Goal: Information Seeking & Learning: Learn about a topic

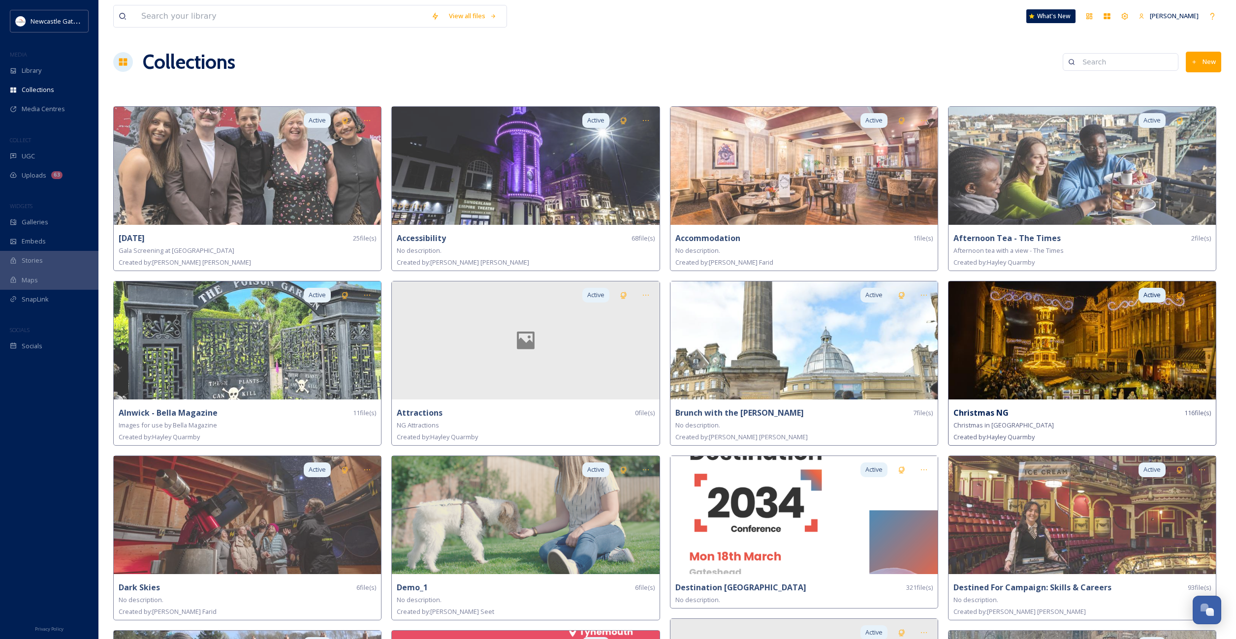
click at [1086, 354] on img at bounding box center [1081, 340] width 267 height 118
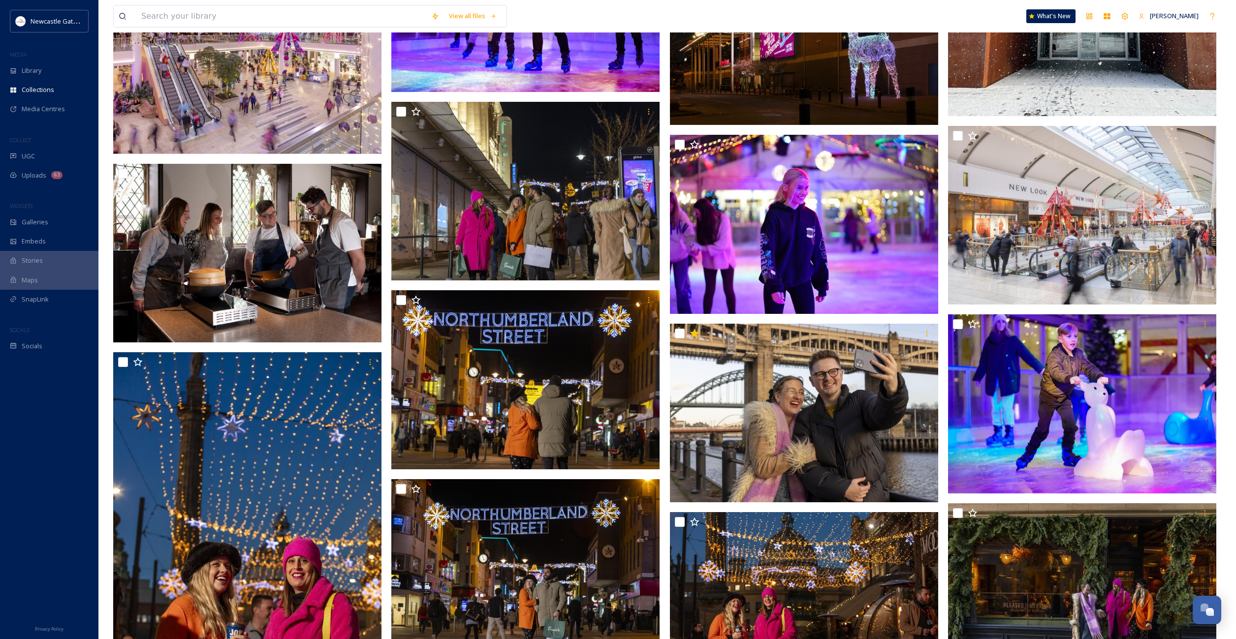
scroll to position [1758, 0]
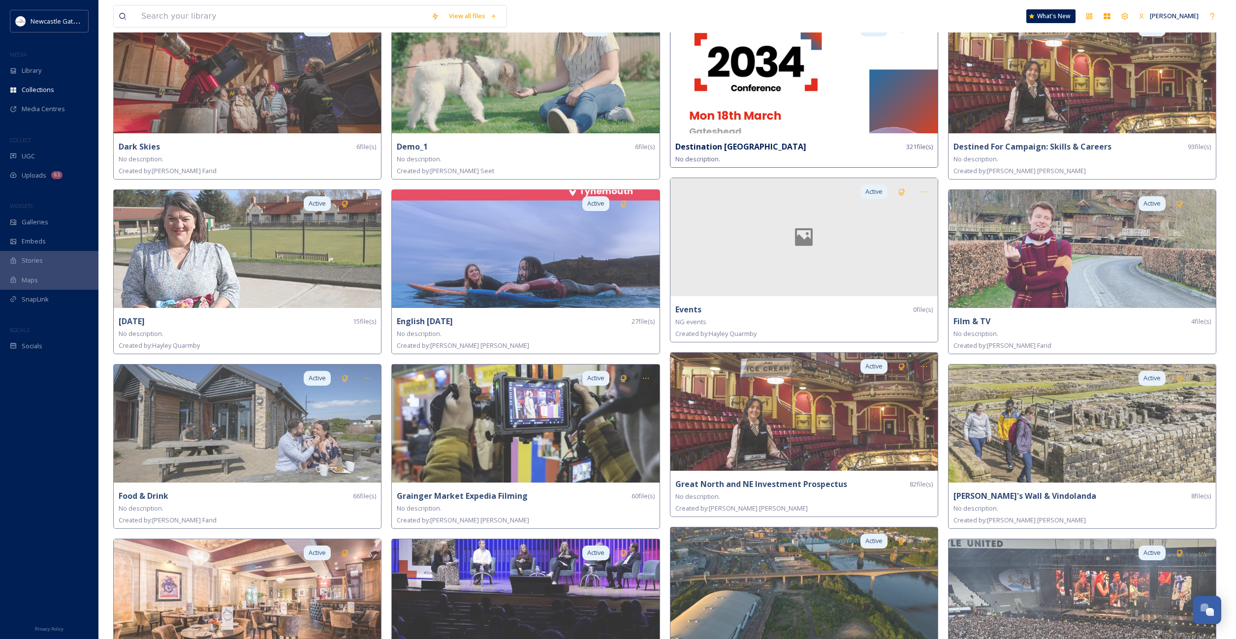
scroll to position [441, 0]
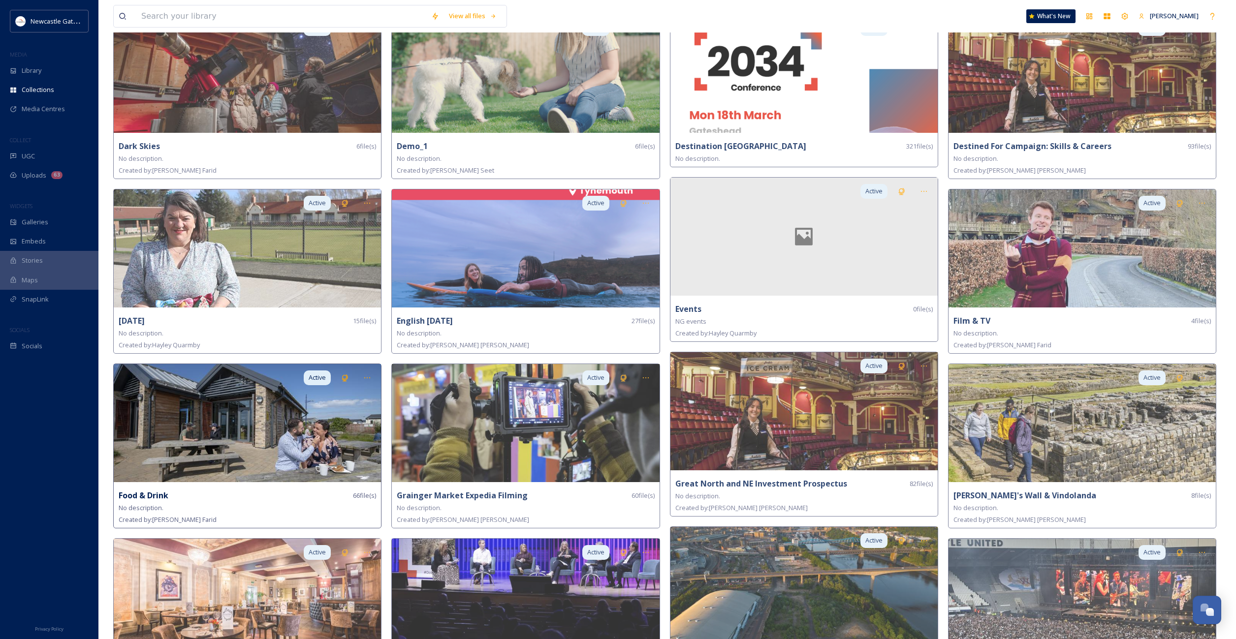
click at [284, 429] on img at bounding box center [247, 423] width 267 height 118
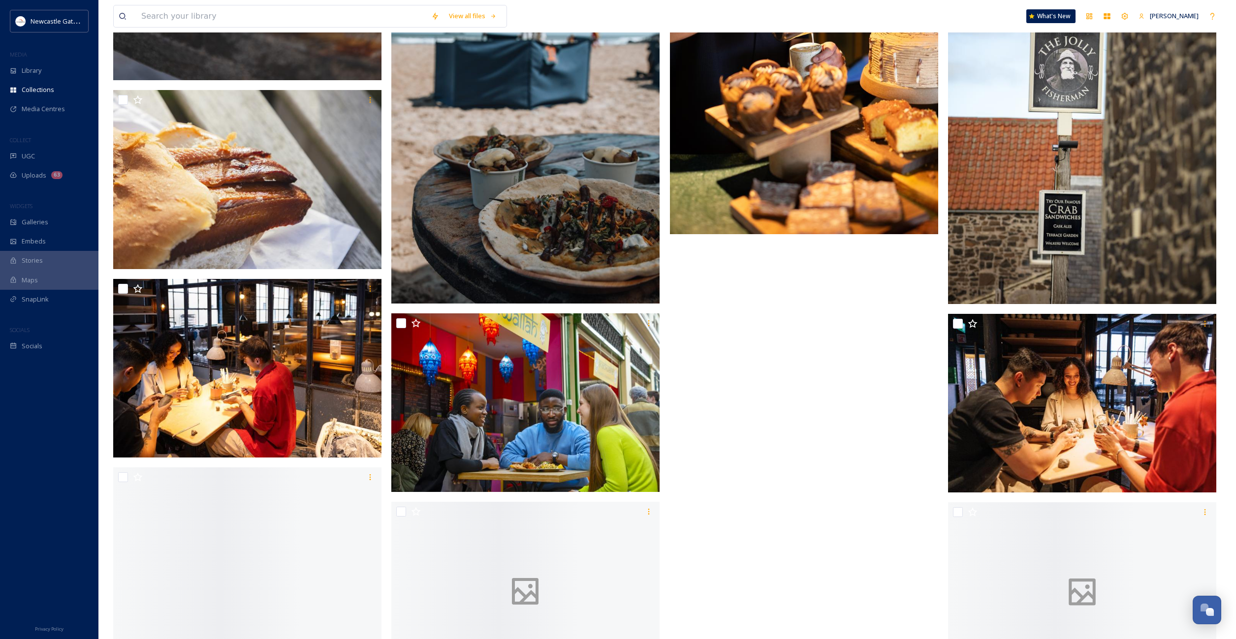
scroll to position [3841, 0]
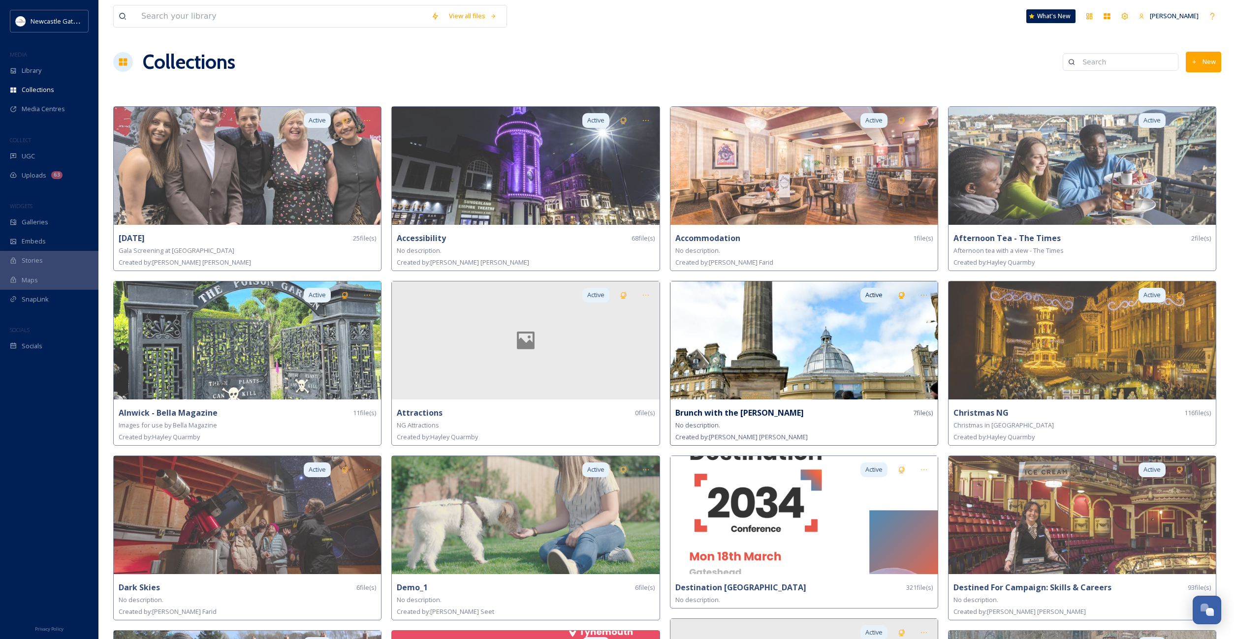
click at [837, 348] on img at bounding box center [803, 340] width 267 height 118
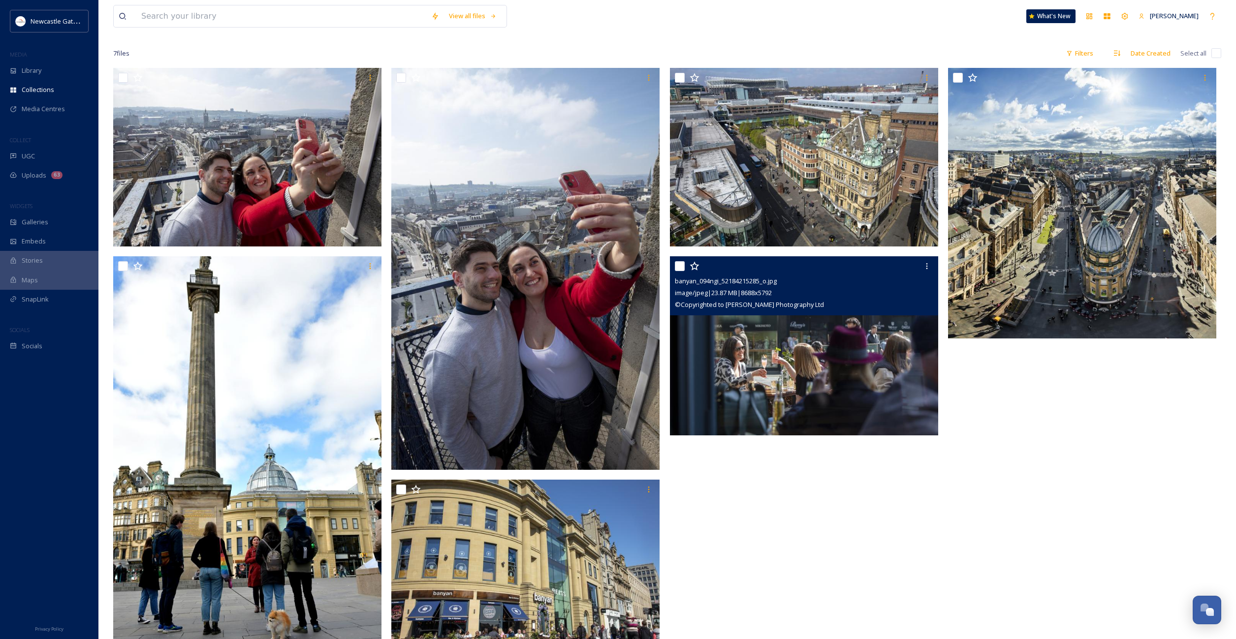
scroll to position [119, 0]
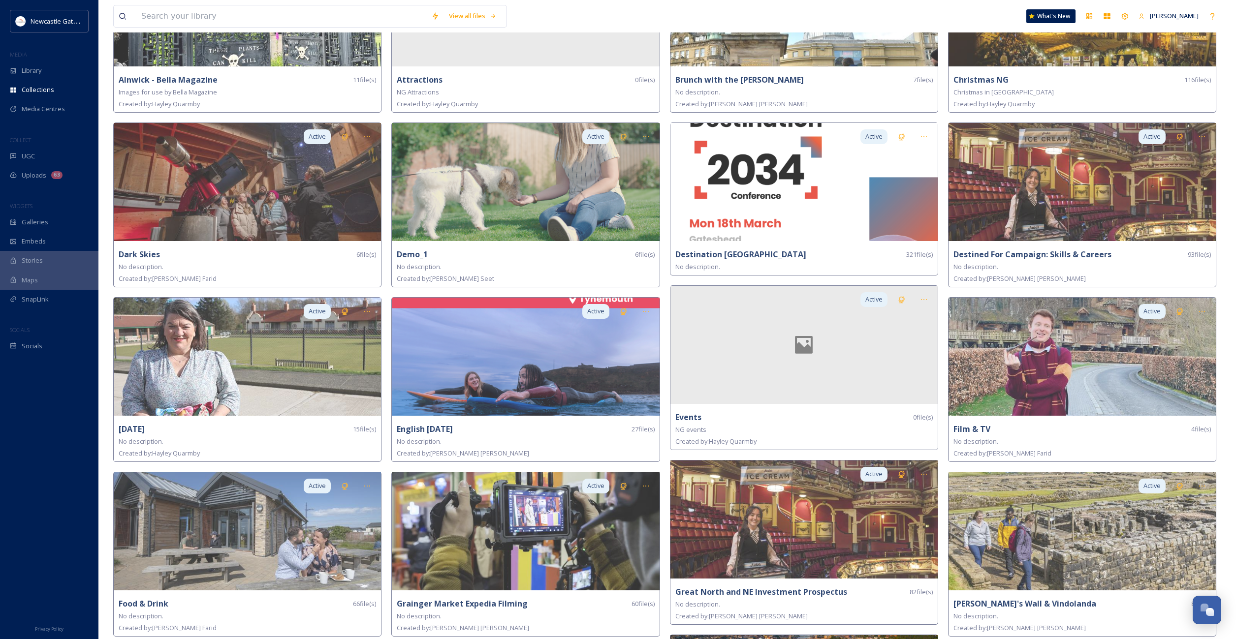
scroll to position [777, 0]
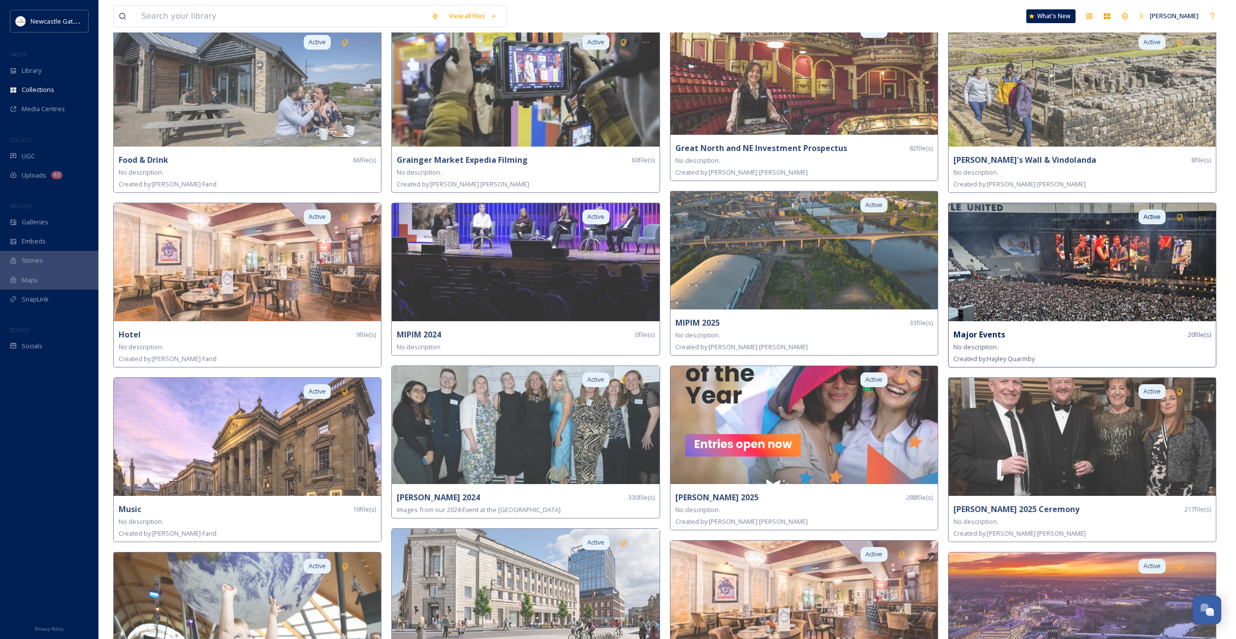
click at [1041, 251] on img at bounding box center [1081, 262] width 267 height 118
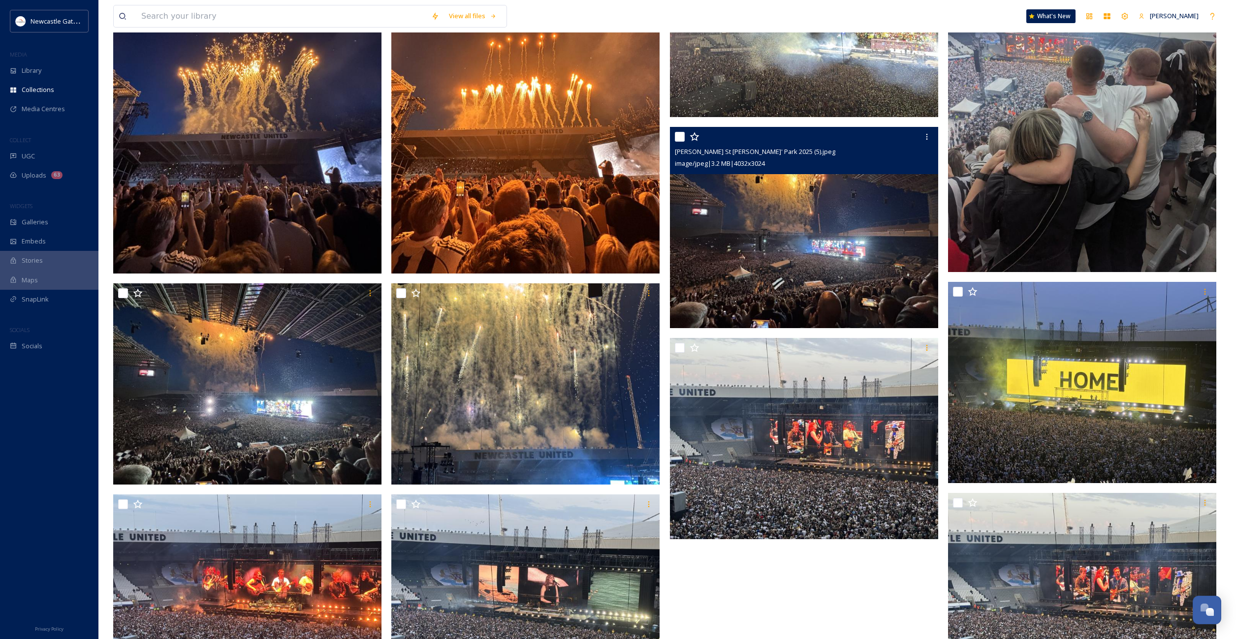
scroll to position [729, 0]
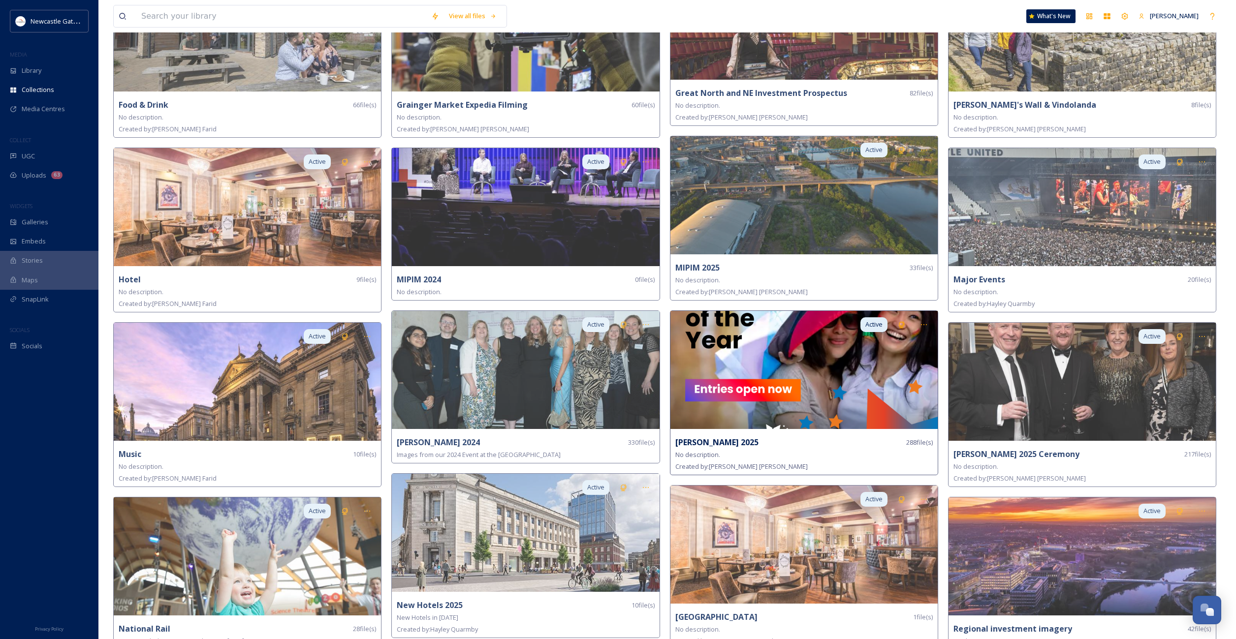
scroll to position [908, 0]
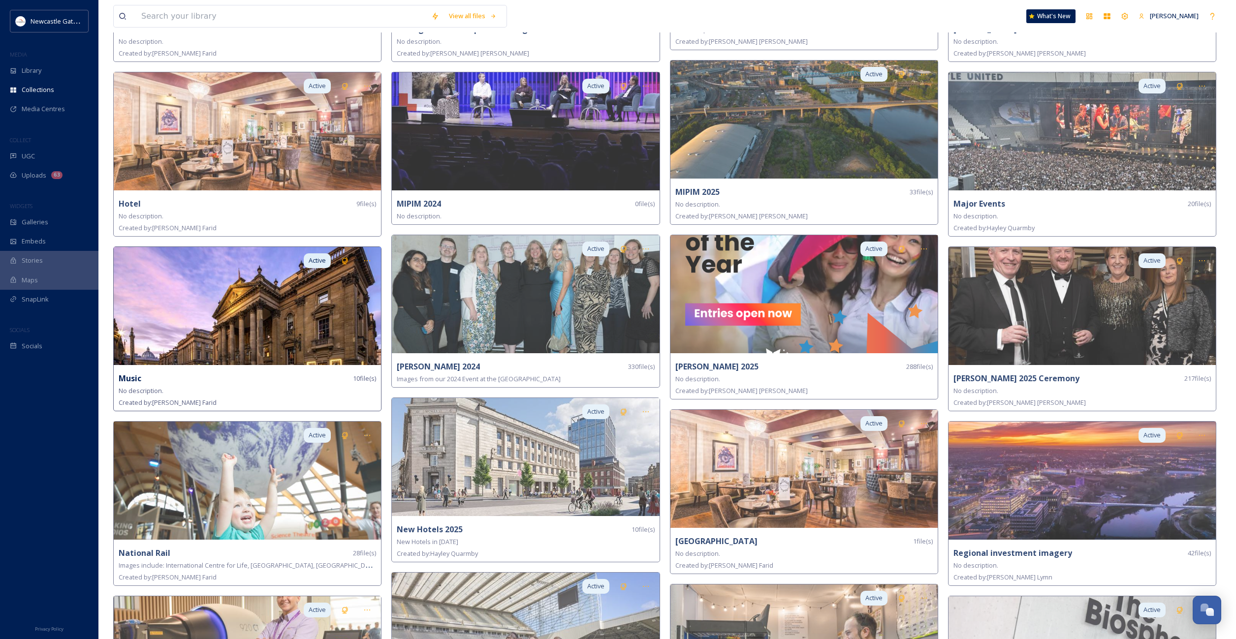
click at [198, 289] on img at bounding box center [247, 306] width 267 height 118
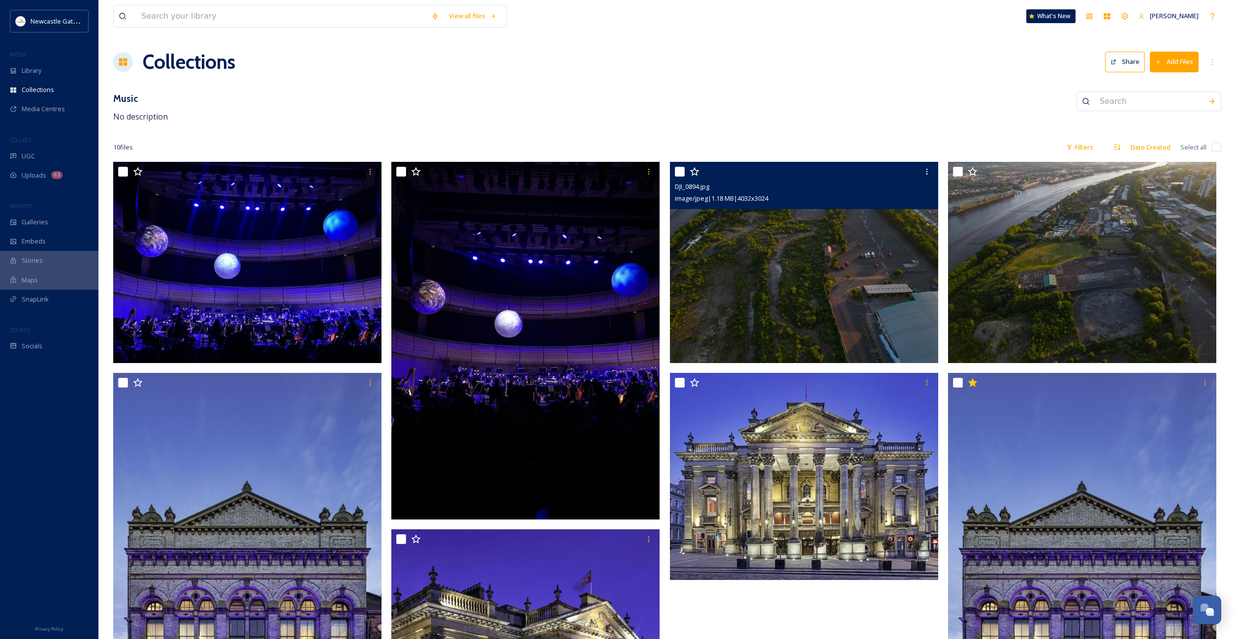
scroll to position [369, 0]
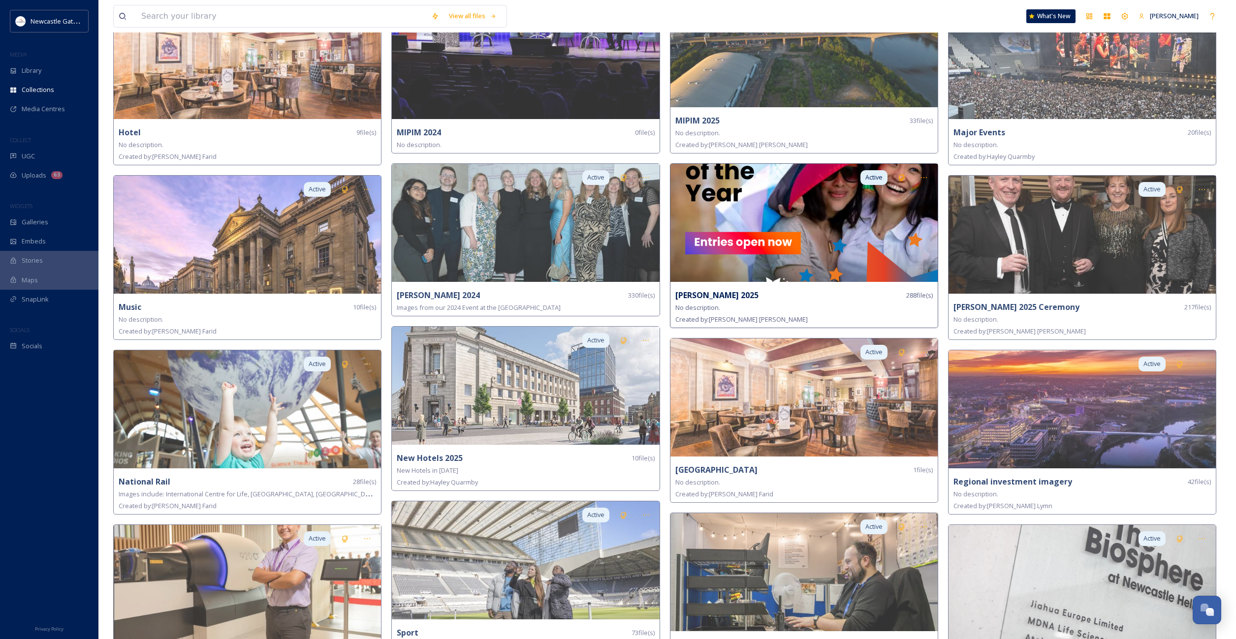
scroll to position [1088, 0]
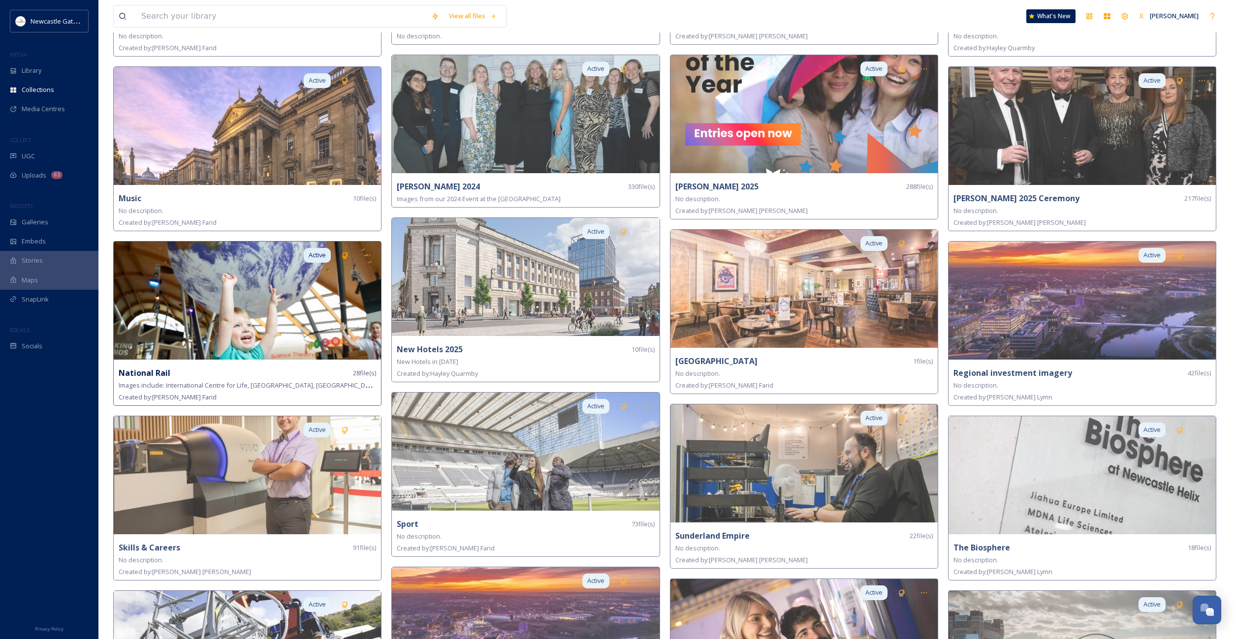
click at [283, 303] on img at bounding box center [247, 301] width 267 height 118
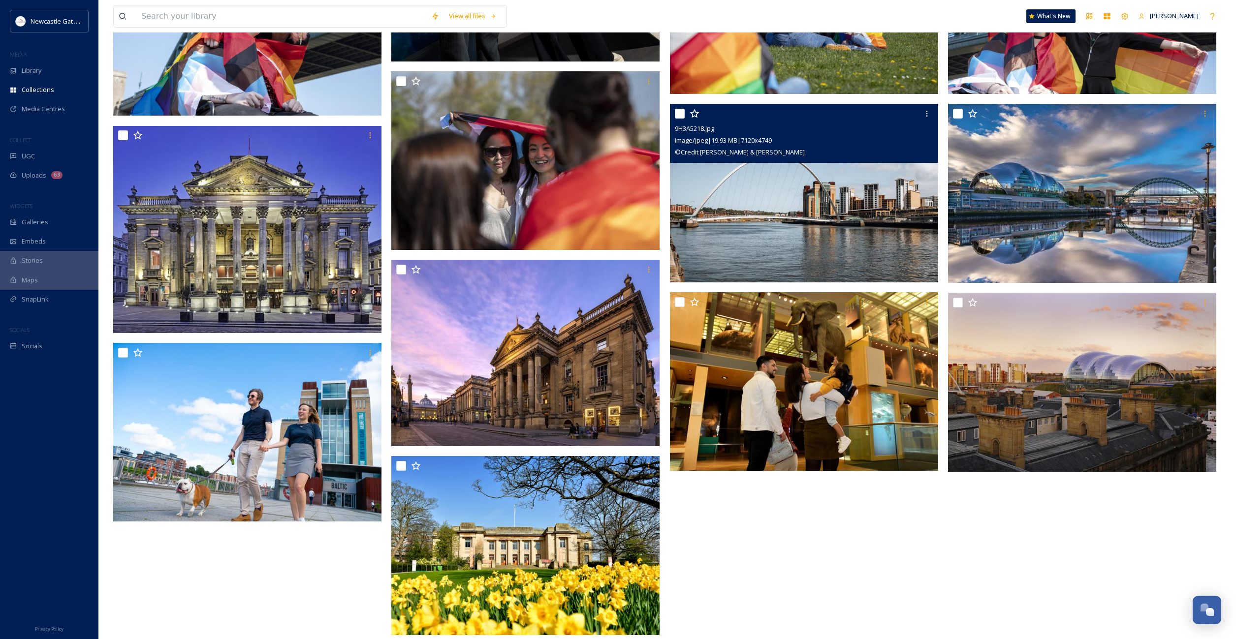
scroll to position [1002, 0]
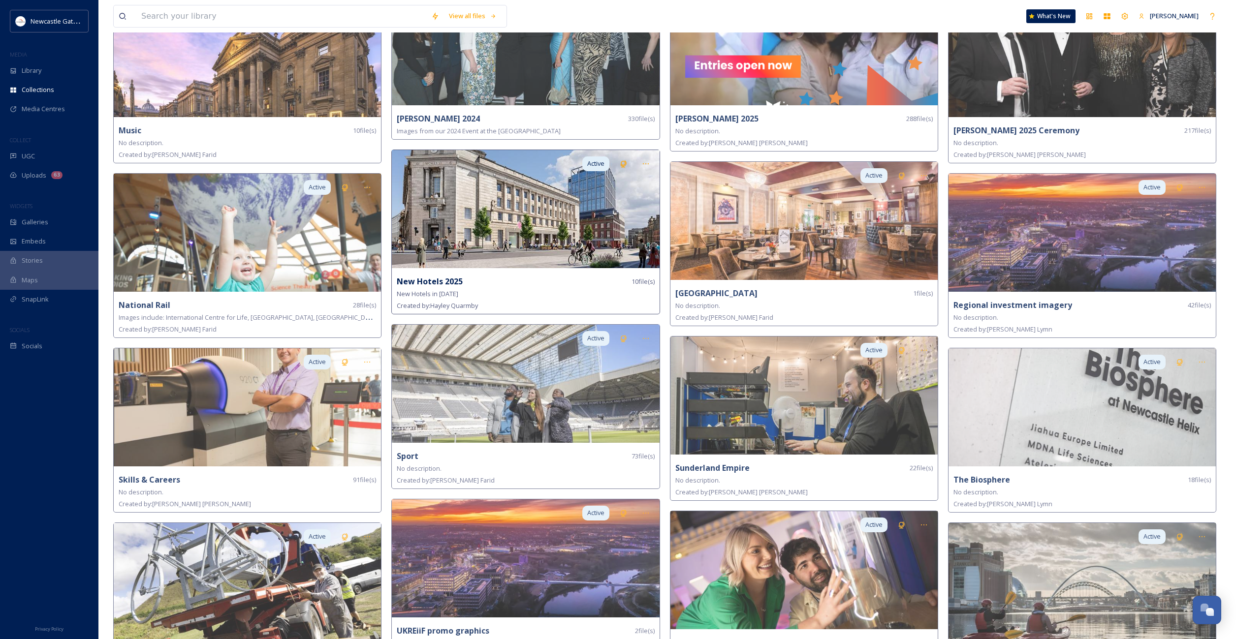
scroll to position [1378, 0]
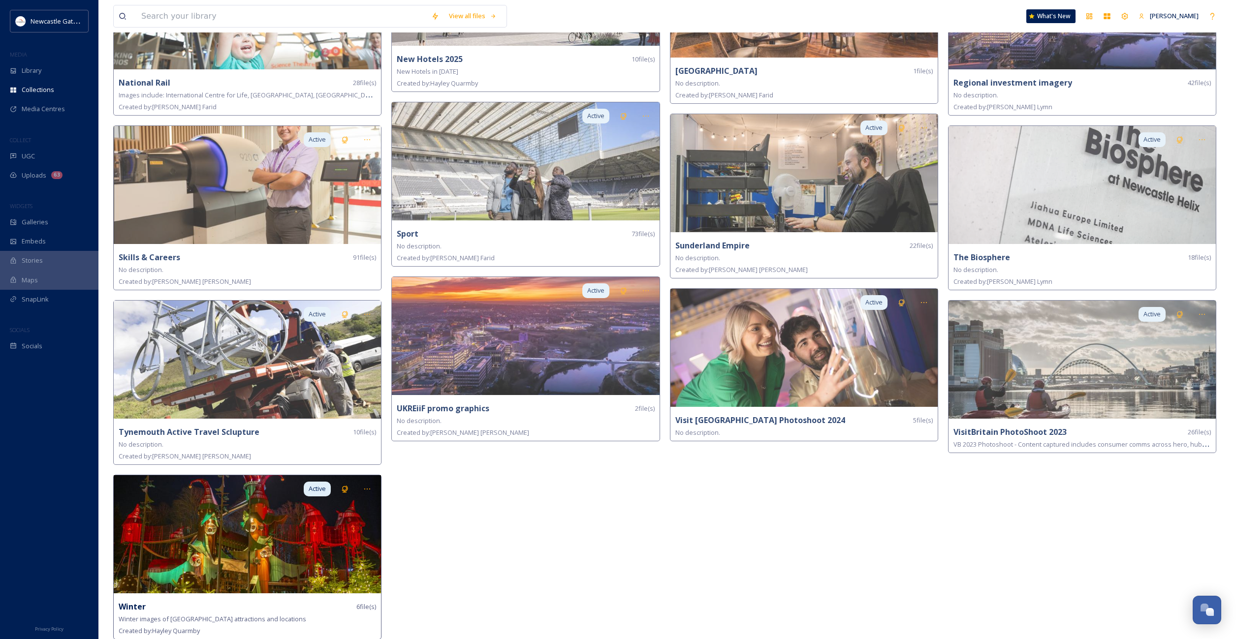
click at [214, 526] on img at bounding box center [247, 534] width 267 height 118
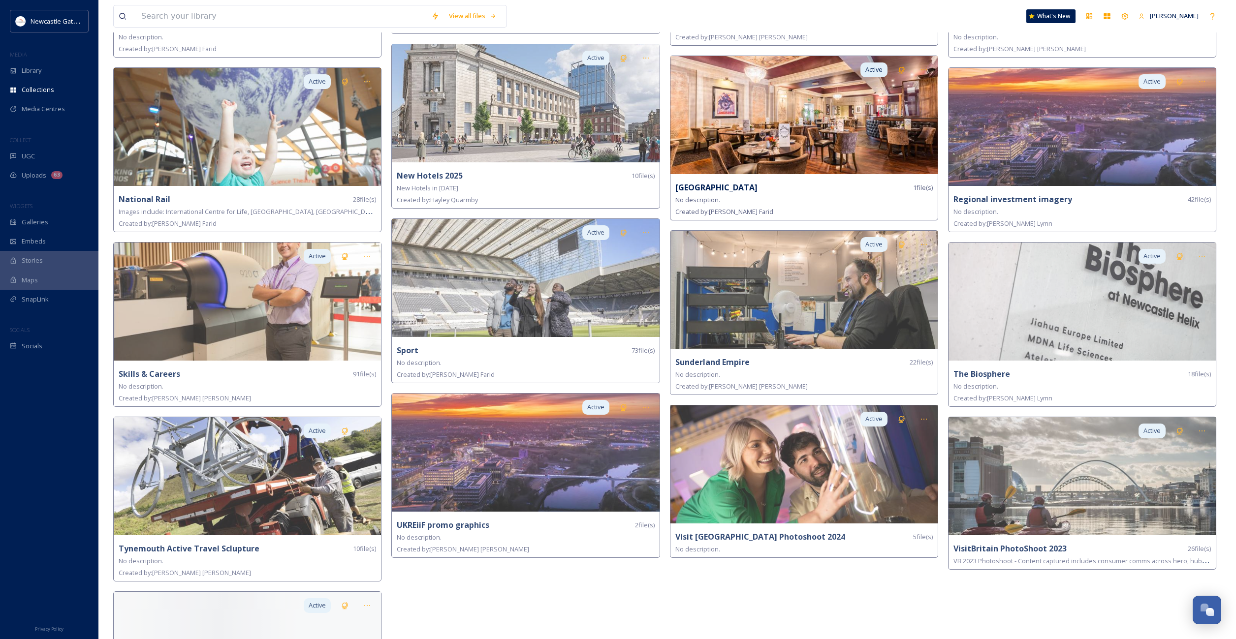
scroll to position [1326, 0]
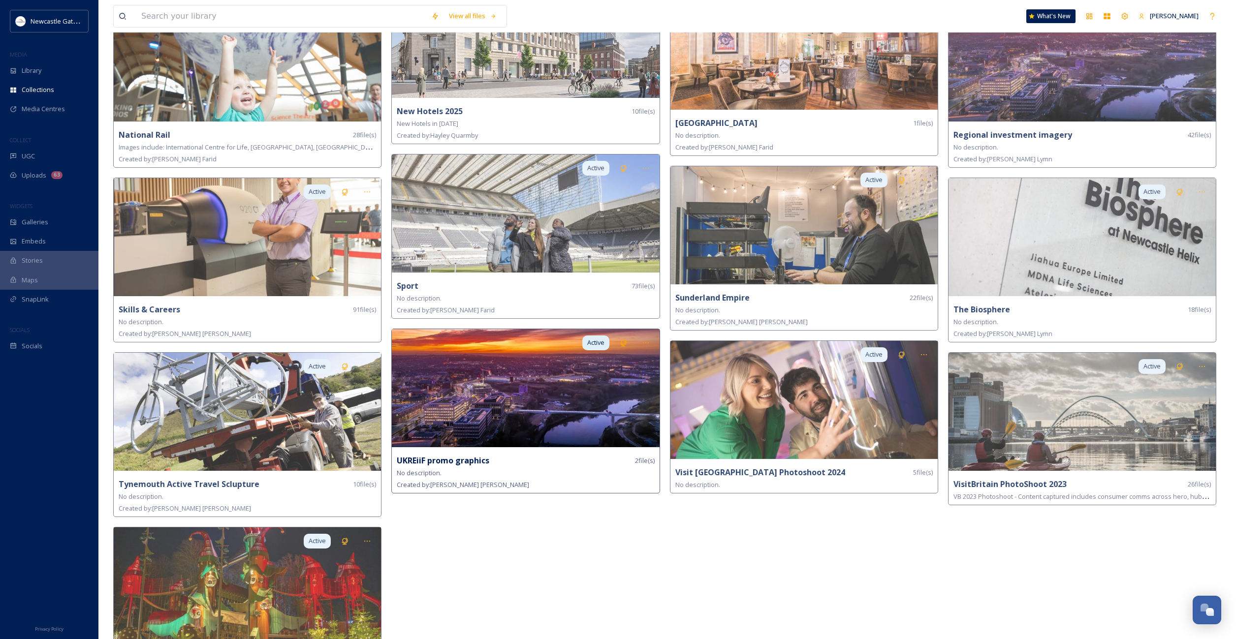
click at [497, 399] on img at bounding box center [525, 388] width 267 height 118
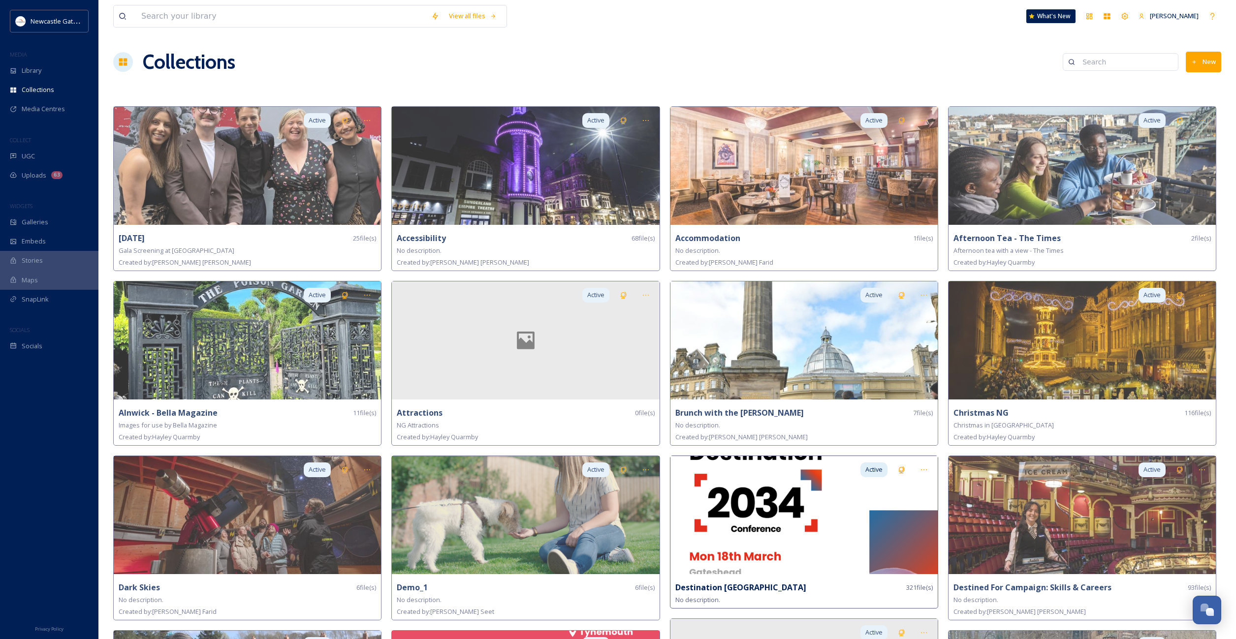
scroll to position [2, 0]
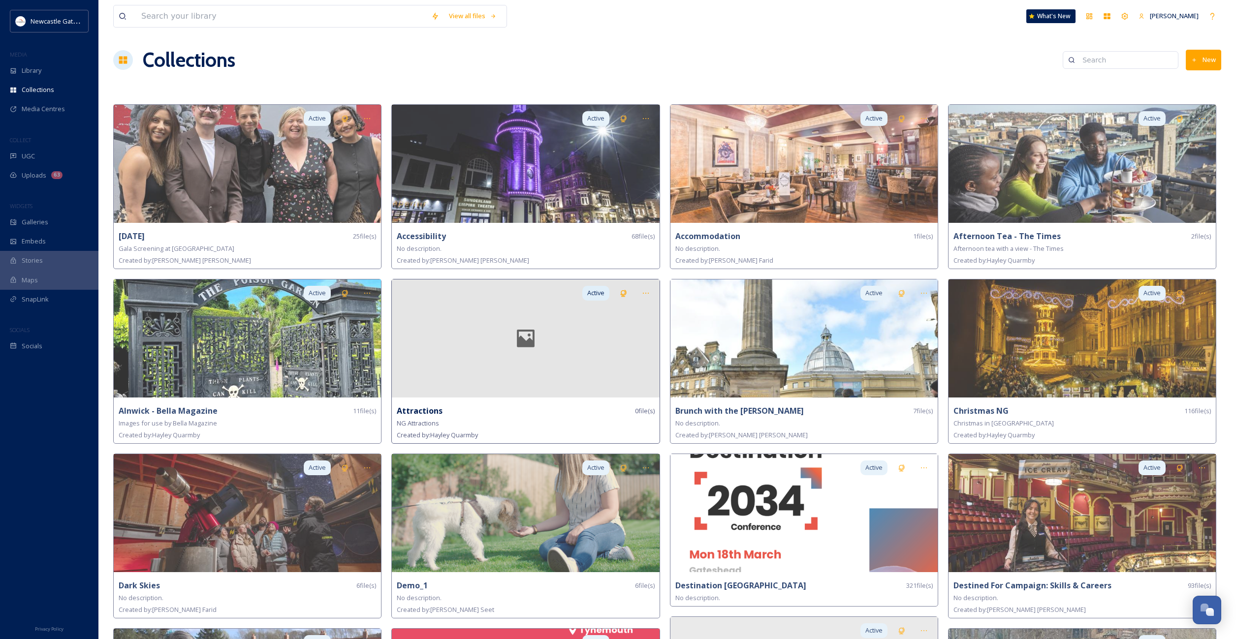
click at [485, 358] on div at bounding box center [525, 338] width 267 height 118
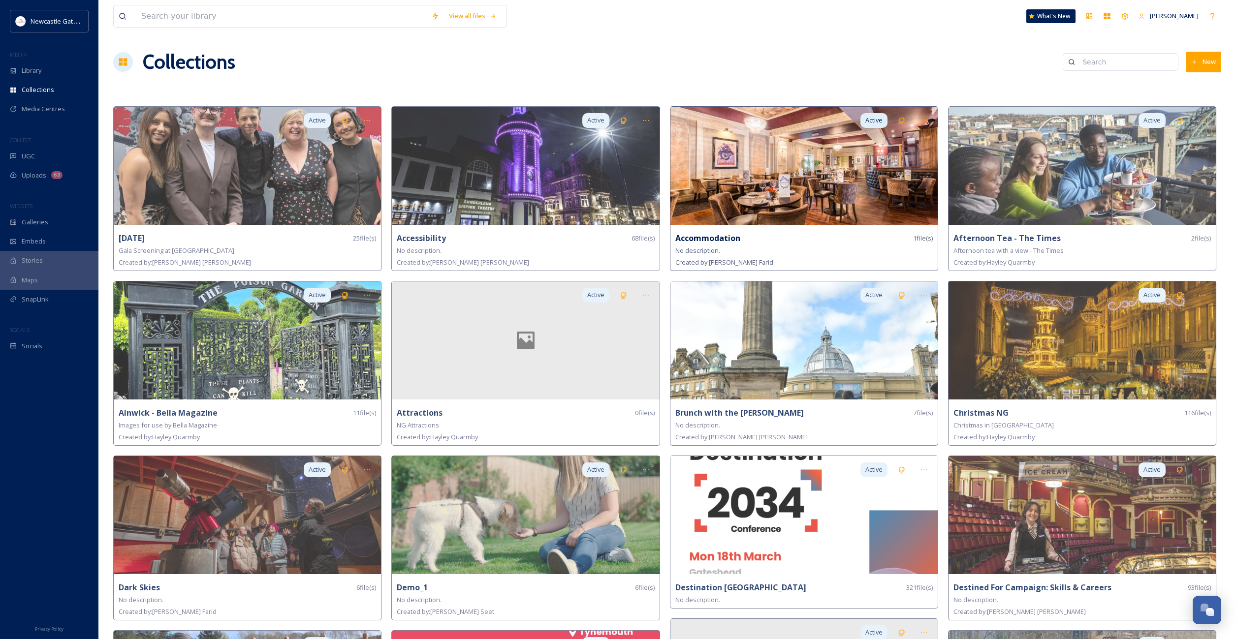
click at [785, 193] on img at bounding box center [803, 166] width 267 height 118
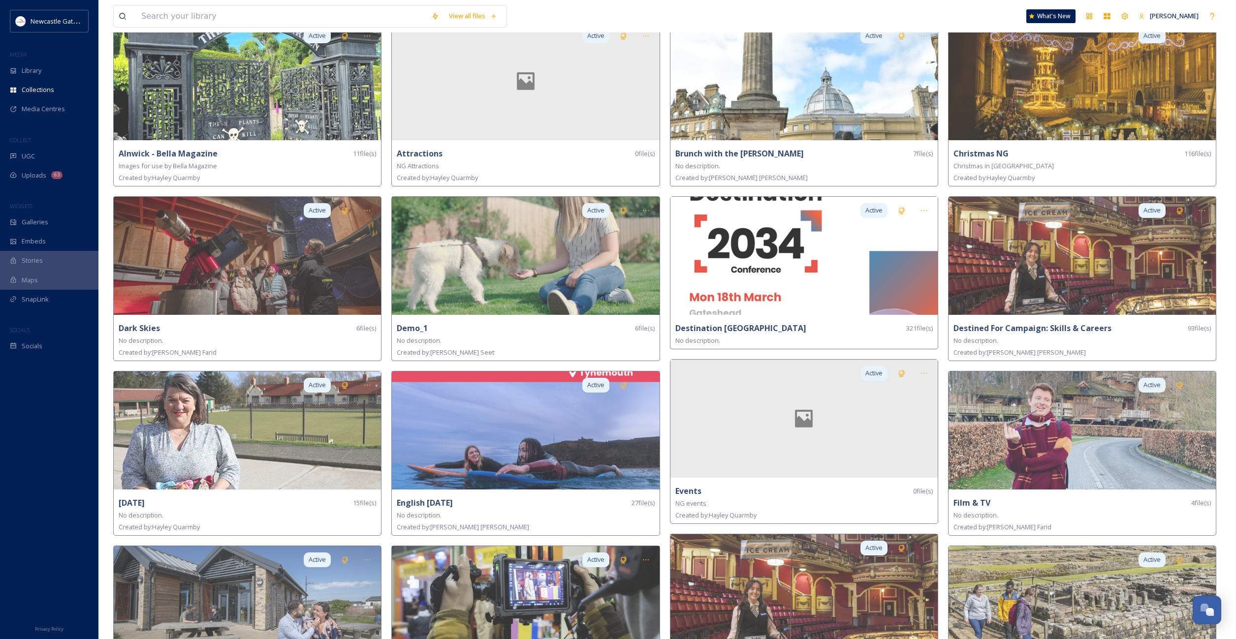
scroll to position [279, 0]
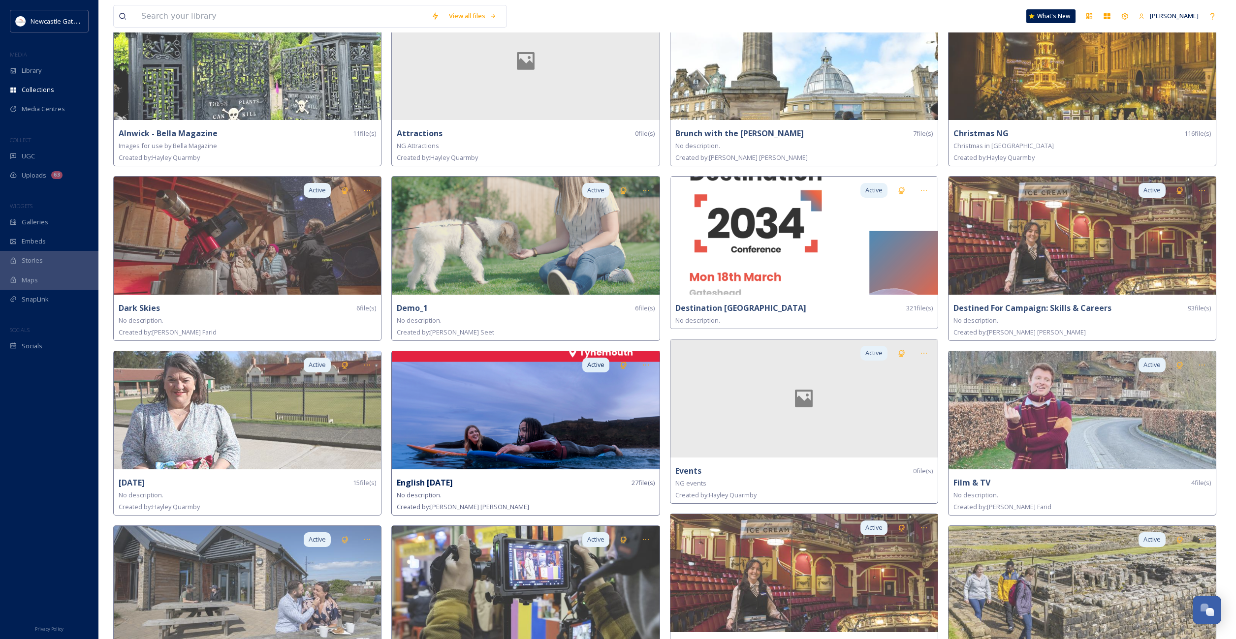
click at [556, 433] on img at bounding box center [525, 410] width 267 height 118
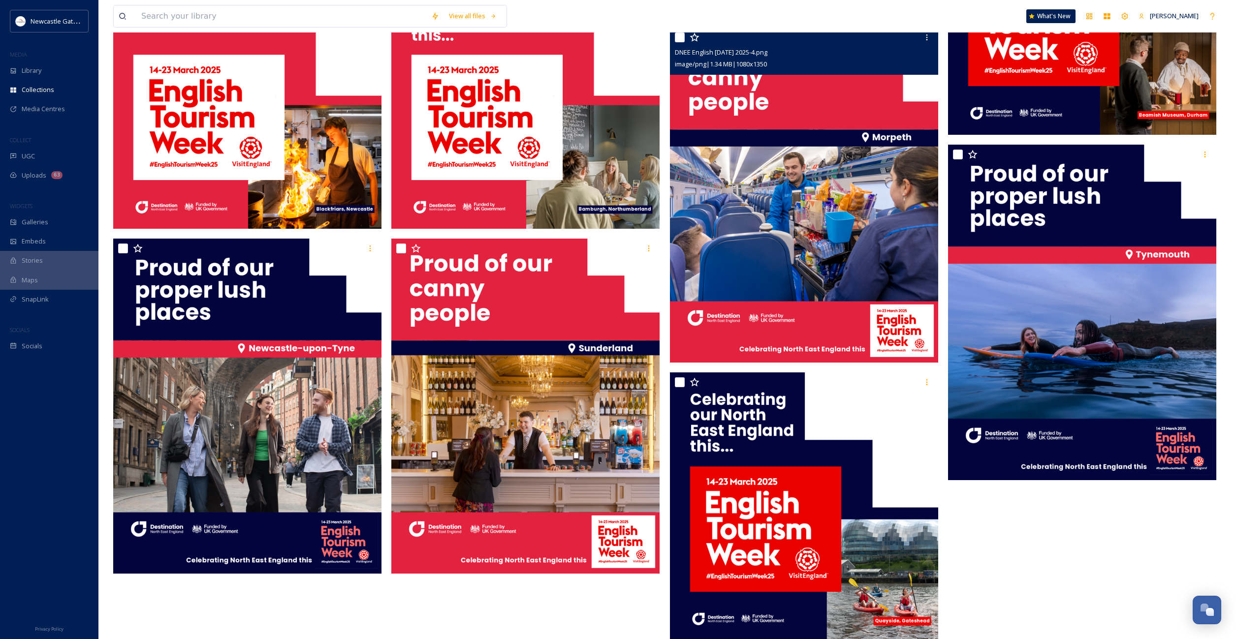
scroll to position [1245, 0]
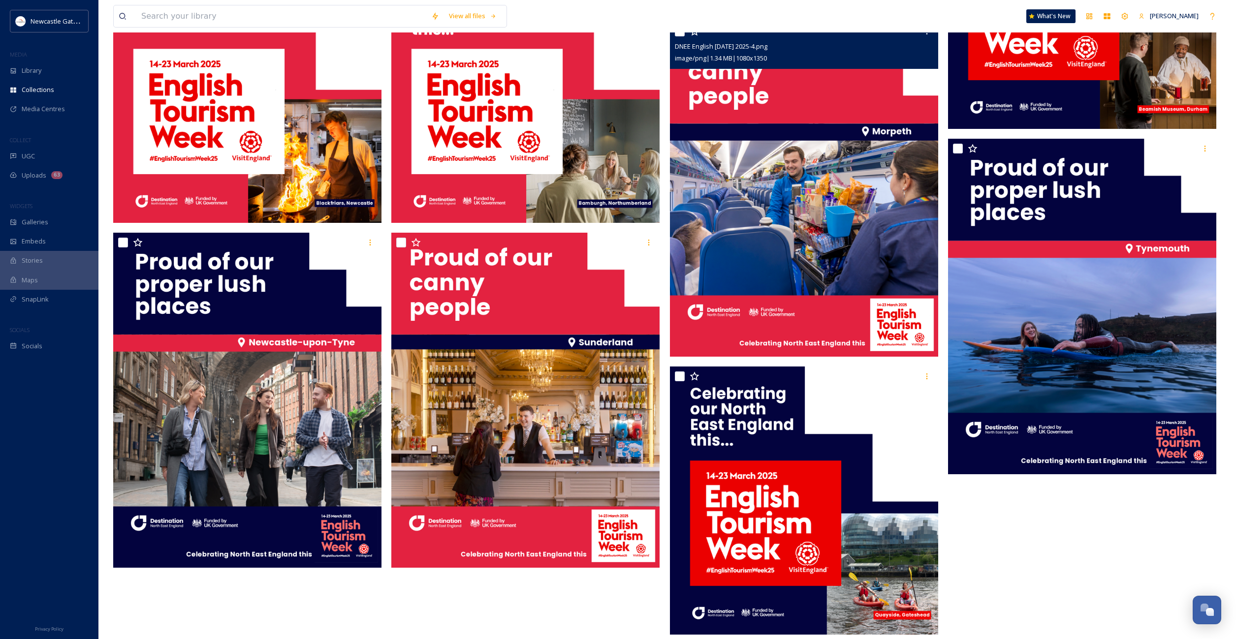
click at [801, 231] on img at bounding box center [804, 189] width 268 height 335
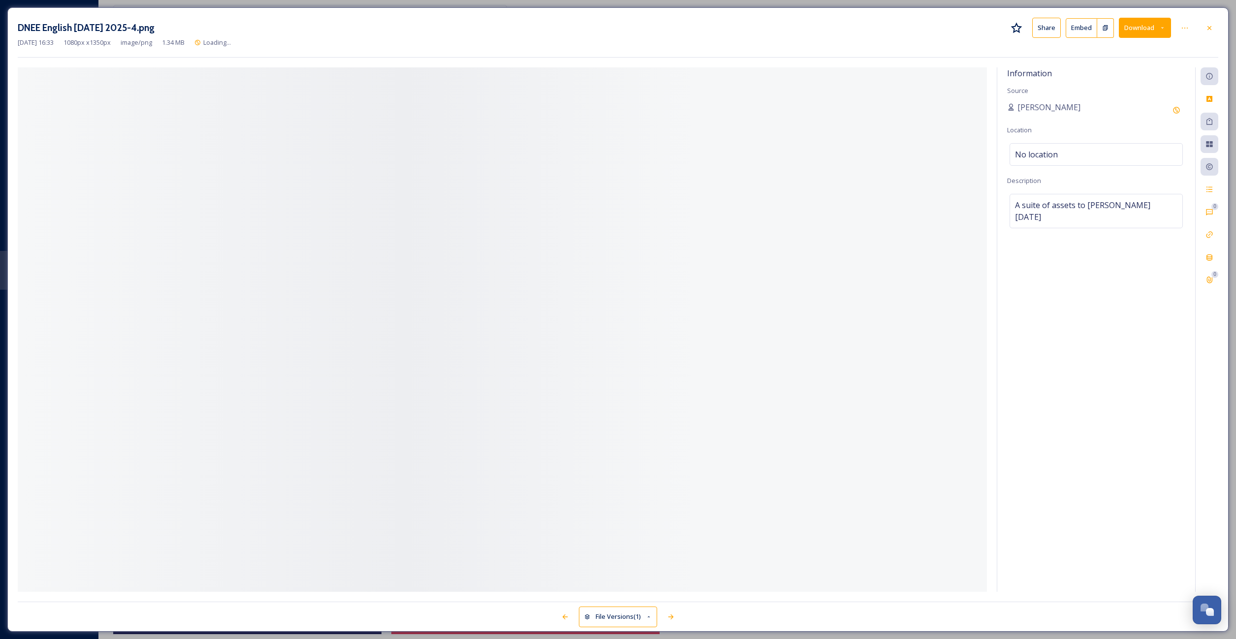
scroll to position [1178, 0]
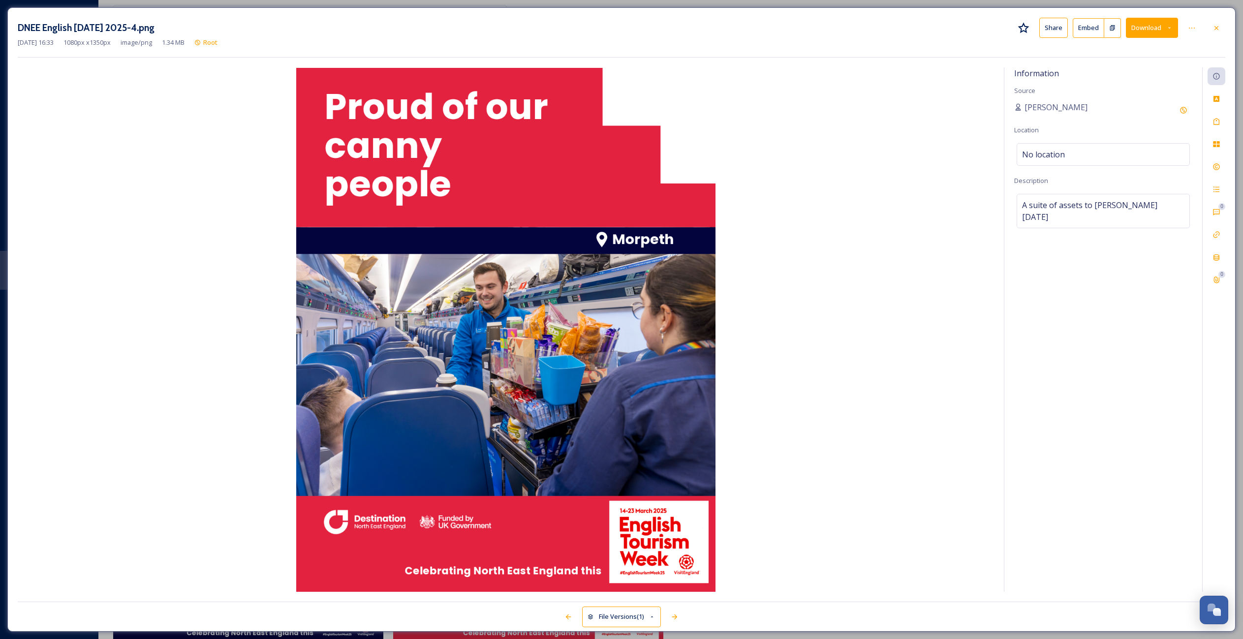
click at [554, 324] on img at bounding box center [506, 330] width 976 height 524
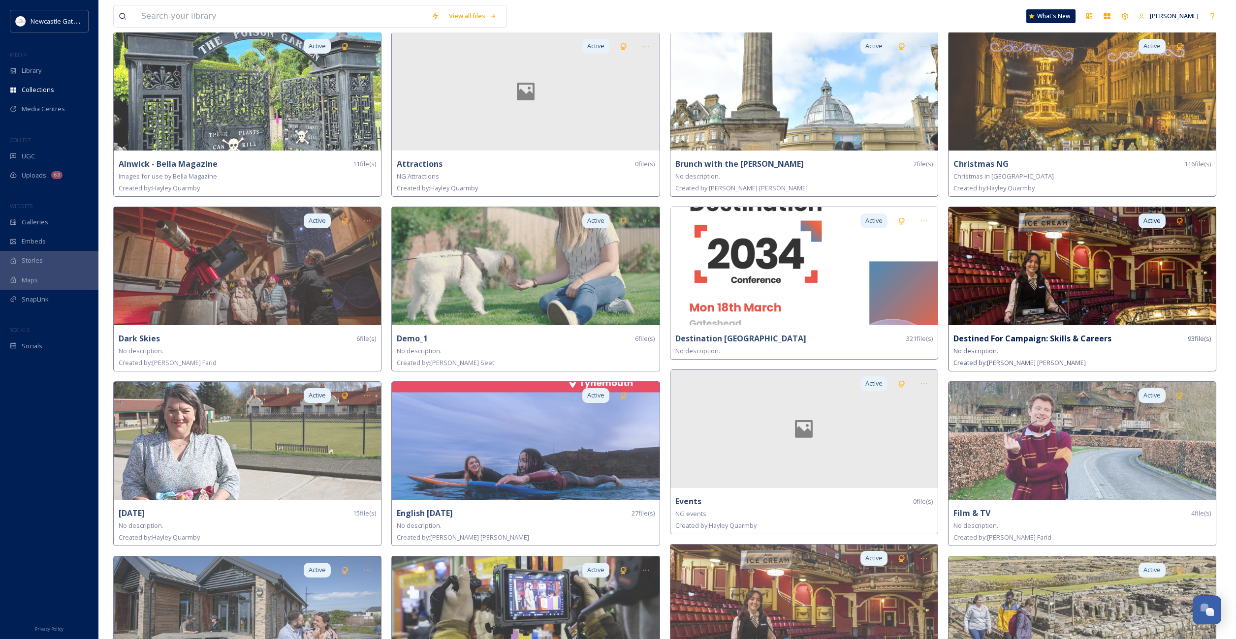
scroll to position [263, 0]
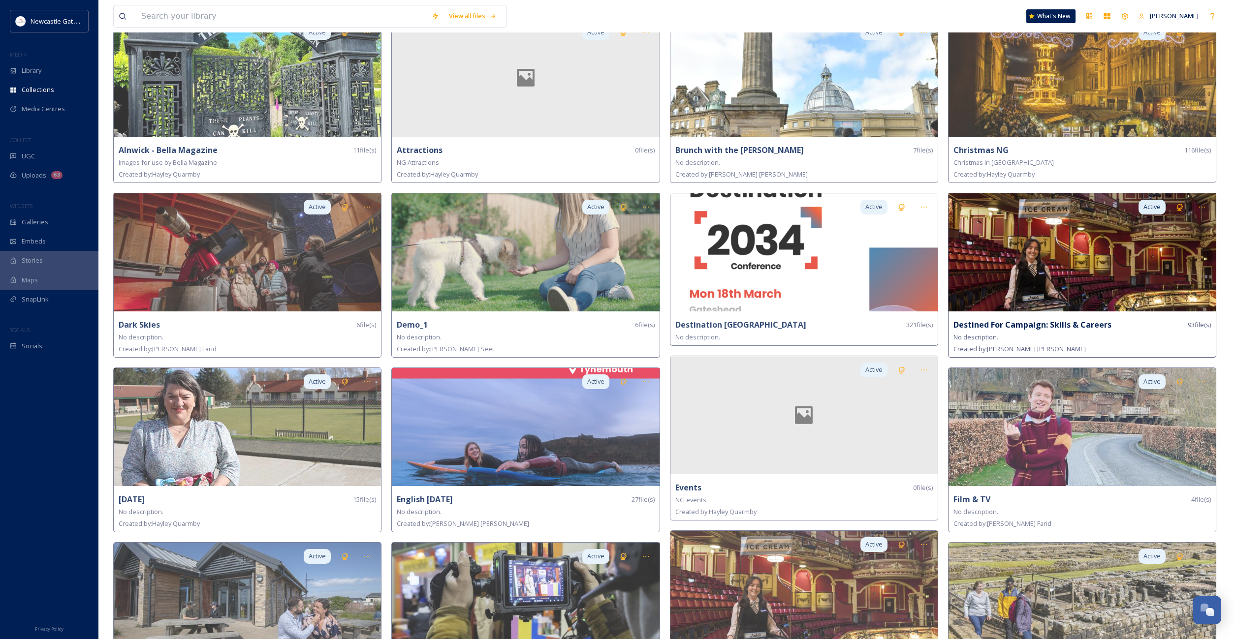
click at [1056, 263] on img at bounding box center [1081, 252] width 267 height 118
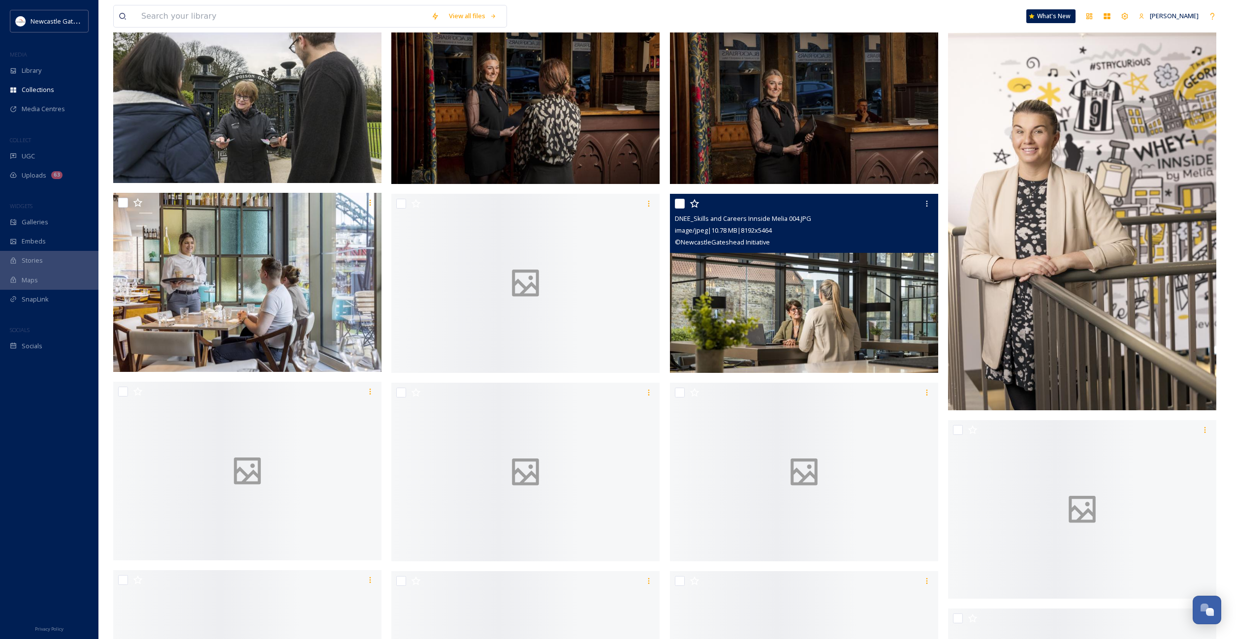
scroll to position [1921, 0]
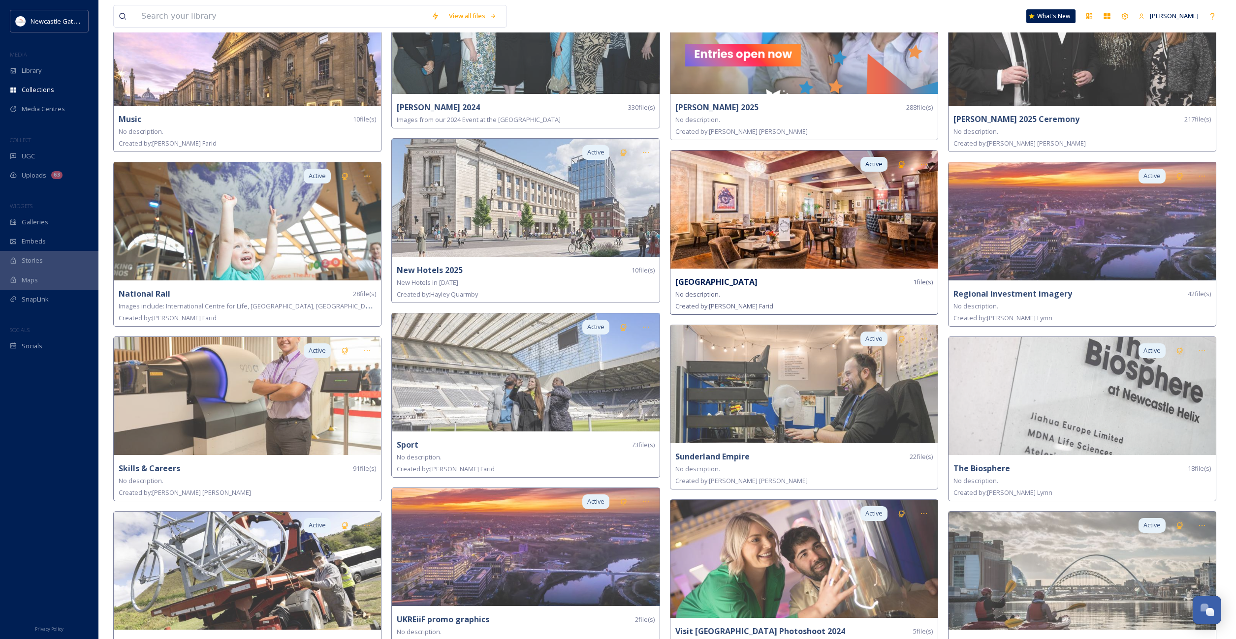
scroll to position [1222, 0]
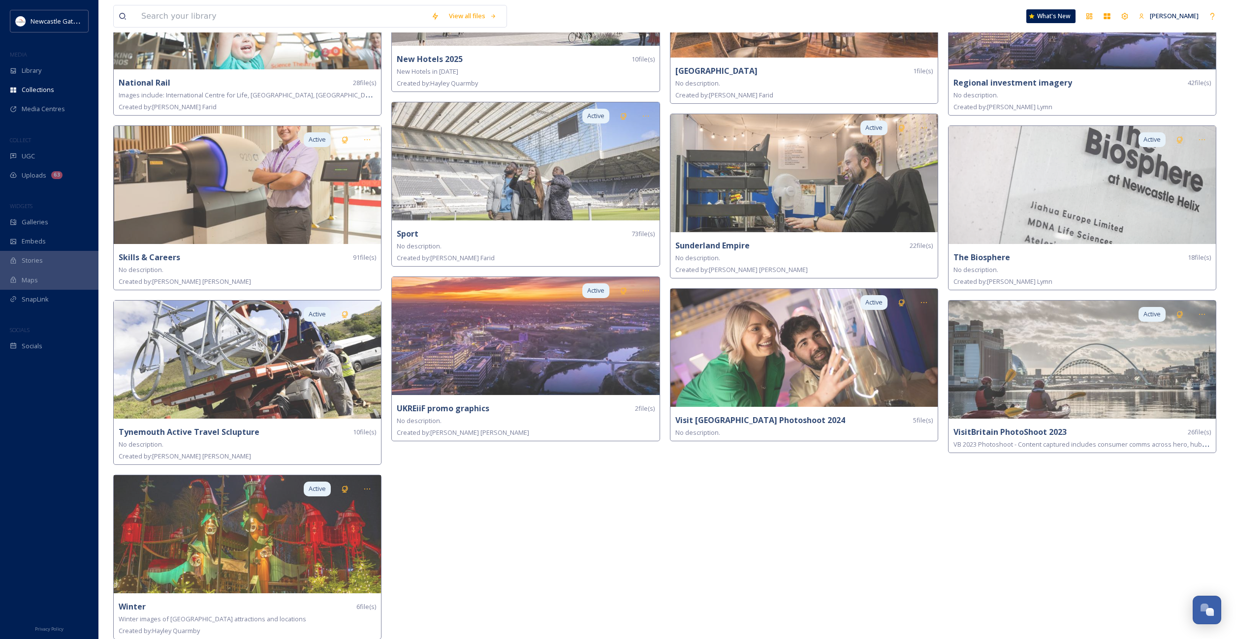
scroll to position [0, 0]
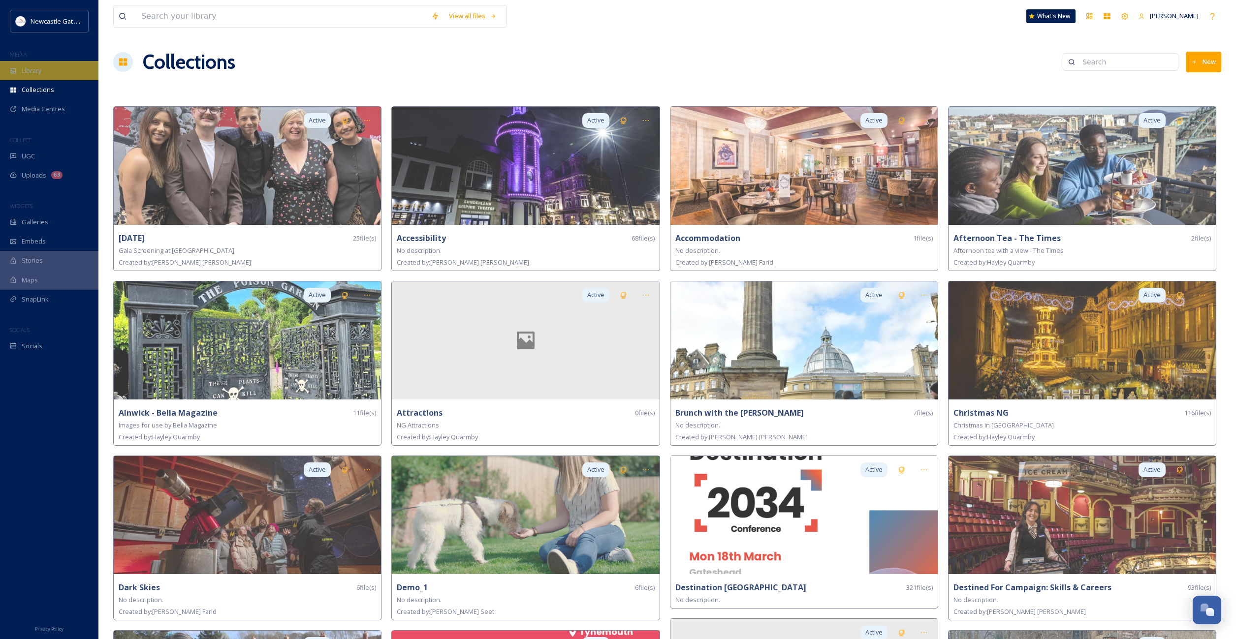
click at [40, 73] on span "Library" at bounding box center [32, 70] width 20 height 9
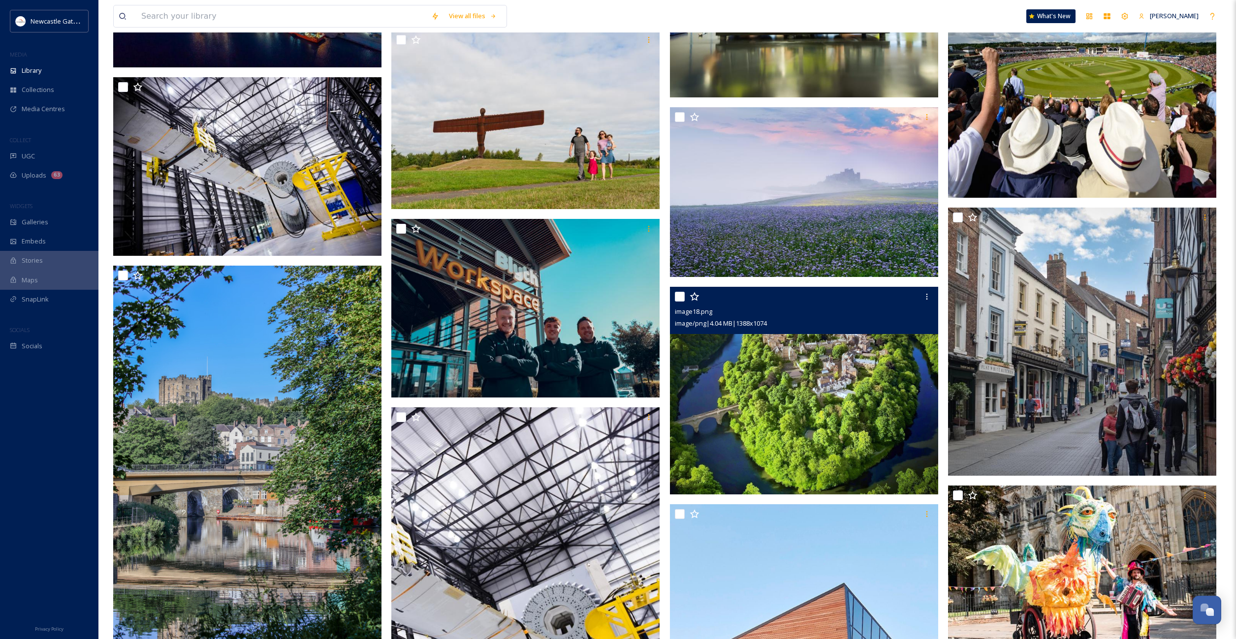
scroll to position [10978, 0]
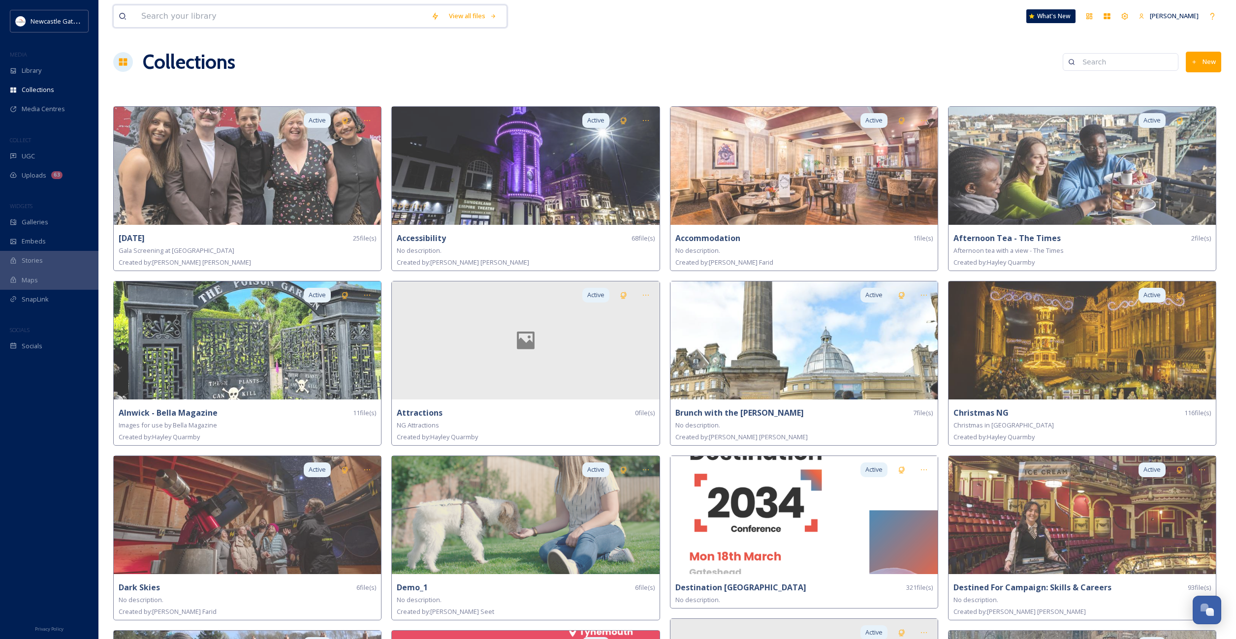
click at [185, 18] on input at bounding box center [281, 16] width 290 height 22
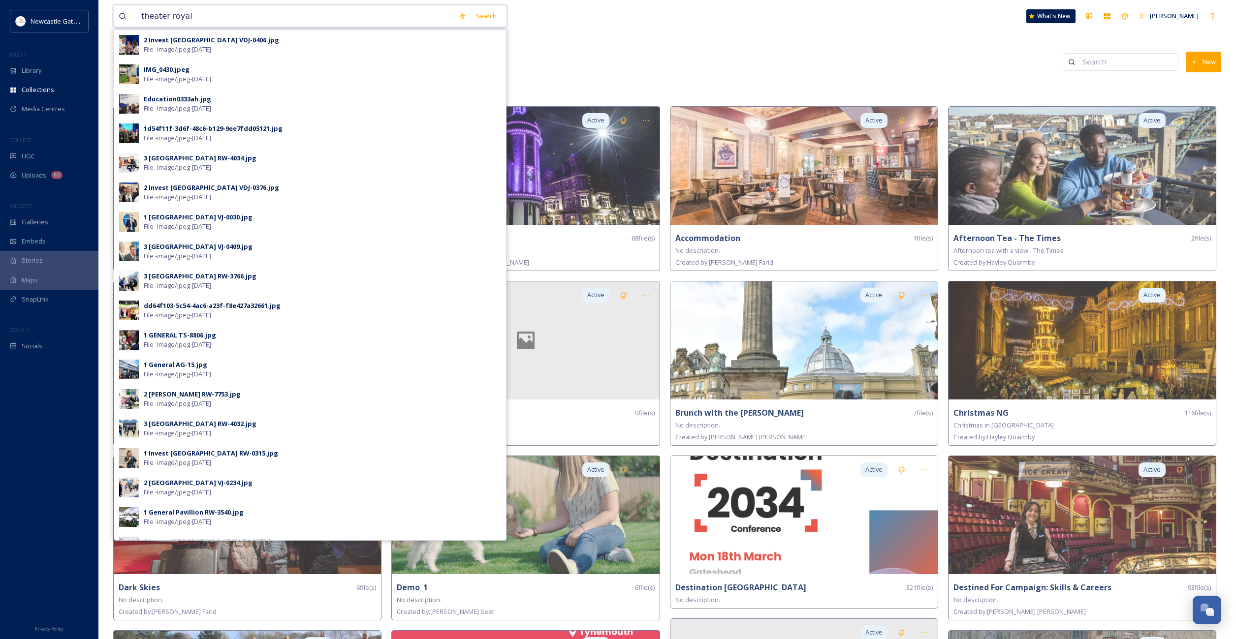
click at [164, 17] on input "theater royal" at bounding box center [294, 16] width 317 height 22
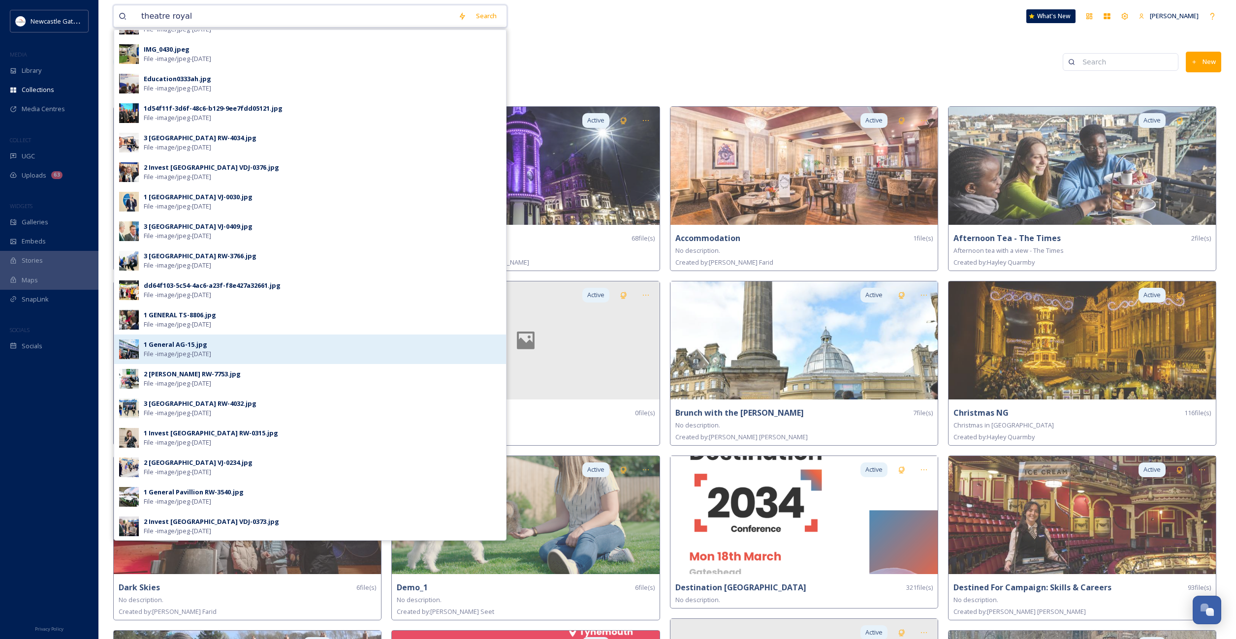
scroll to position [140, 0]
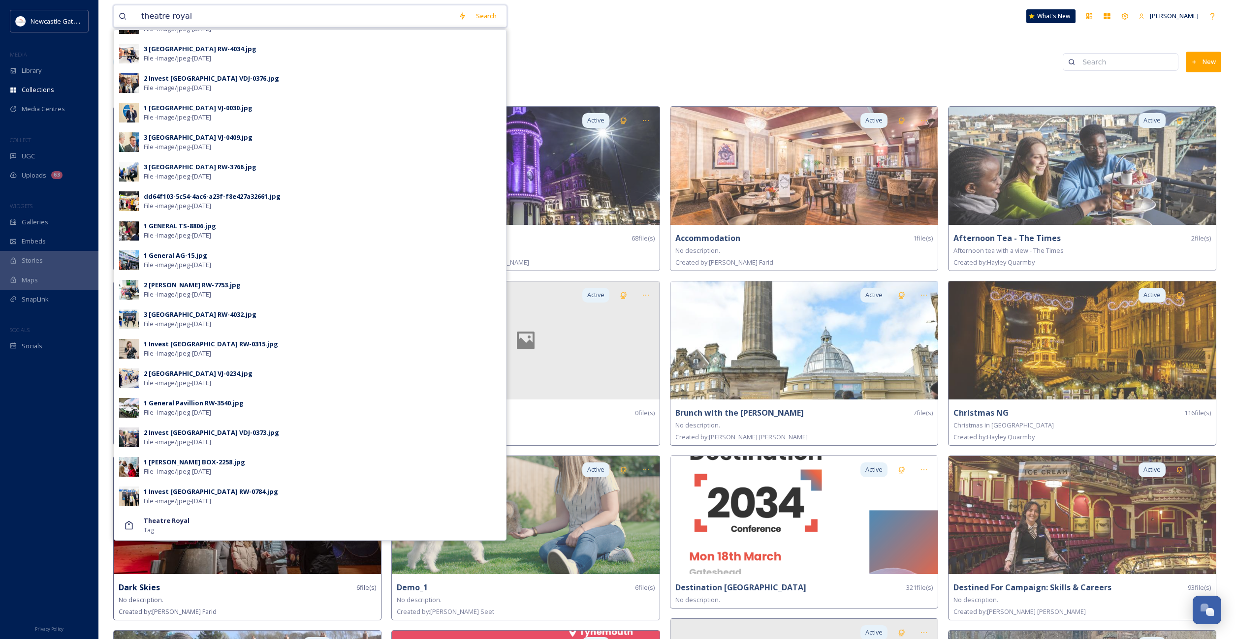
type input "theatre royal"
click at [158, 519] on strong "Theatre Royal" at bounding box center [167, 520] width 46 height 9
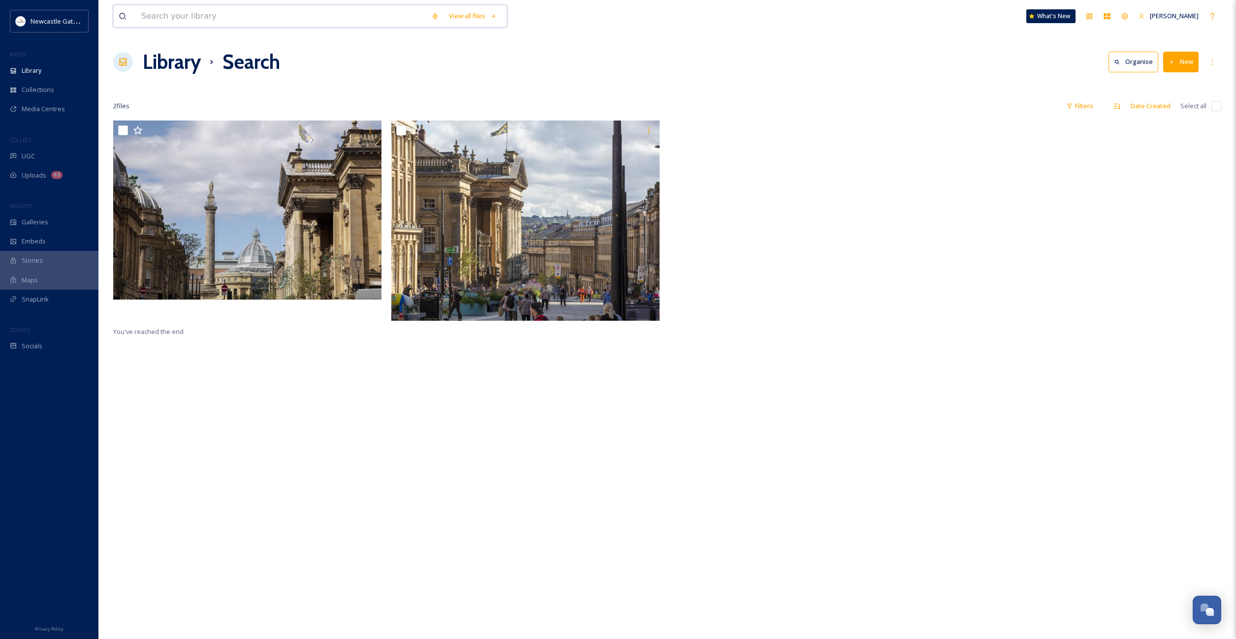
click at [210, 16] on input at bounding box center [281, 16] width 290 height 22
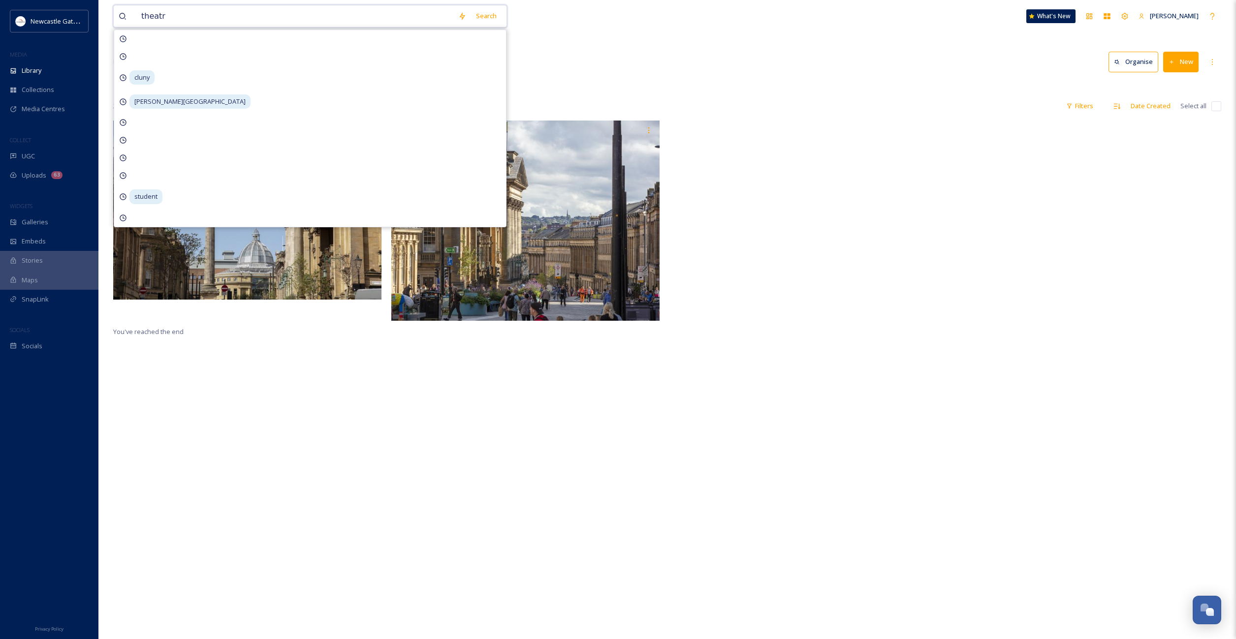
type input "theatre"
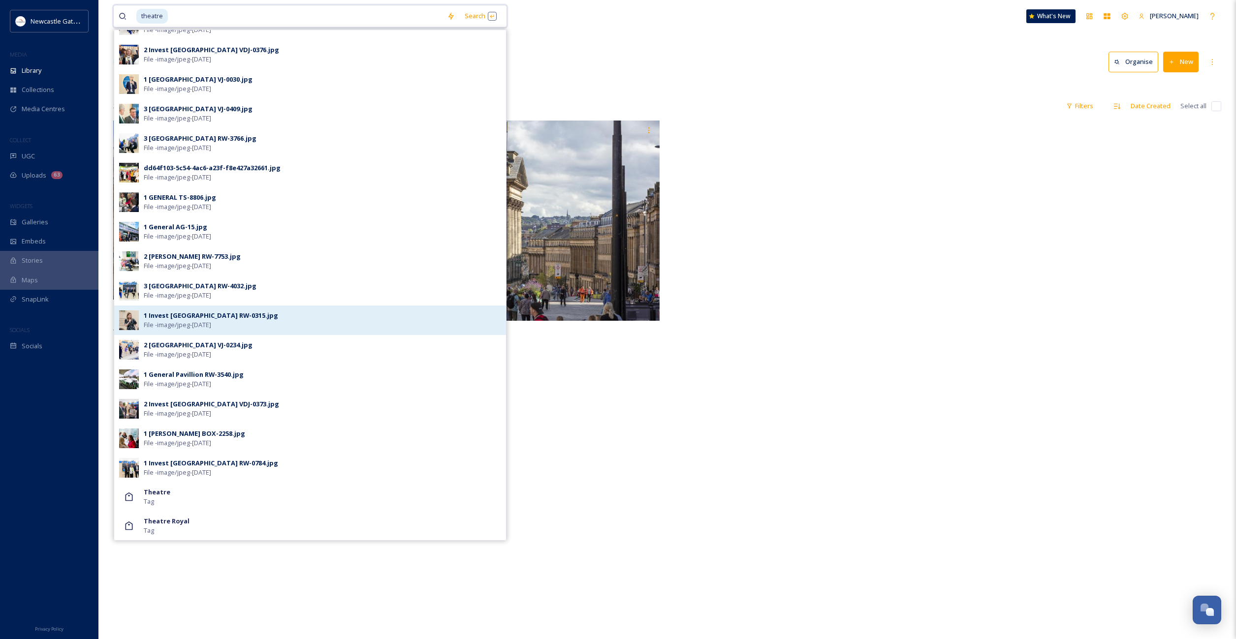
scroll to position [2, 0]
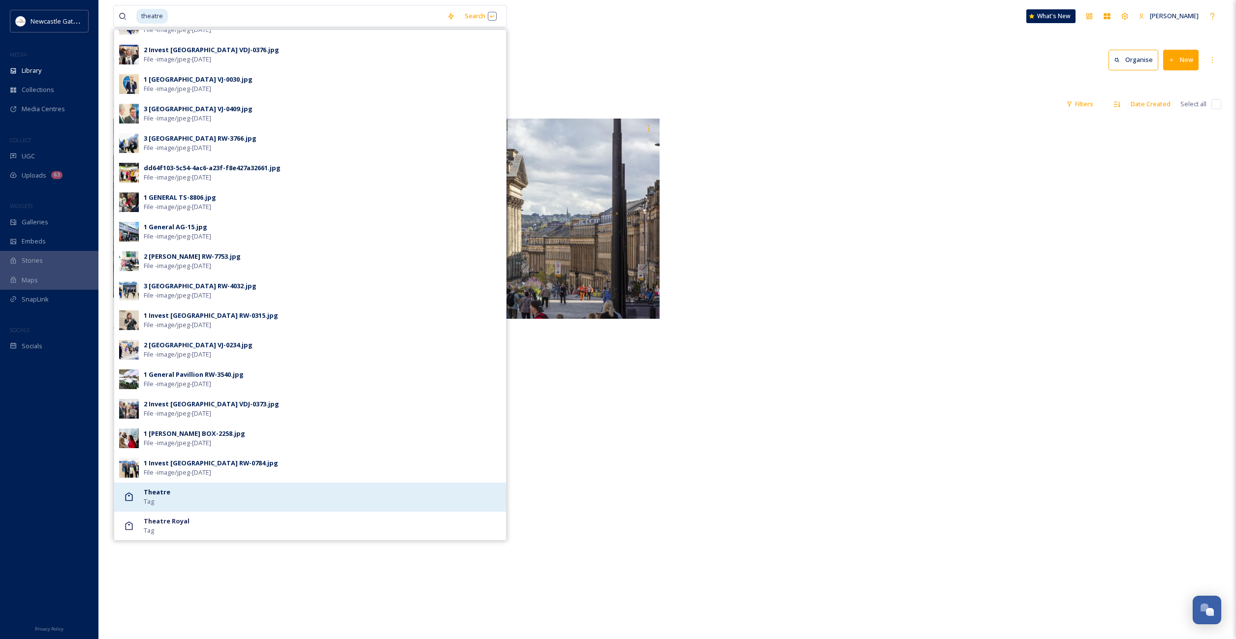
click at [164, 493] on strong "Theatre" at bounding box center [157, 492] width 27 height 9
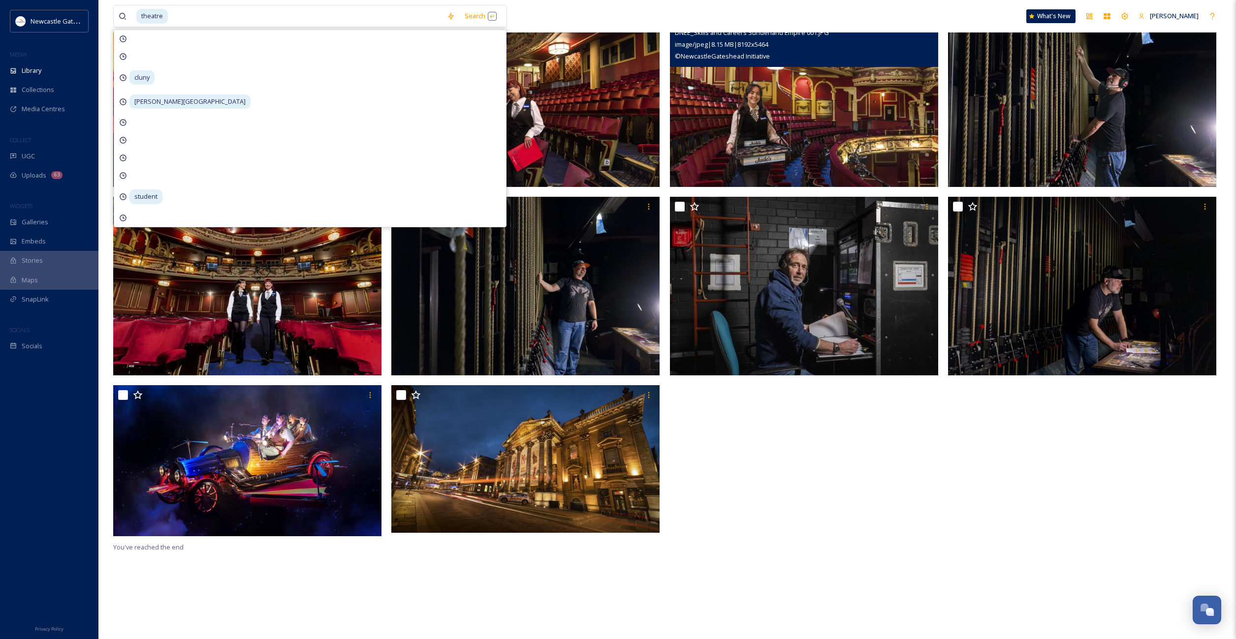
scroll to position [121, 0]
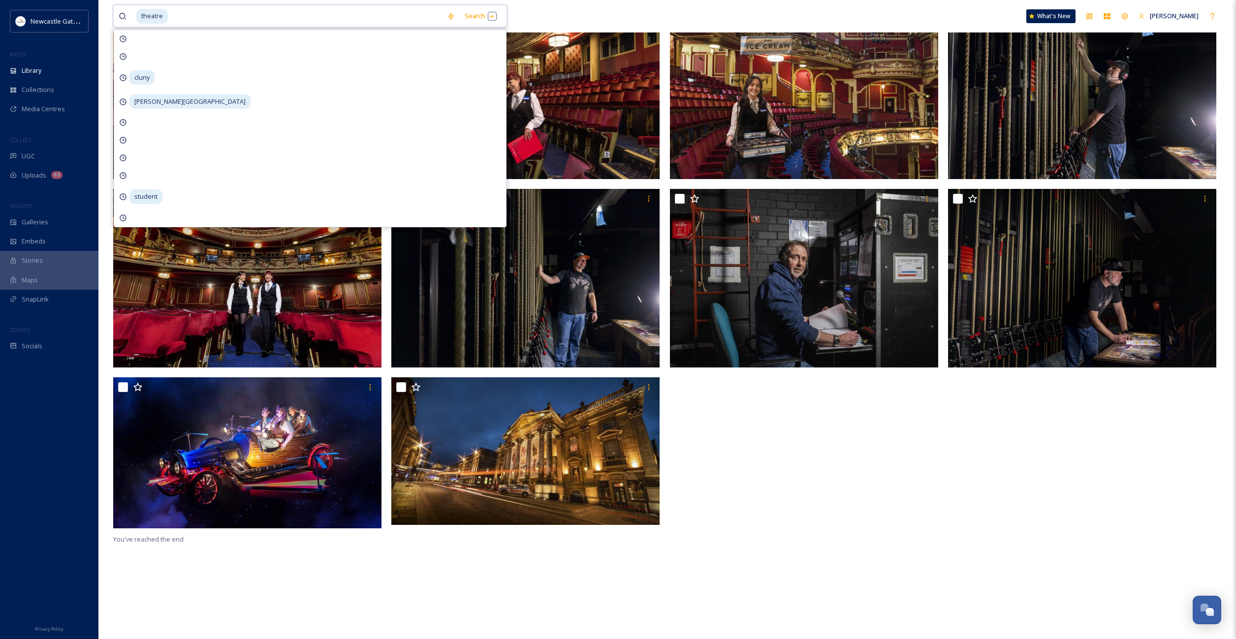
click at [206, 13] on input at bounding box center [305, 16] width 273 height 22
type input "t"
type input "christmas"
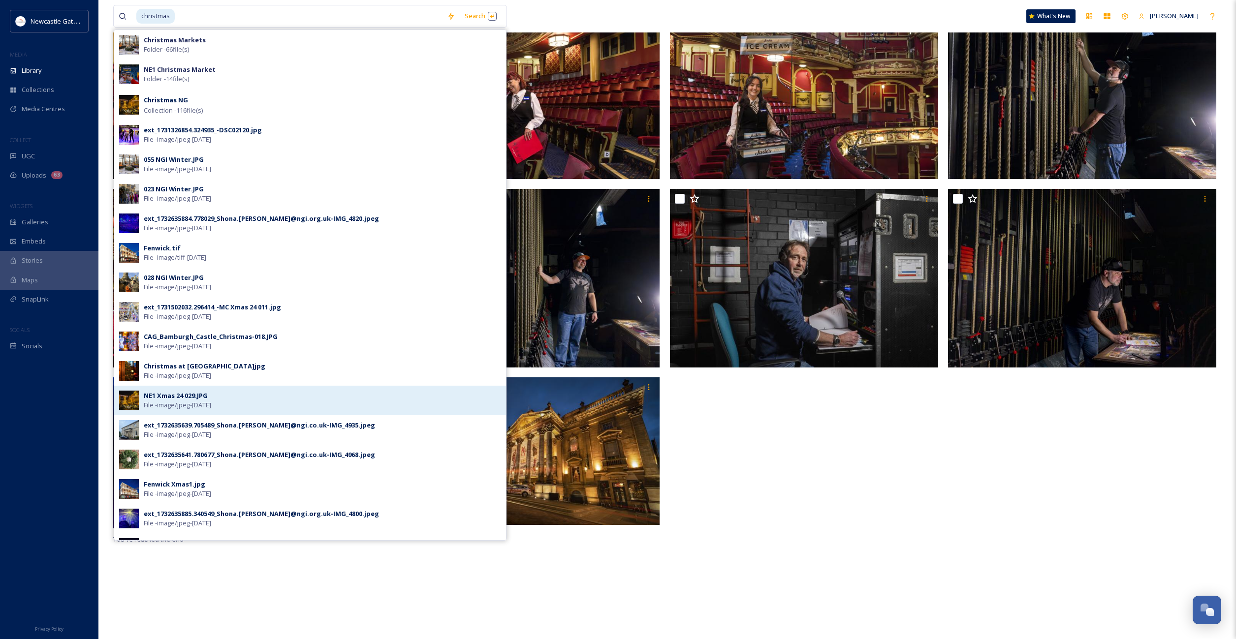
click at [170, 399] on div "NE1 Xmas 24 029.JPG" at bounding box center [176, 395] width 64 height 9
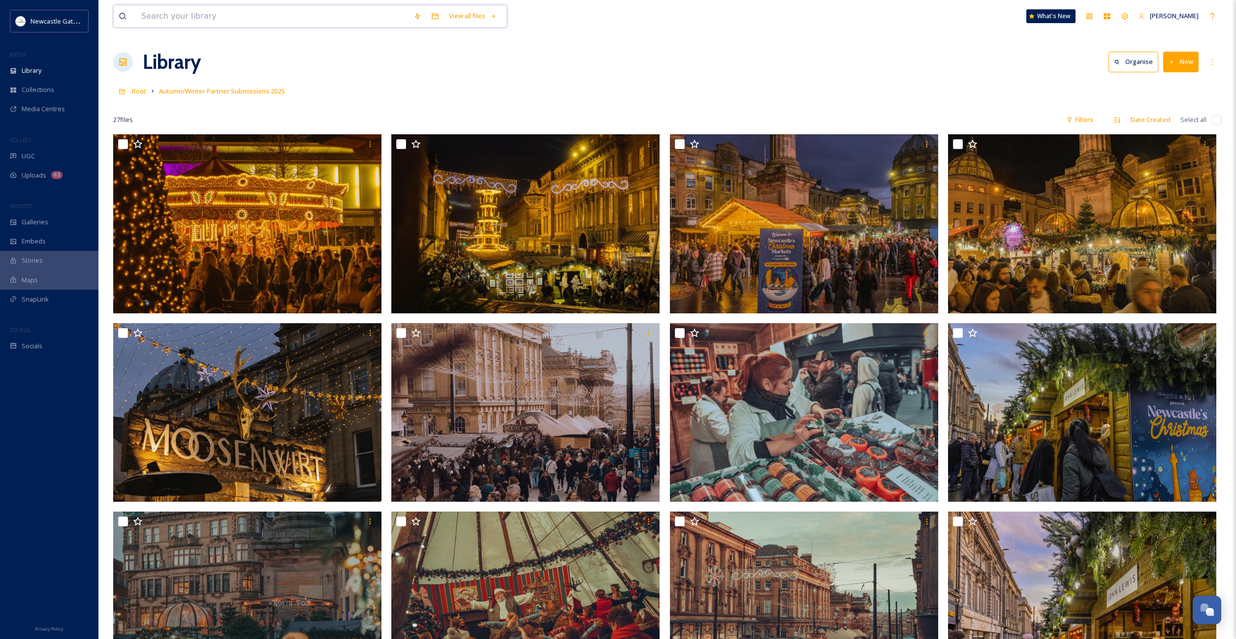
click at [211, 22] on input at bounding box center [272, 16] width 272 height 22
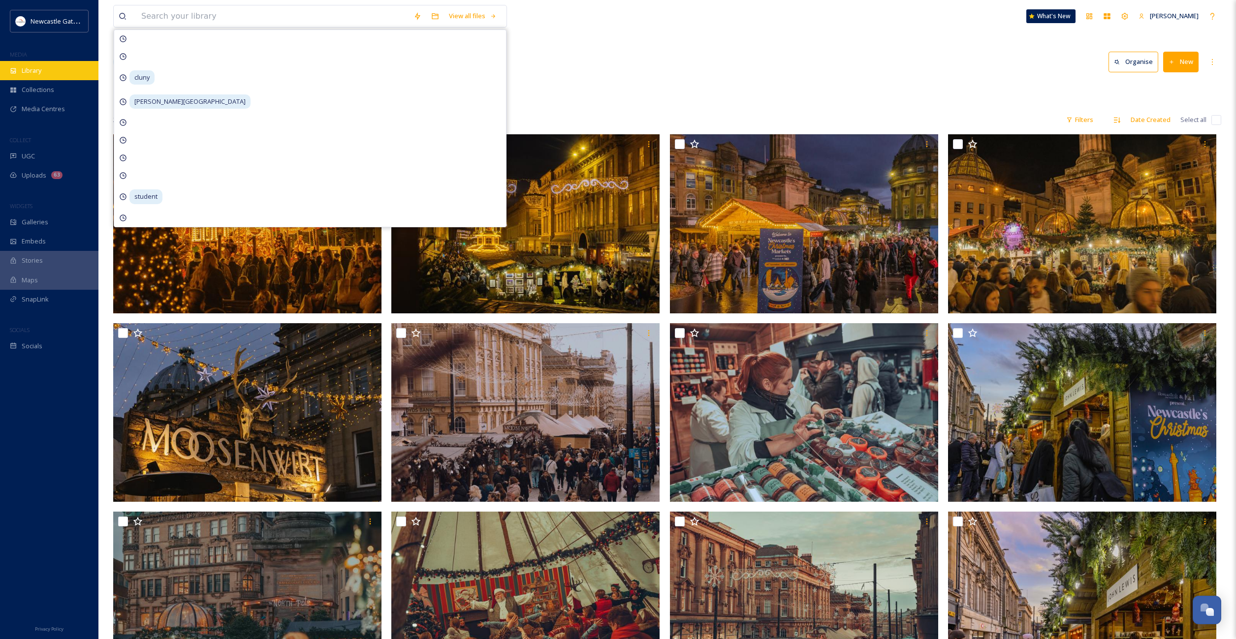
click at [35, 64] on div "Library" at bounding box center [49, 70] width 98 height 19
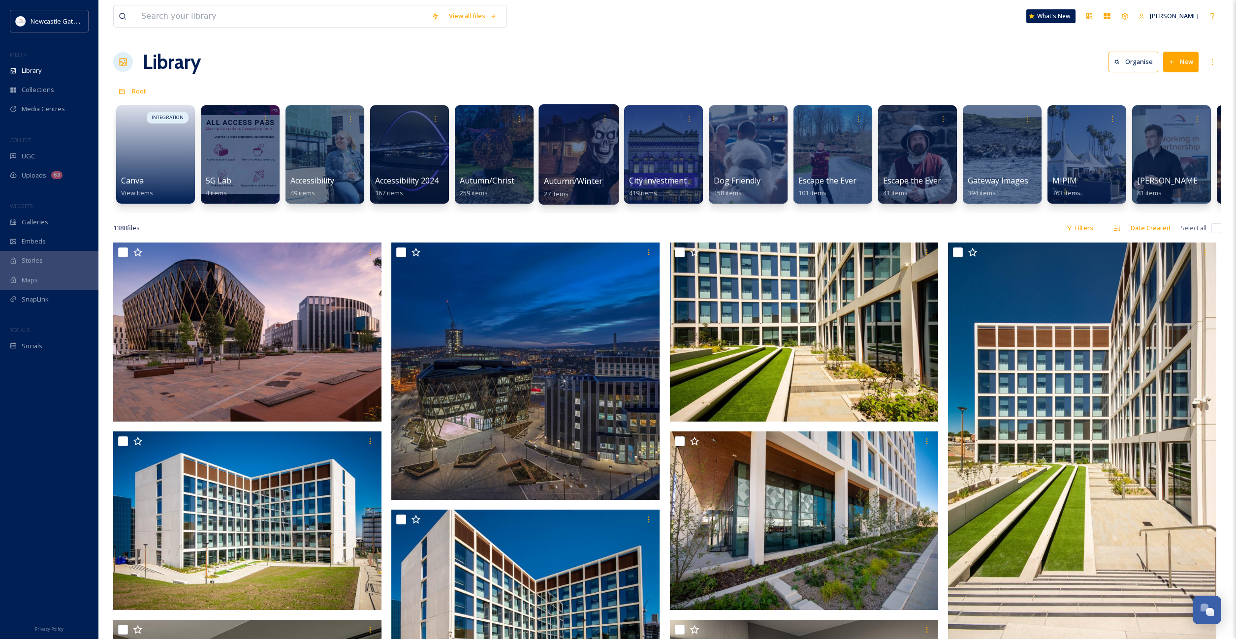
click at [576, 163] on div at bounding box center [578, 154] width 80 height 100
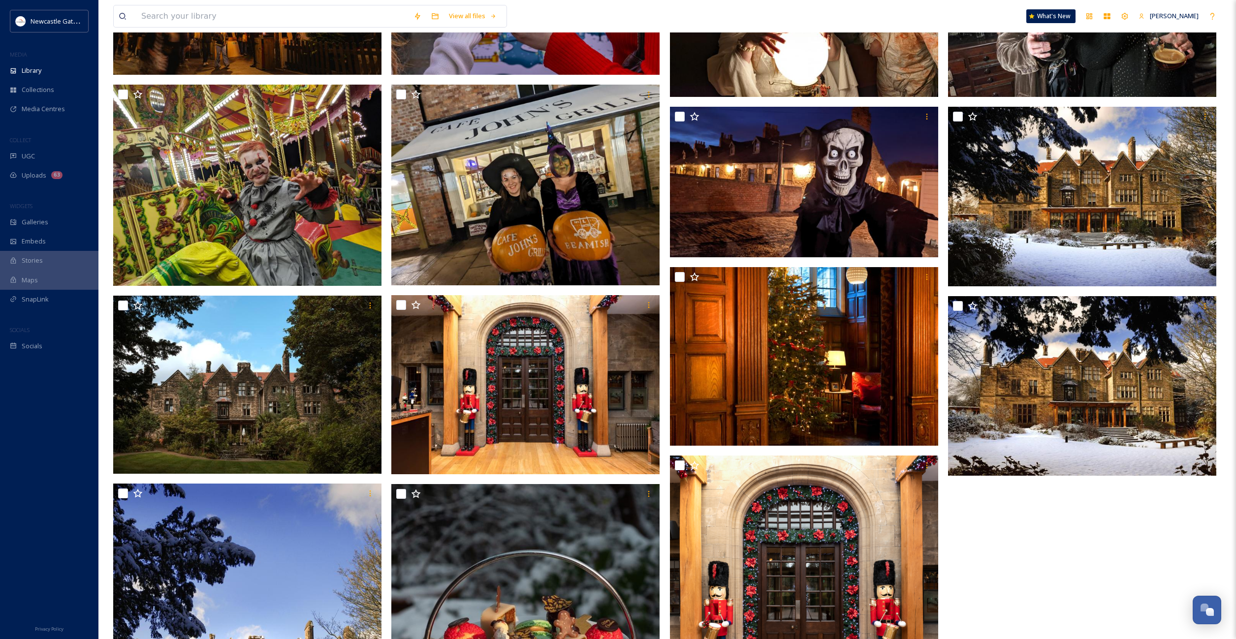
scroll to position [1068, 0]
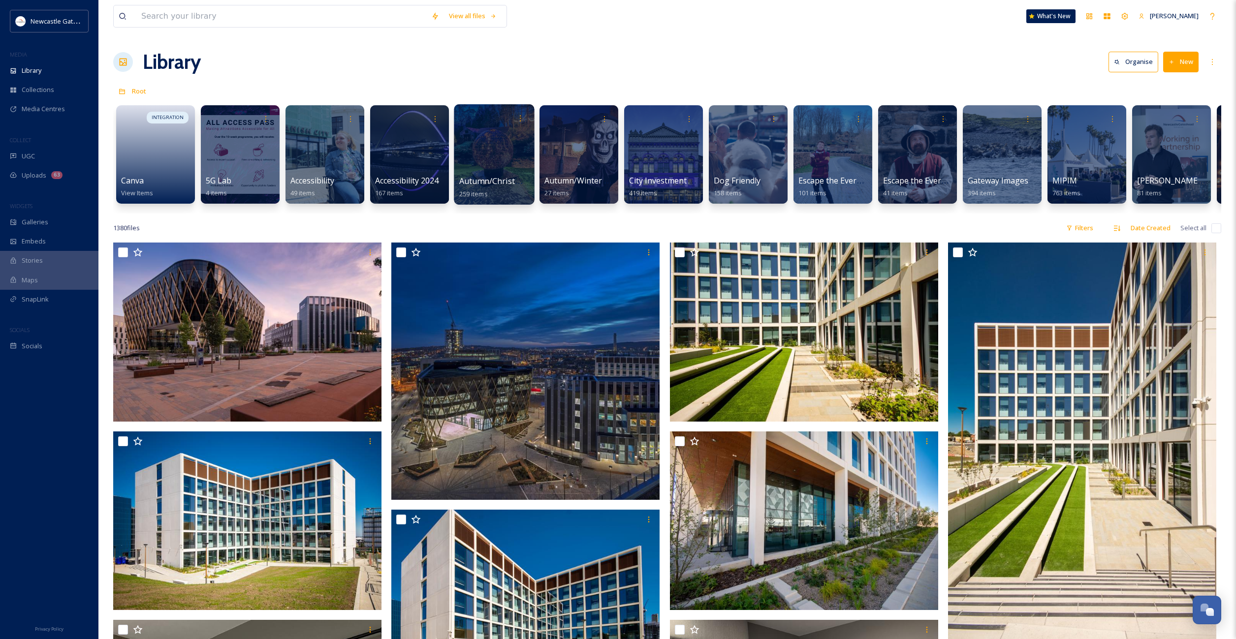
click at [489, 151] on div at bounding box center [494, 154] width 80 height 100
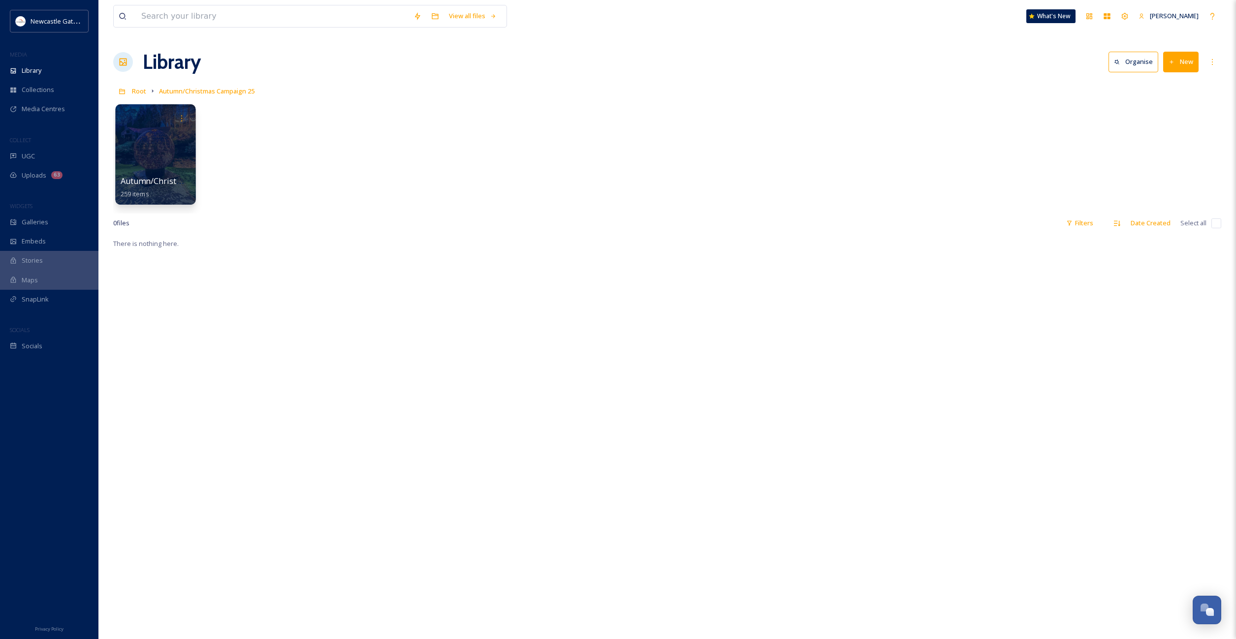
click at [144, 160] on div at bounding box center [155, 154] width 80 height 100
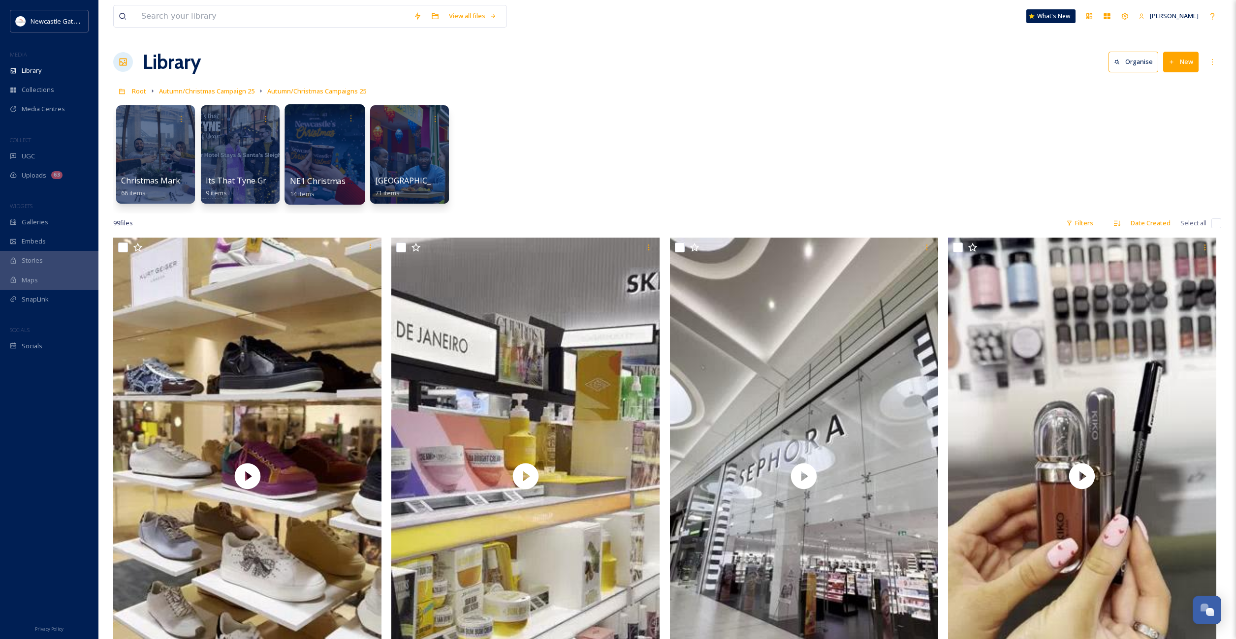
click at [338, 162] on div at bounding box center [324, 154] width 80 height 100
click at [320, 162] on div at bounding box center [324, 154] width 80 height 100
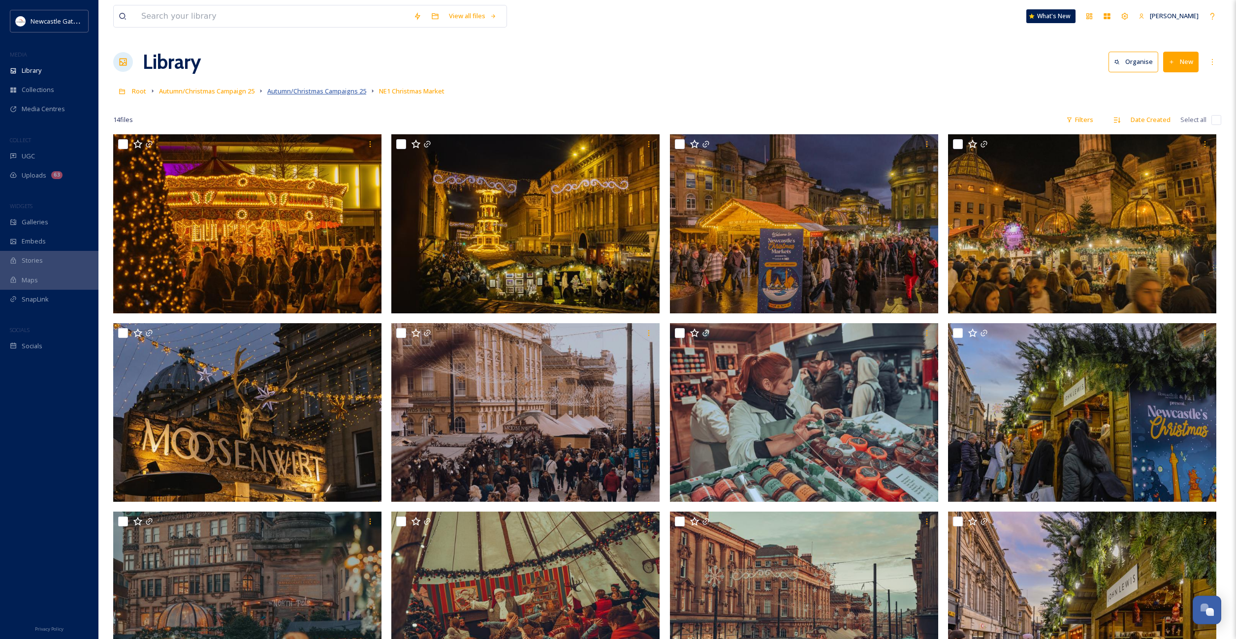
click at [308, 93] on span "Autumn/Christmas Campaigns 25" at bounding box center [316, 91] width 99 height 9
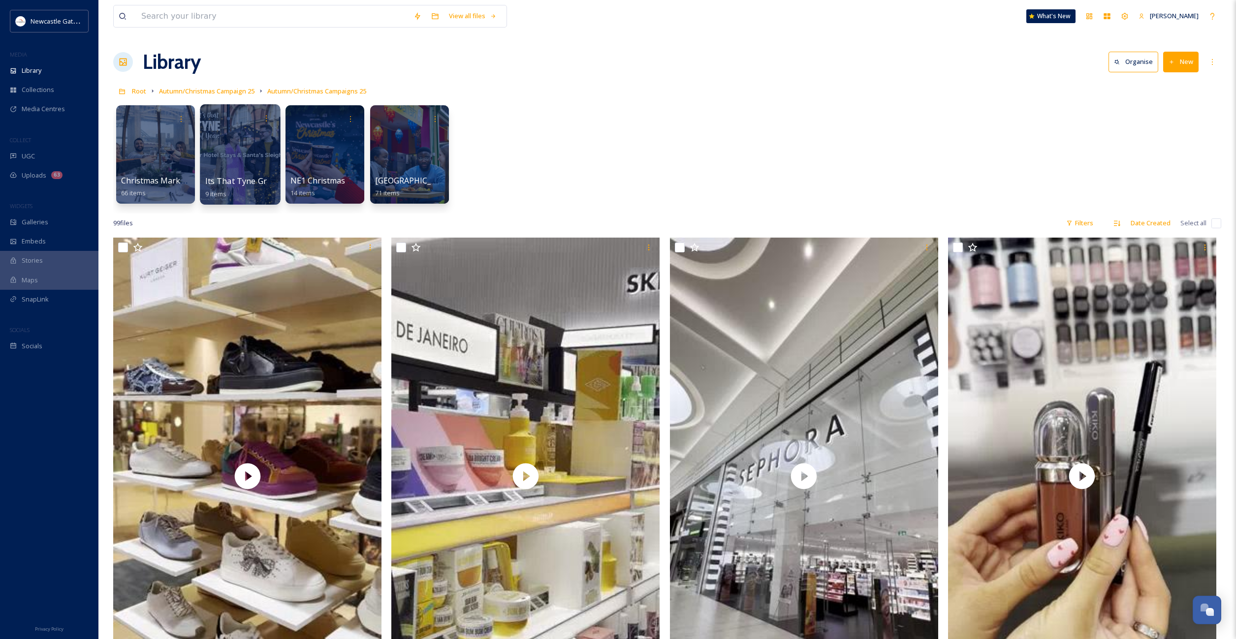
click at [256, 162] on div at bounding box center [240, 154] width 80 height 100
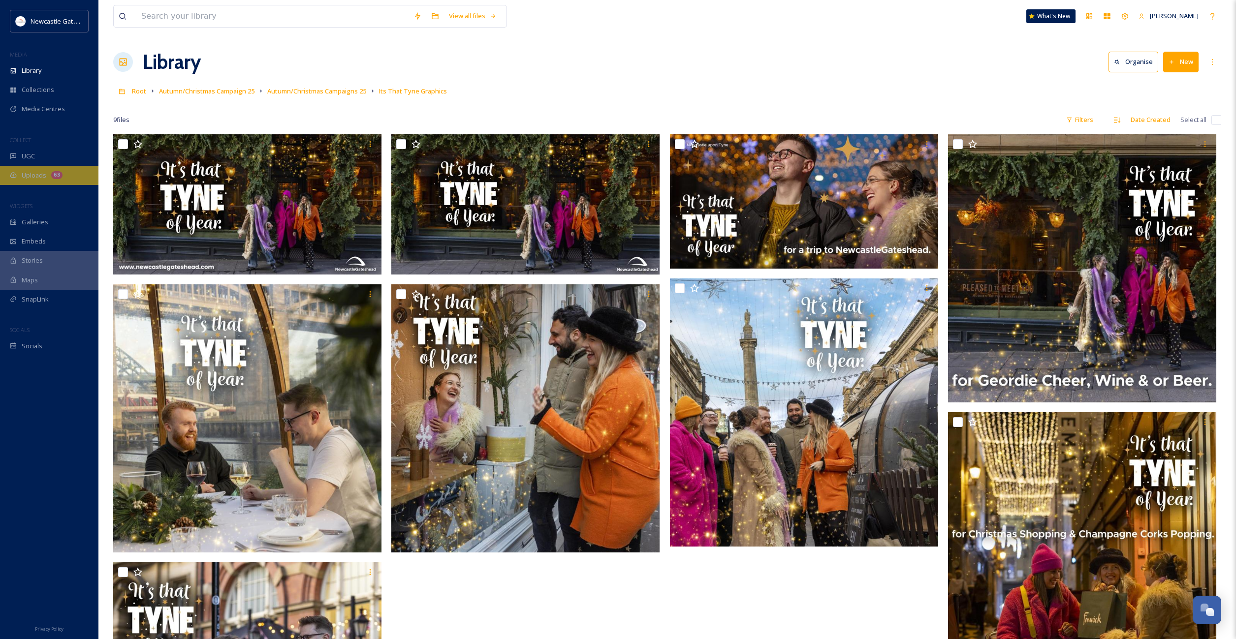
click at [55, 167] on div "Uploads 63" at bounding box center [49, 175] width 98 height 19
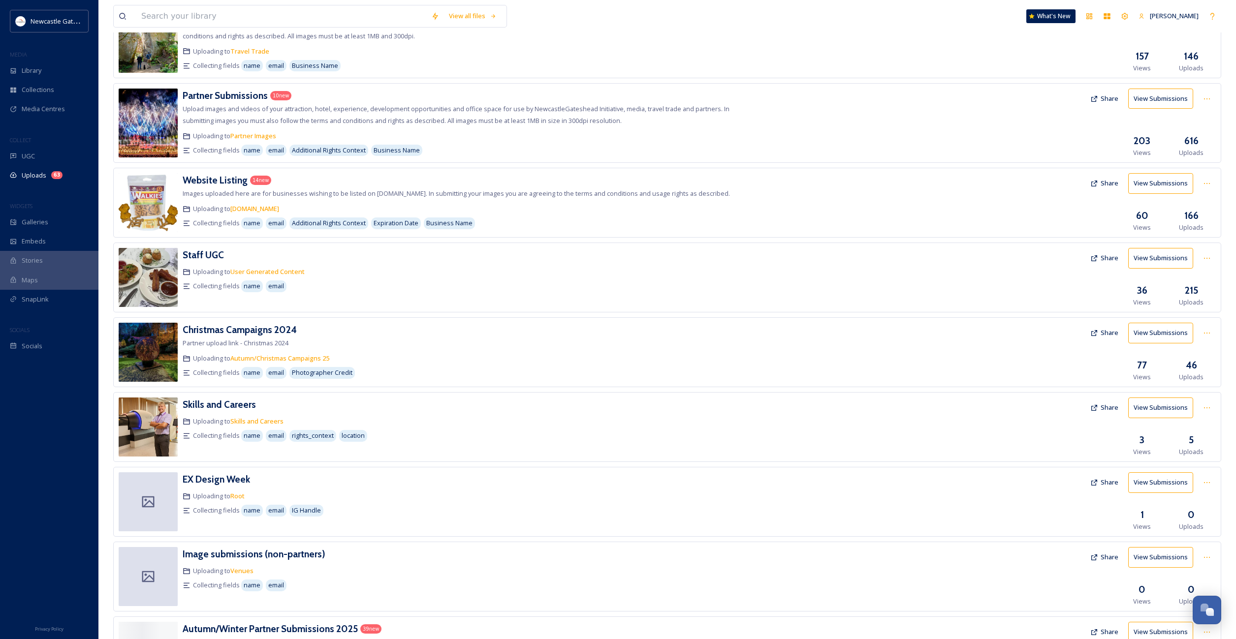
scroll to position [180, 0]
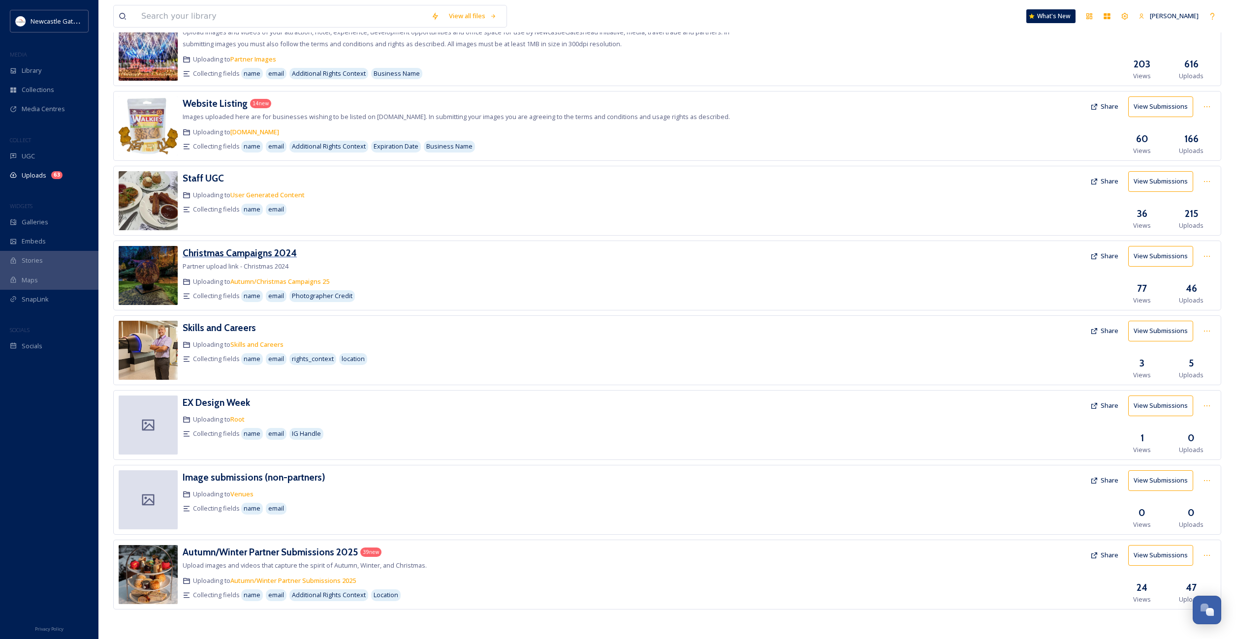
click at [238, 253] on h3 "Christmas Campaigns 2024" at bounding box center [240, 253] width 114 height 12
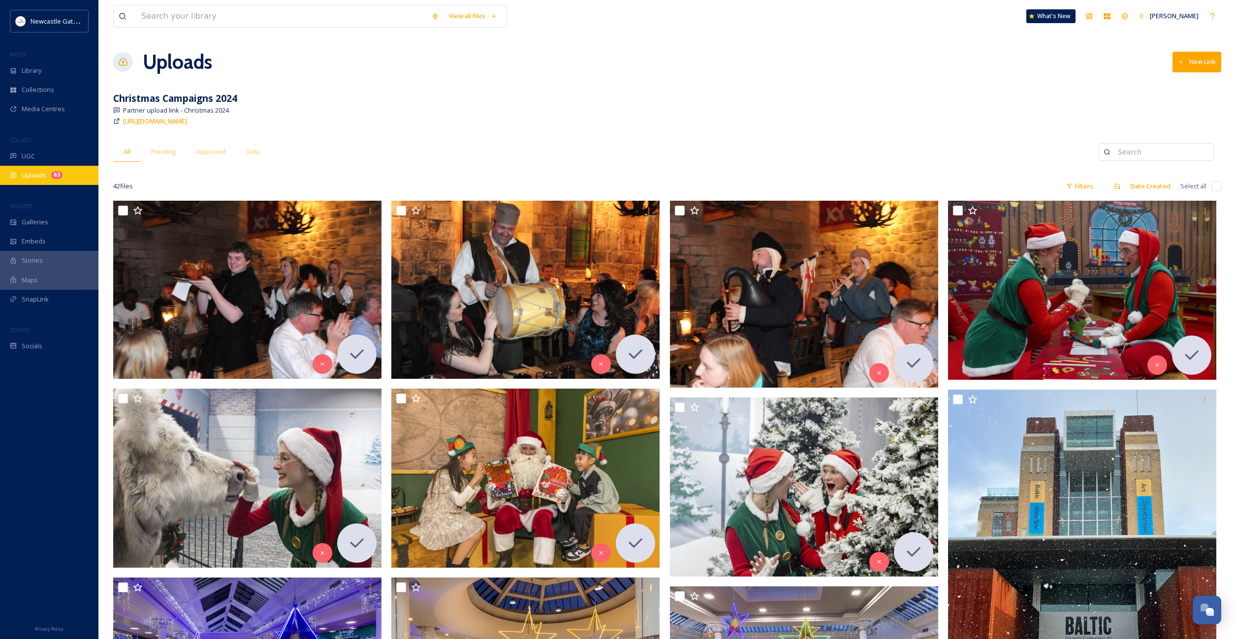
click at [32, 179] on span "Uploads" at bounding box center [34, 175] width 25 height 9
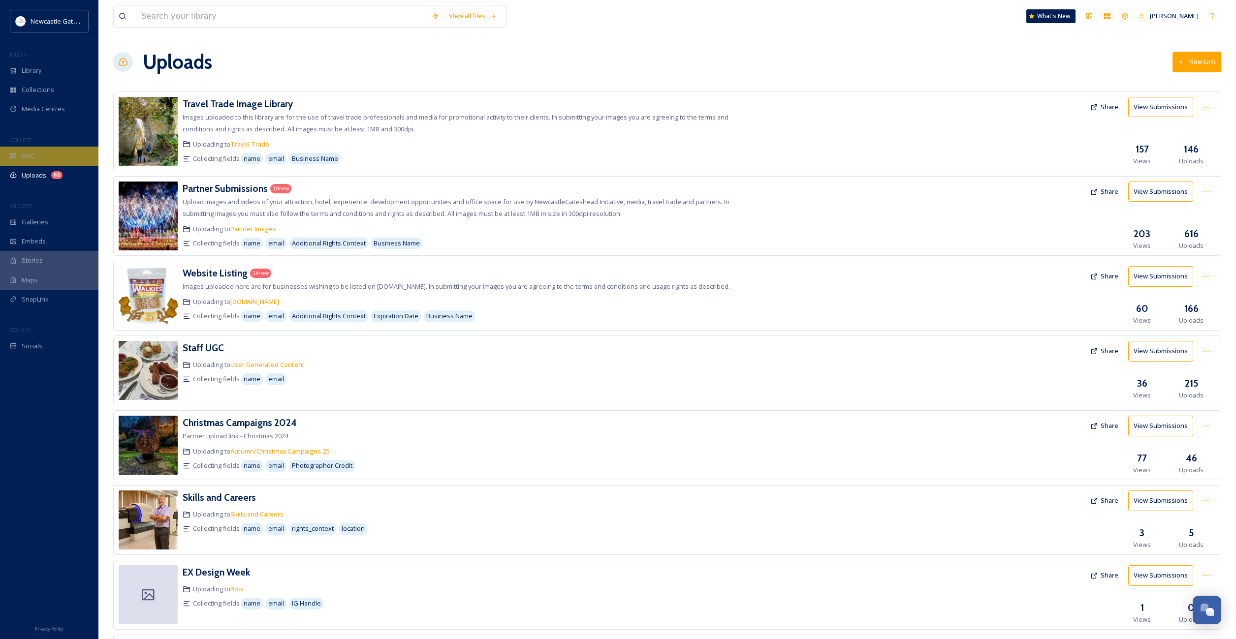
click at [38, 151] on div "UGC" at bounding box center [49, 156] width 98 height 19
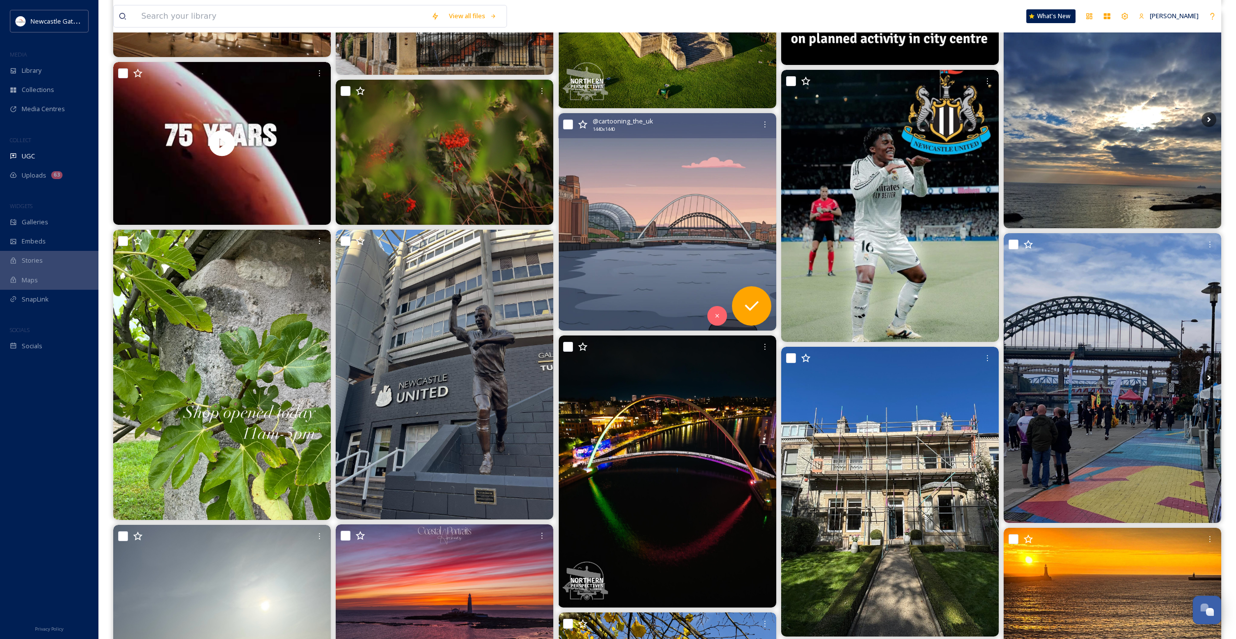
scroll to position [6181, 0]
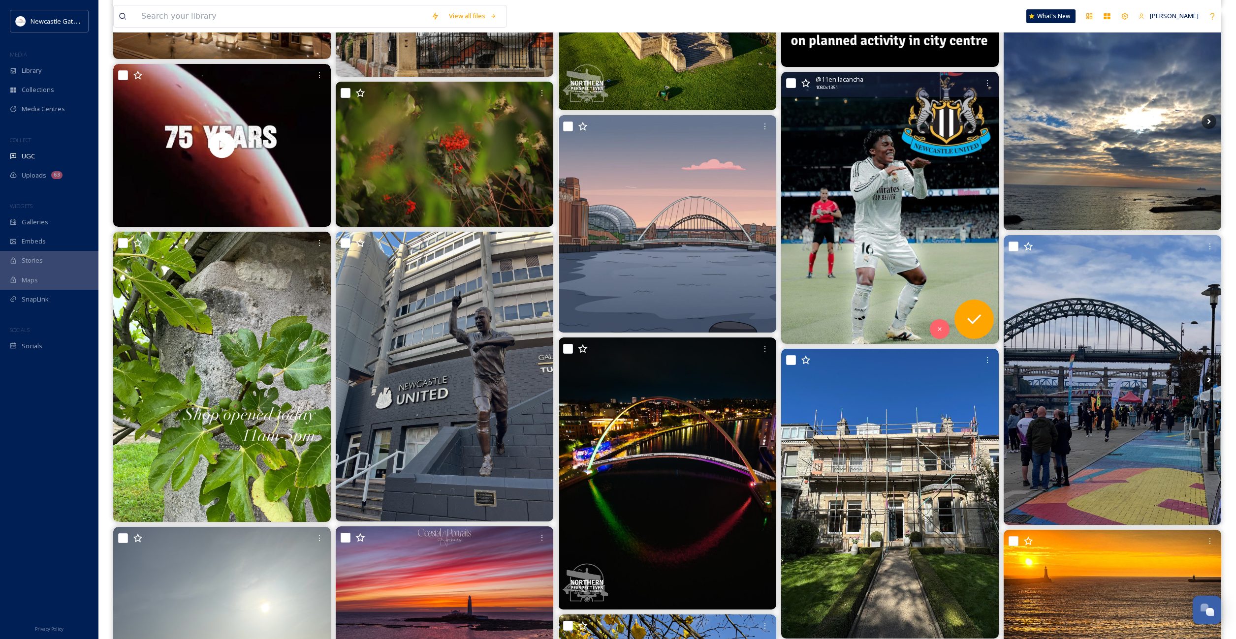
click at [845, 210] on img at bounding box center [889, 208] width 217 height 272
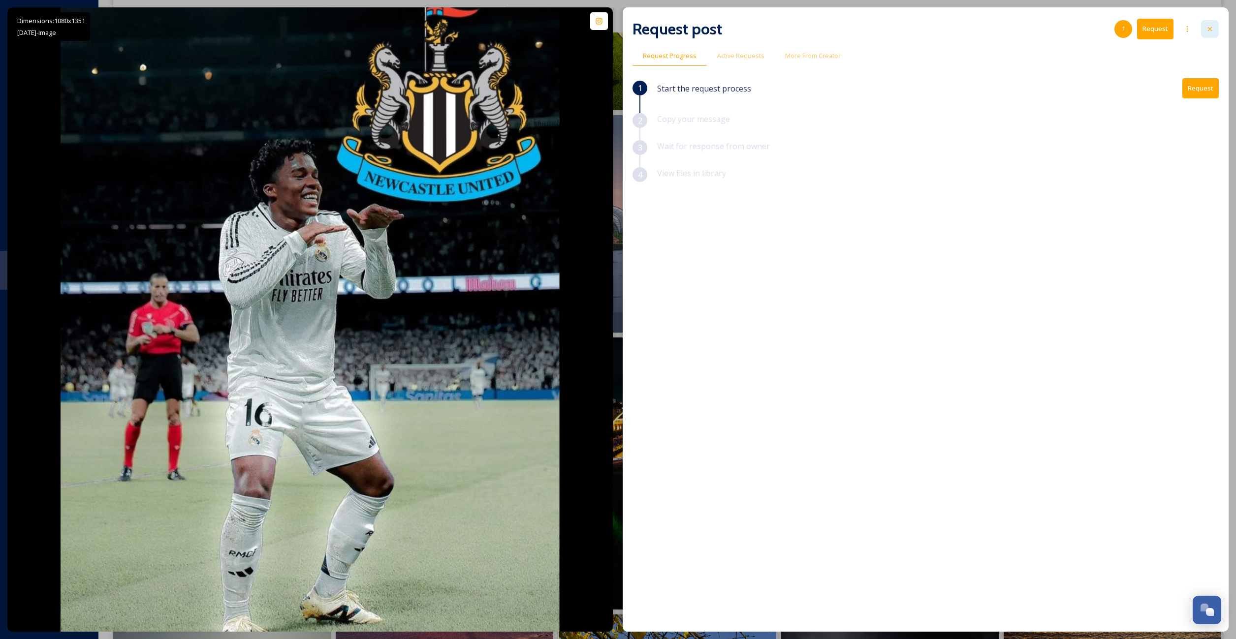
click at [1208, 30] on icon at bounding box center [1209, 29] width 4 height 4
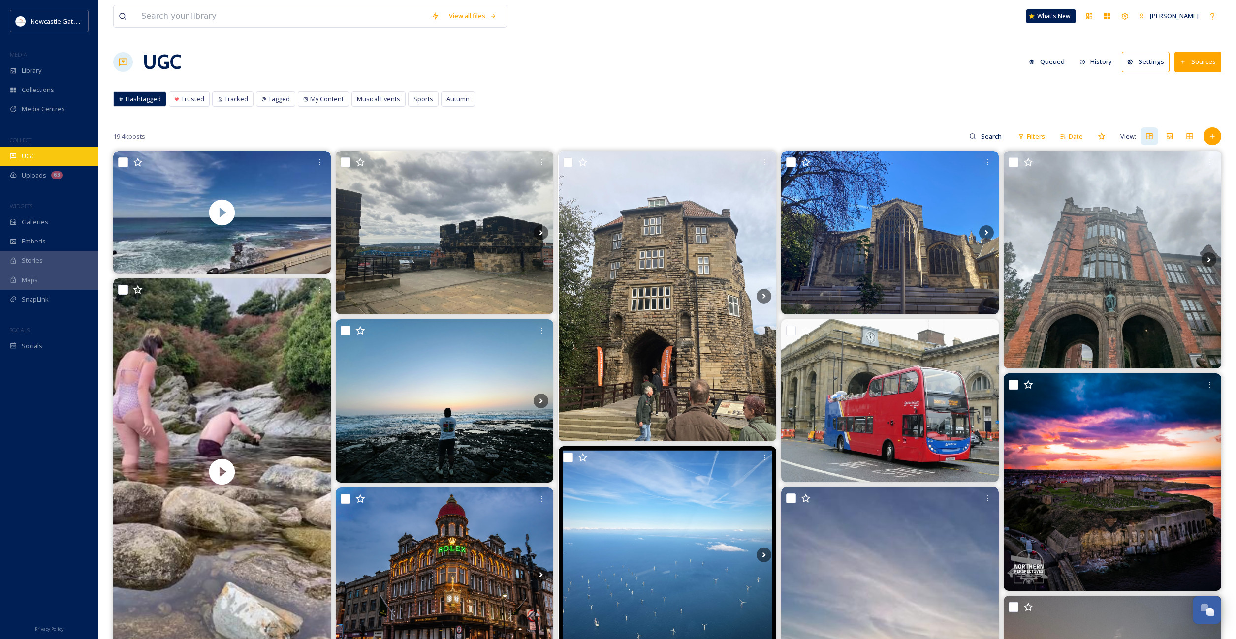
click at [31, 152] on span "UGC" at bounding box center [28, 156] width 13 height 9
click at [24, 174] on span "Uploads" at bounding box center [34, 175] width 25 height 9
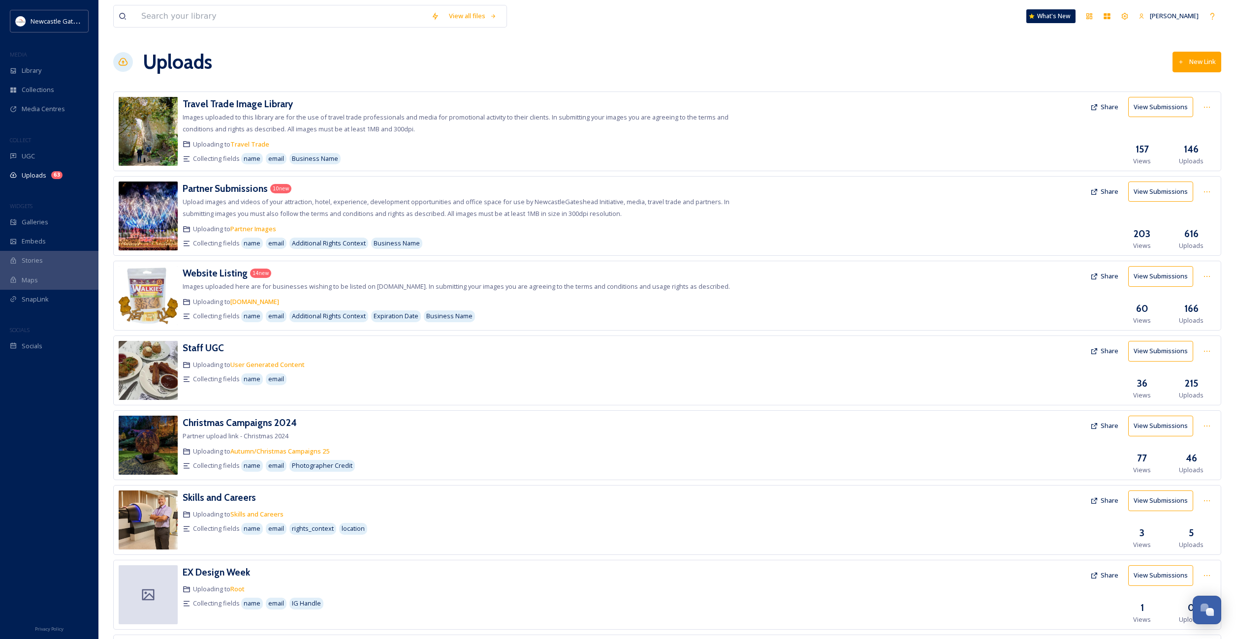
click at [159, 213] on img at bounding box center [148, 216] width 59 height 69
click at [207, 186] on h3 "Partner Submissions" at bounding box center [225, 189] width 85 height 12
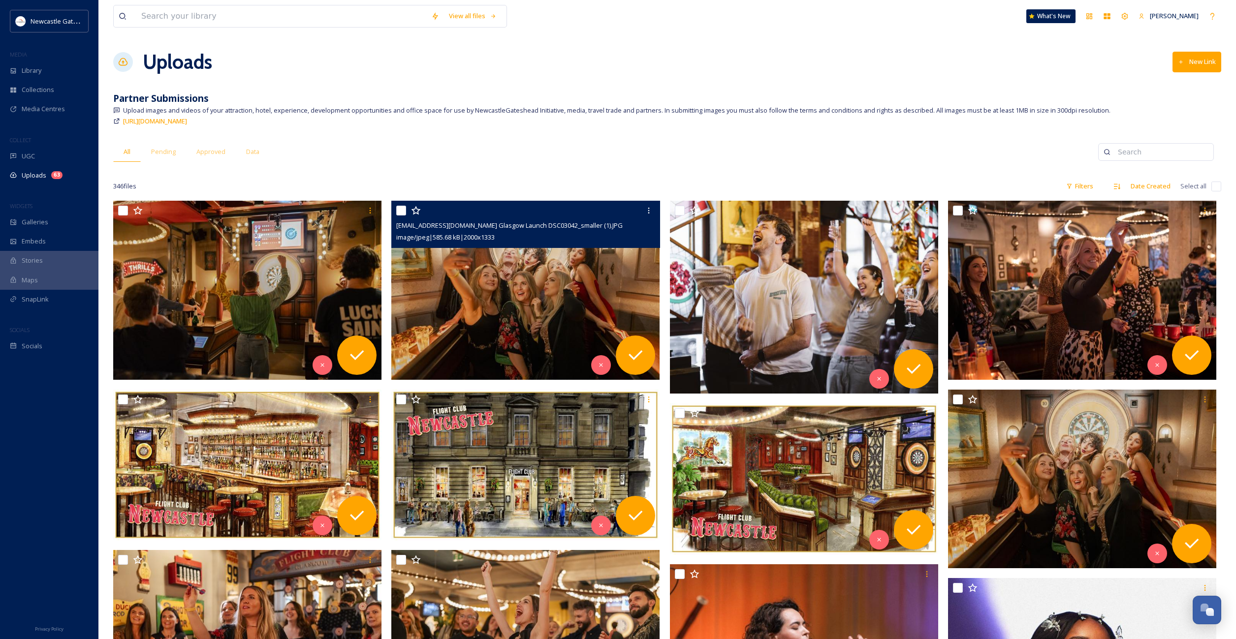
click at [507, 295] on img at bounding box center [525, 290] width 268 height 179
click at [505, 291] on img at bounding box center [525, 290] width 268 height 179
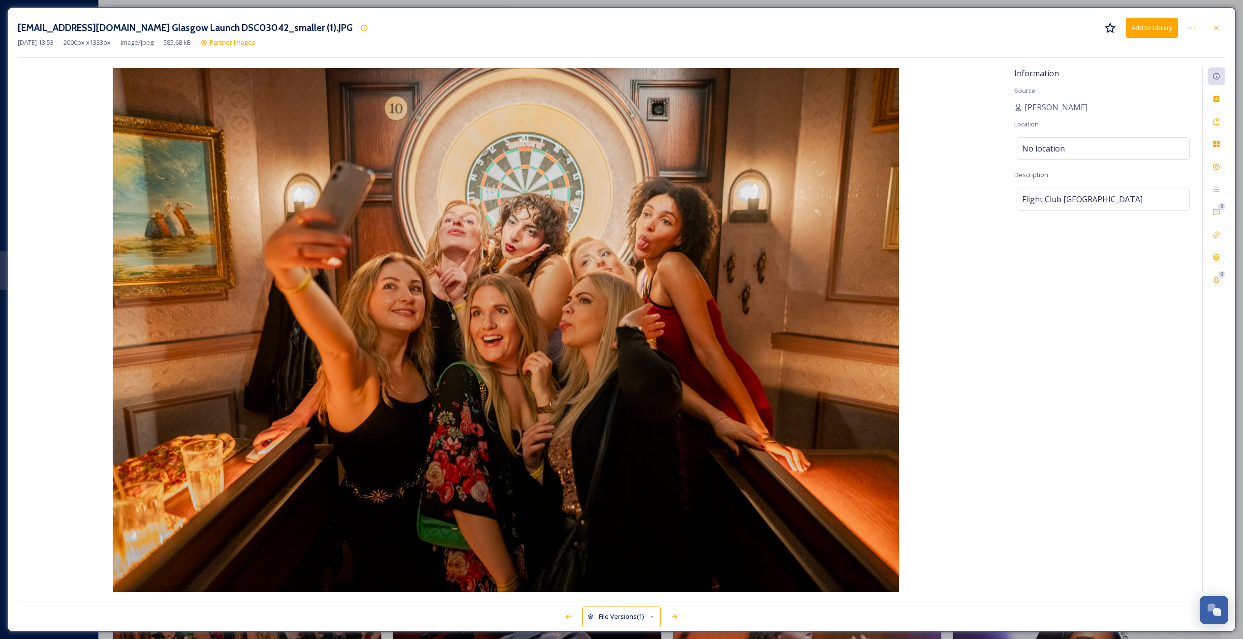
click at [557, 224] on img at bounding box center [506, 330] width 976 height 524
click at [1189, 26] on icon at bounding box center [1192, 28] width 8 height 8
click at [1192, 28] on icon at bounding box center [1192, 28] width 6 height 1
click at [550, 50] on div "[EMAIL_ADDRESS][DOMAIN_NAME] Glasgow Launch DSC03042_smaller (1).JPG Add to Lib…" at bounding box center [621, 38] width 1207 height 40
click at [1210, 29] on div at bounding box center [1216, 28] width 18 height 18
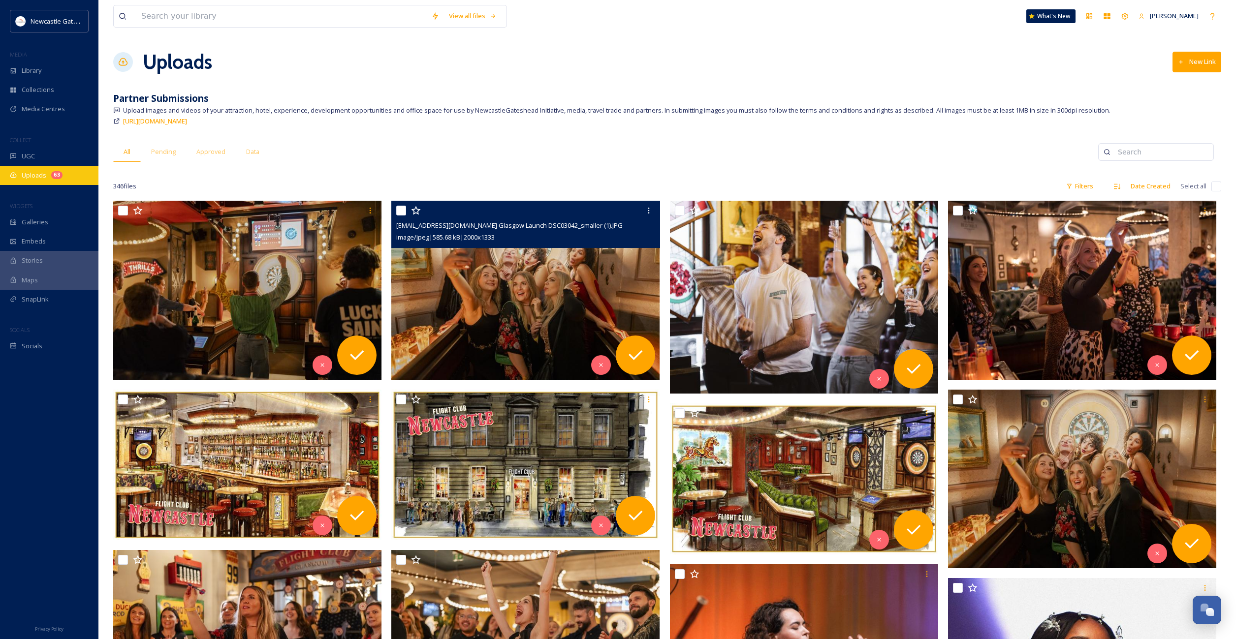
click at [62, 167] on div "Uploads 63" at bounding box center [49, 175] width 98 height 19
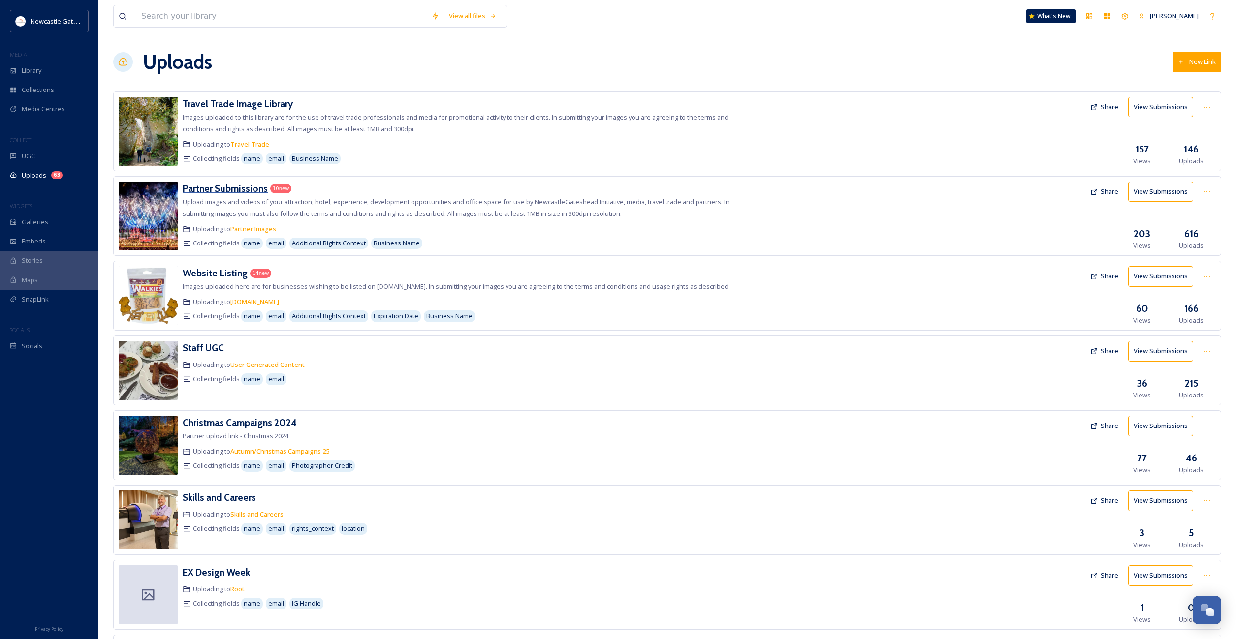
click at [236, 189] on h3 "Partner Submissions" at bounding box center [225, 189] width 85 height 12
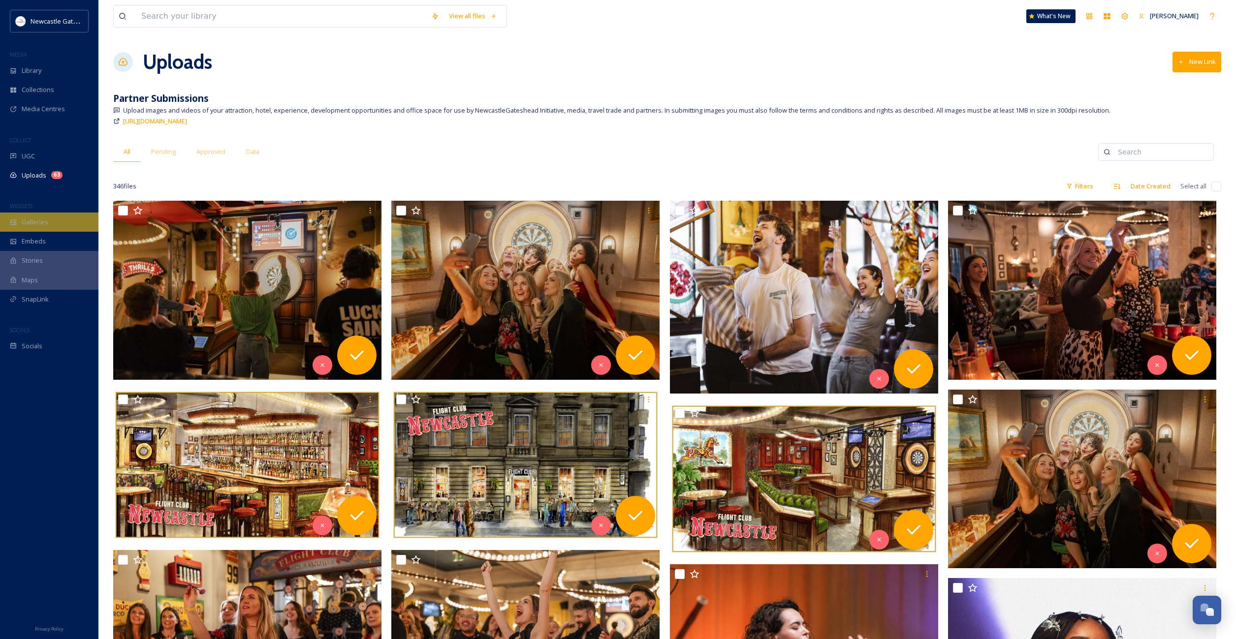
click at [28, 223] on span "Galleries" at bounding box center [35, 221] width 27 height 9
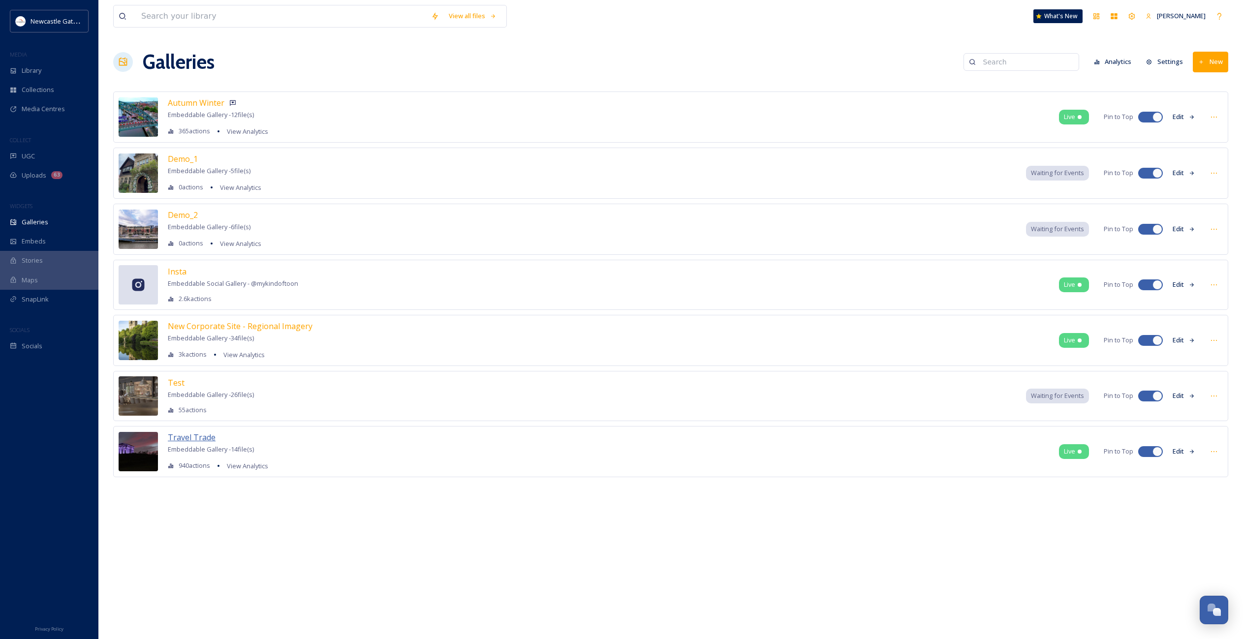
click at [187, 437] on span "Travel Trade" at bounding box center [192, 437] width 48 height 11
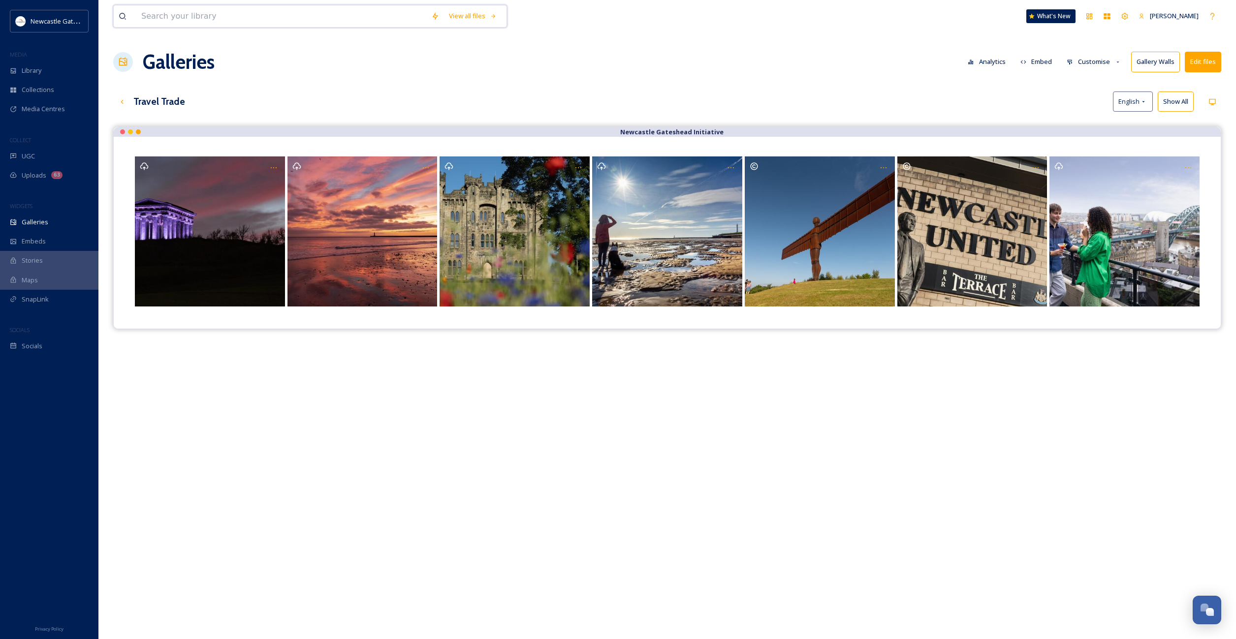
click at [202, 14] on input at bounding box center [281, 16] width 290 height 22
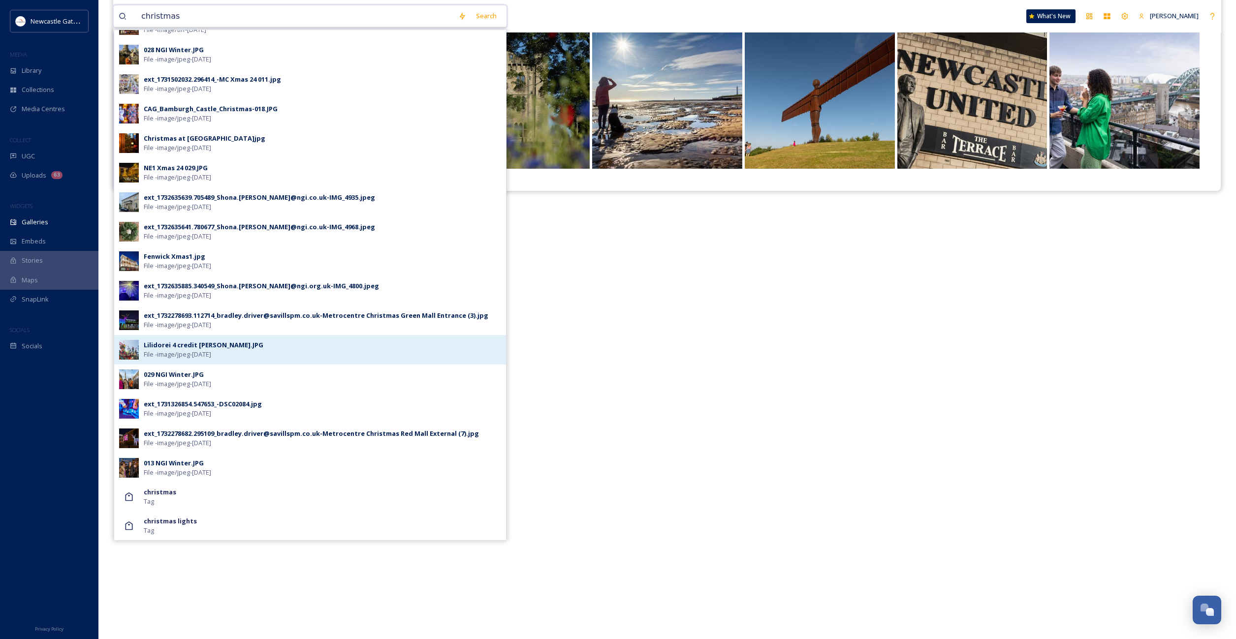
scroll to position [141, 0]
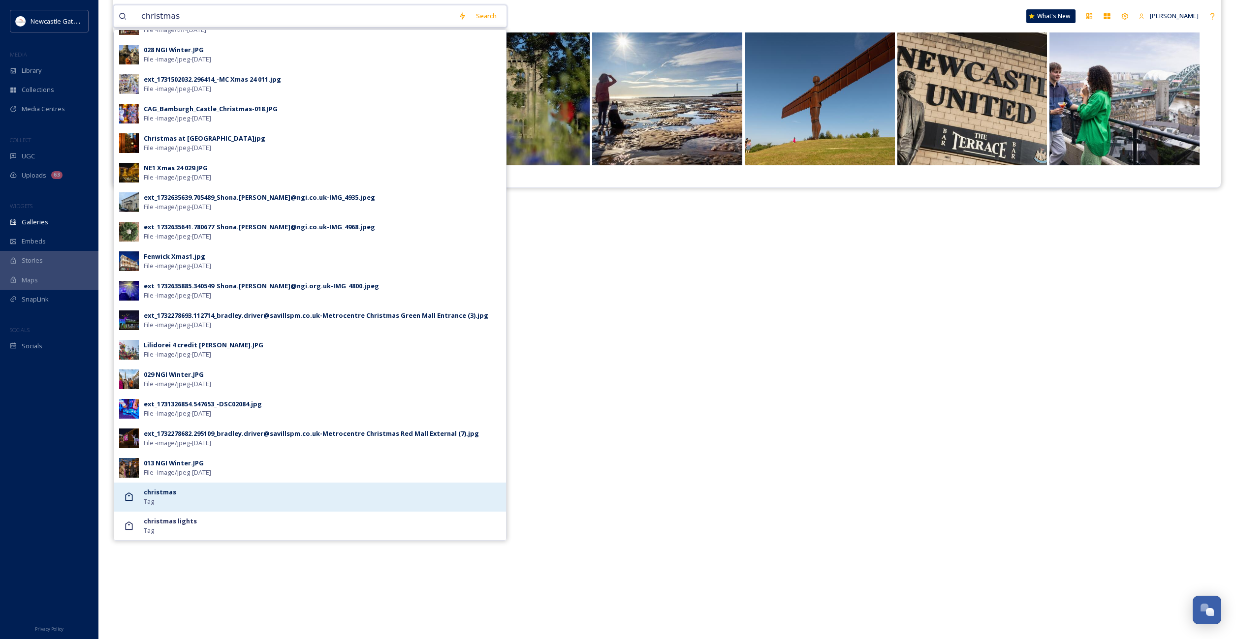
type input "christmas"
click at [183, 496] on div "christmas Tag" at bounding box center [322, 497] width 357 height 19
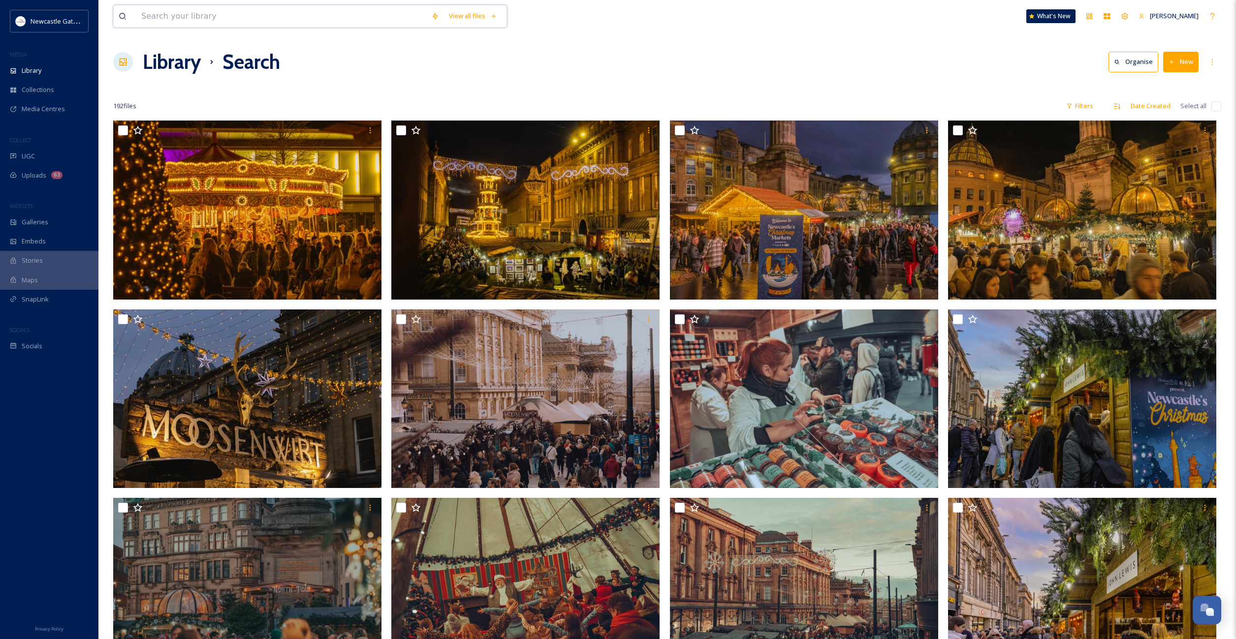
click at [265, 19] on input at bounding box center [281, 16] width 290 height 22
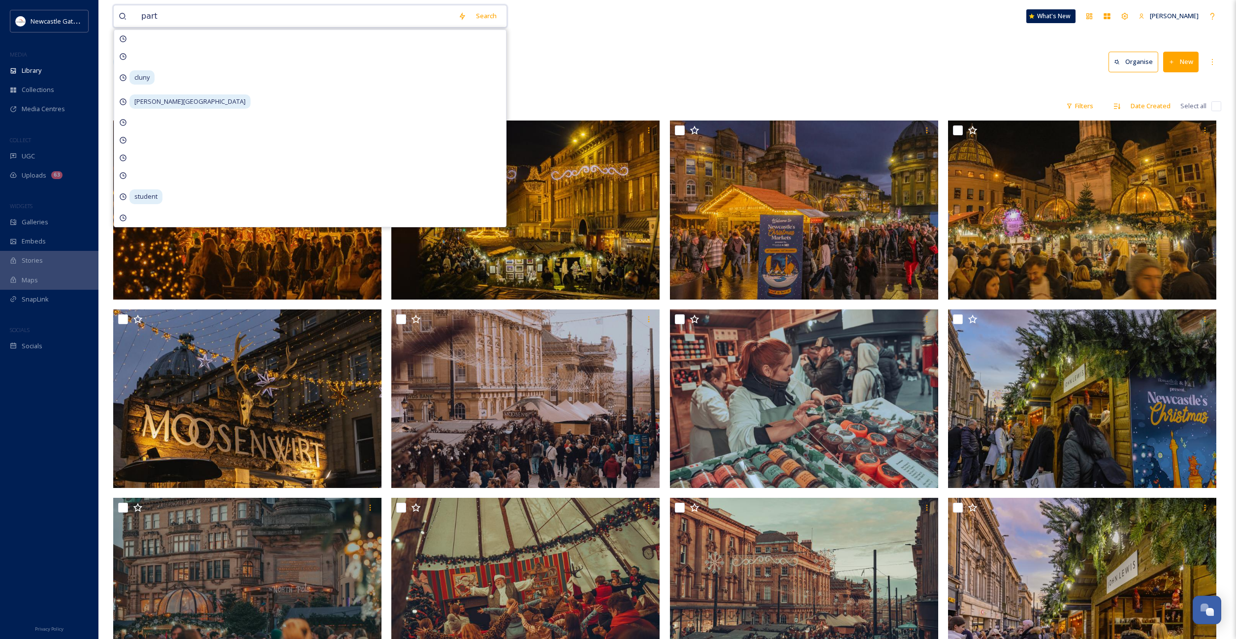
type input "party"
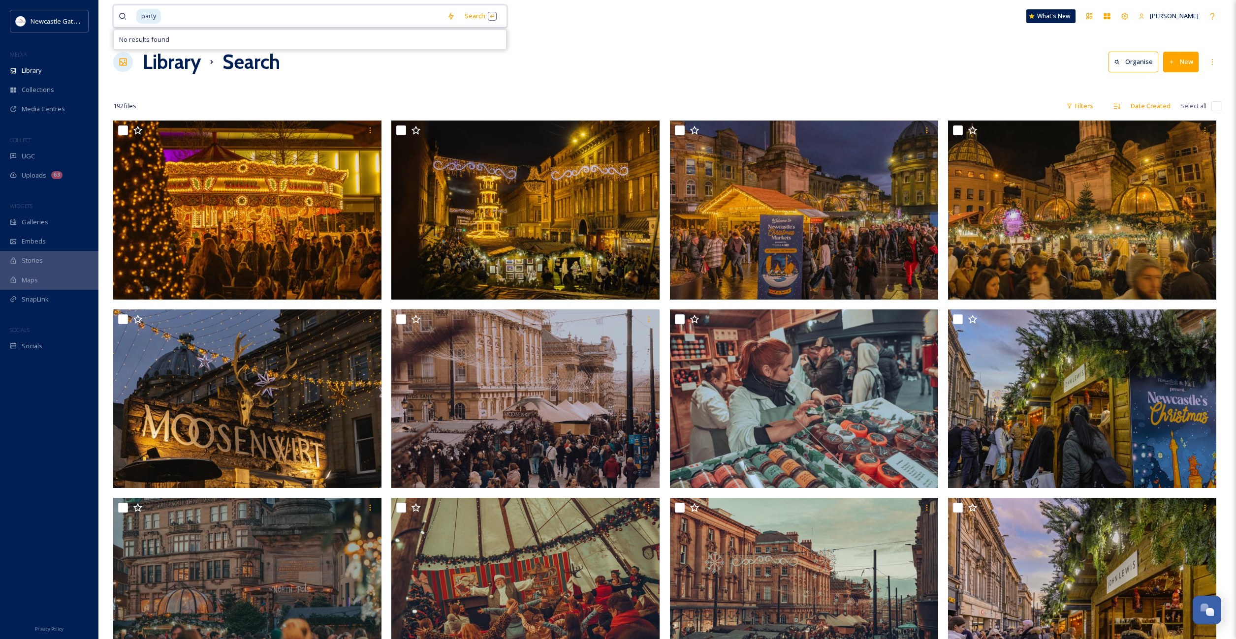
click at [180, 21] on input at bounding box center [302, 16] width 280 height 22
type input "p"
click at [630, 50] on div "Library Search Organise New" at bounding box center [667, 62] width 1108 height 30
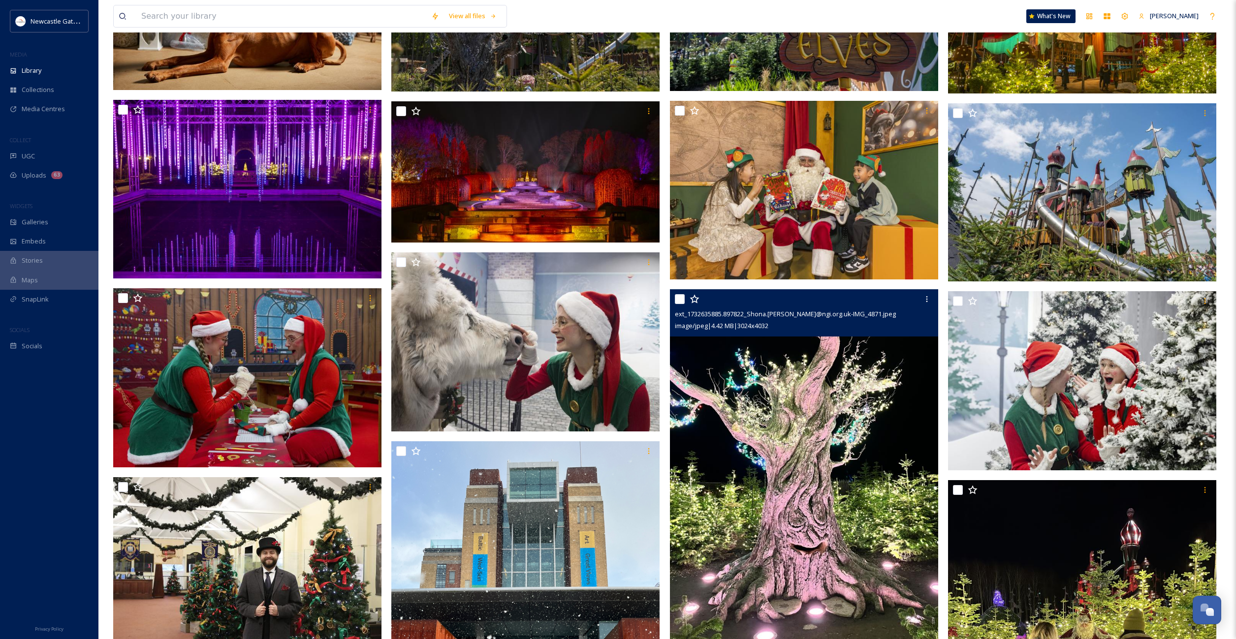
scroll to position [2215, 0]
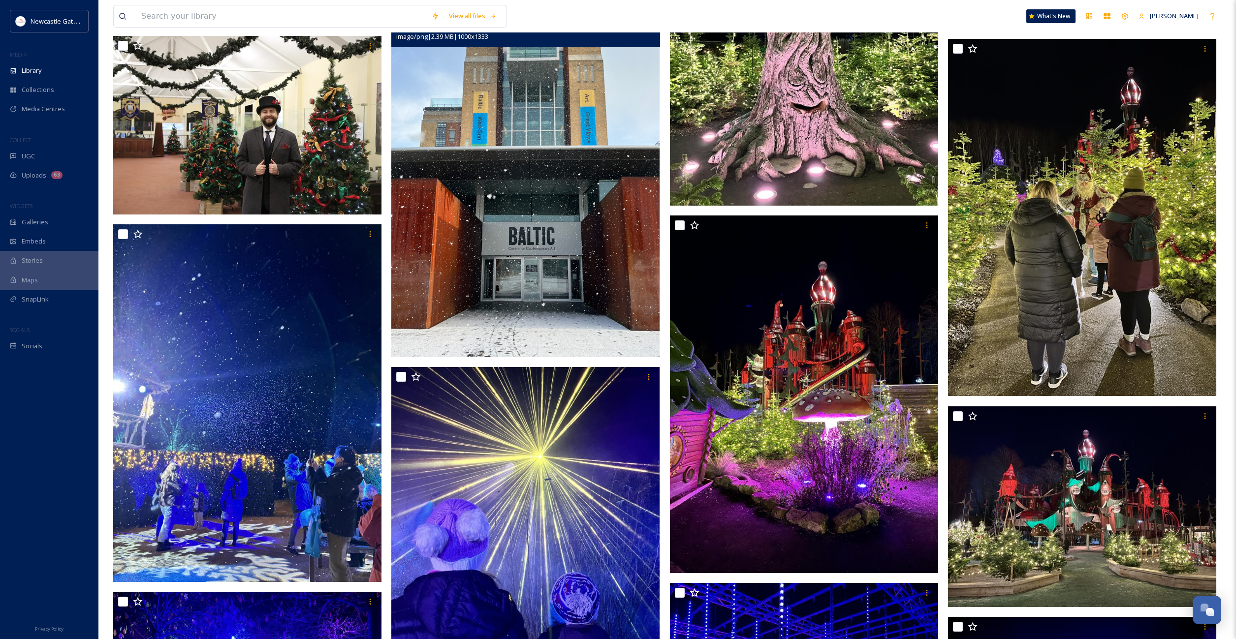
click at [560, 209] on img at bounding box center [525, 178] width 268 height 357
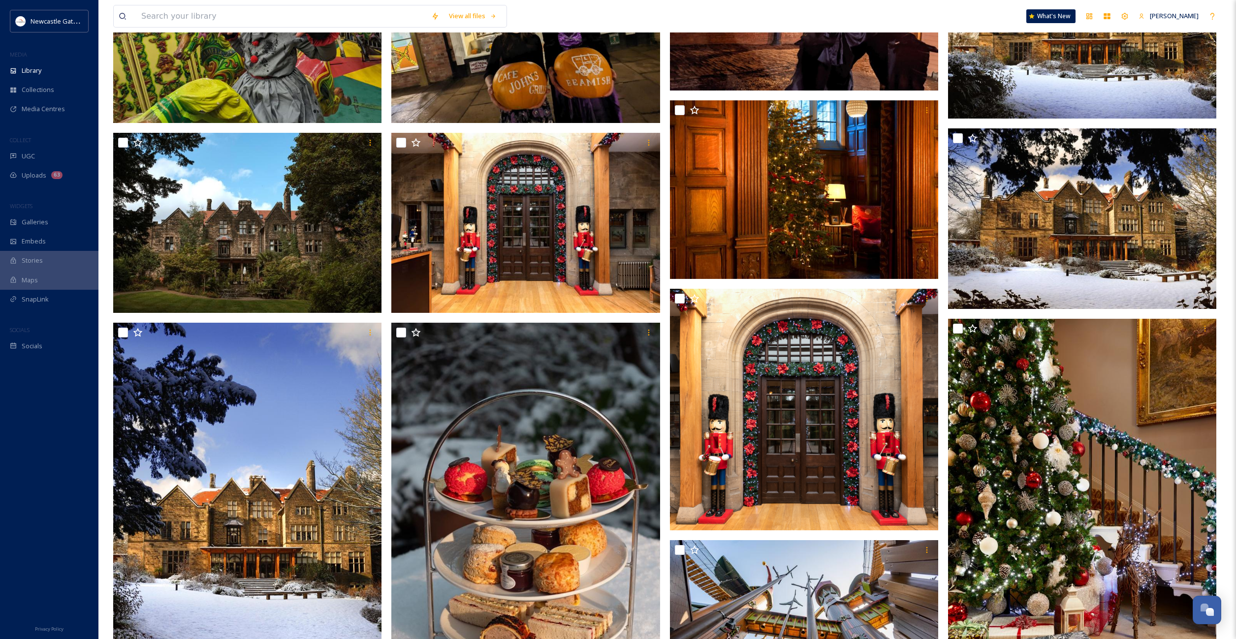
scroll to position [965, 0]
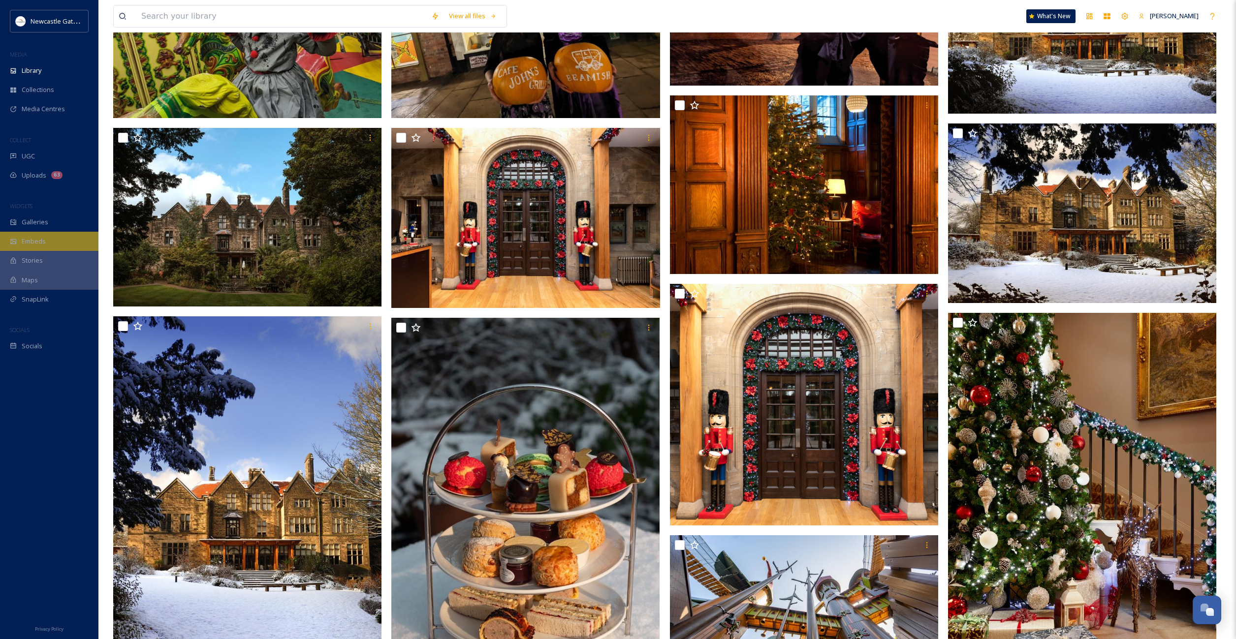
click at [60, 234] on div "Embeds" at bounding box center [49, 241] width 98 height 19
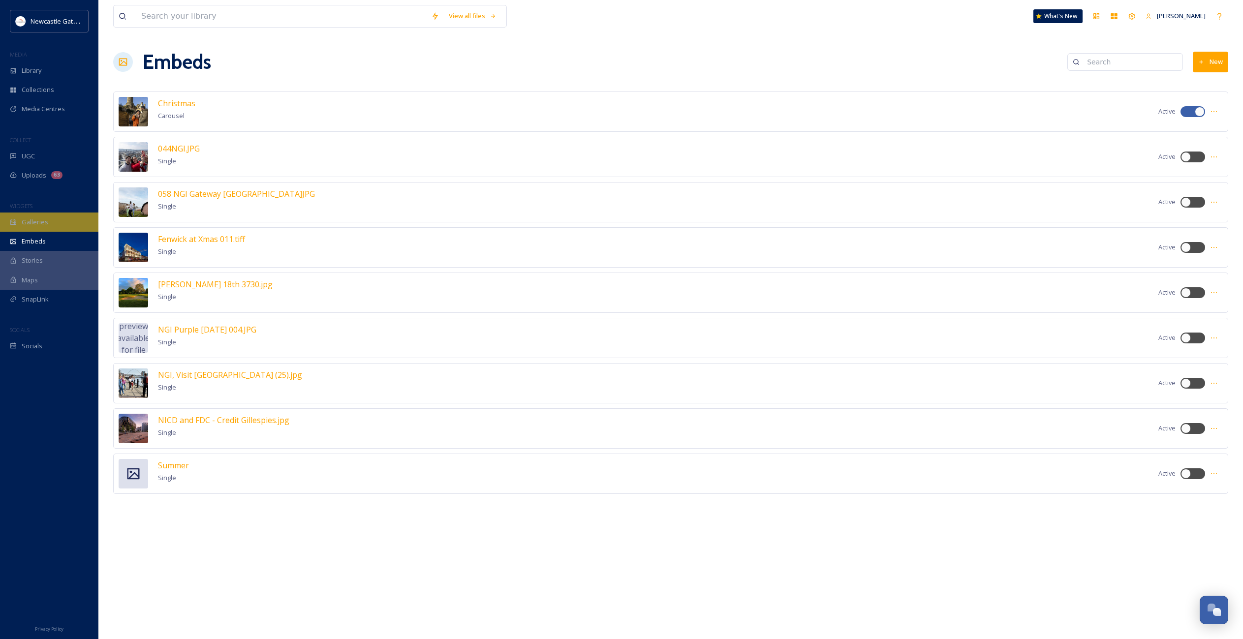
click at [30, 225] on span "Galleries" at bounding box center [35, 221] width 27 height 9
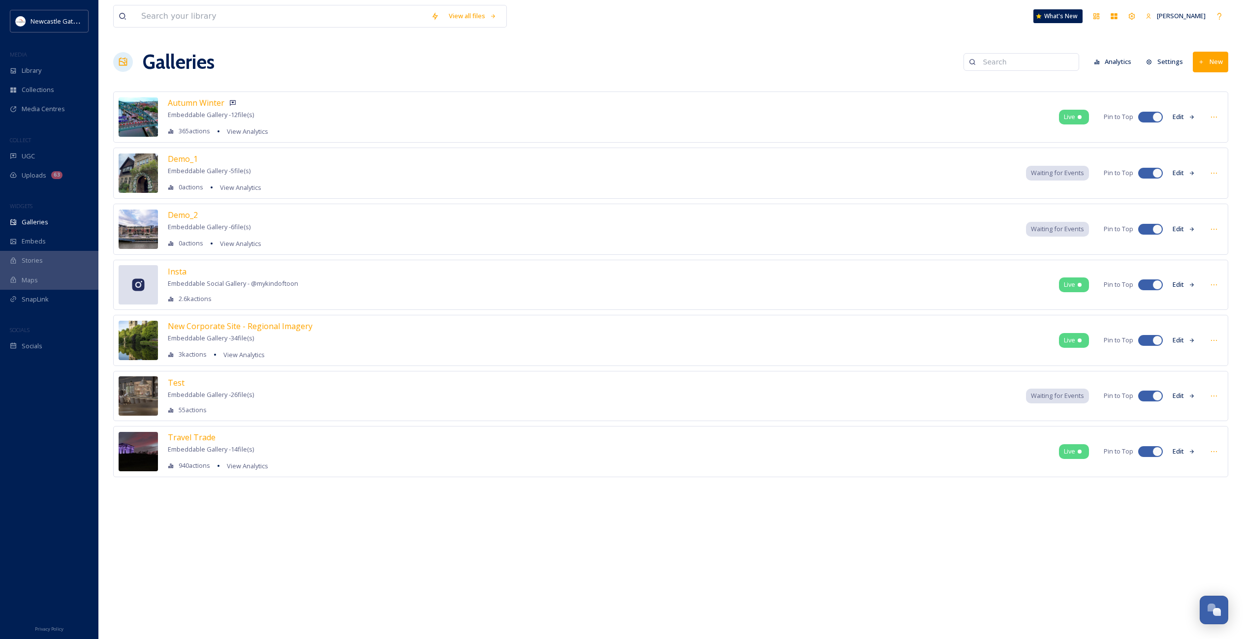
click at [143, 121] on img at bounding box center [138, 116] width 39 height 39
click at [211, 103] on span "Autumn Winter" at bounding box center [196, 102] width 57 height 11
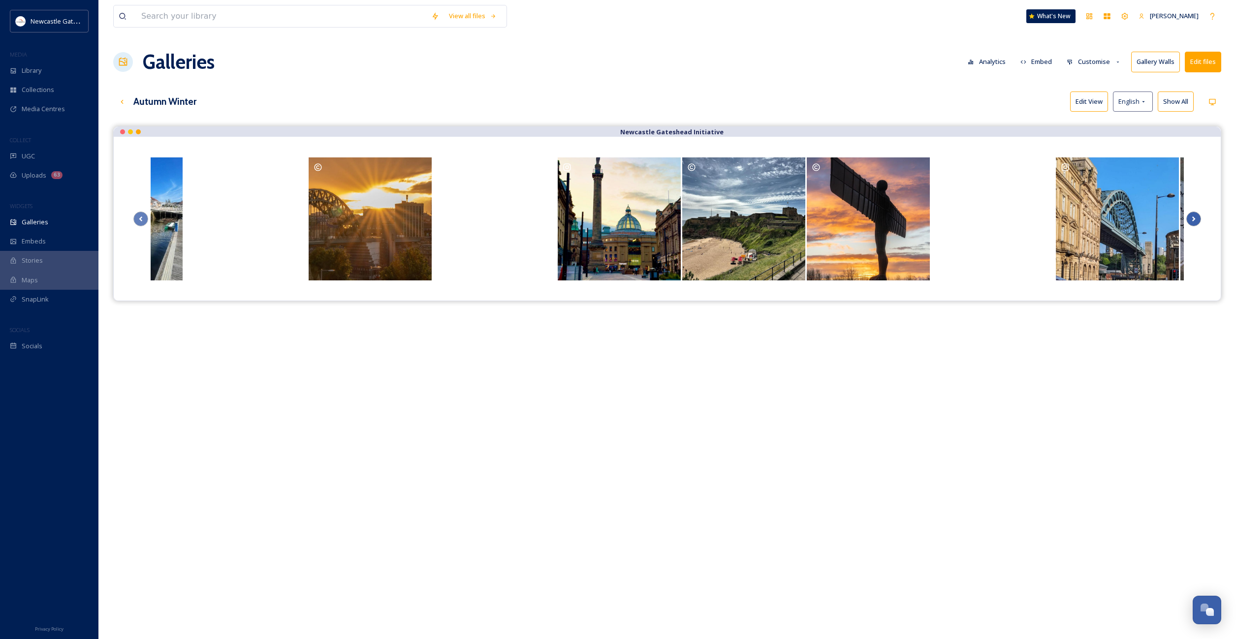
click at [1197, 217] on icon "Scroll Right" at bounding box center [1193, 219] width 14 height 15
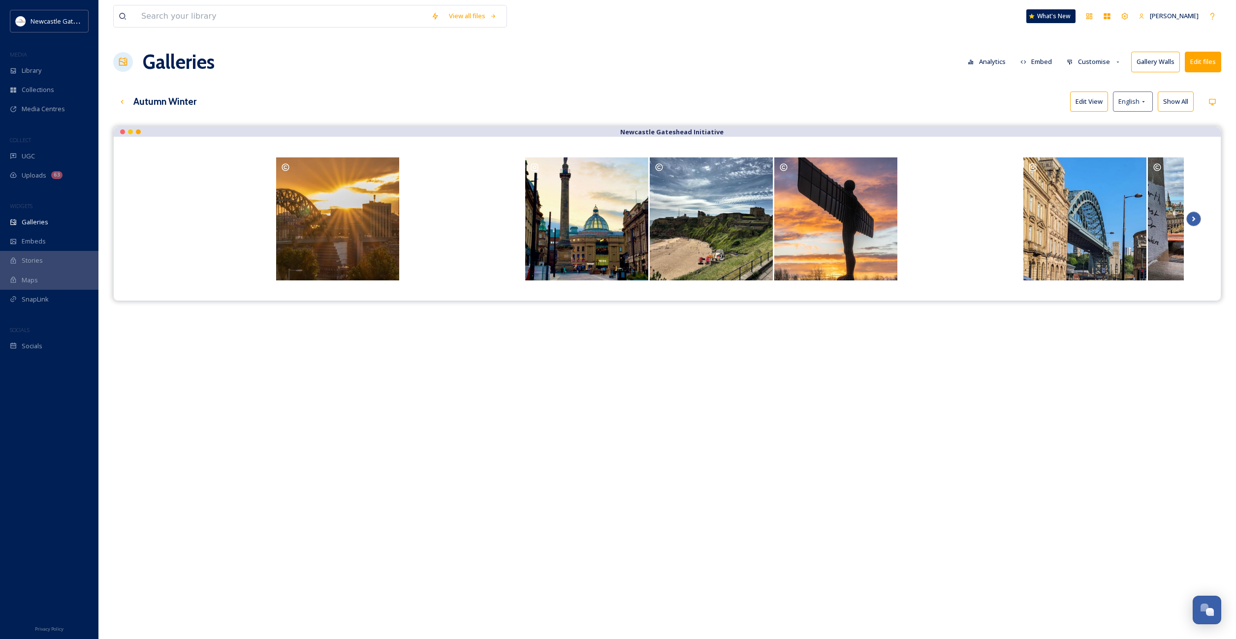
click at [1196, 217] on icon "Scroll Right" at bounding box center [1193, 219] width 14 height 15
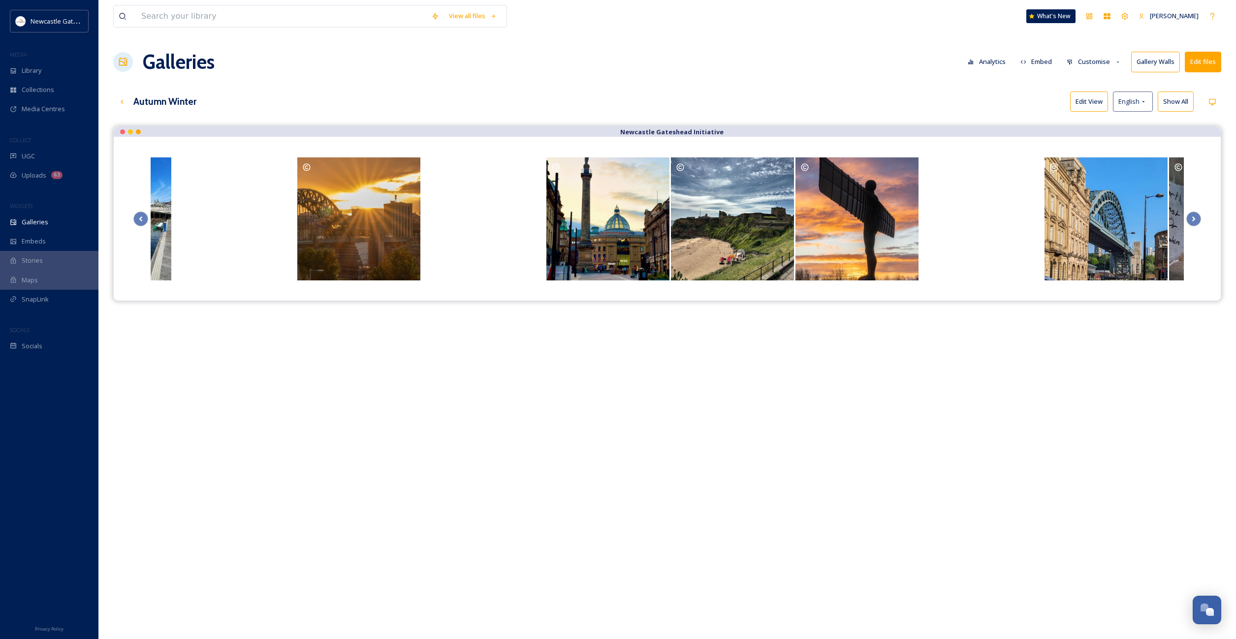
click at [682, 138] on div at bounding box center [667, 219] width 1107 height 164
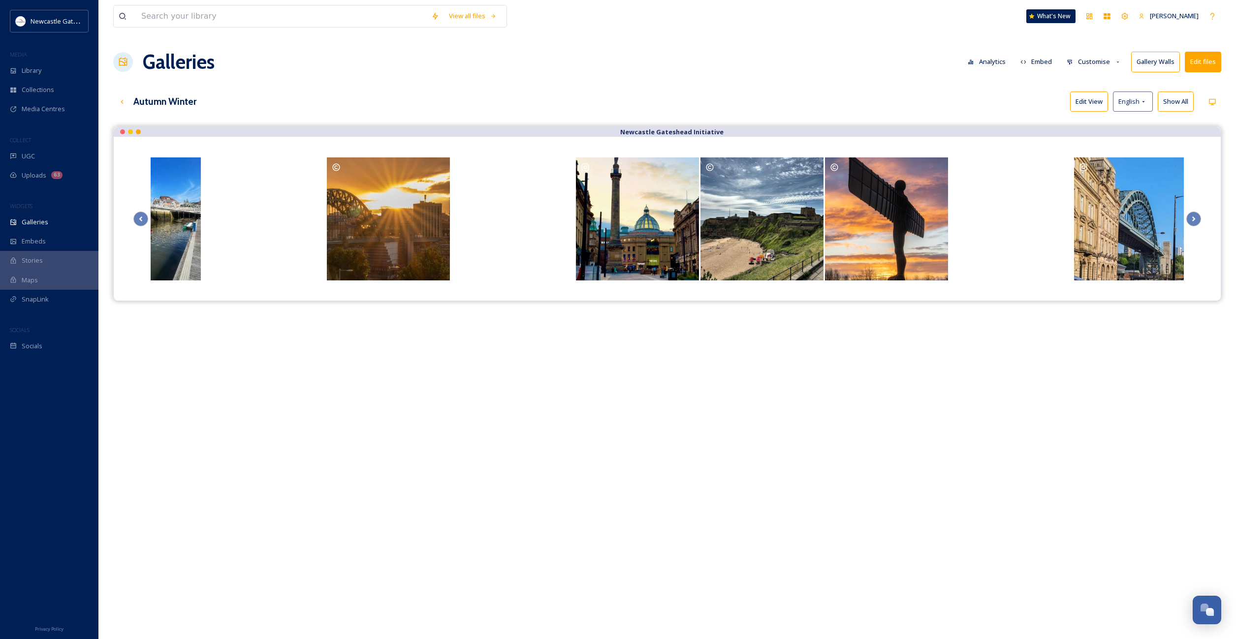
click at [170, 129] on div "Newcastle Gateshead Initiative" at bounding box center [667, 132] width 1107 height 10
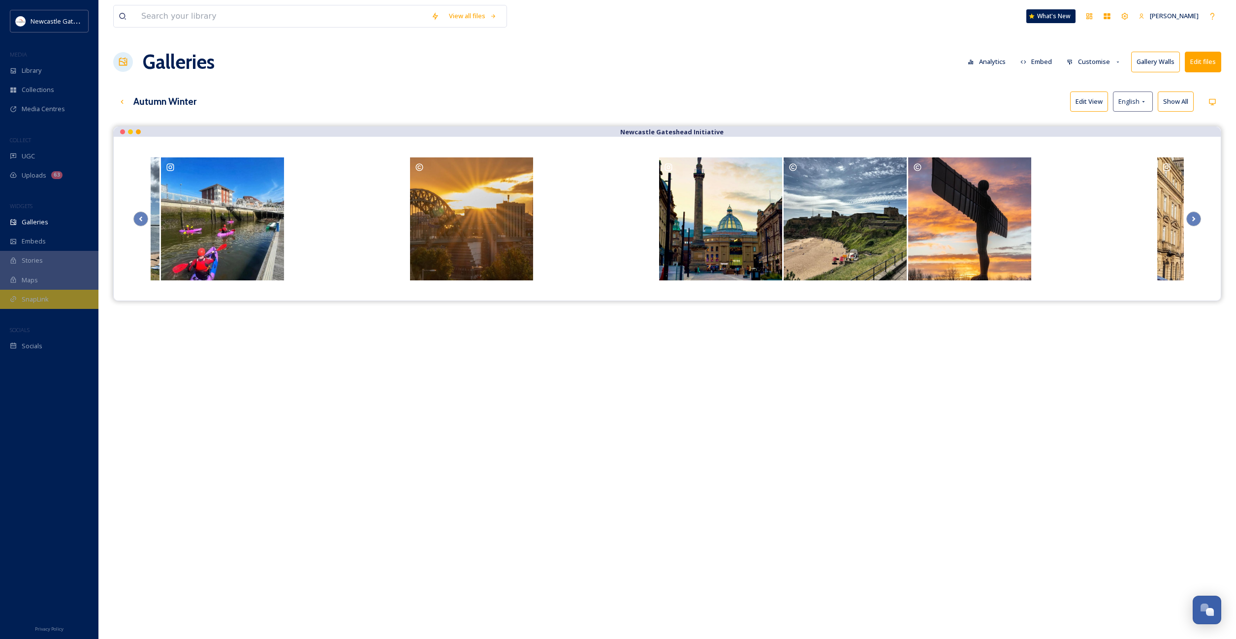
click at [29, 298] on span "SnapLink" at bounding box center [35, 299] width 27 height 9
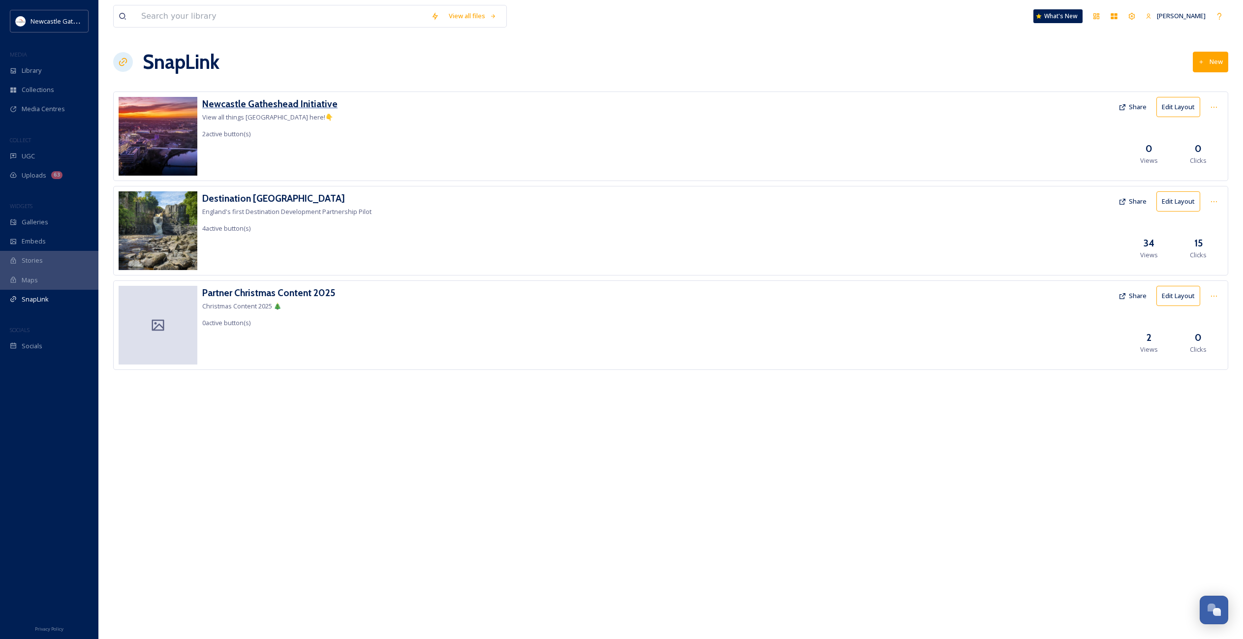
click at [222, 101] on h3 "Newcastle Gatheshead Initiative" at bounding box center [269, 104] width 135 height 14
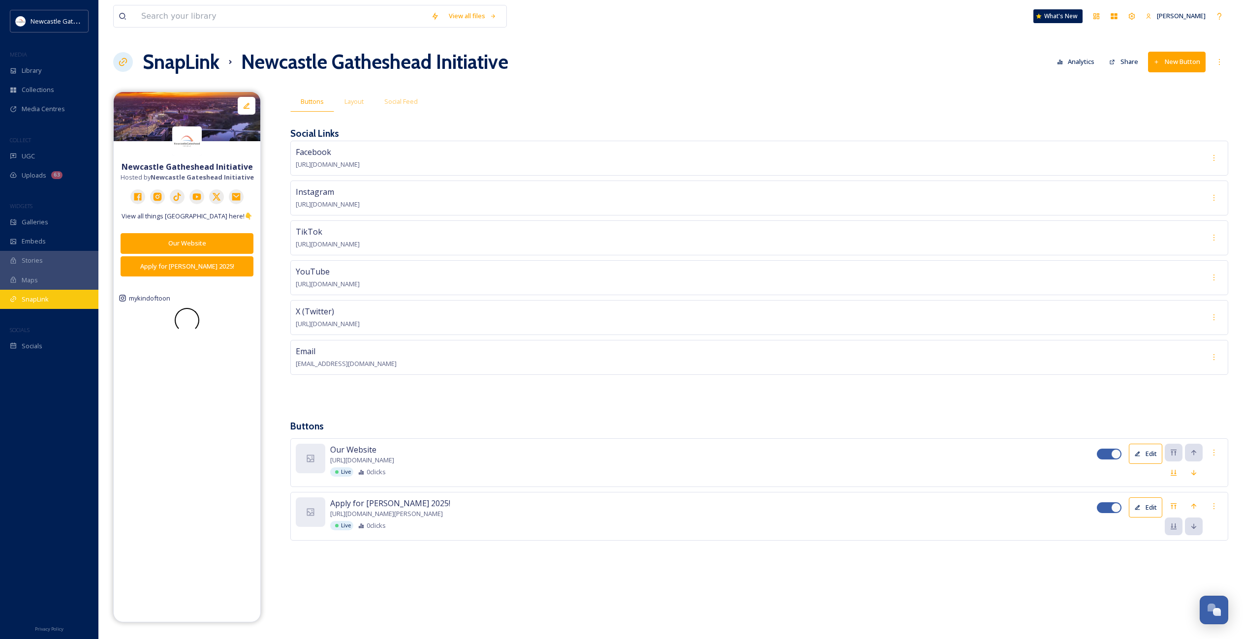
click at [34, 299] on span "SnapLink" at bounding box center [35, 299] width 27 height 9
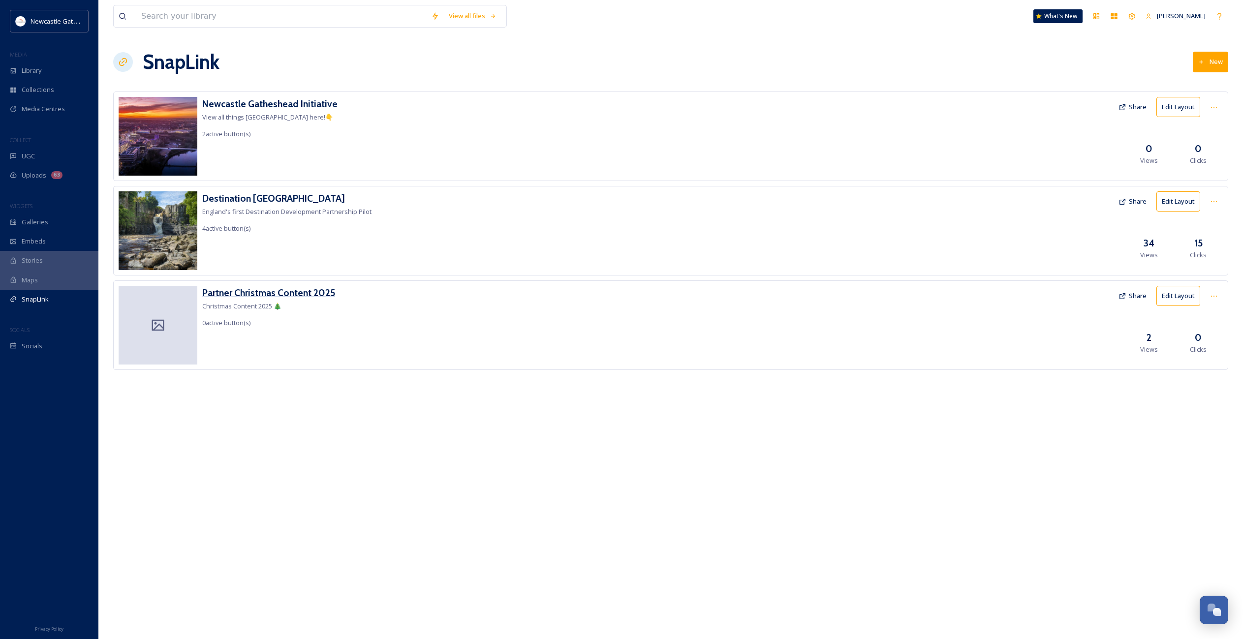
click at [243, 291] on h3 "Partner Christmas Content 2025" at bounding box center [268, 293] width 133 height 14
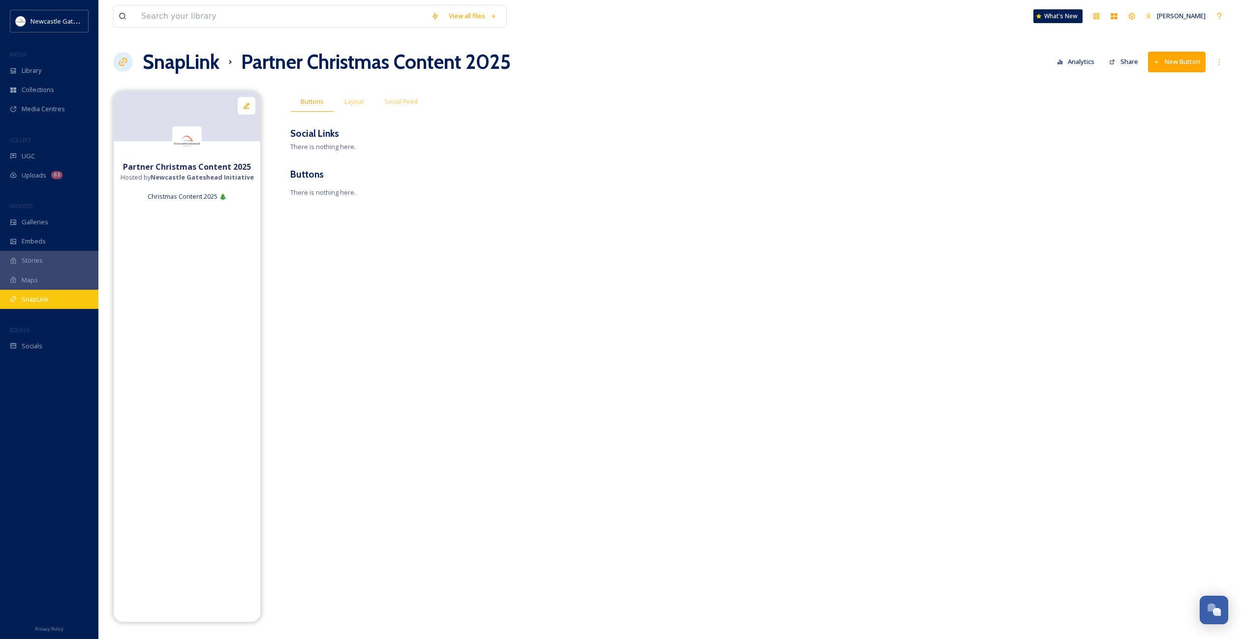
click at [30, 295] on span "SnapLink" at bounding box center [35, 299] width 27 height 9
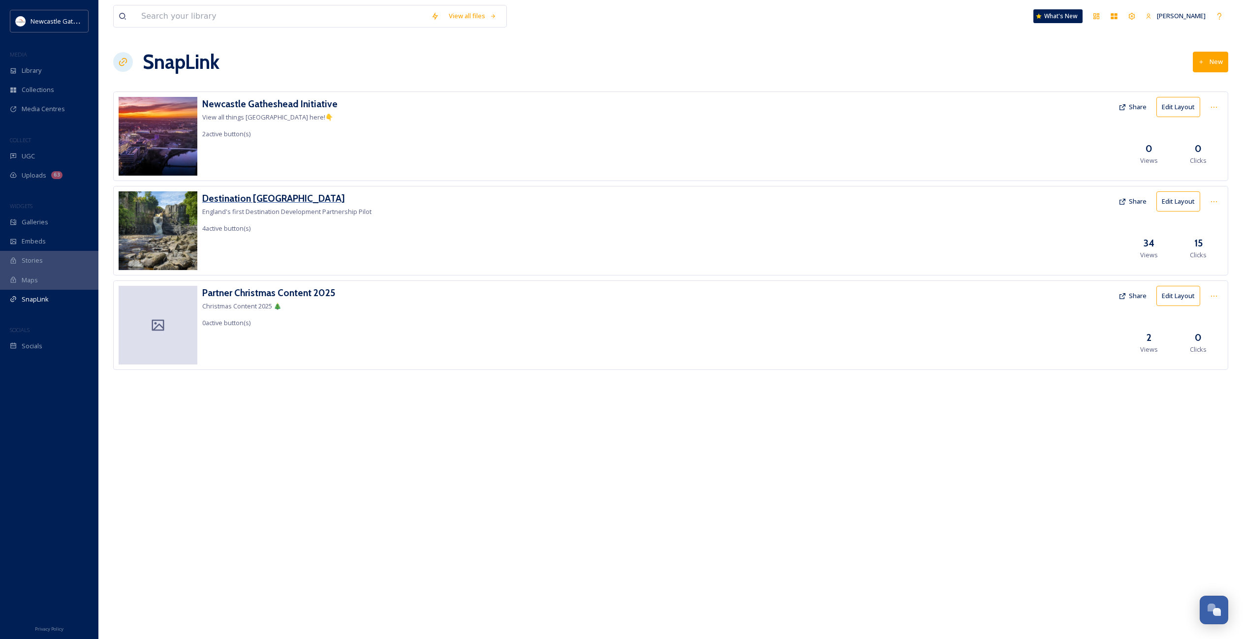
click at [245, 194] on h3 "Destination [GEOGRAPHIC_DATA]" at bounding box center [286, 198] width 169 height 14
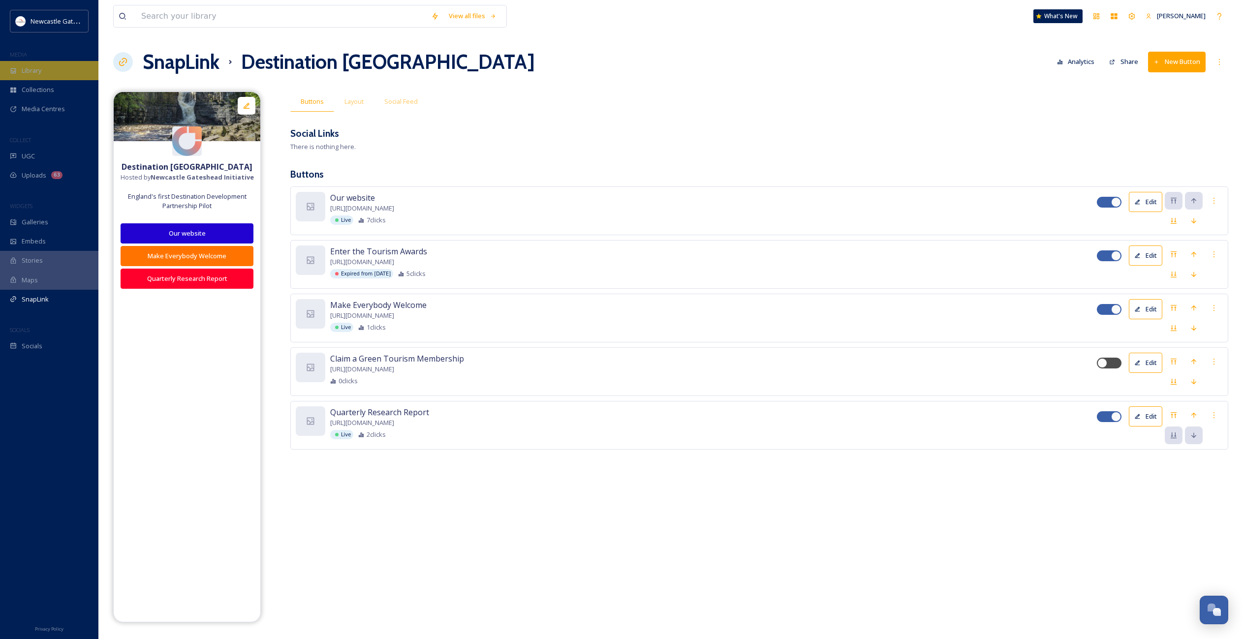
click at [37, 71] on span "Library" at bounding box center [32, 70] width 20 height 9
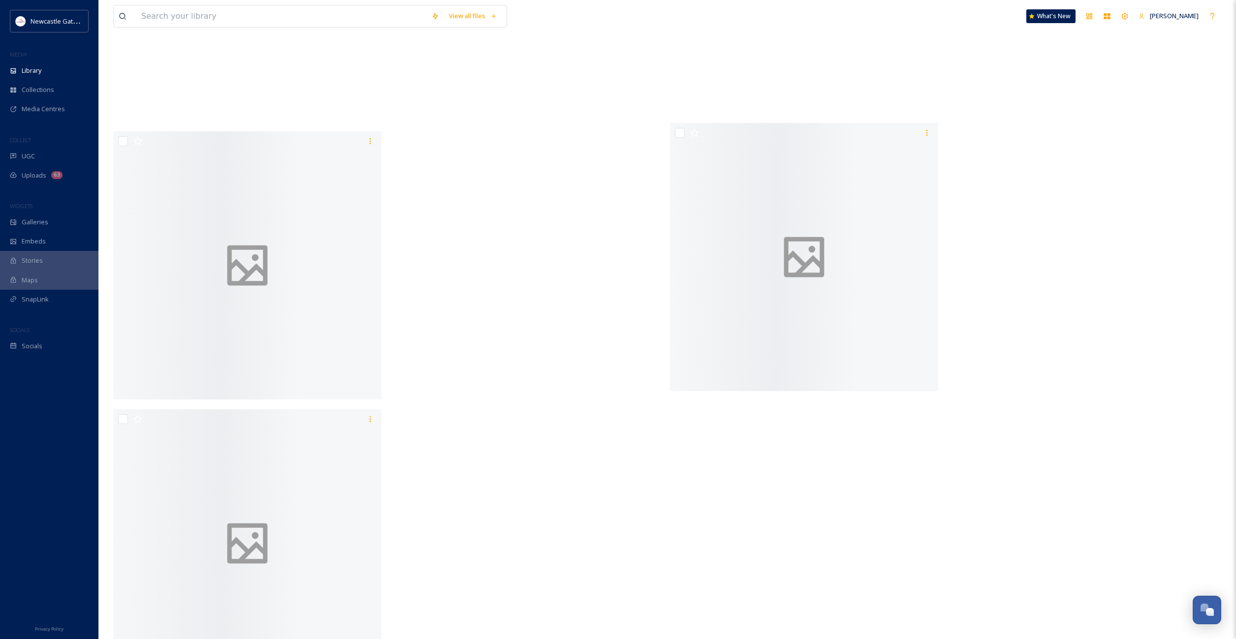
scroll to position [77085, 0]
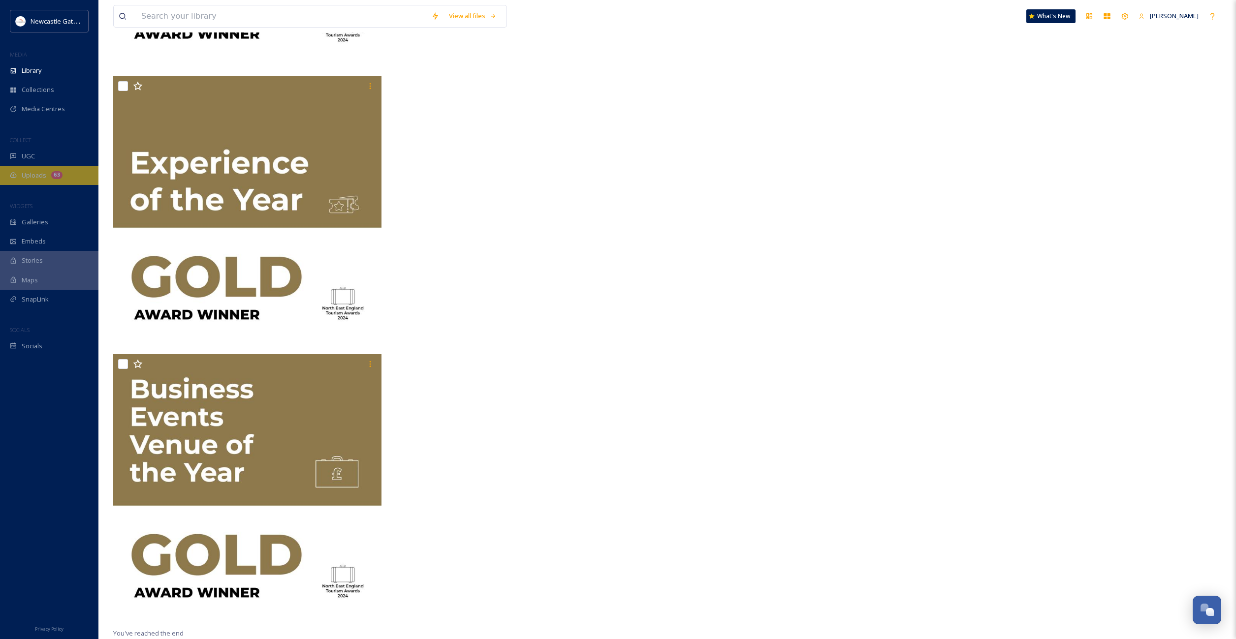
click at [31, 166] on div "Uploads 63" at bounding box center [49, 175] width 98 height 19
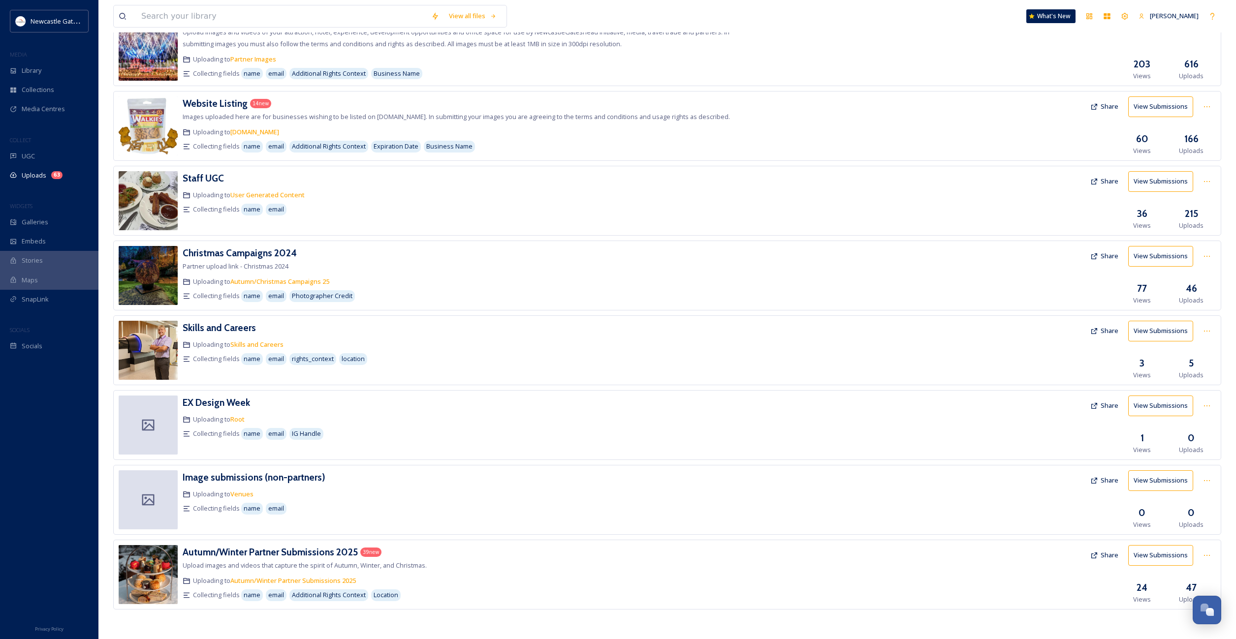
scroll to position [180, 0]
click at [256, 550] on h3 "Autumn/Winter Partner Submissions 2025" at bounding box center [270, 552] width 175 height 12
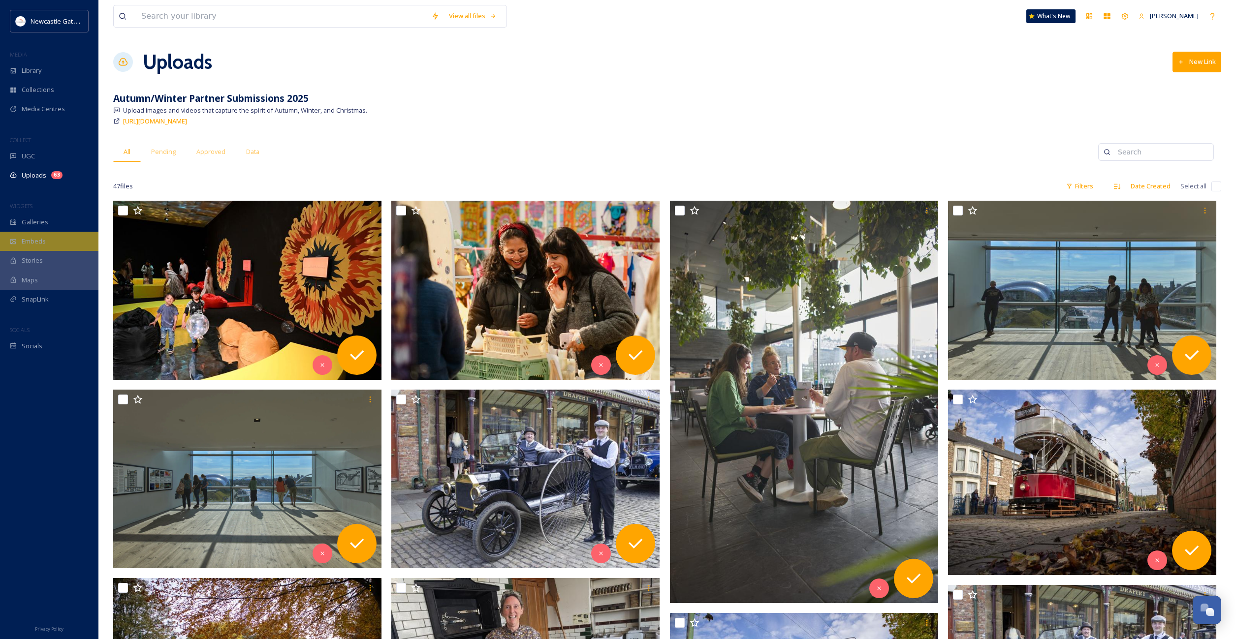
click at [40, 238] on span "Embeds" at bounding box center [34, 241] width 24 height 9
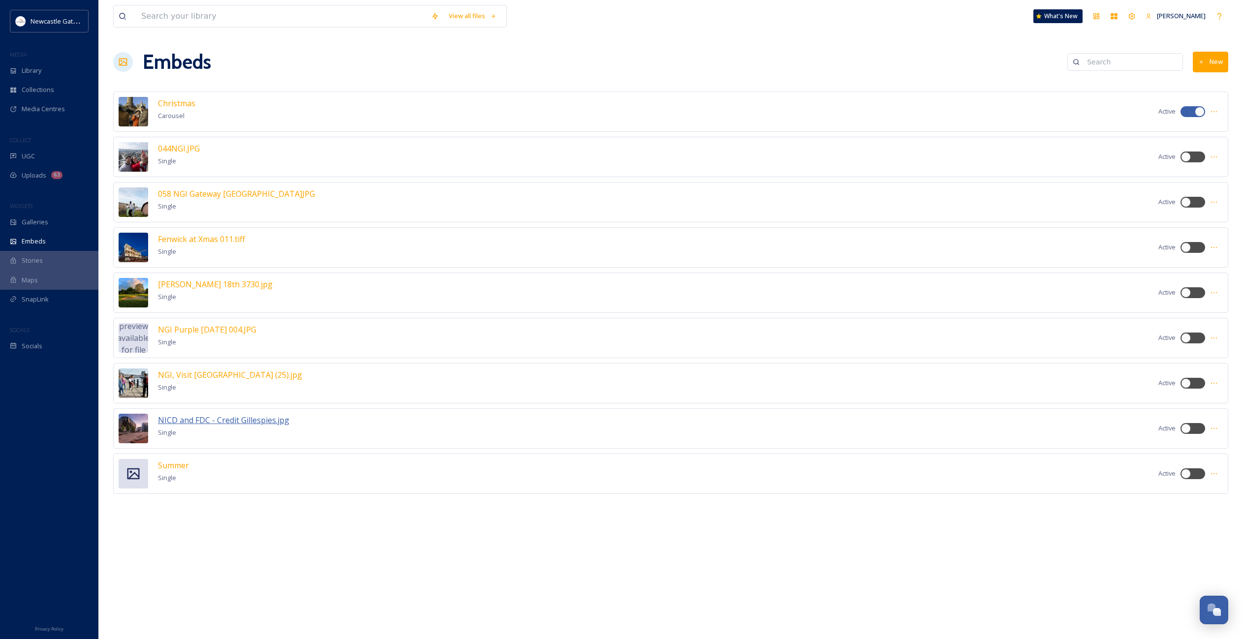
click at [240, 422] on span "NICD and FDC - Credit Gillespies.jpg" at bounding box center [223, 420] width 131 height 11
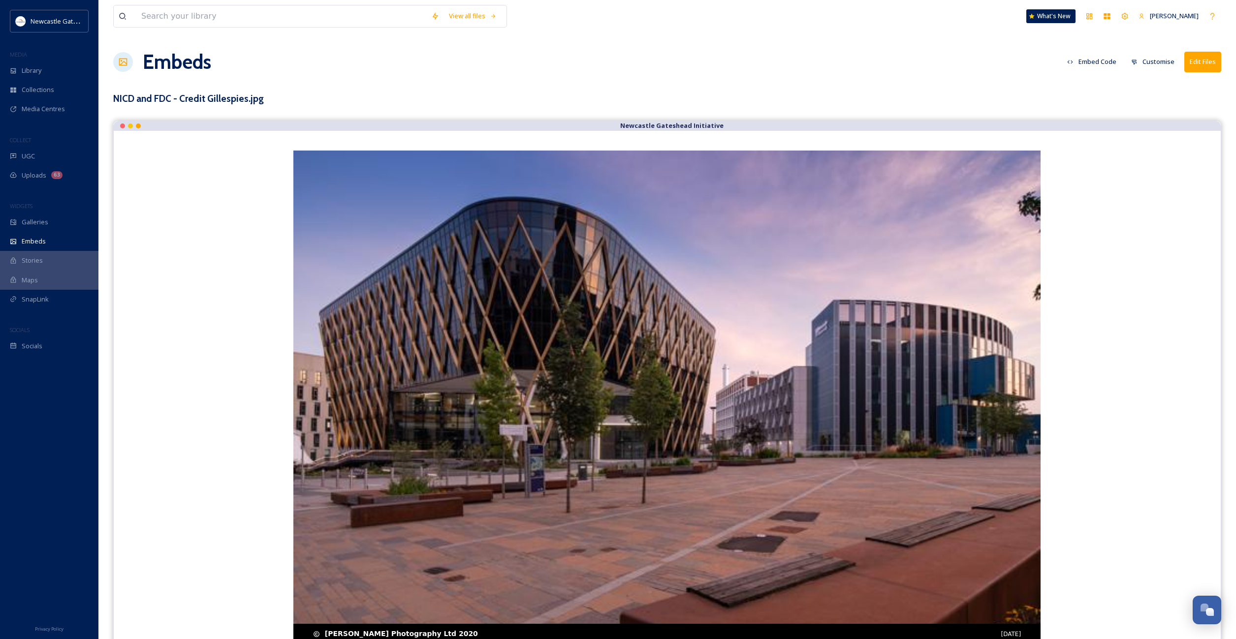
scroll to position [30, 0]
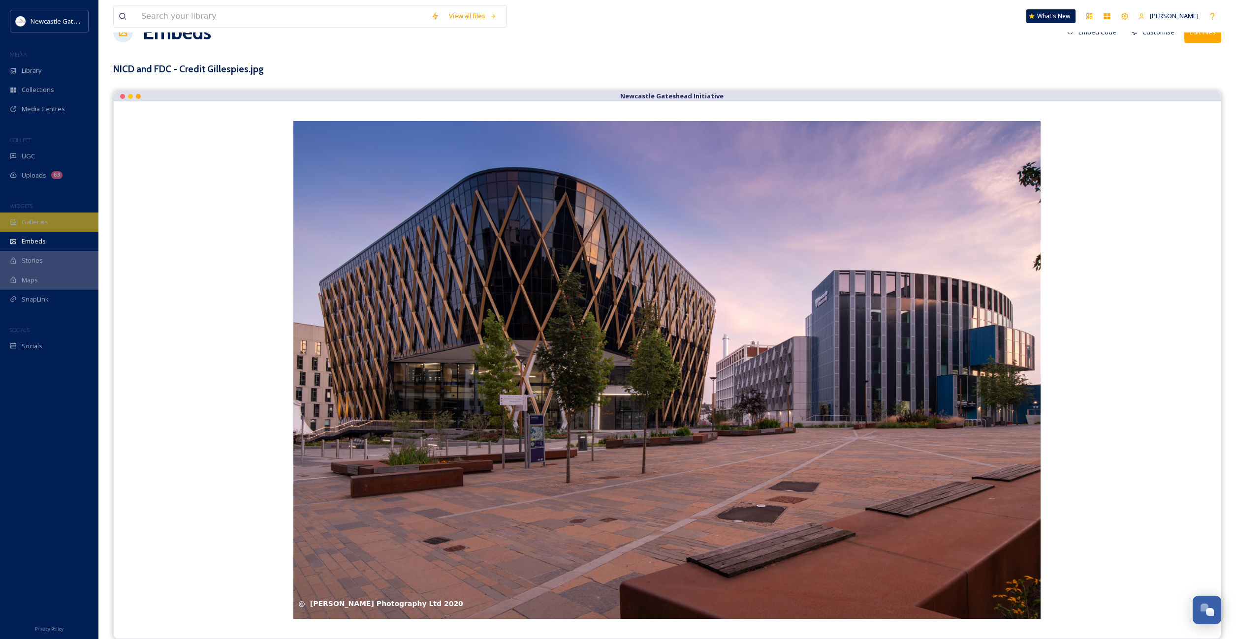
click at [30, 228] on div "Galleries" at bounding box center [49, 222] width 98 height 19
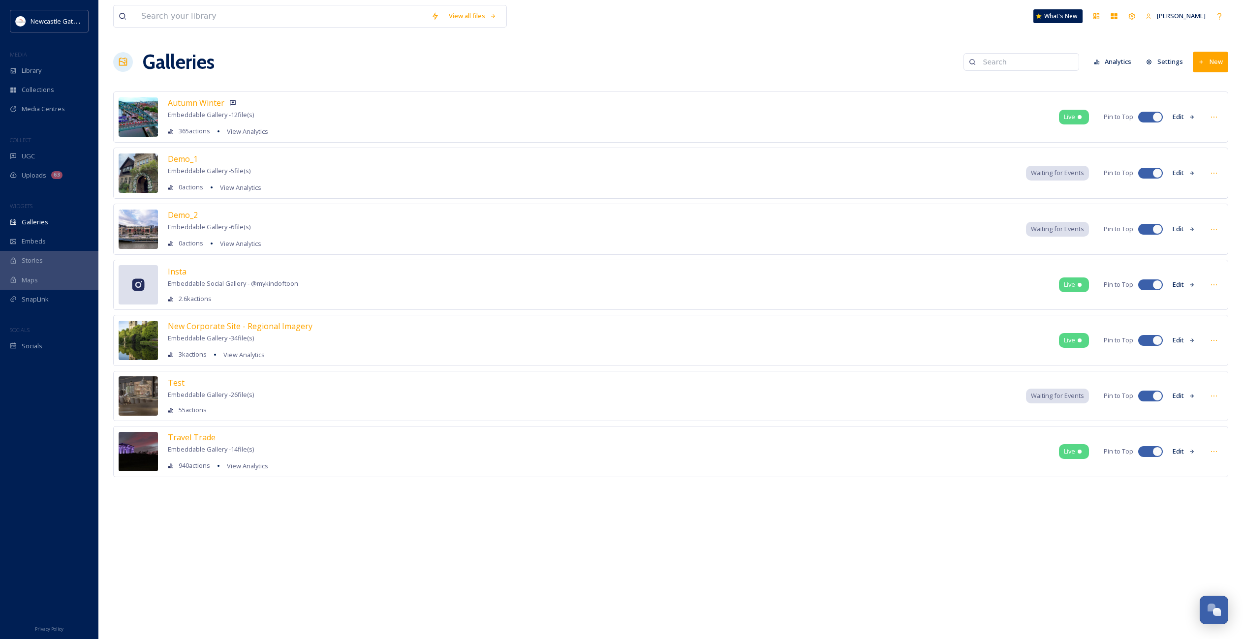
click at [154, 399] on img at bounding box center [138, 395] width 39 height 39
click at [179, 380] on span "Test" at bounding box center [176, 382] width 17 height 11
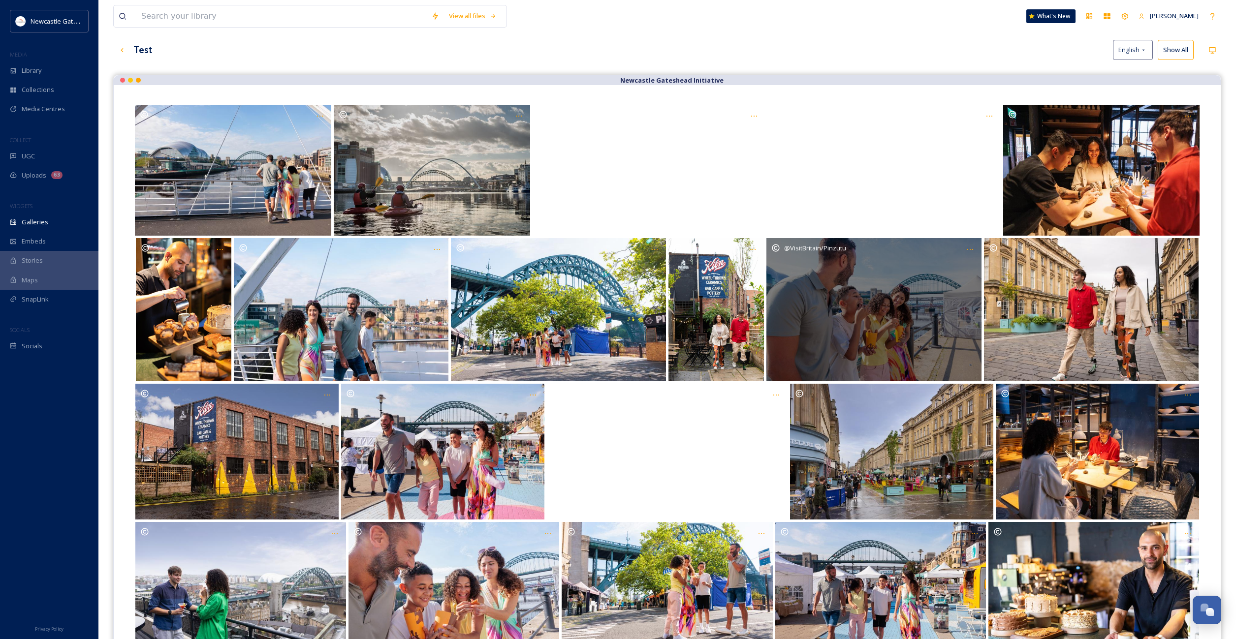
scroll to position [141, 0]
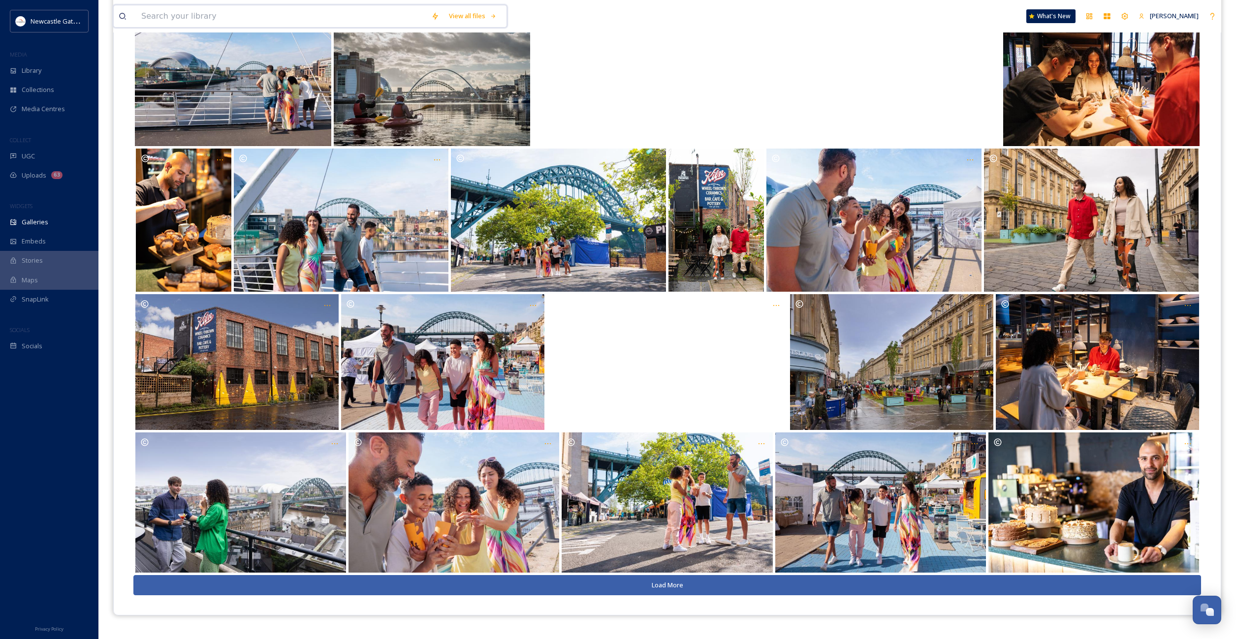
click at [230, 23] on input at bounding box center [281, 16] width 290 height 22
type input "panto"
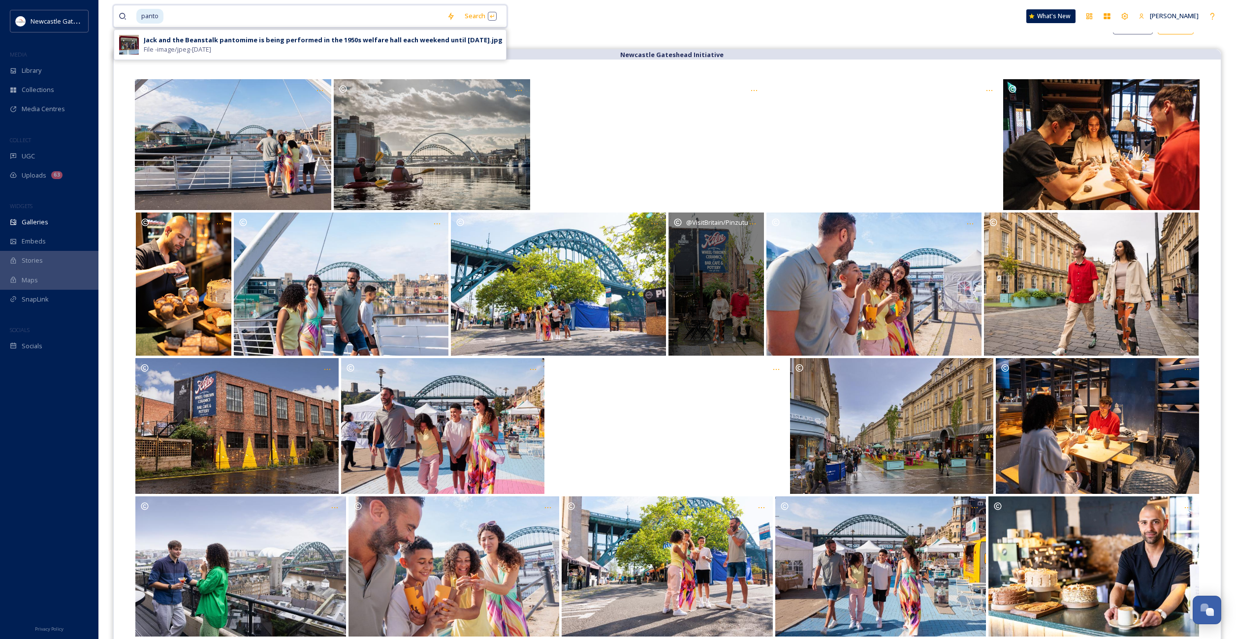
scroll to position [0, 0]
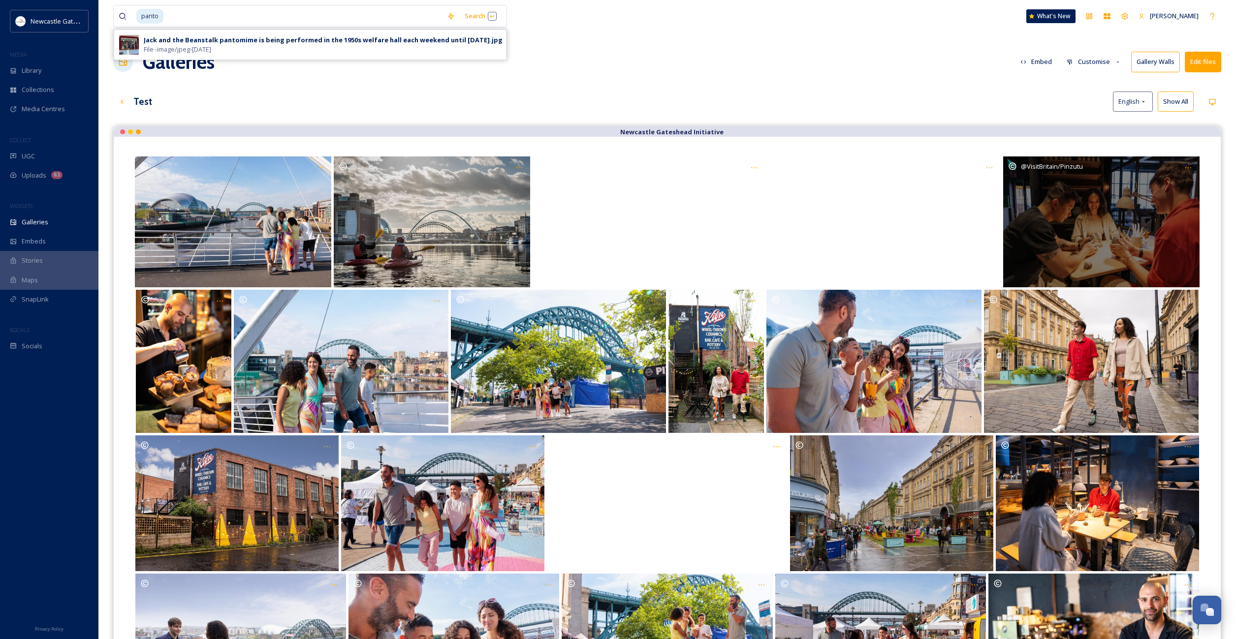
click at [1084, 223] on div "@VisitBritain/Pinzutu" at bounding box center [1101, 221] width 196 height 131
click at [1099, 224] on div "@VisitBritain/Pinzutu" at bounding box center [1101, 221] width 196 height 131
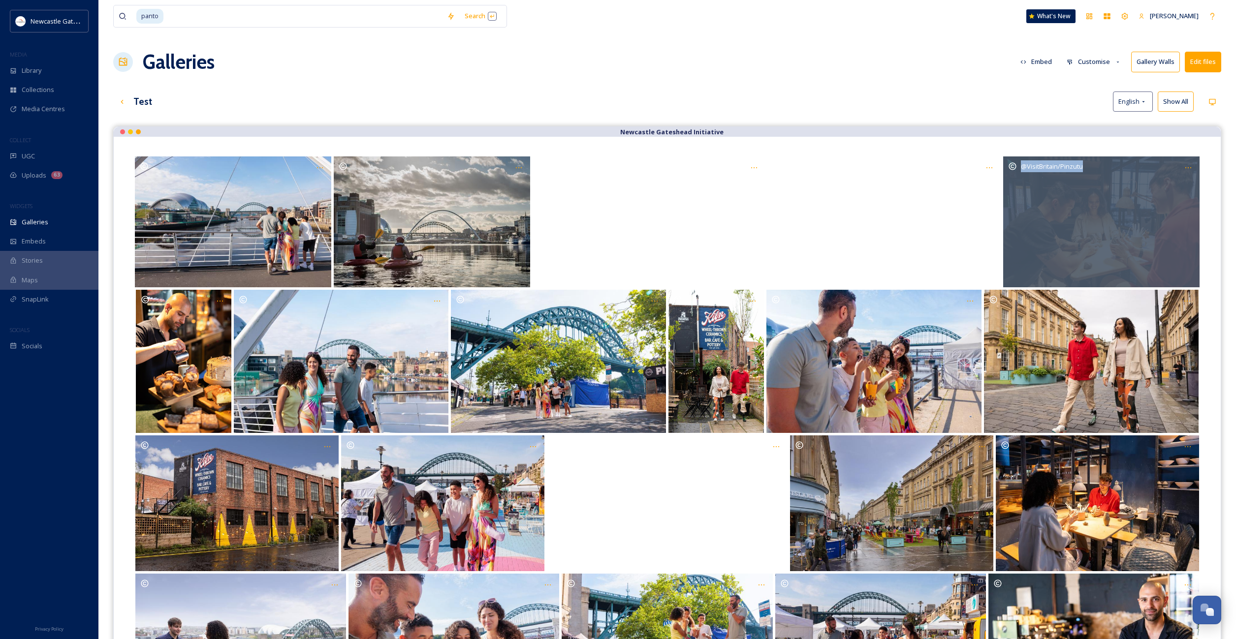
click at [1052, 216] on div "@VisitBritain/Pinzutu" at bounding box center [1101, 221] width 196 height 131
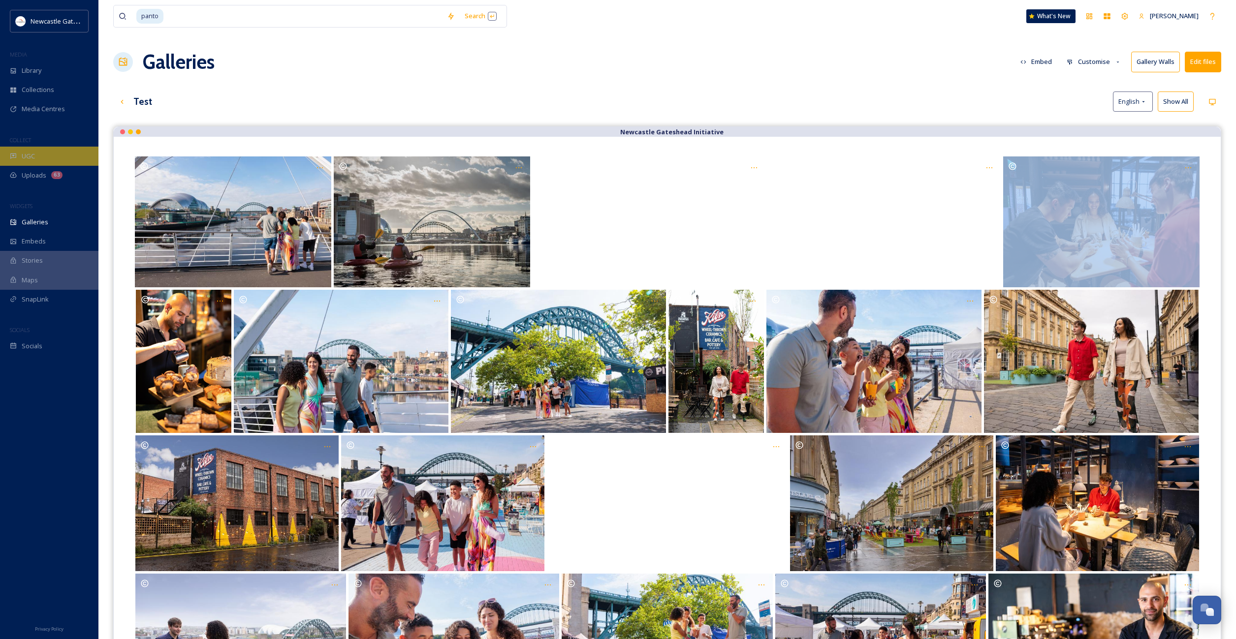
click at [33, 154] on span "UGC" at bounding box center [28, 156] width 13 height 9
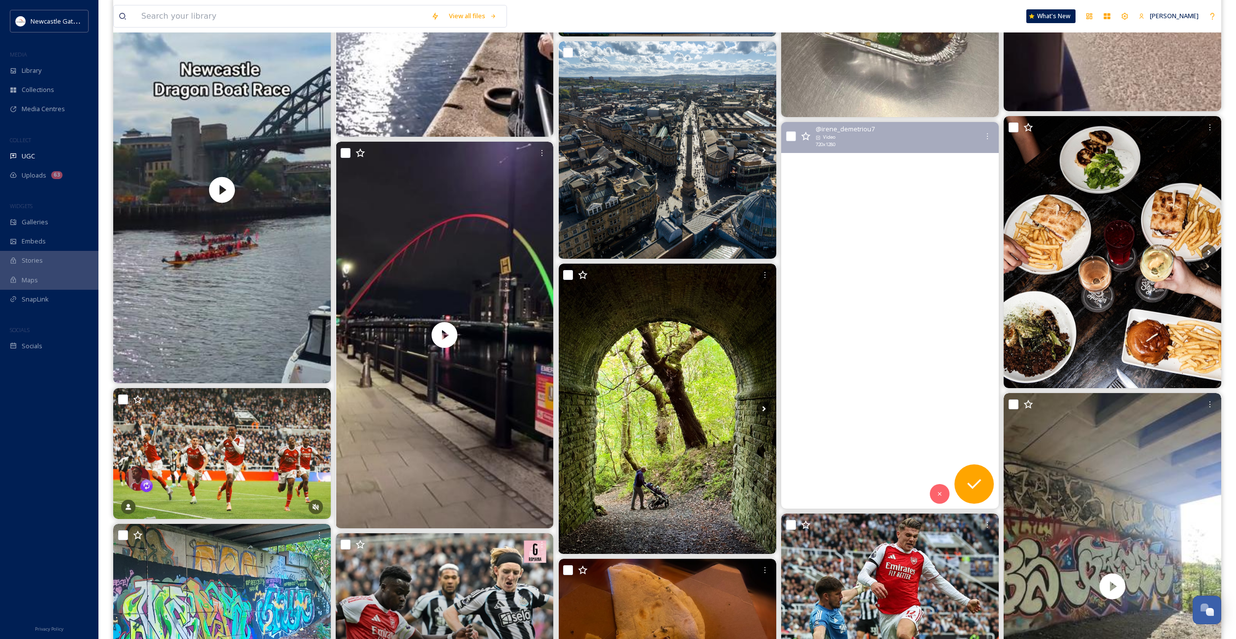
scroll to position [2061, 0]
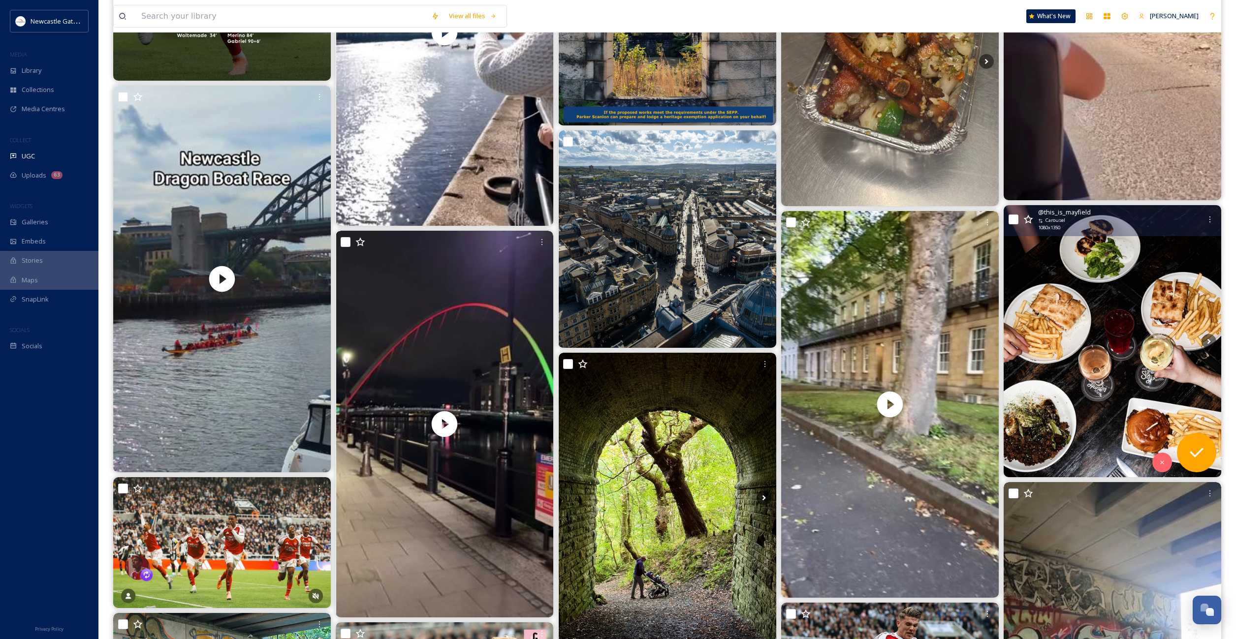
click at [1096, 336] on img at bounding box center [1111, 341] width 217 height 272
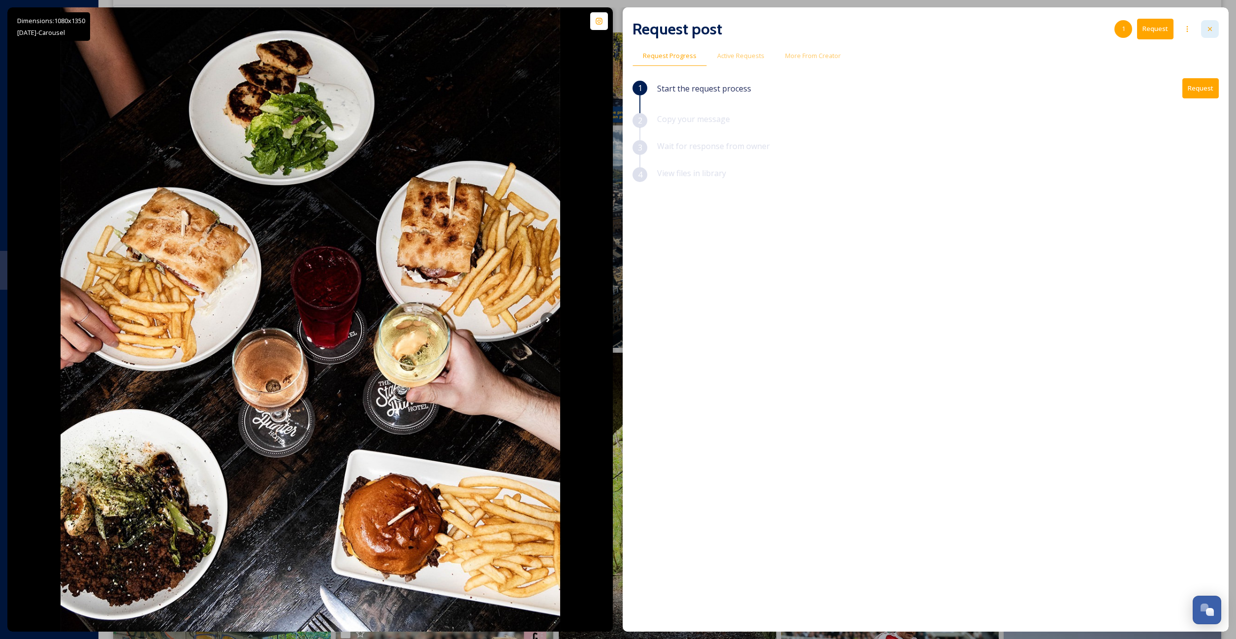
click at [1211, 31] on icon at bounding box center [1209, 29] width 4 height 4
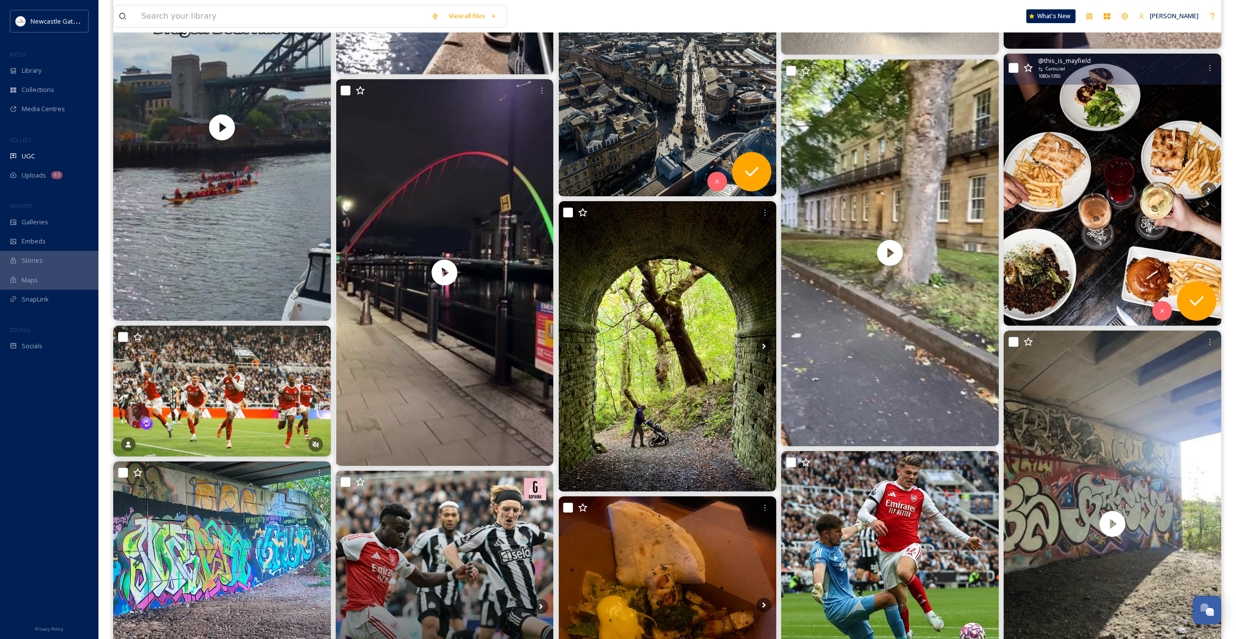
scroll to position [2496, 0]
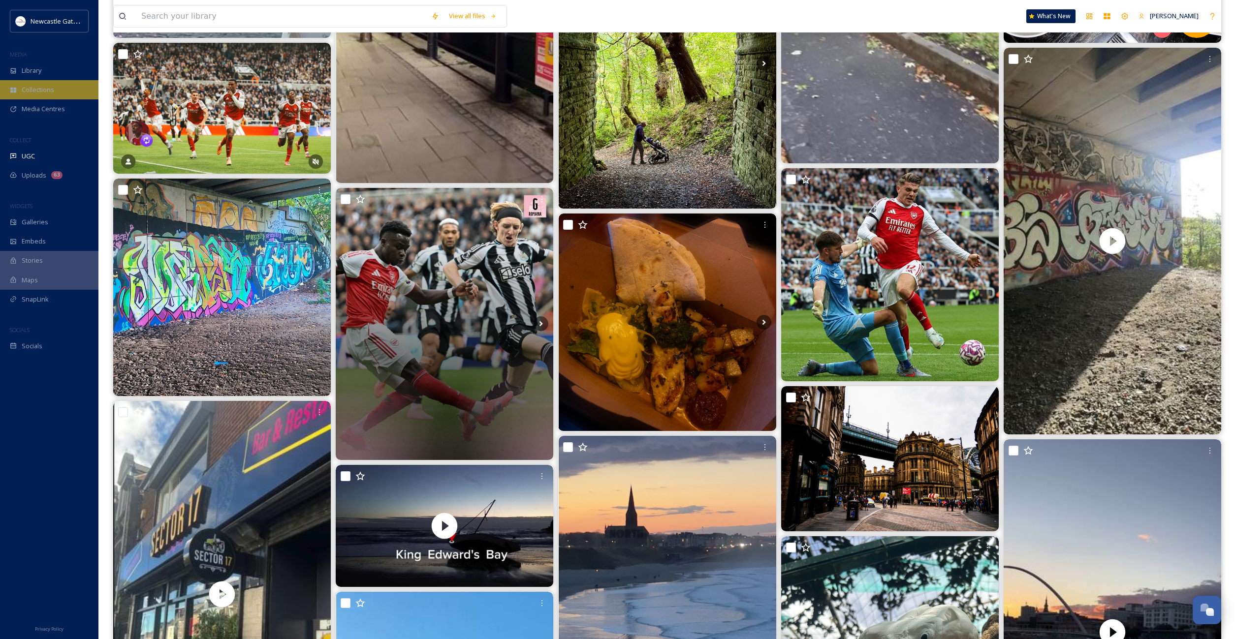
click at [48, 87] on span "Collections" at bounding box center [38, 89] width 32 height 9
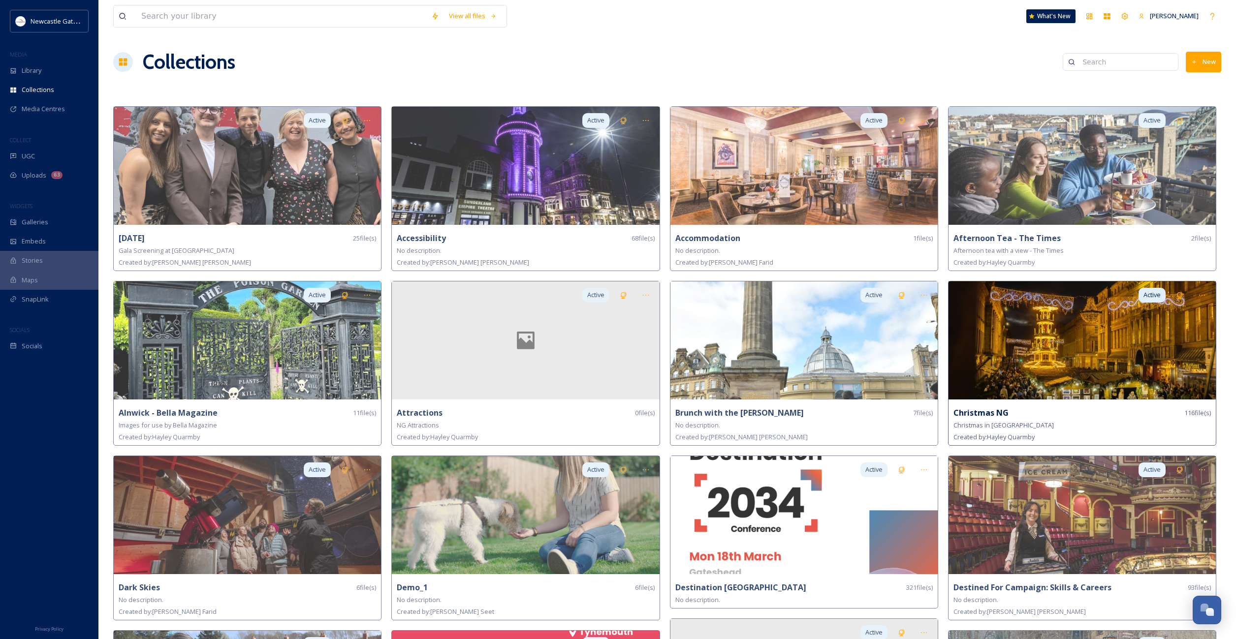
click at [1099, 356] on img at bounding box center [1081, 340] width 267 height 118
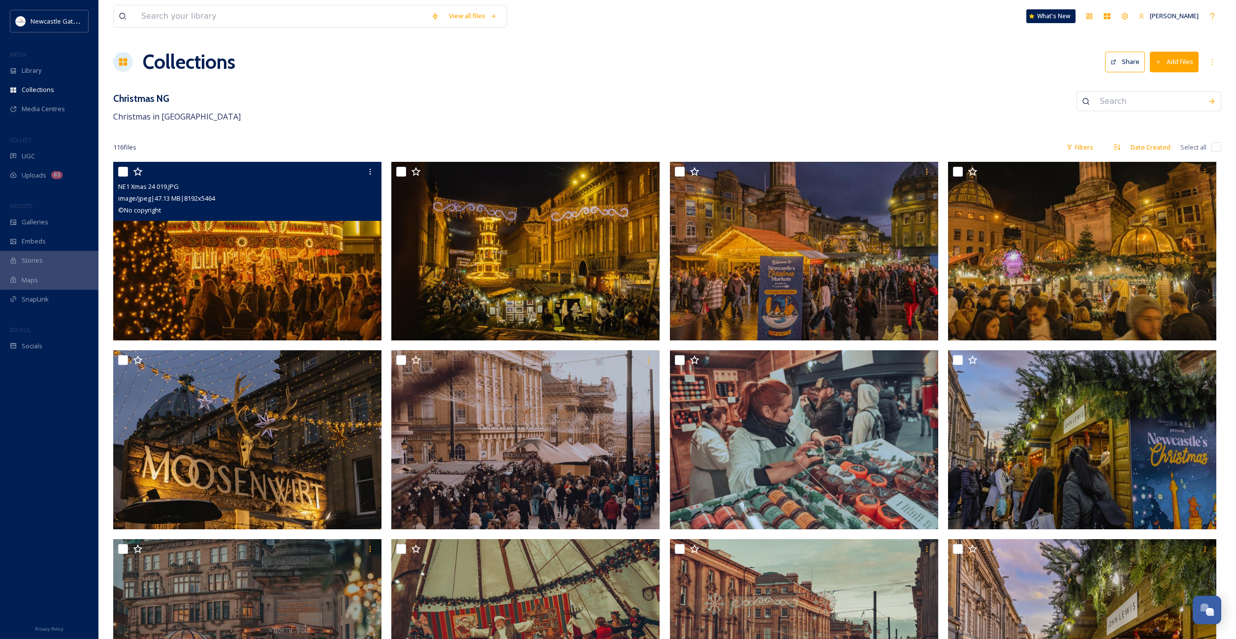
click at [264, 275] on img at bounding box center [247, 251] width 268 height 179
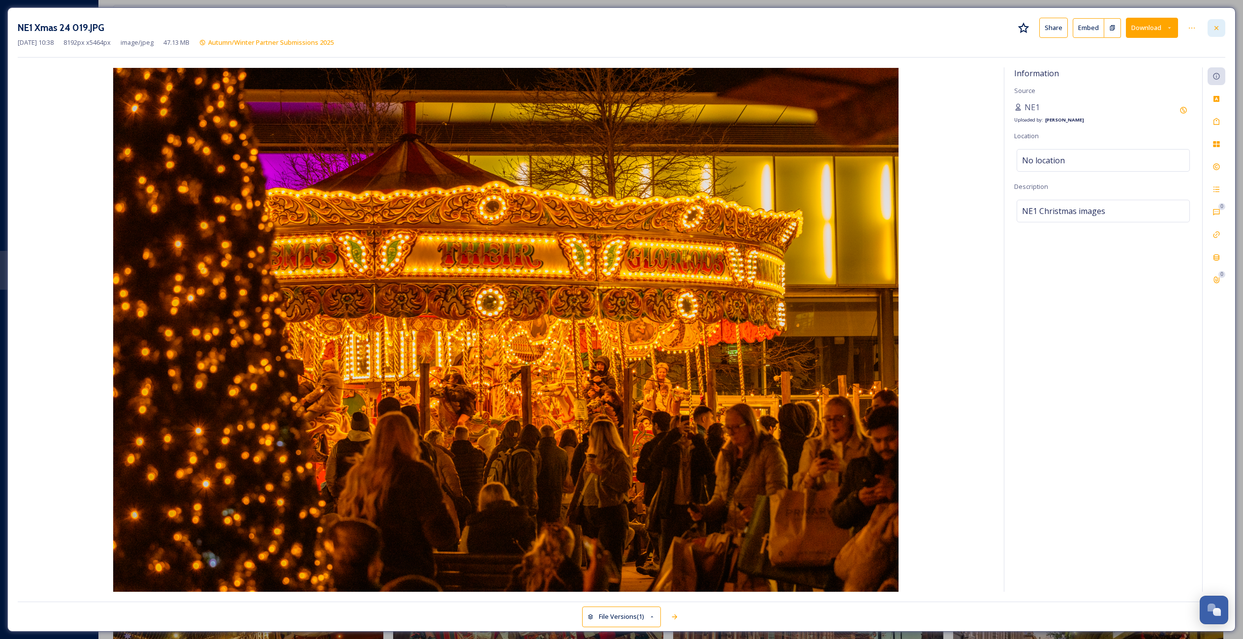
click at [1216, 28] on icon at bounding box center [1216, 28] width 8 height 8
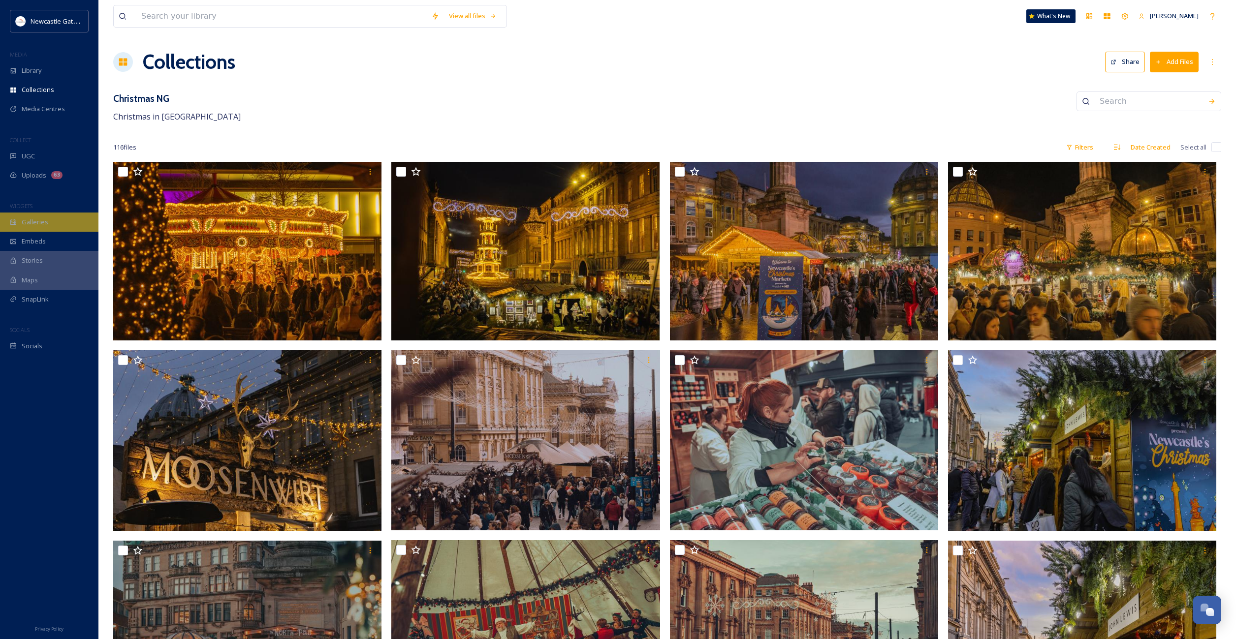
click at [31, 222] on span "Galleries" at bounding box center [35, 221] width 27 height 9
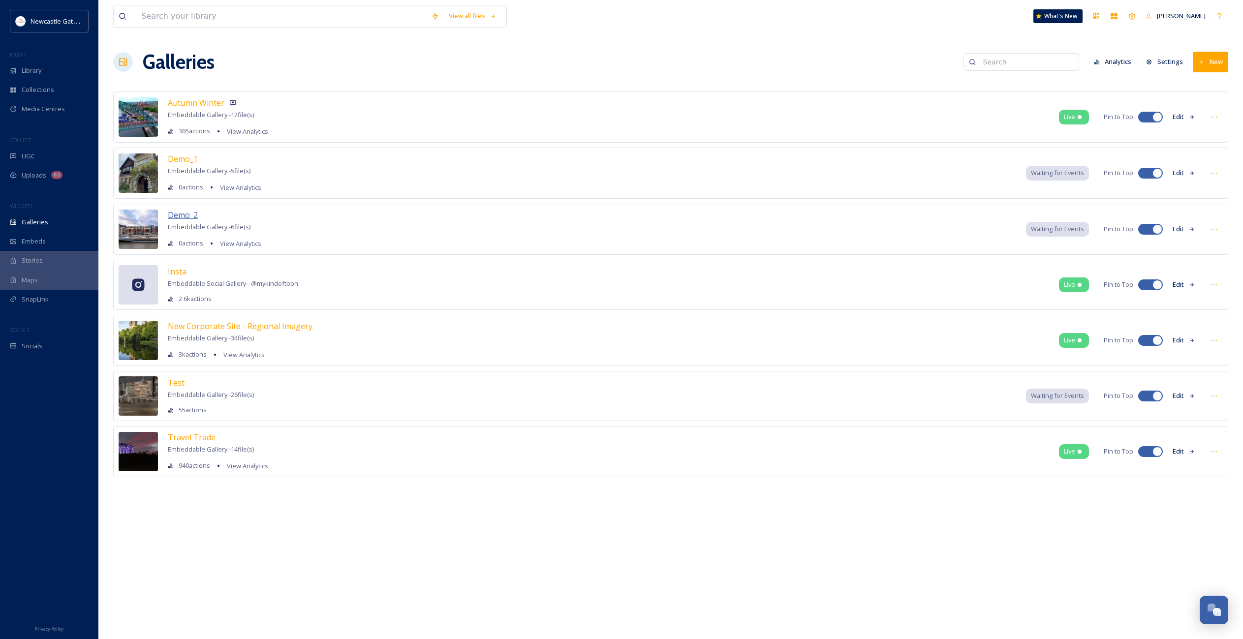
click at [177, 213] on span "Demo_2" at bounding box center [183, 215] width 30 height 11
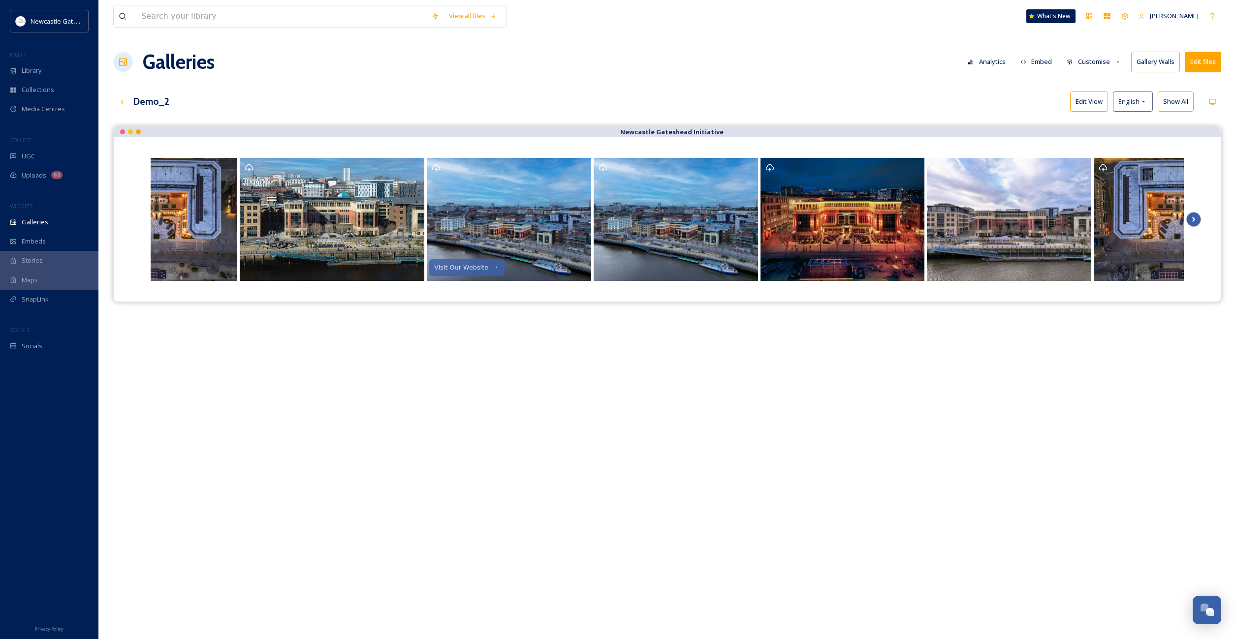
click at [1195, 219] on icon "Scroll Right" at bounding box center [1193, 219] width 14 height 15
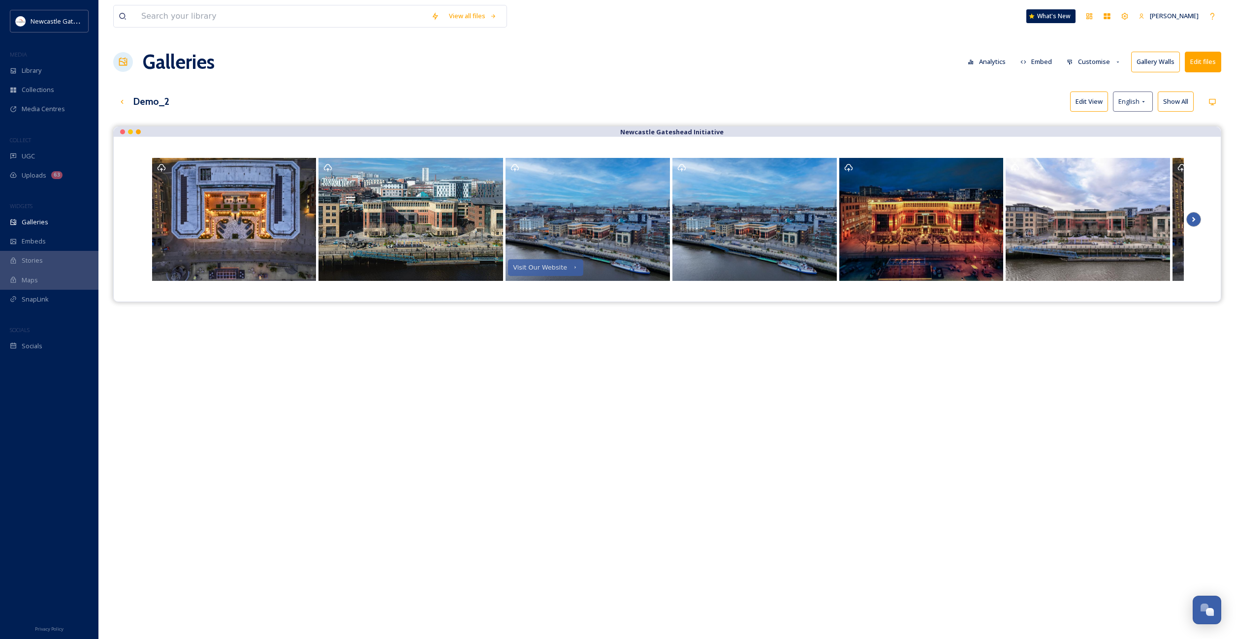
click at [1194, 218] on icon "Scroll Right" at bounding box center [1193, 219] width 14 height 15
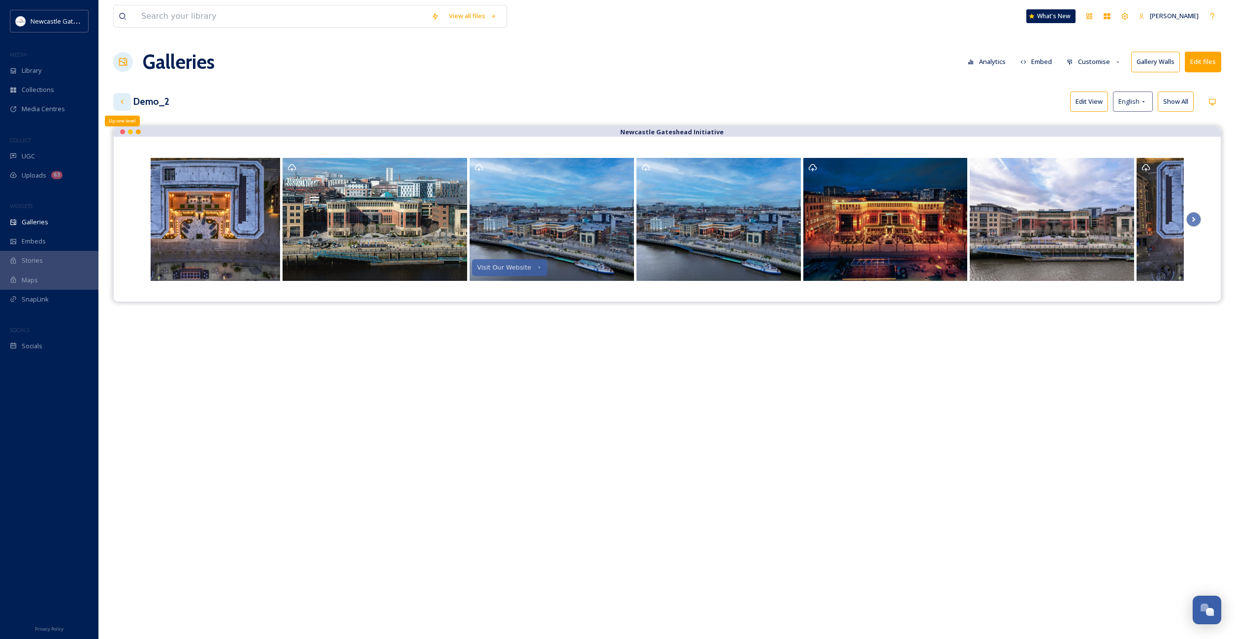
click at [119, 100] on icon at bounding box center [122, 102] width 8 height 8
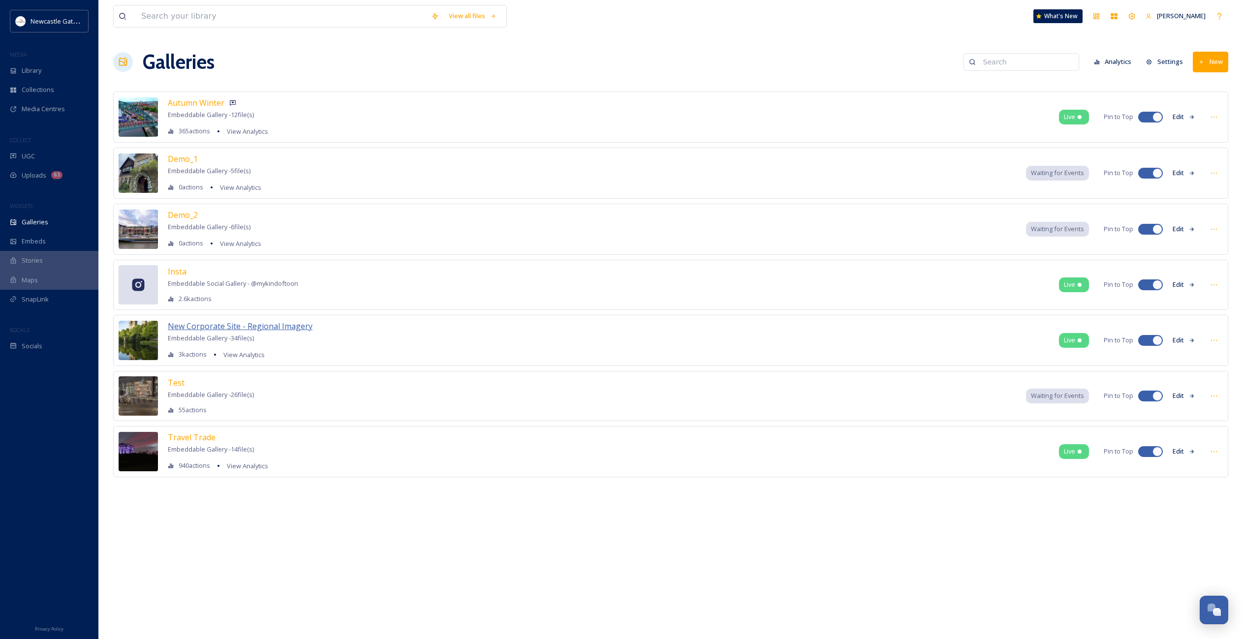
click at [296, 323] on span "New Corporate Site - Regional Imagery" at bounding box center [240, 326] width 145 height 11
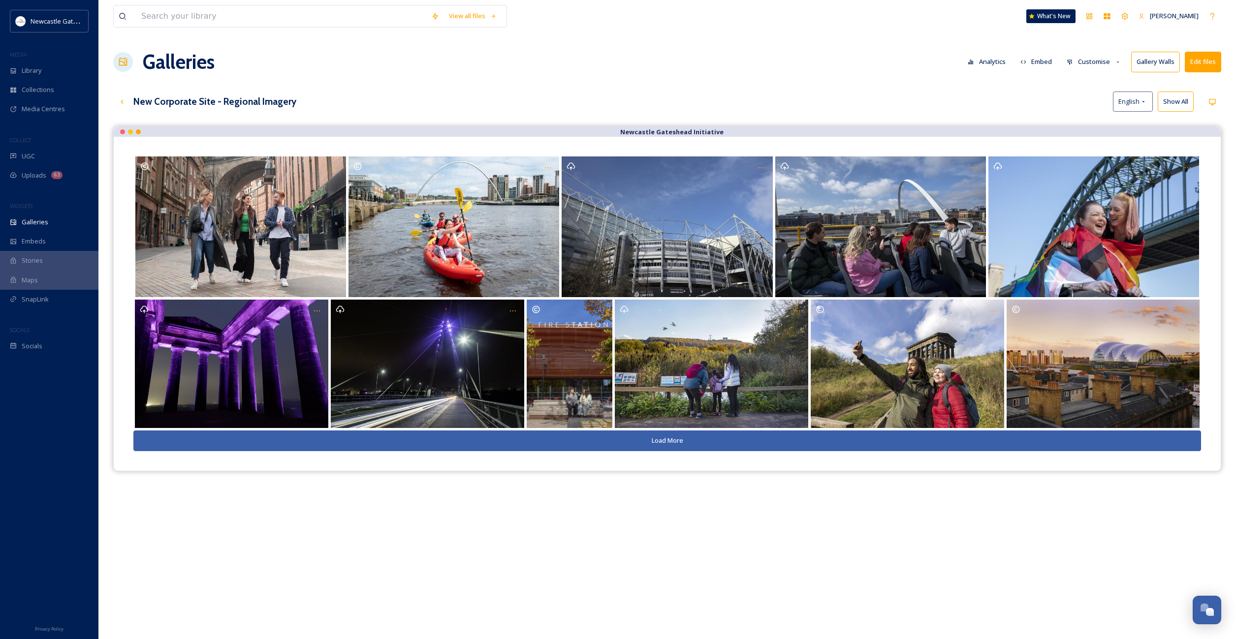
click at [650, 445] on button "Load More" at bounding box center [666, 441] width 1067 height 20
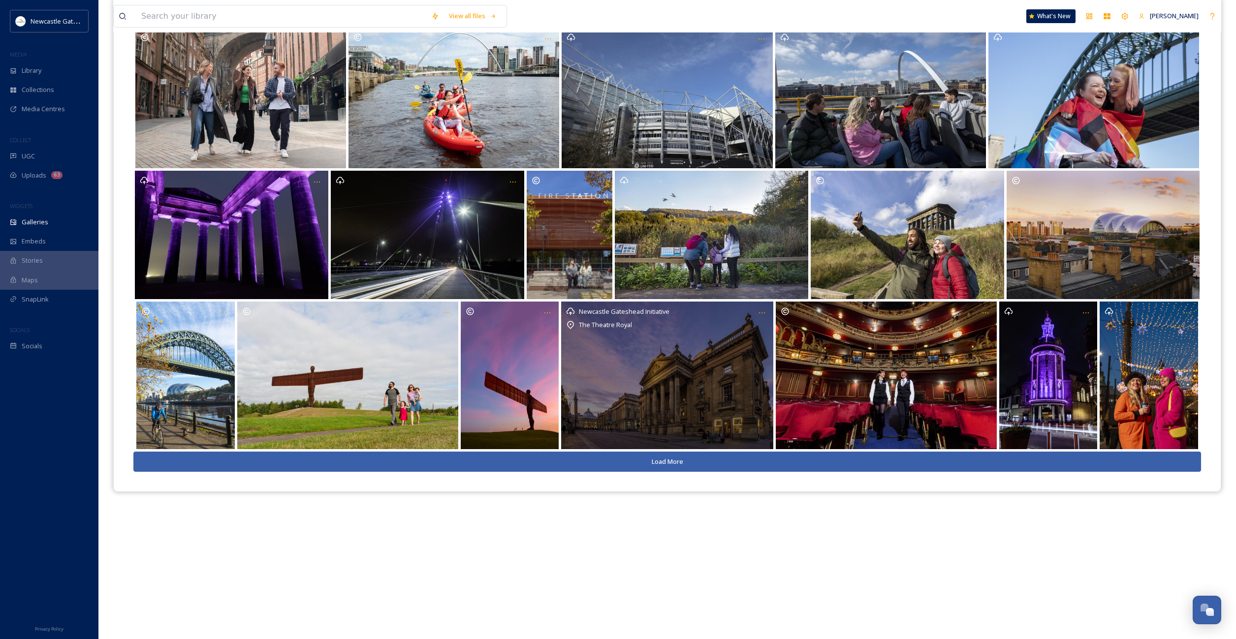
scroll to position [141, 0]
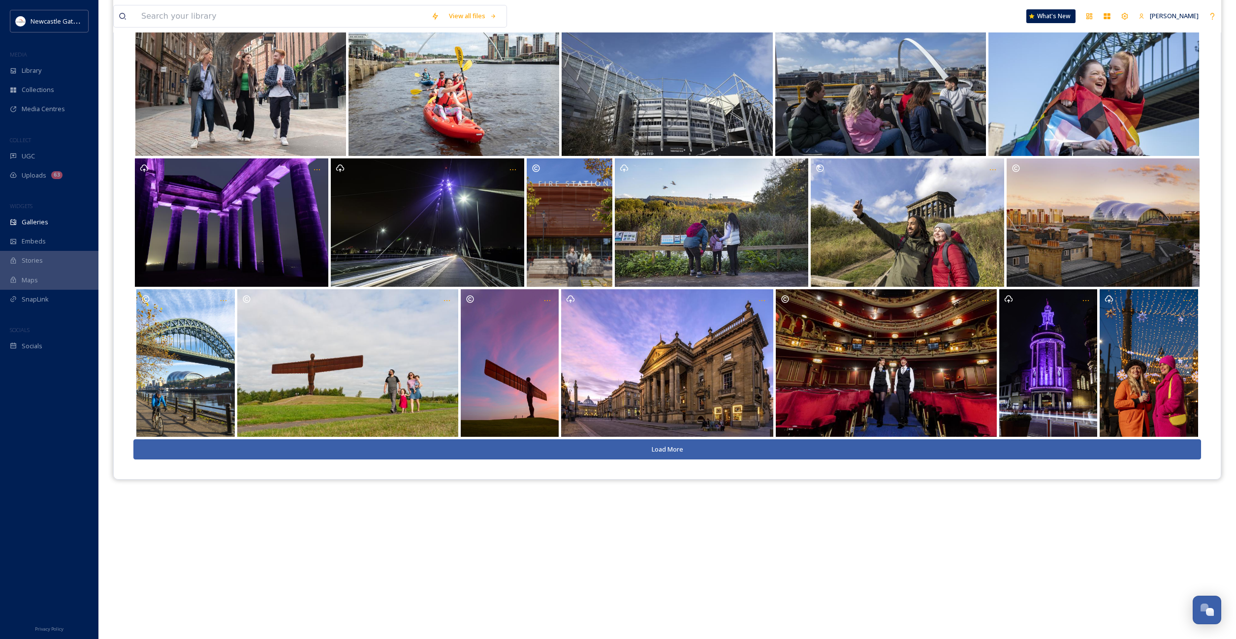
click at [673, 450] on button "Load More" at bounding box center [666, 449] width 1067 height 20
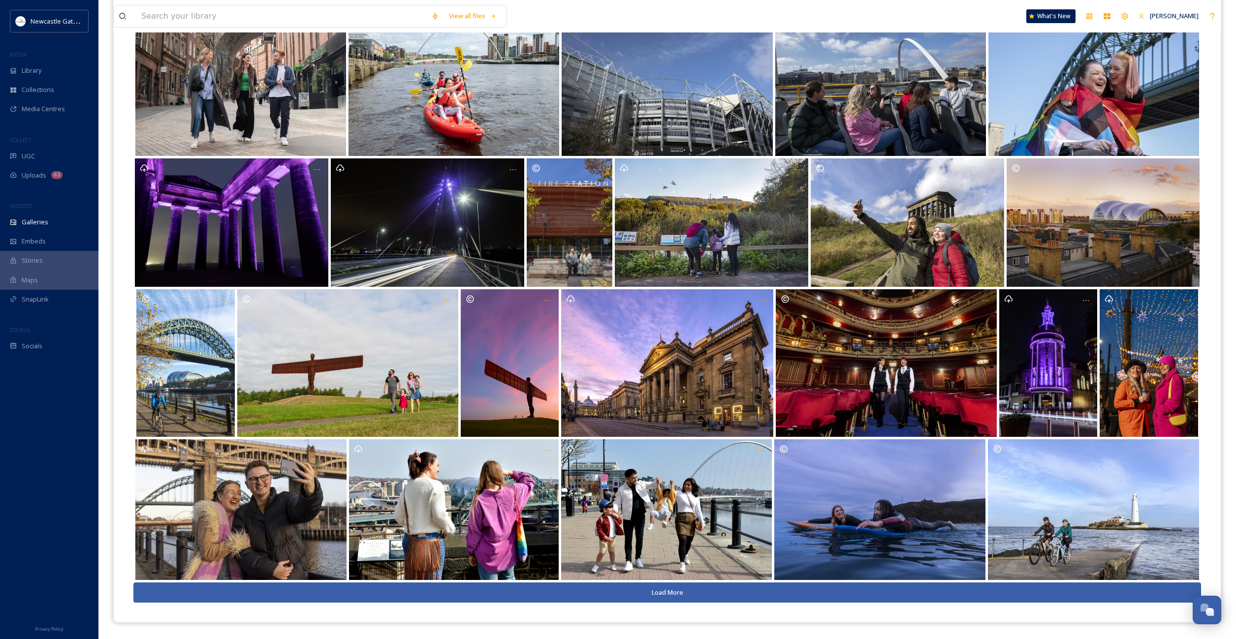
click at [722, 597] on button "Load More" at bounding box center [666, 593] width 1067 height 20
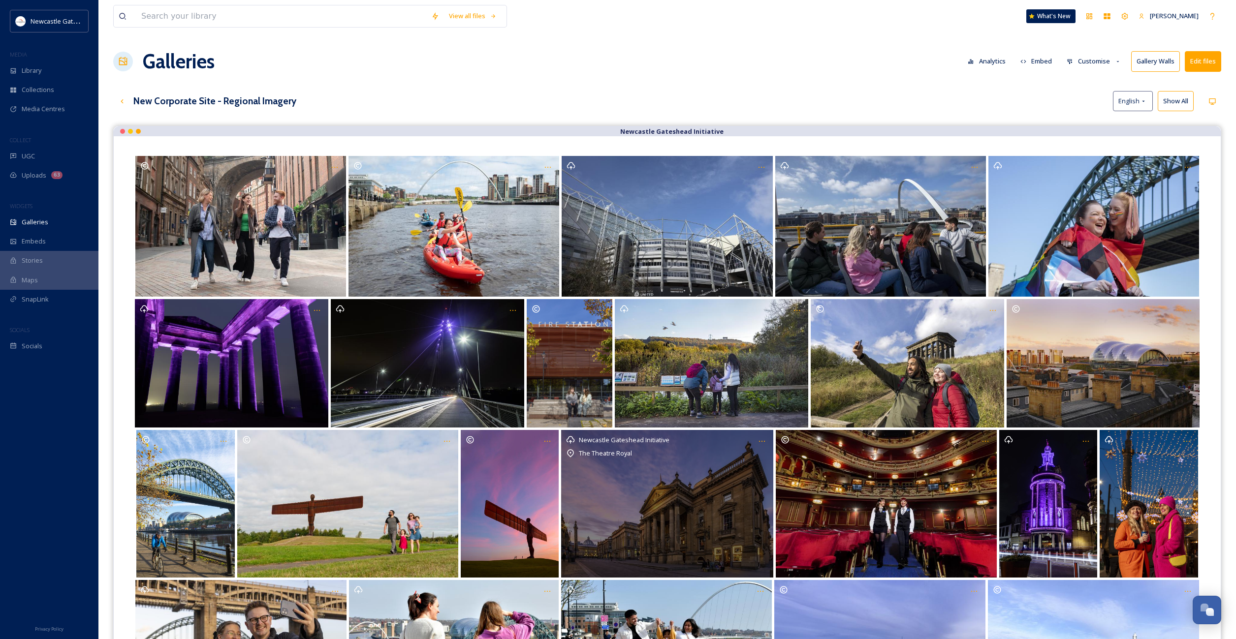
scroll to position [0, 0]
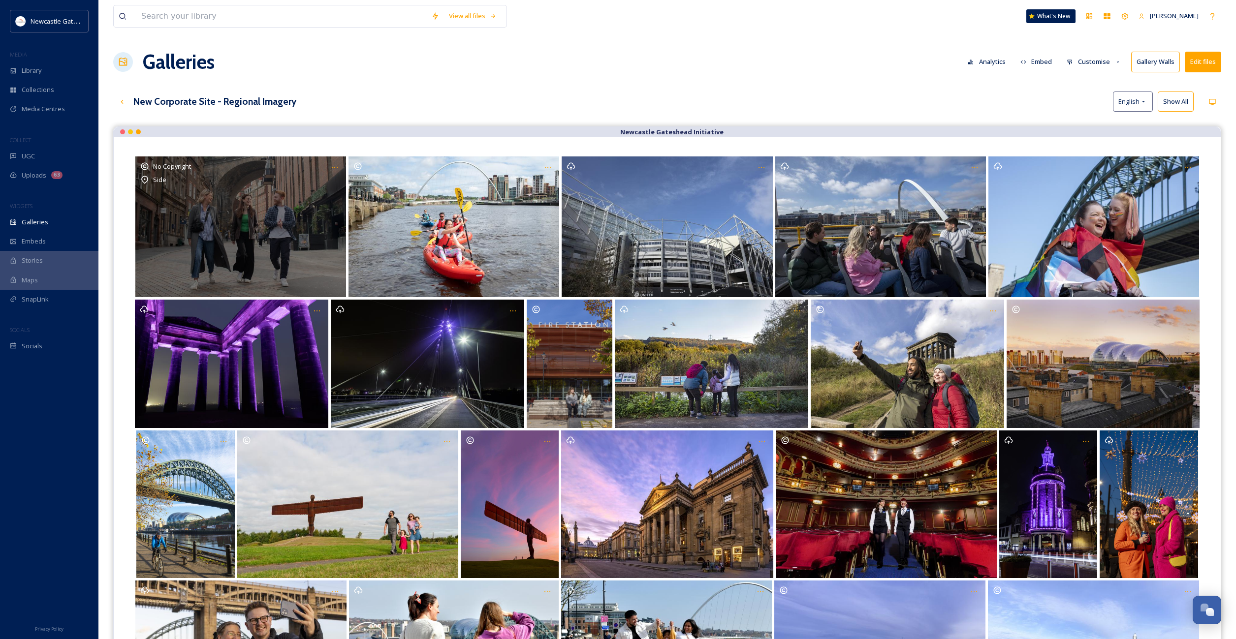
click at [247, 223] on div "No Copyright Side" at bounding box center [240, 226] width 211 height 140
click at [242, 237] on div "No Copyright Side" at bounding box center [240, 226] width 211 height 140
click at [238, 226] on div "No Copyright Side" at bounding box center [240, 226] width 211 height 140
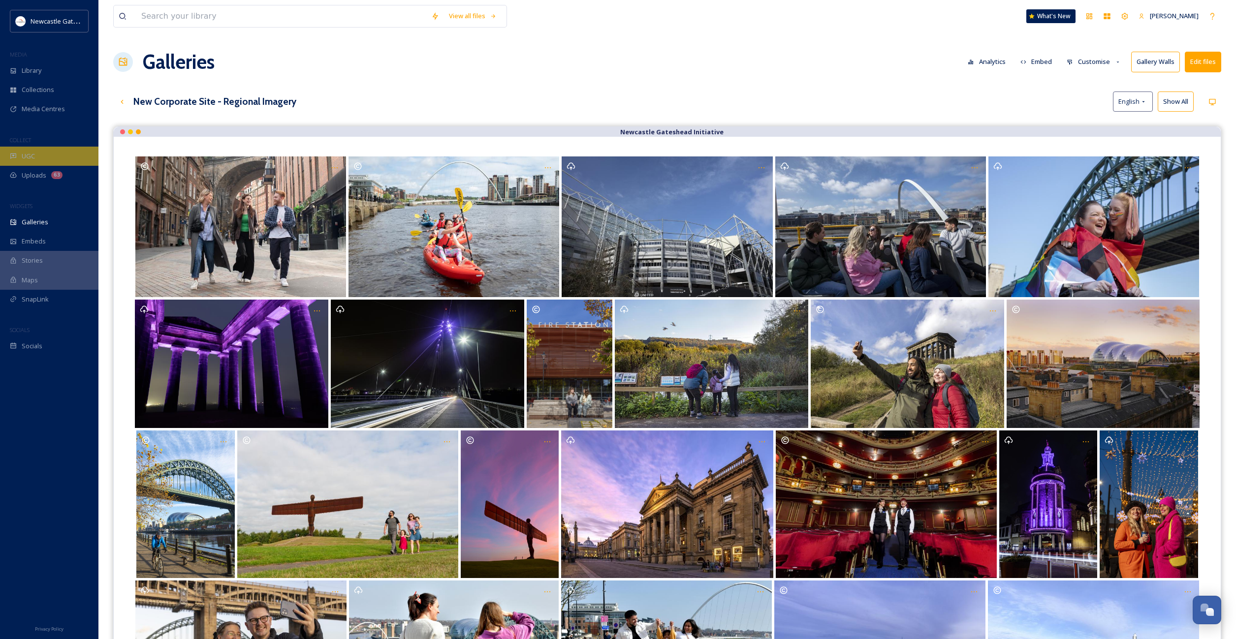
click at [31, 155] on span "UGC" at bounding box center [28, 156] width 13 height 9
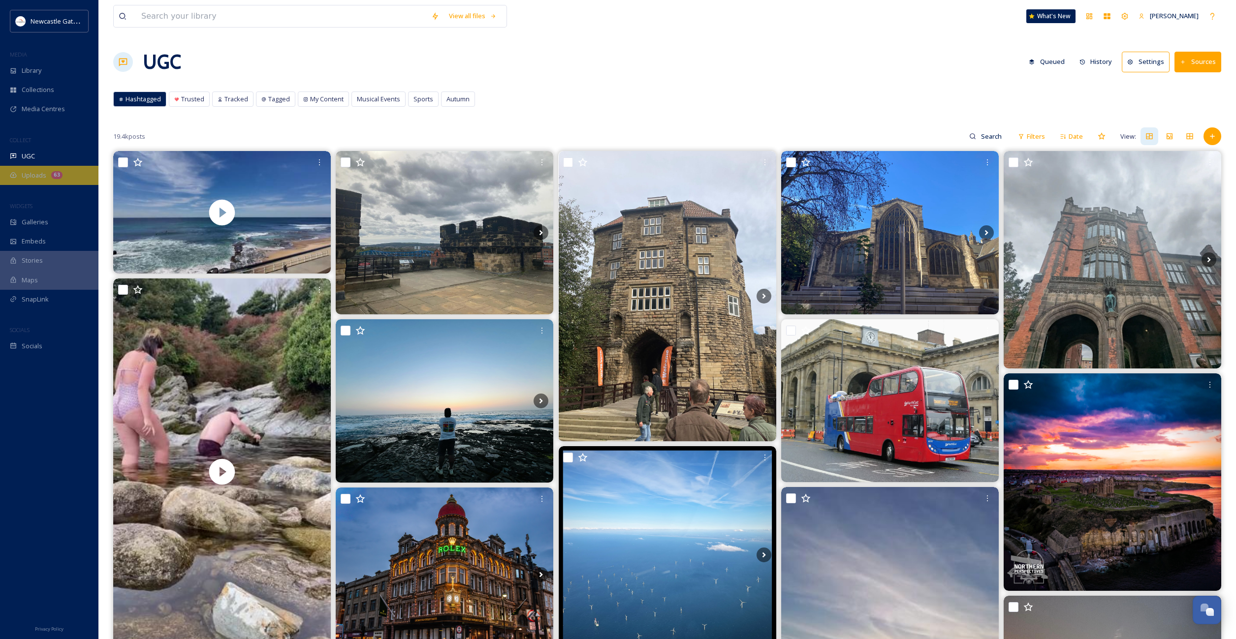
click at [46, 177] on div "Uploads 63" at bounding box center [49, 175] width 98 height 19
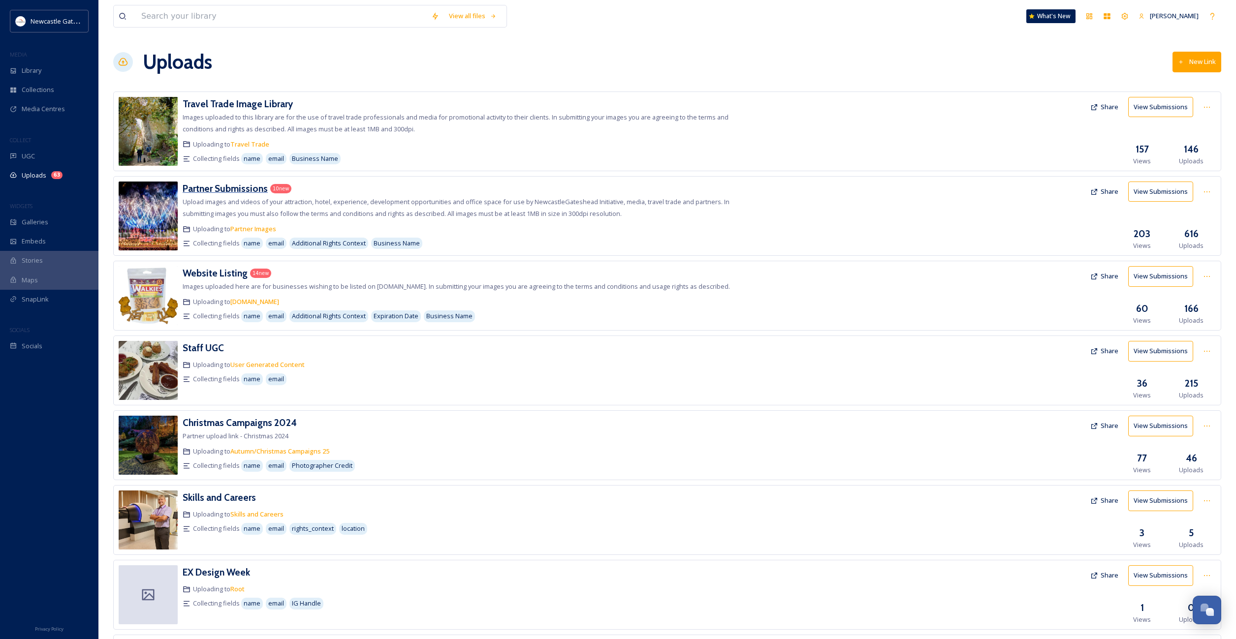
click at [220, 190] on h3 "Partner Submissions" at bounding box center [225, 189] width 85 height 12
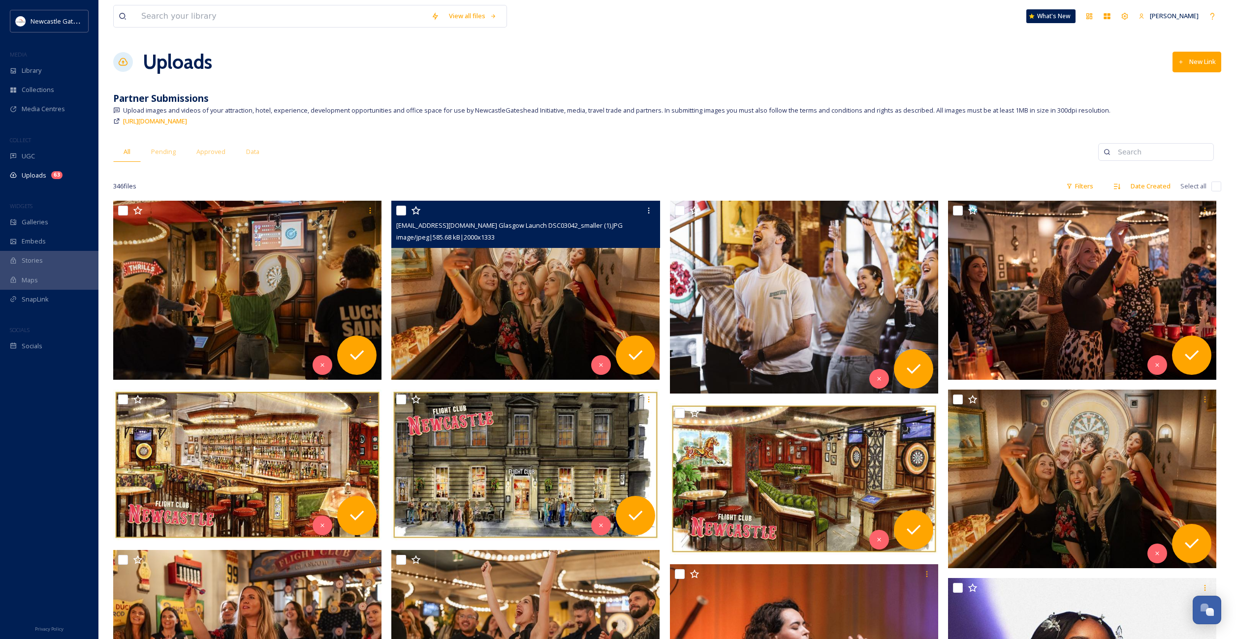
click at [522, 313] on img at bounding box center [525, 290] width 268 height 179
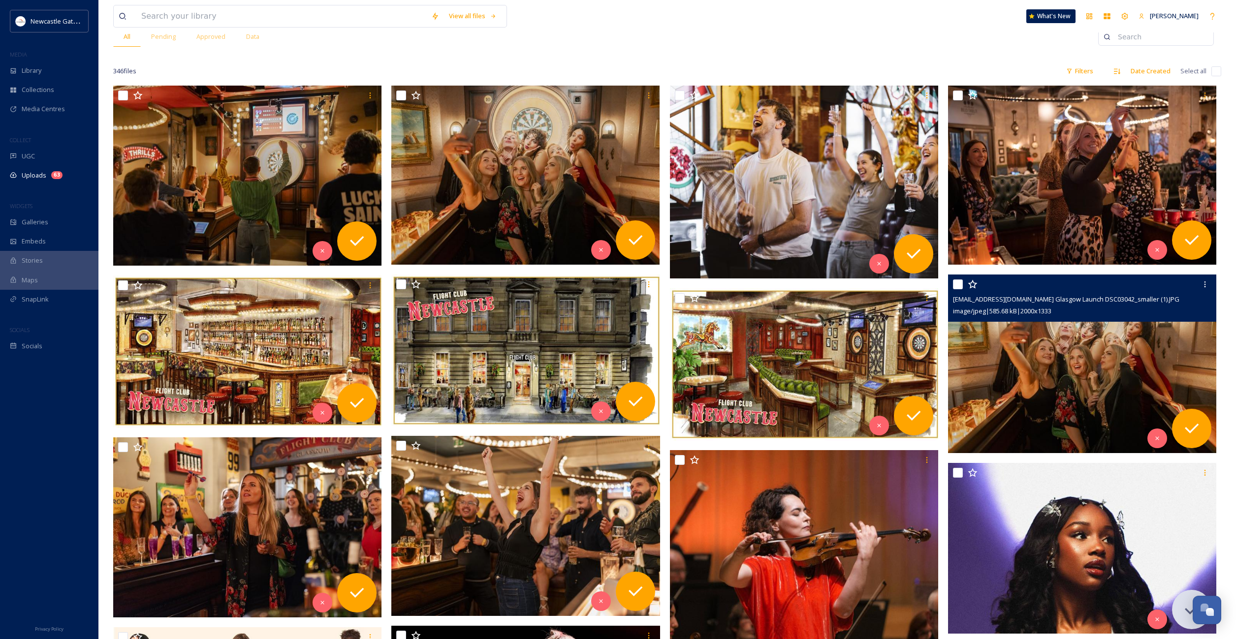
scroll to position [116, 0]
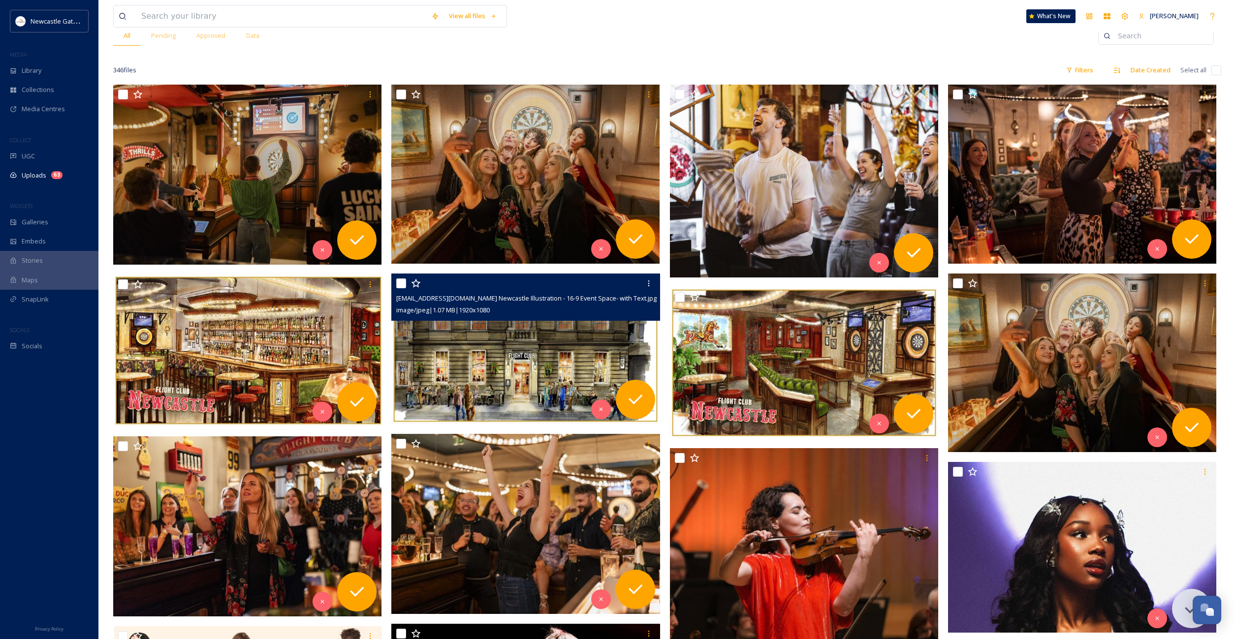
click at [527, 354] on img at bounding box center [525, 349] width 268 height 151
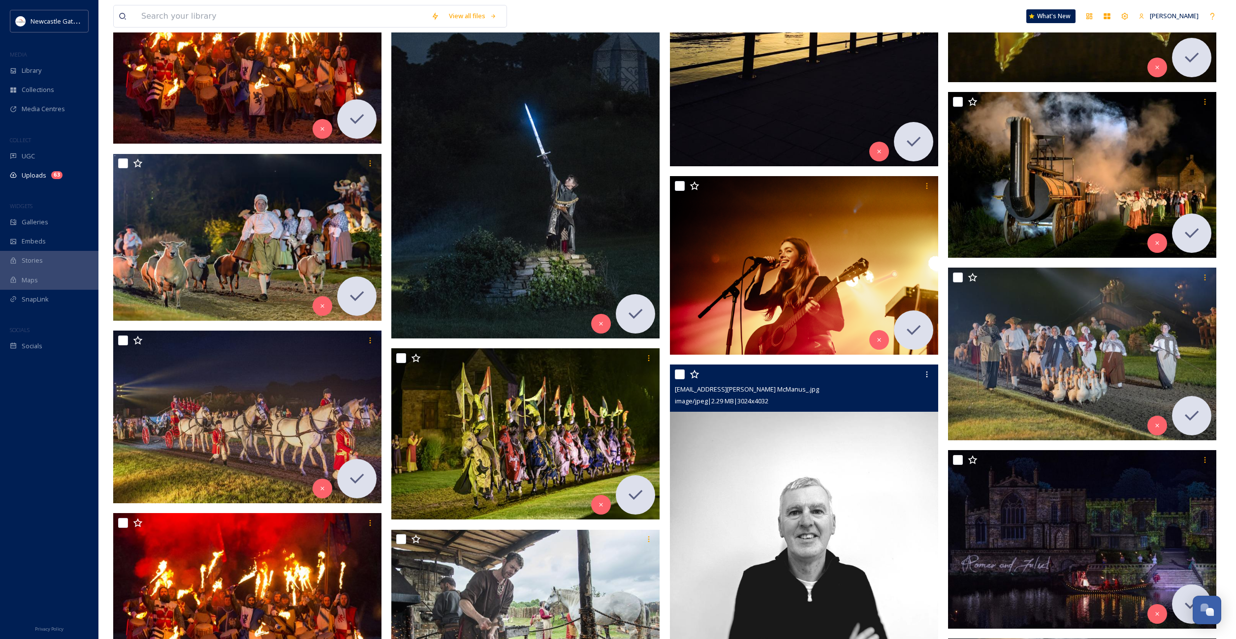
scroll to position [11556, 0]
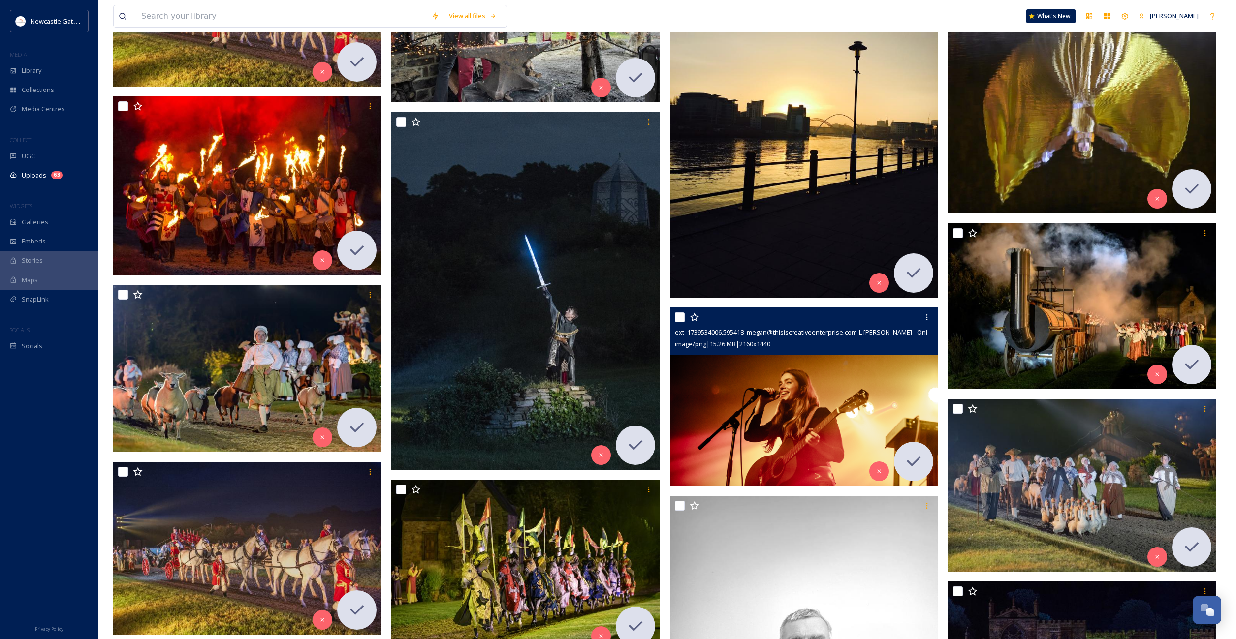
click at [787, 377] on img at bounding box center [804, 397] width 268 height 179
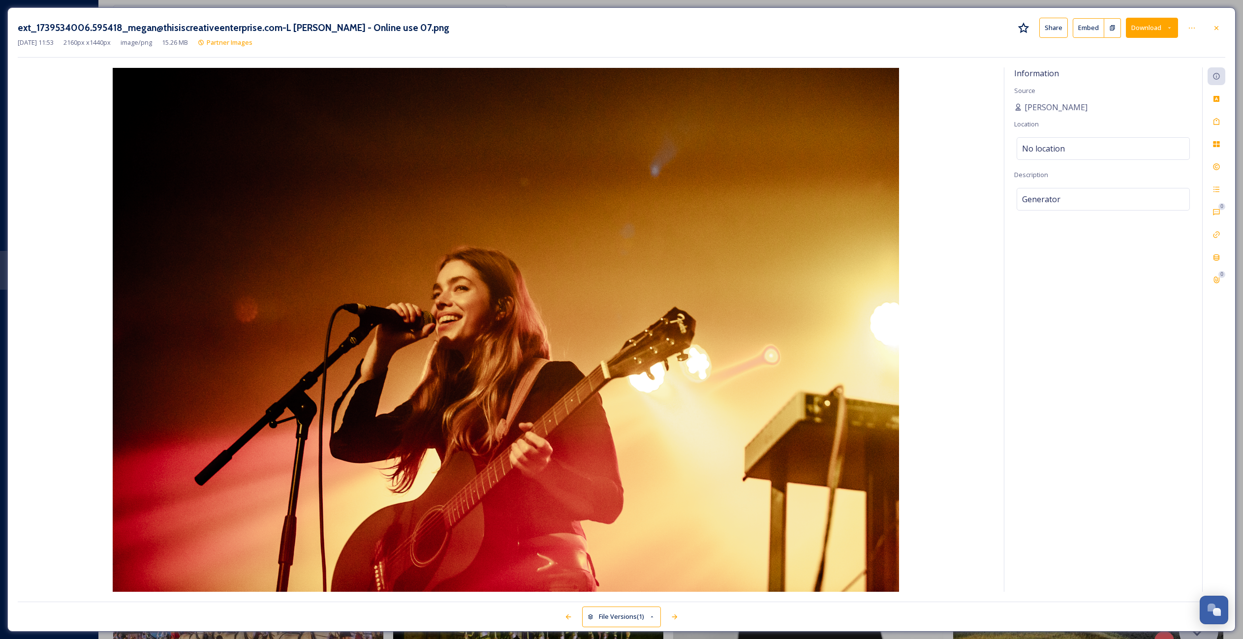
click at [1213, 28] on icon at bounding box center [1216, 28] width 8 height 8
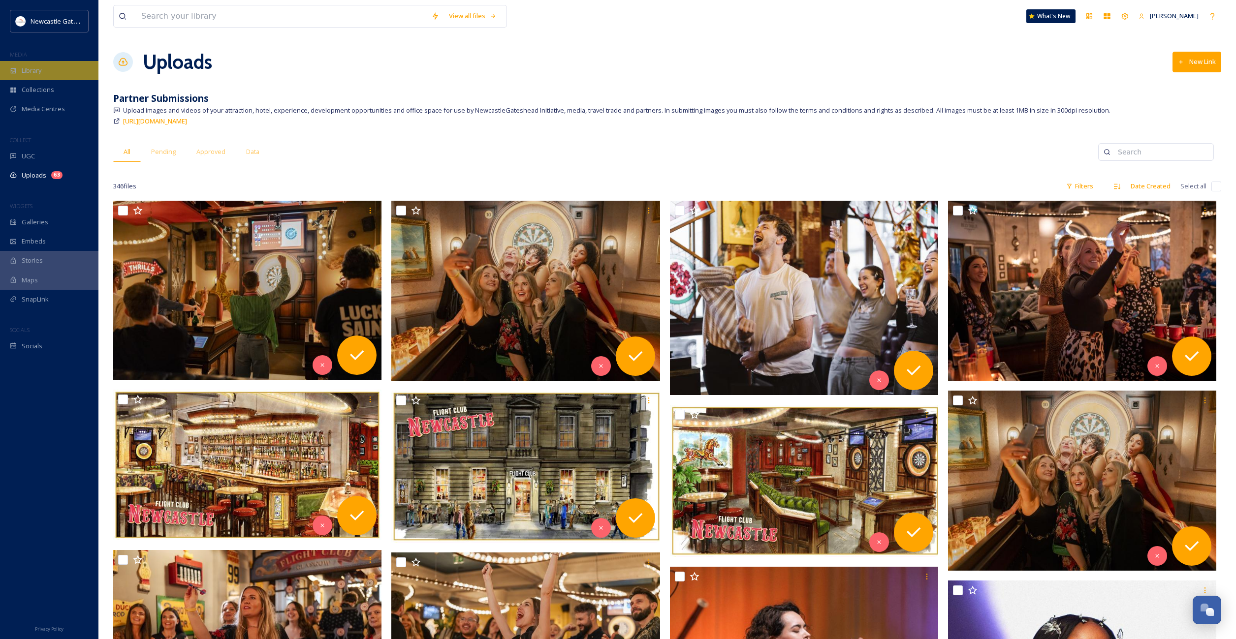
click at [38, 67] on span "Library" at bounding box center [32, 70] width 20 height 9
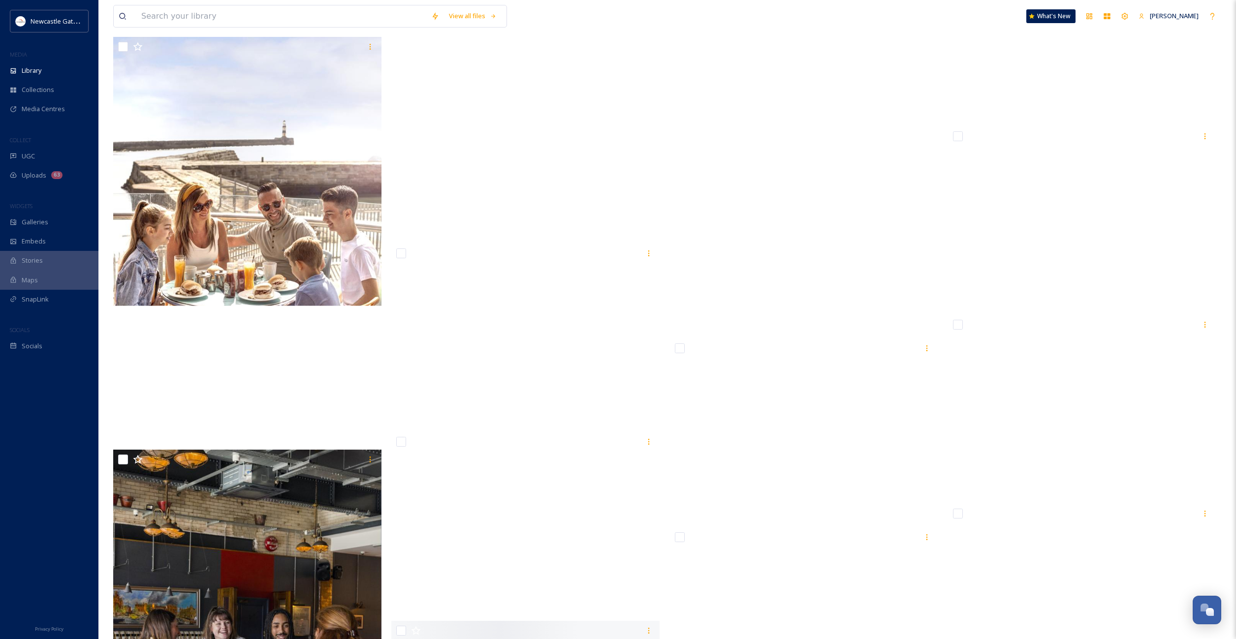
scroll to position [30197, 0]
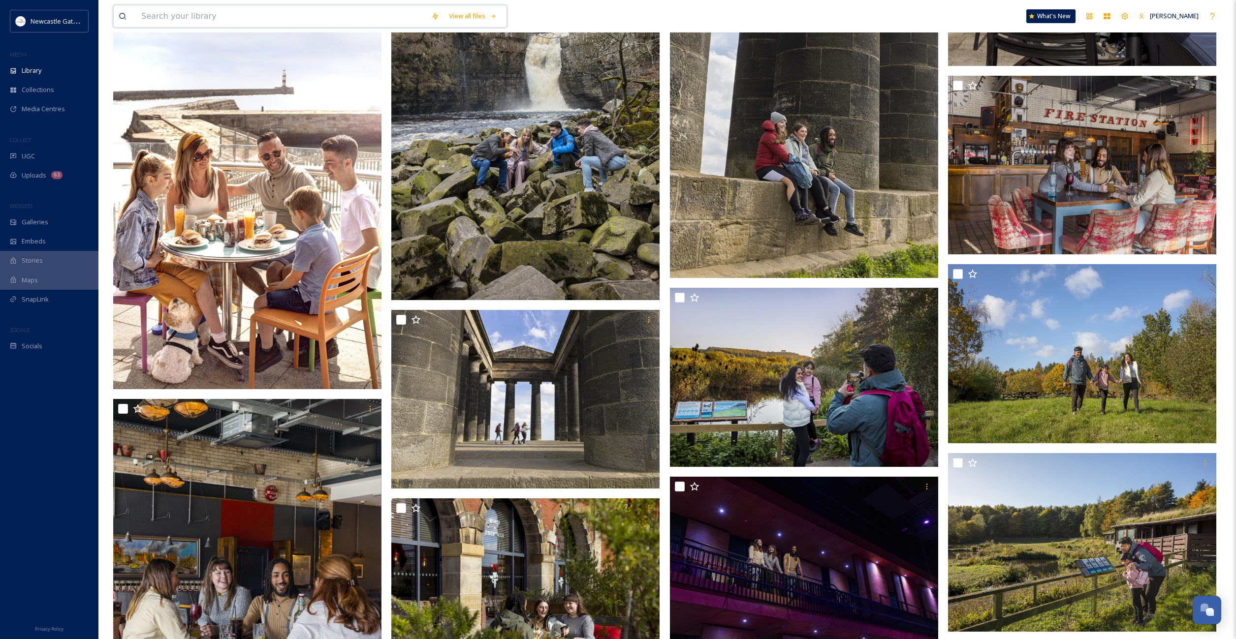
click at [173, 22] on input at bounding box center [281, 16] width 290 height 22
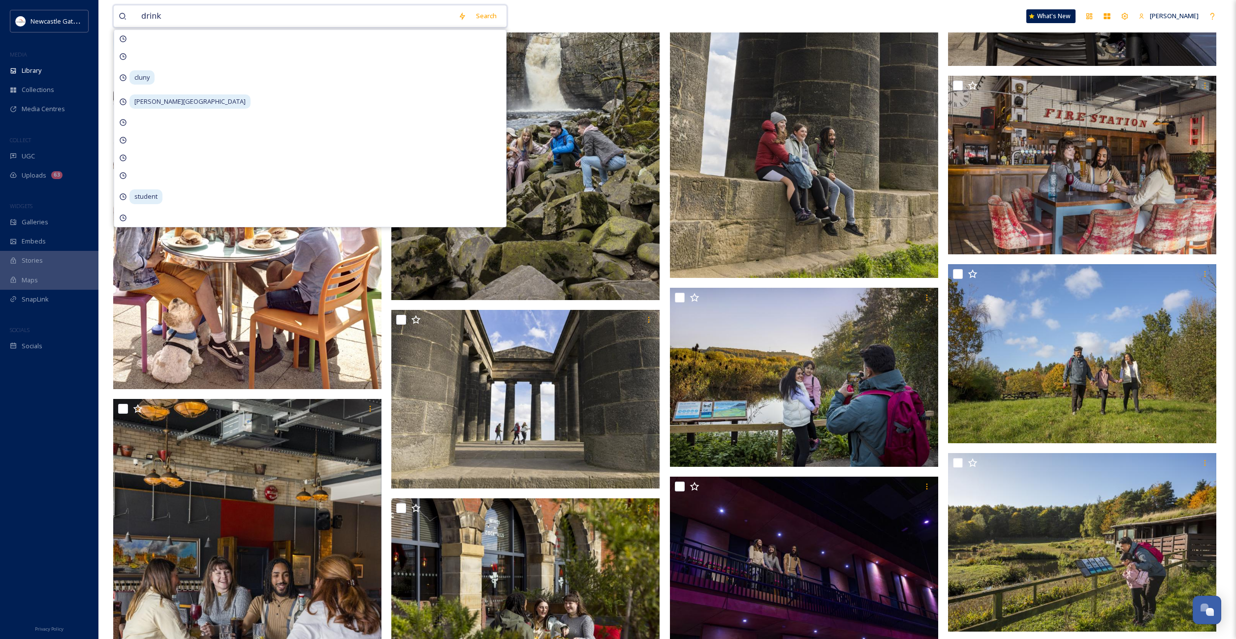
type input "drinks"
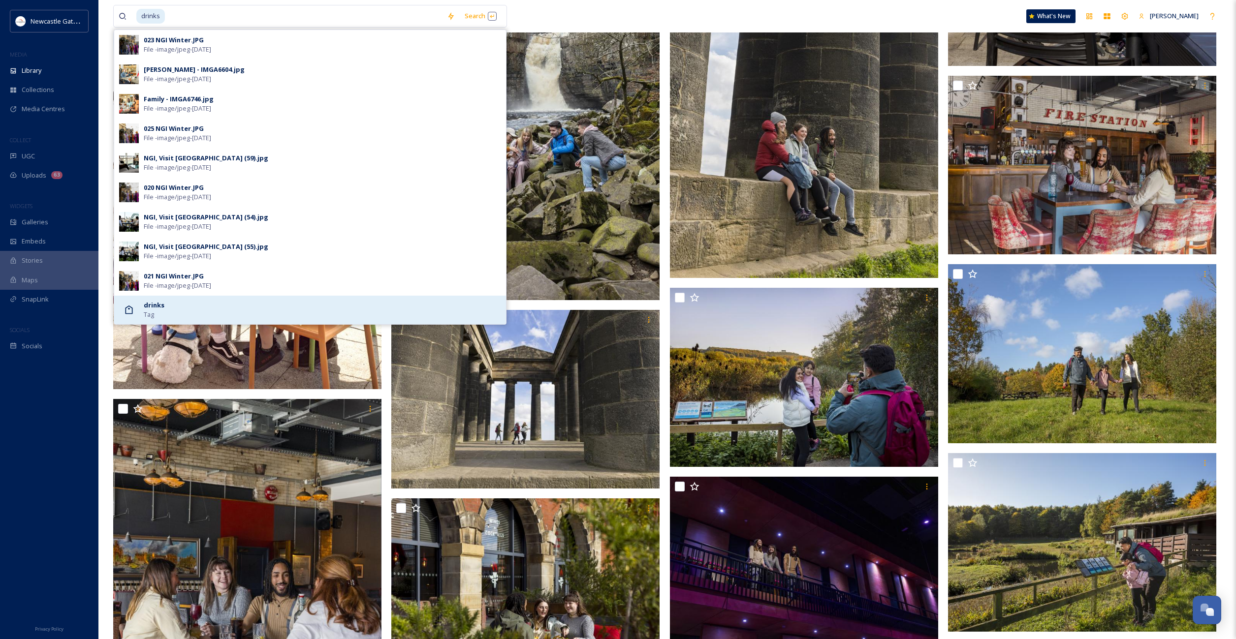
click at [144, 310] on span "Tag" at bounding box center [149, 314] width 10 height 9
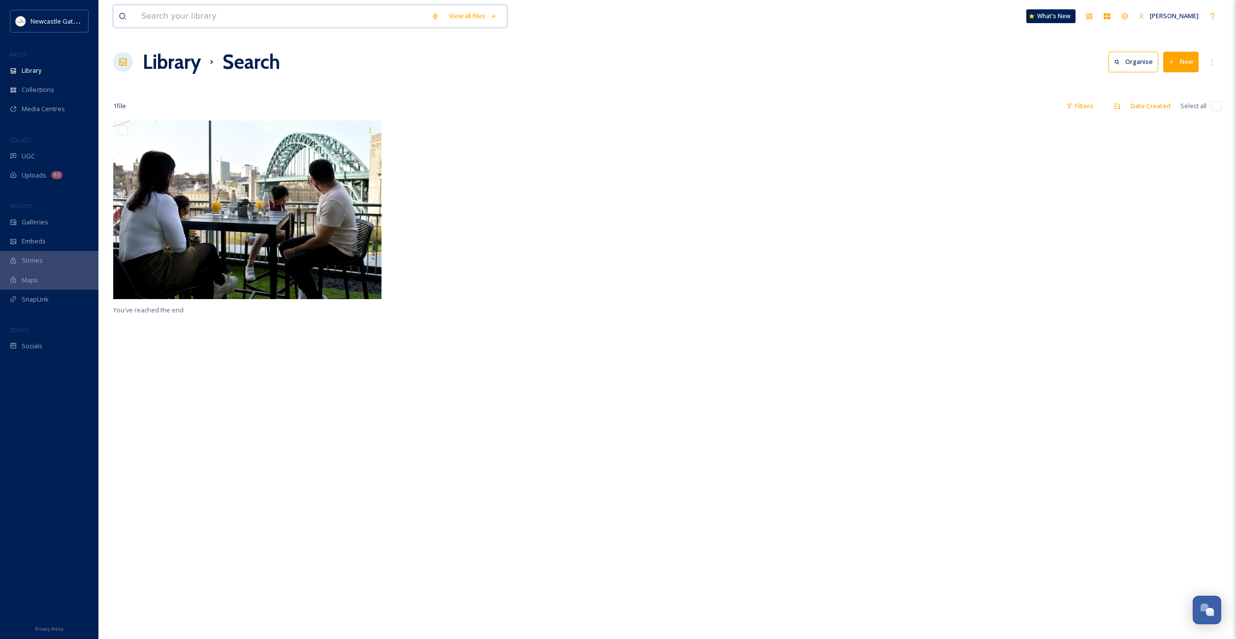
click at [242, 13] on input at bounding box center [281, 16] width 290 height 22
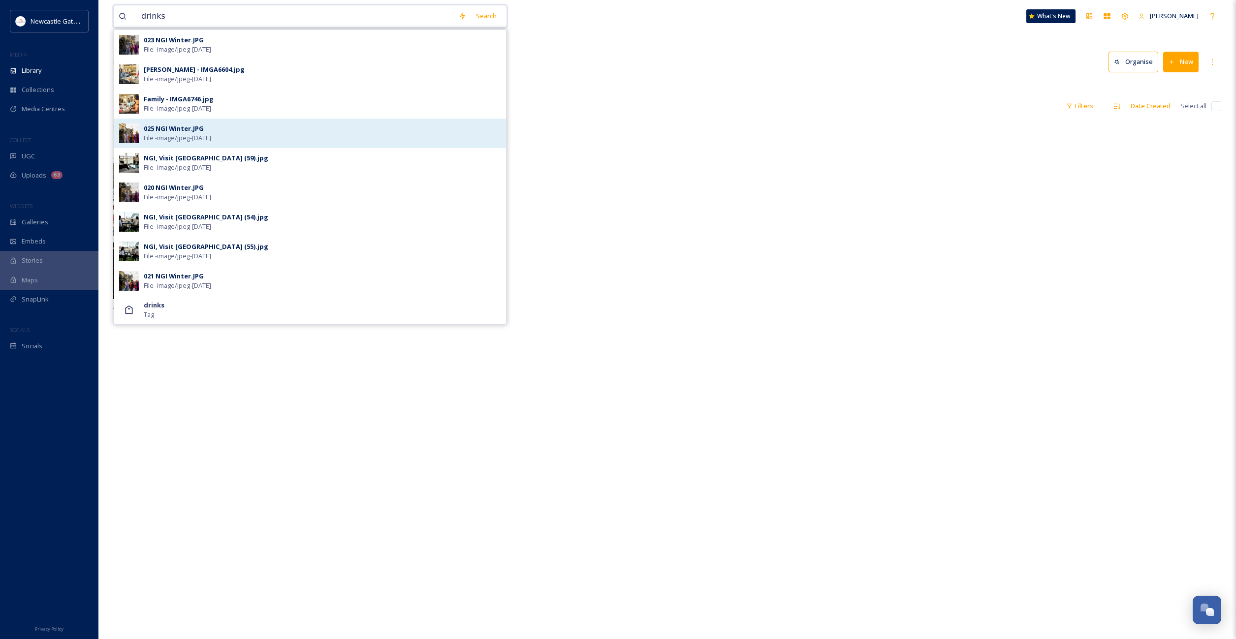
type input "drinks"
click at [204, 129] on div "025 NGI Winter.JPG File - image/jpeg - Jul 05 2024" at bounding box center [322, 133] width 357 height 19
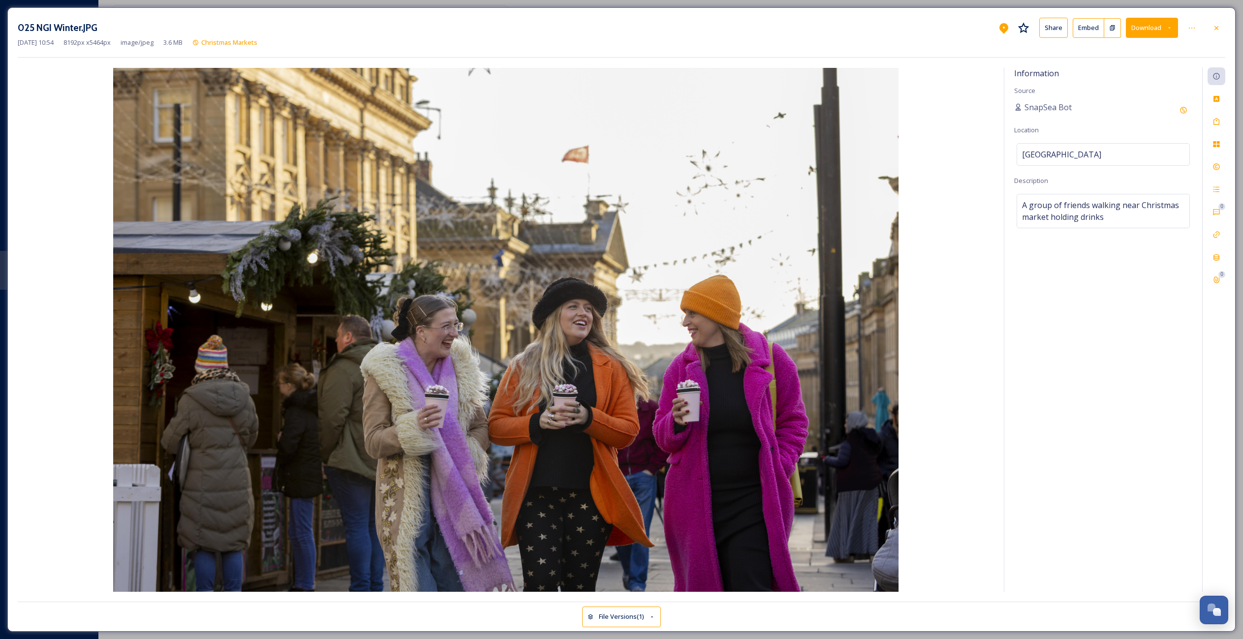
click at [215, 16] on div "025 NGI Winter.JPG Share Embed Download Jul 05 2024 10:54 8192 px x 5464 px ima…" at bounding box center [621, 319] width 1228 height 624
click at [1214, 24] on icon at bounding box center [1216, 28] width 8 height 8
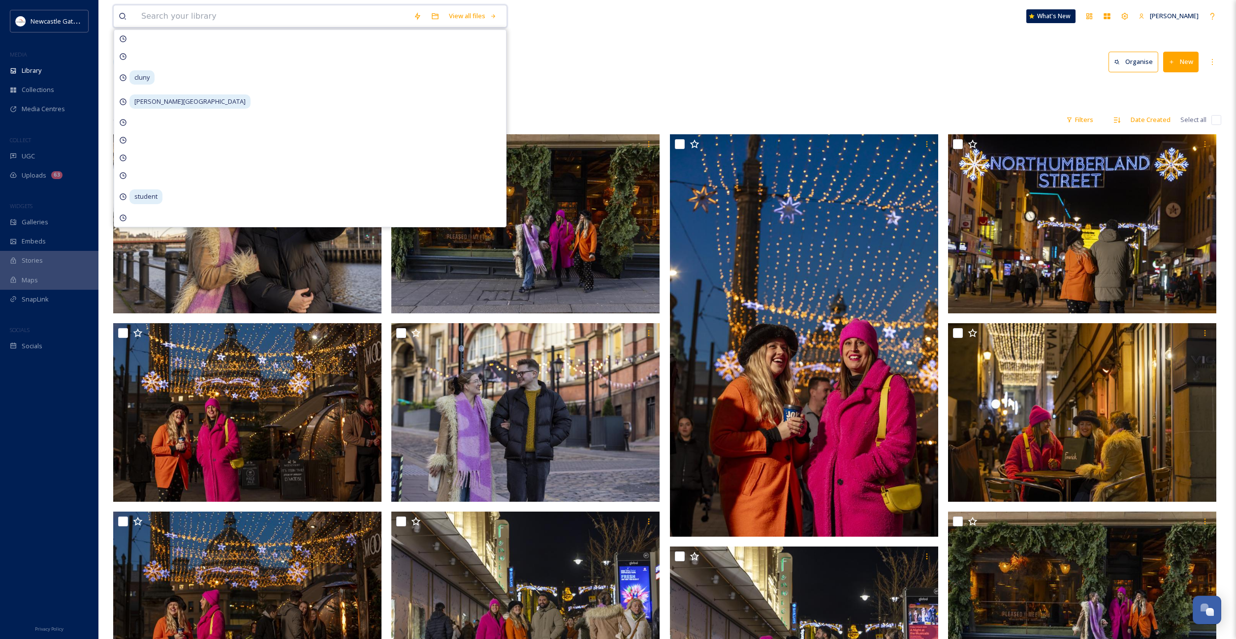
click at [281, 18] on input at bounding box center [272, 16] width 272 height 22
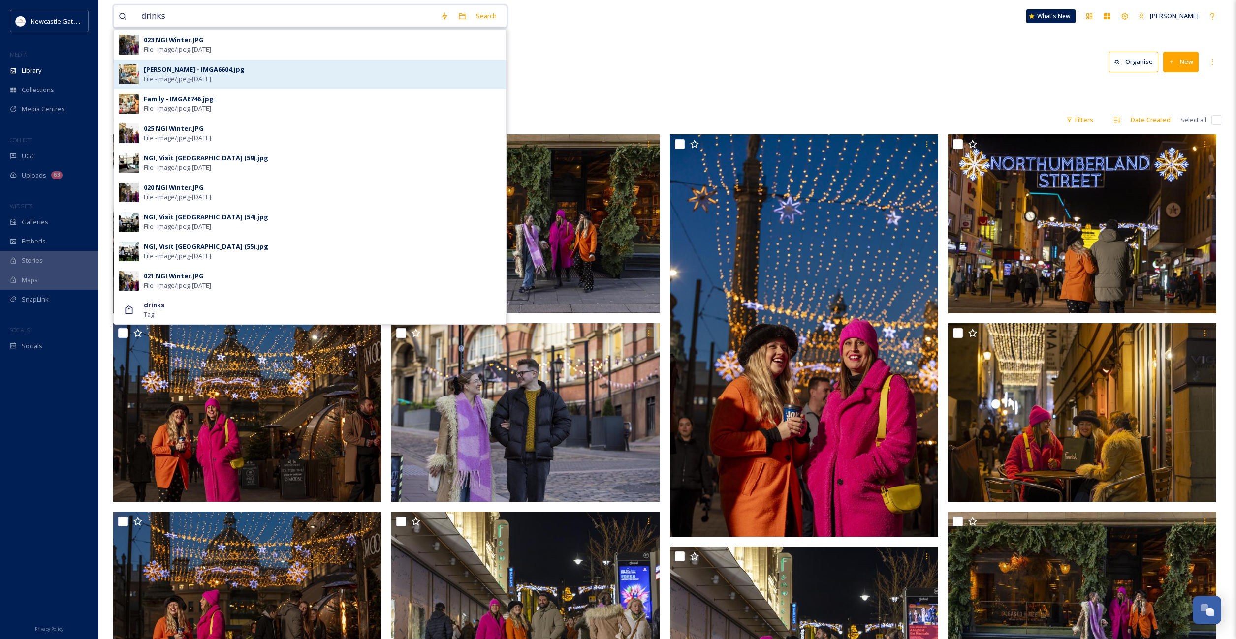
type input "drinks"
click at [176, 71] on div "Ellie - IMGA6604.jpg" at bounding box center [194, 69] width 101 height 9
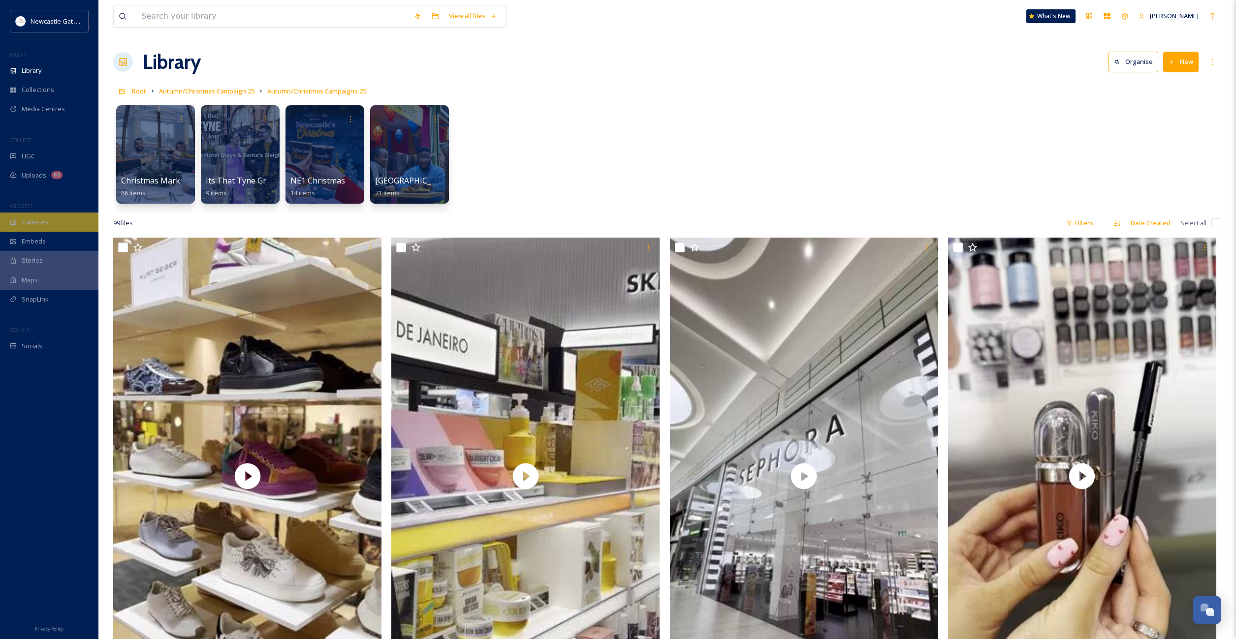
click at [25, 214] on div "Galleries" at bounding box center [49, 222] width 98 height 19
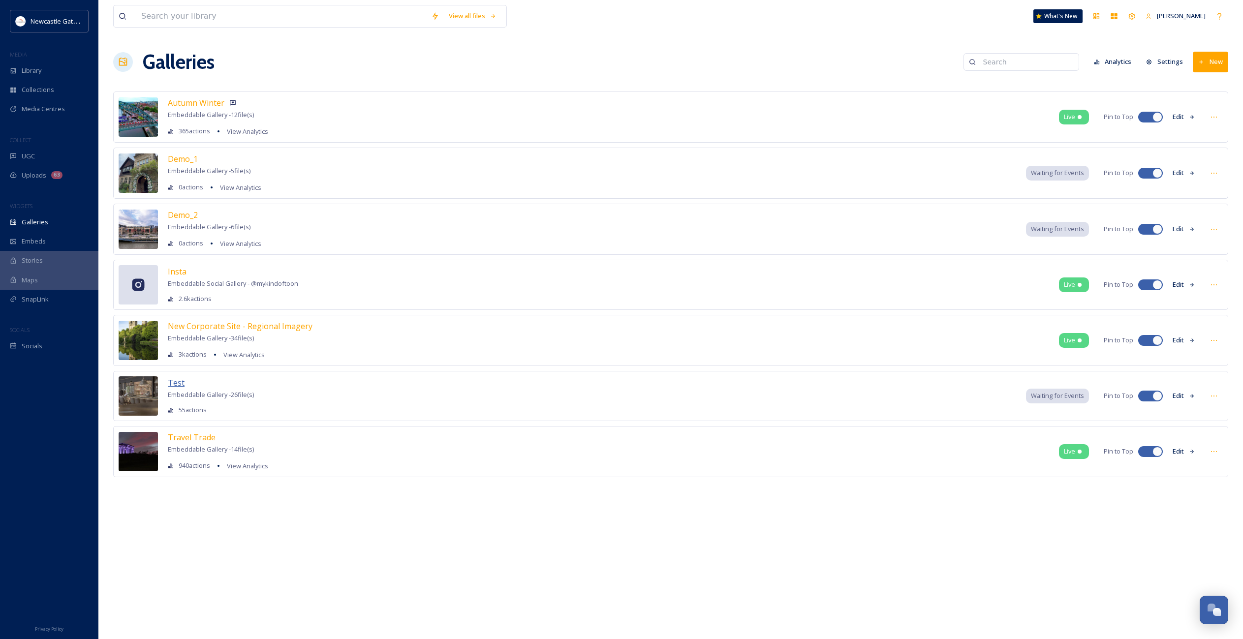
click at [176, 383] on span "Test" at bounding box center [176, 382] width 17 height 11
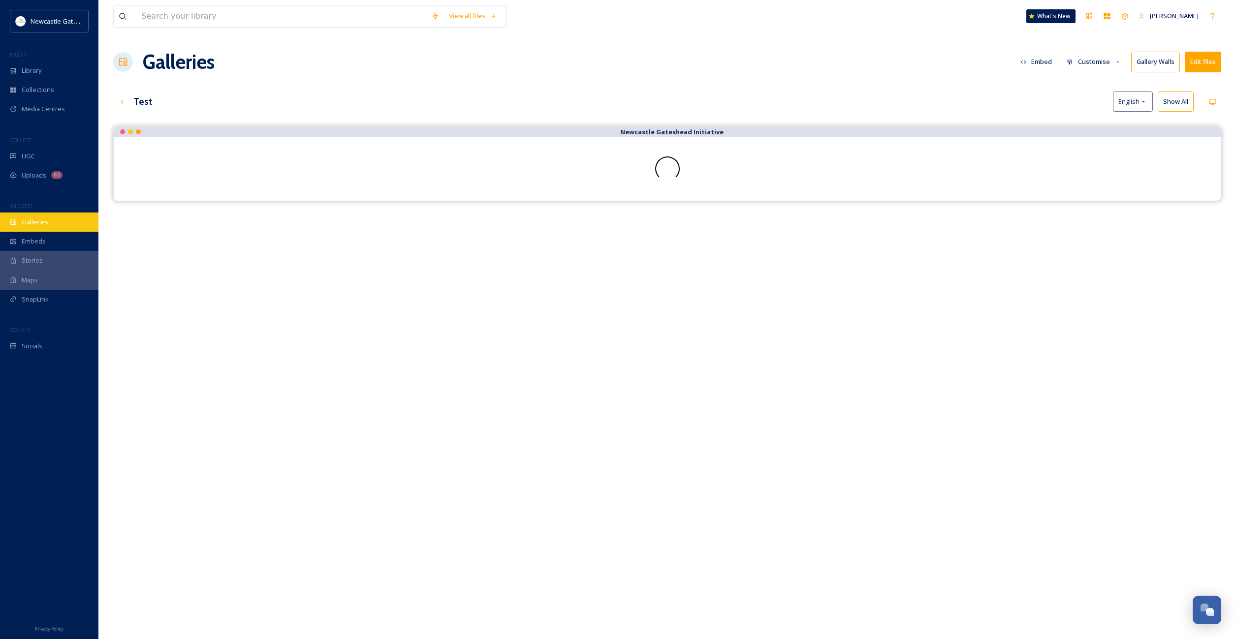
click at [42, 218] on span "Galleries" at bounding box center [35, 221] width 27 height 9
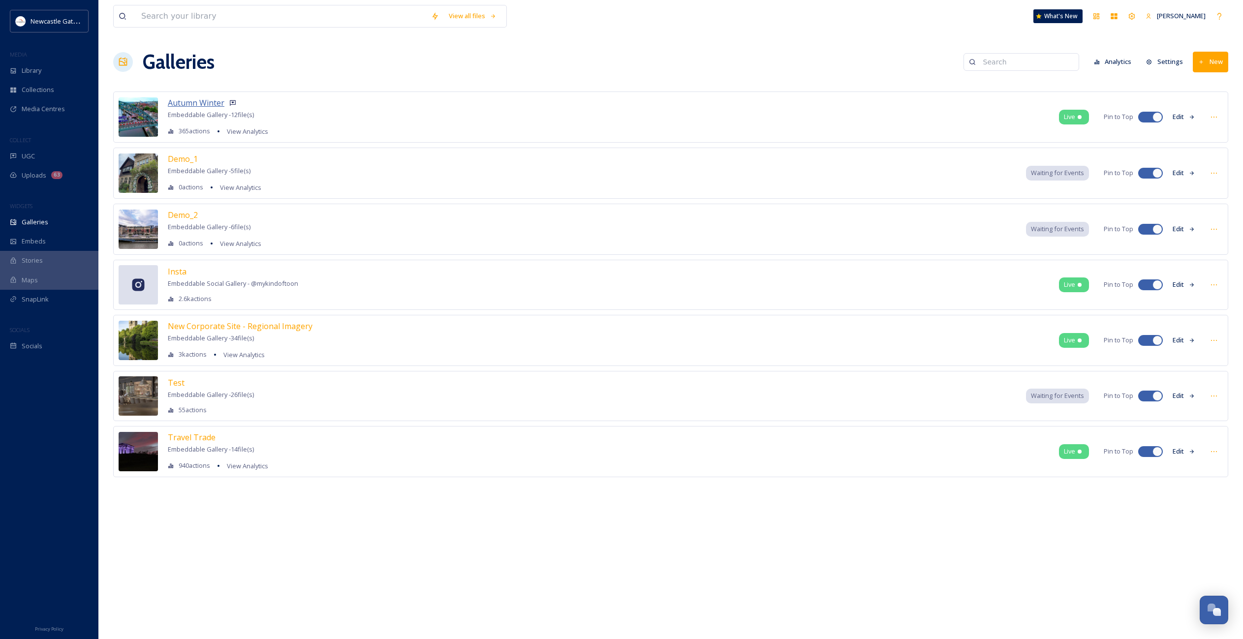
click at [190, 103] on span "Autumn Winter" at bounding box center [196, 102] width 57 height 11
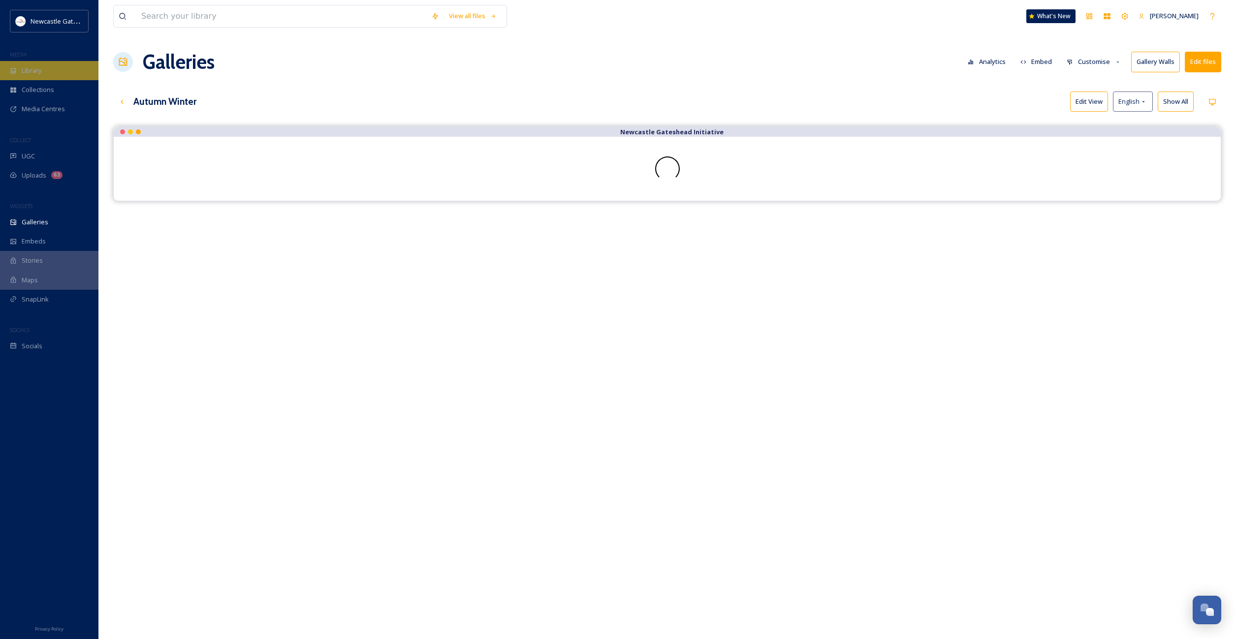
click at [36, 66] on span "Library" at bounding box center [32, 70] width 20 height 9
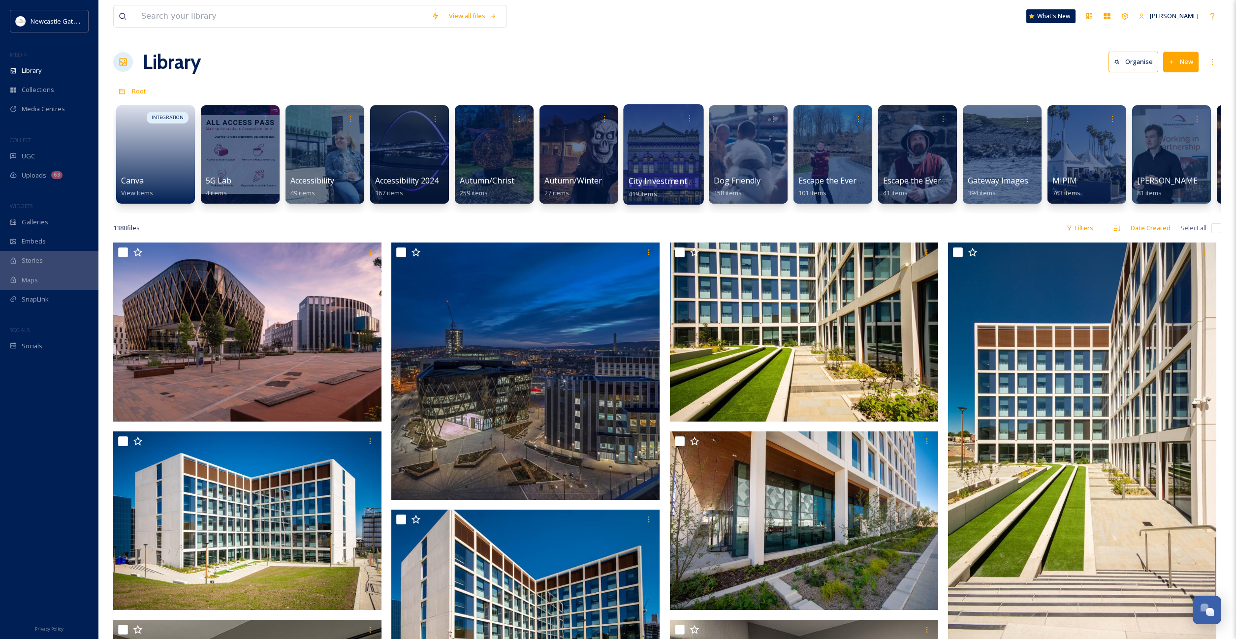
click at [648, 148] on div at bounding box center [663, 154] width 80 height 100
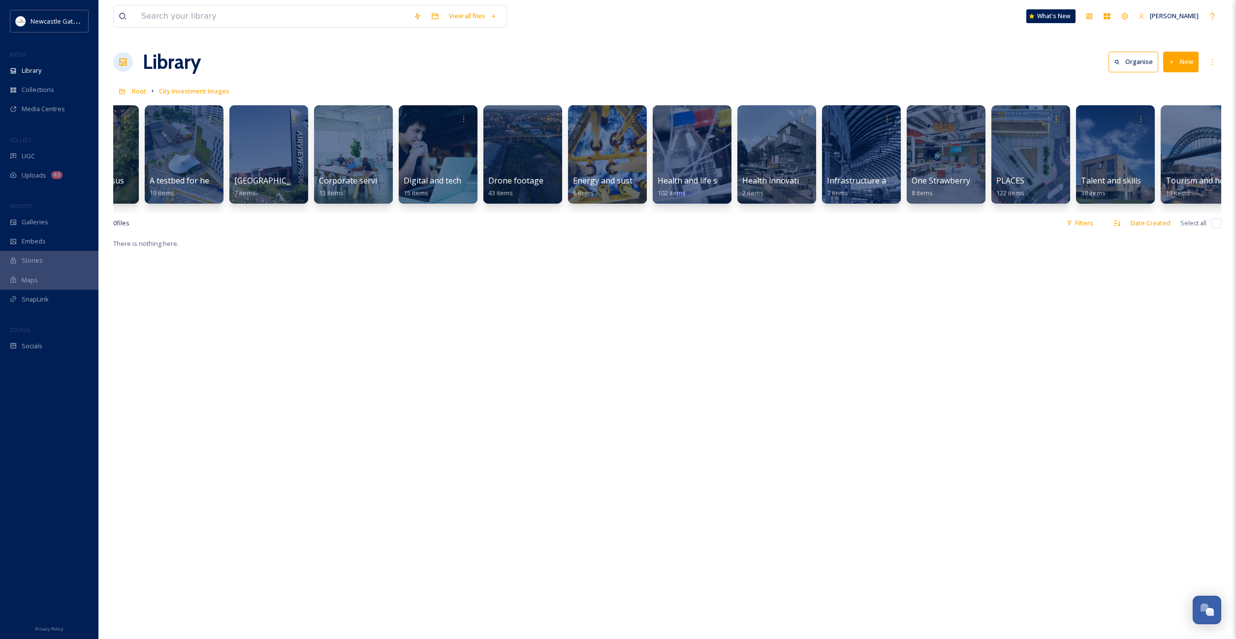
scroll to position [0, 331]
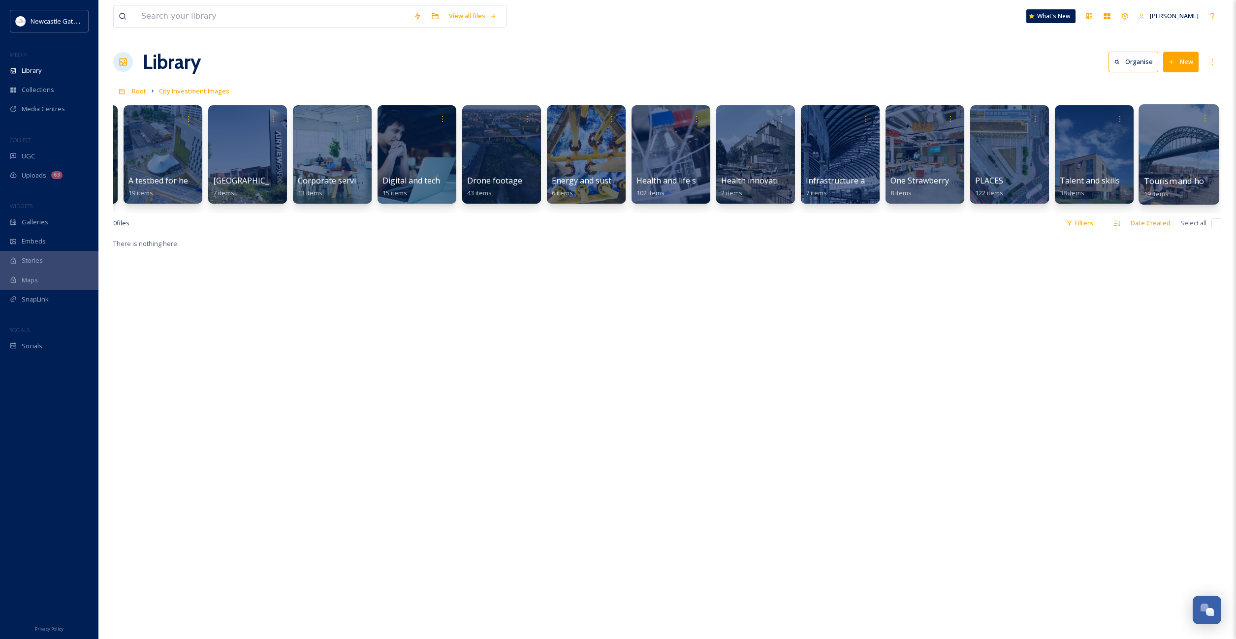
click at [1176, 164] on div at bounding box center [1178, 154] width 80 height 100
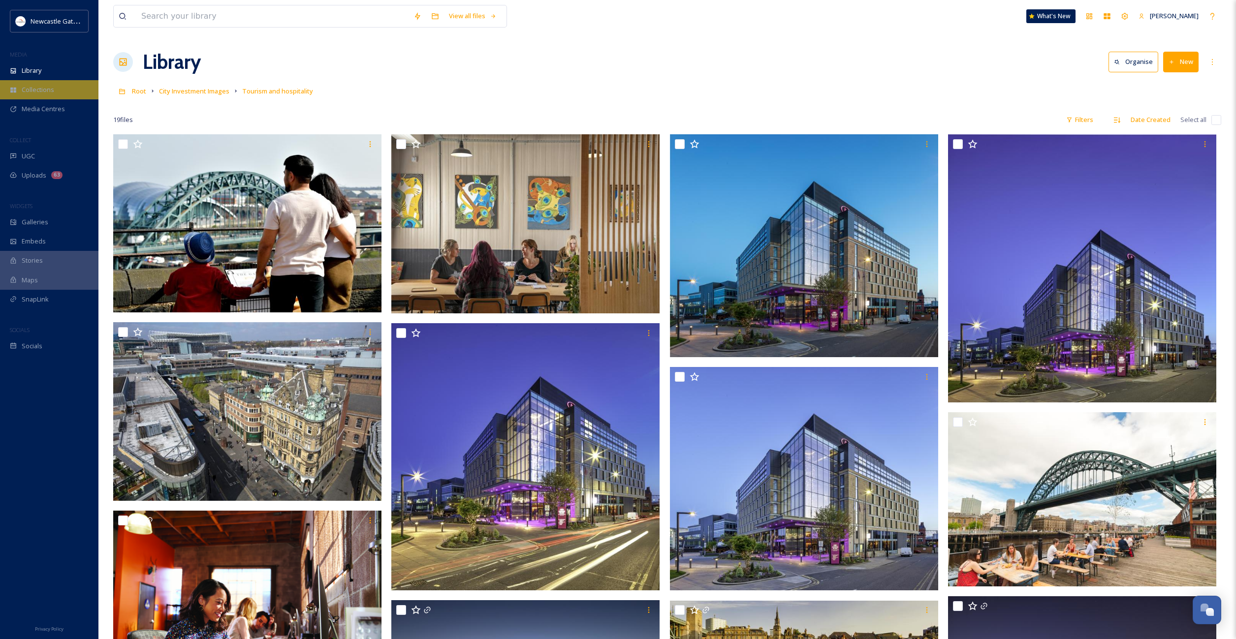
click at [35, 87] on span "Collections" at bounding box center [38, 89] width 32 height 9
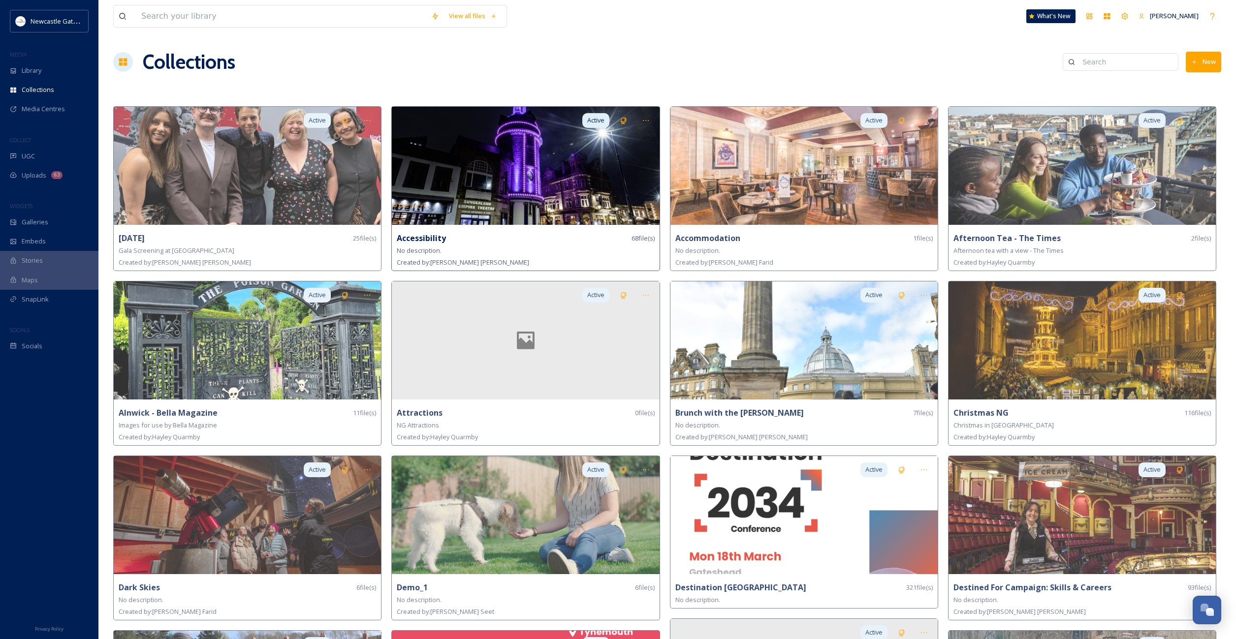
click at [579, 195] on img at bounding box center [525, 166] width 267 height 118
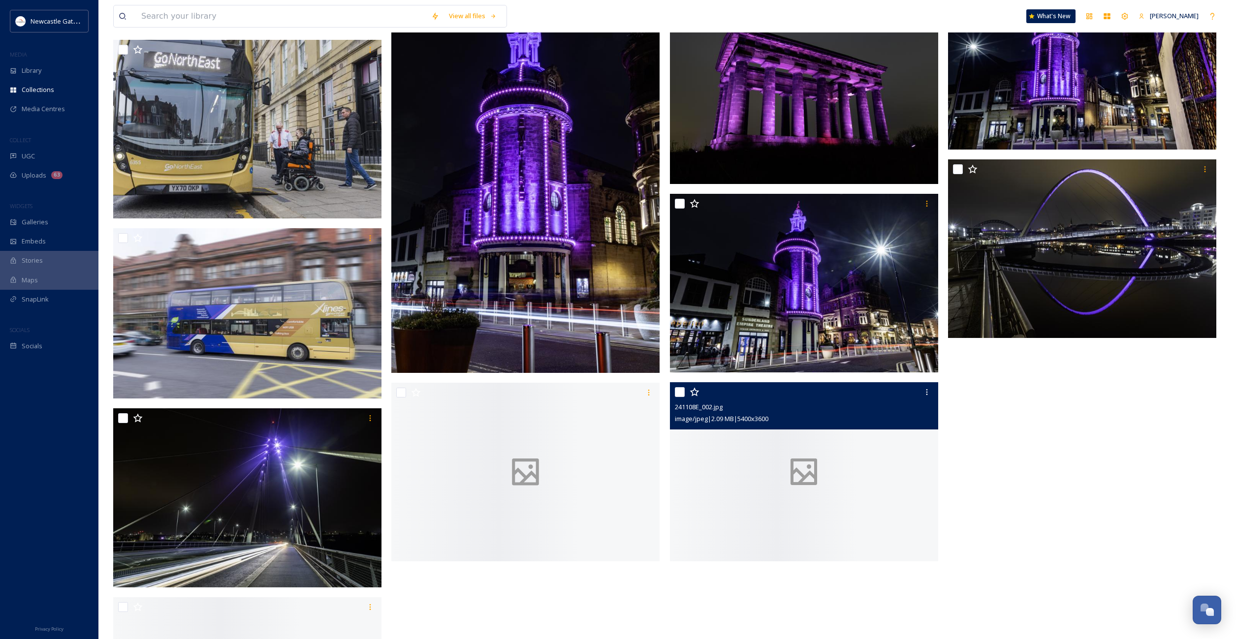
scroll to position [3167, 0]
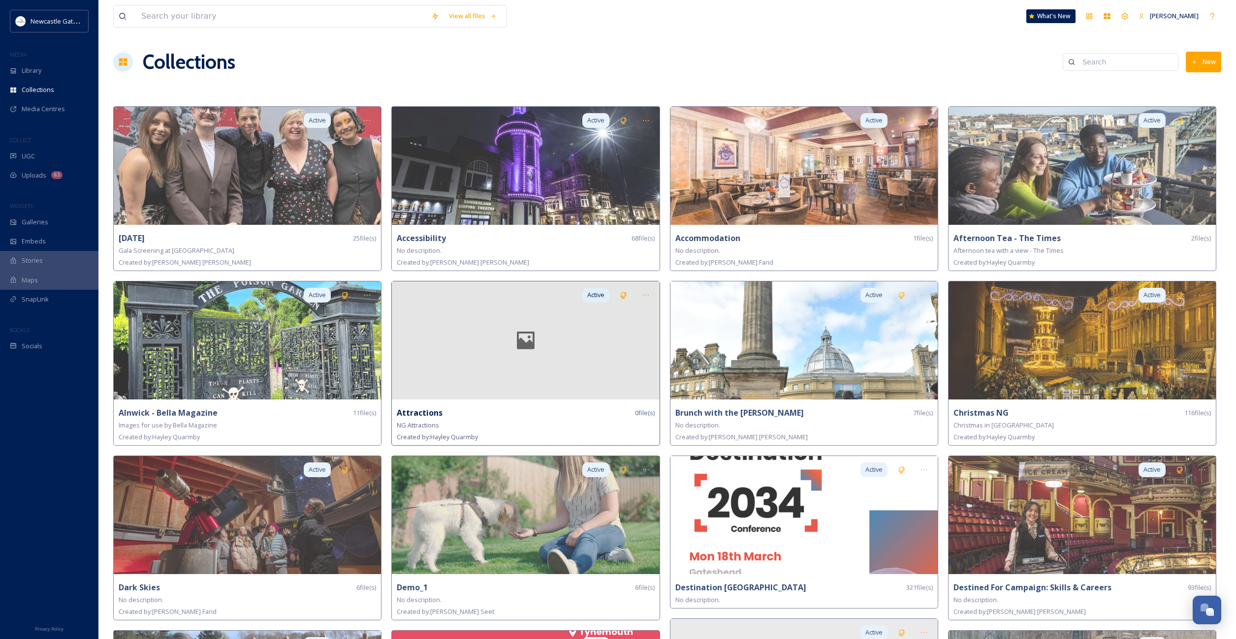
click at [561, 351] on div at bounding box center [525, 340] width 267 height 118
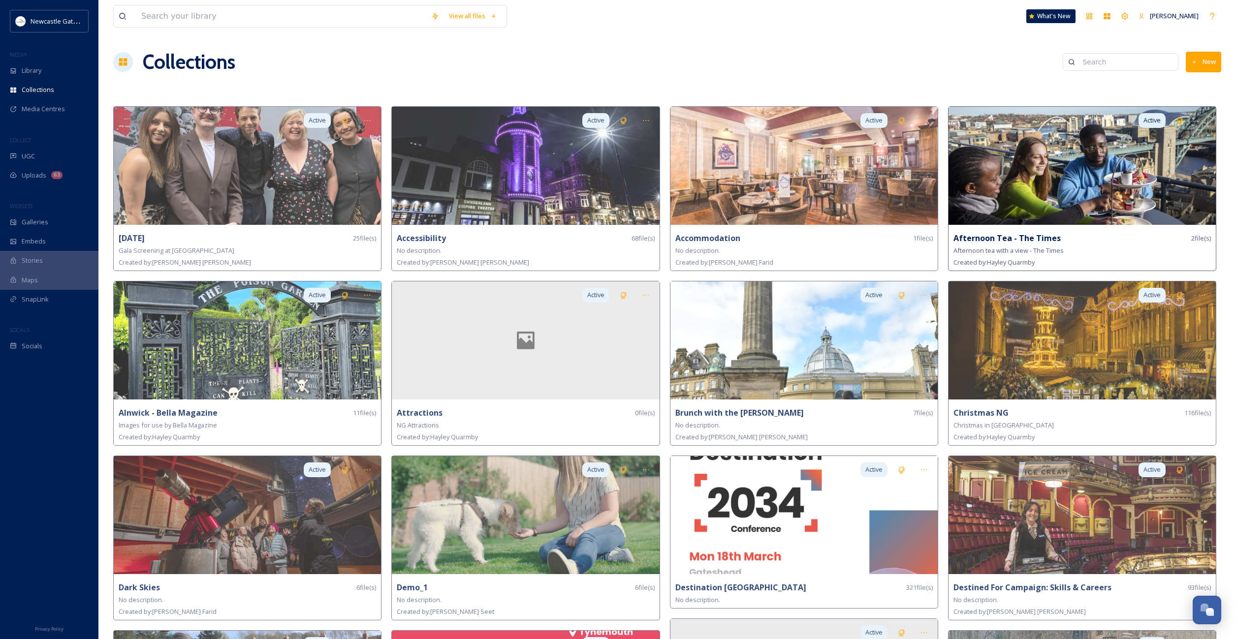
click at [999, 185] on img at bounding box center [1081, 166] width 267 height 118
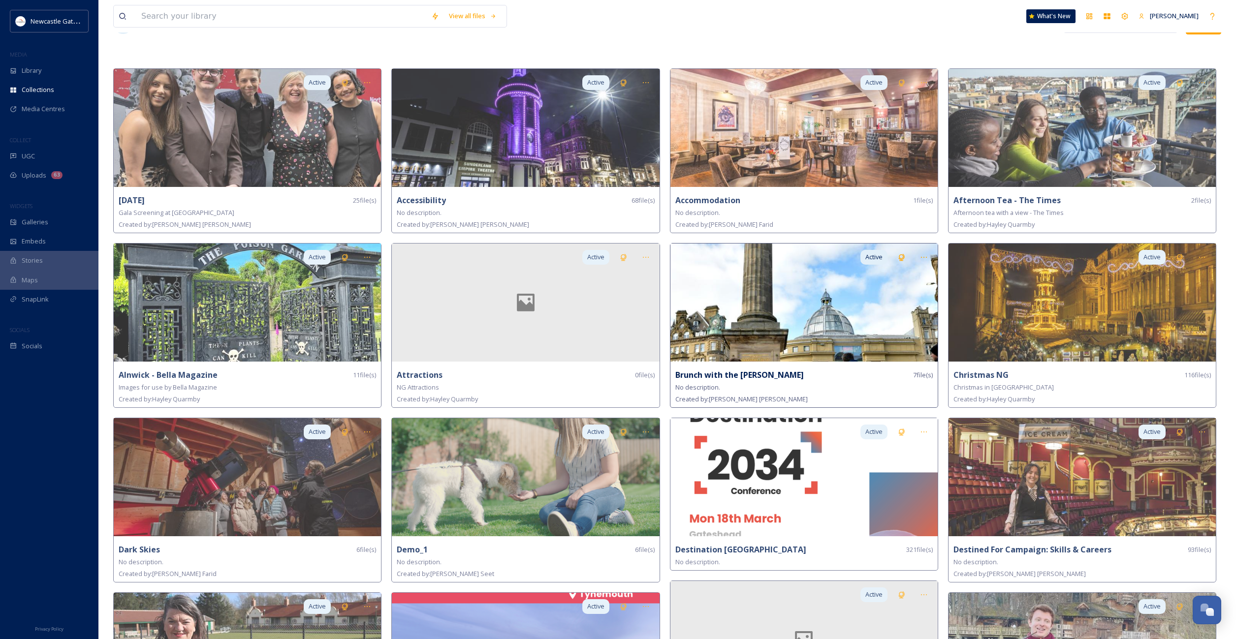
scroll to position [416, 0]
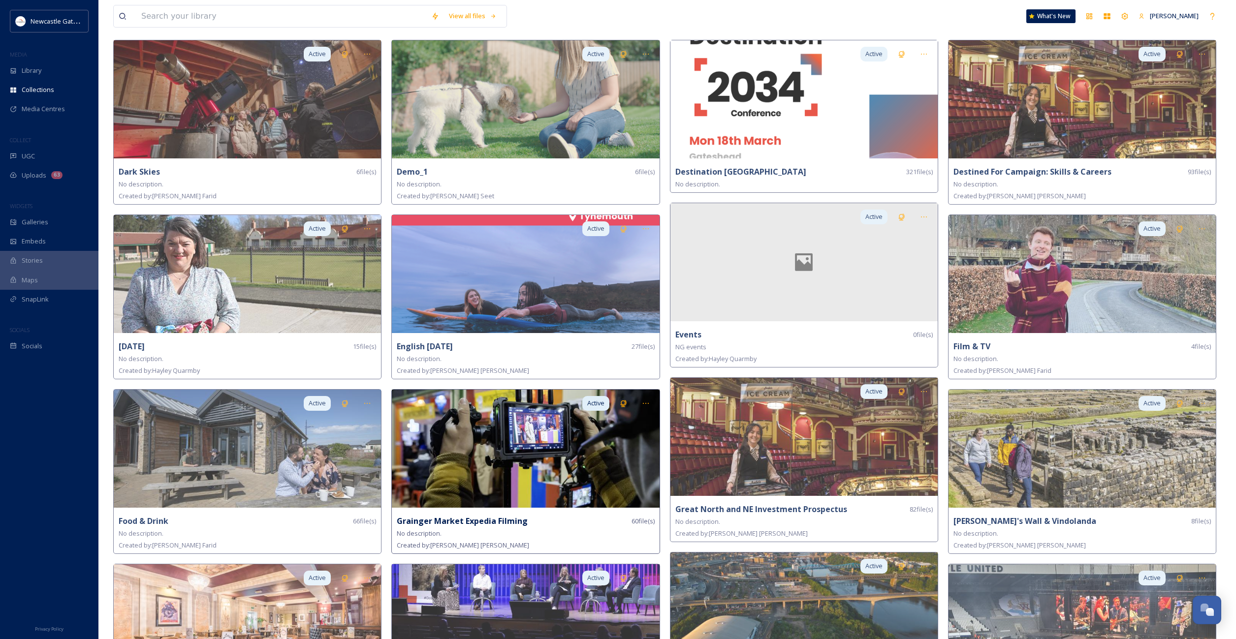
click at [482, 456] on img at bounding box center [525, 449] width 267 height 118
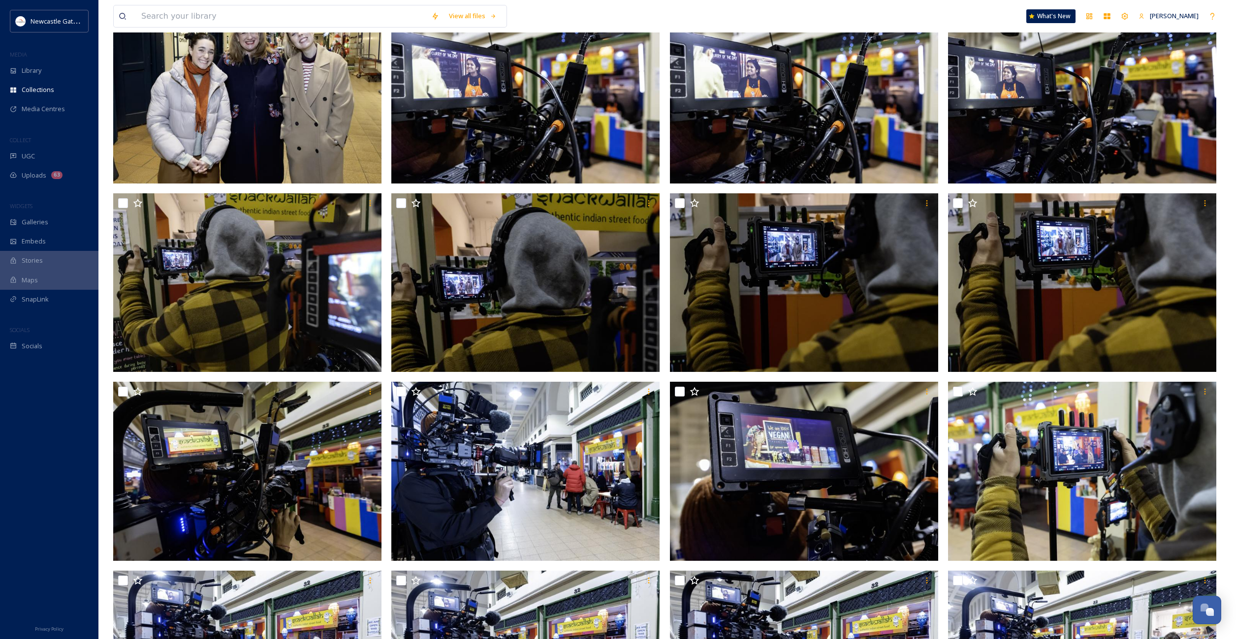
scroll to position [2347, 0]
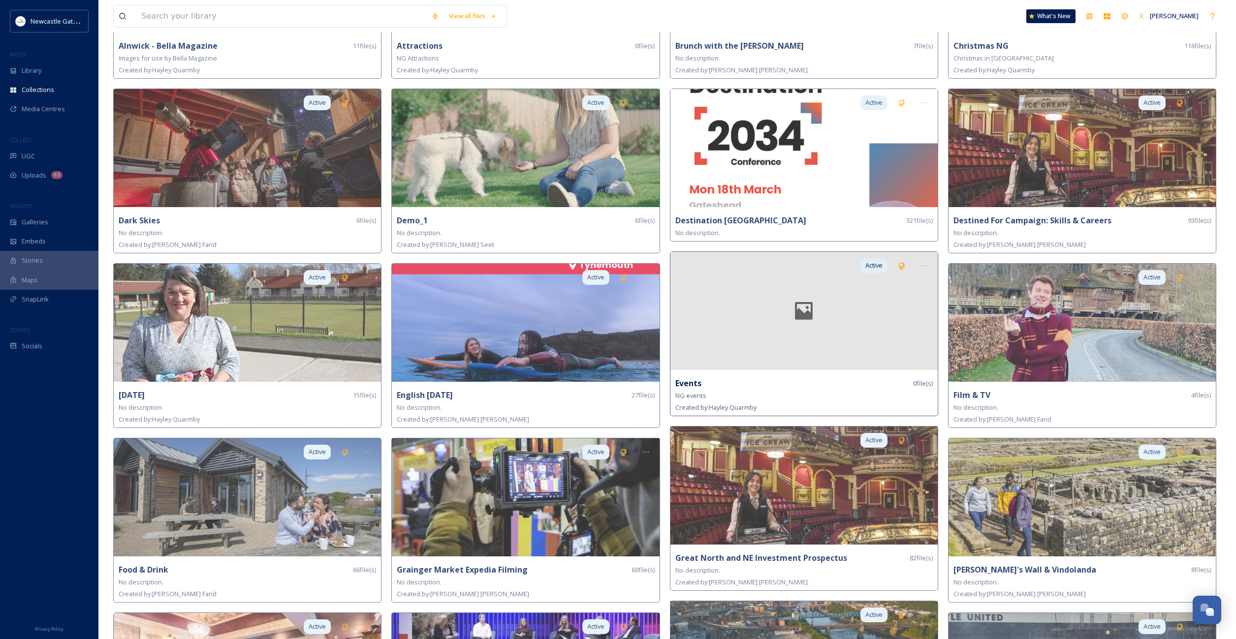
scroll to position [369, 0]
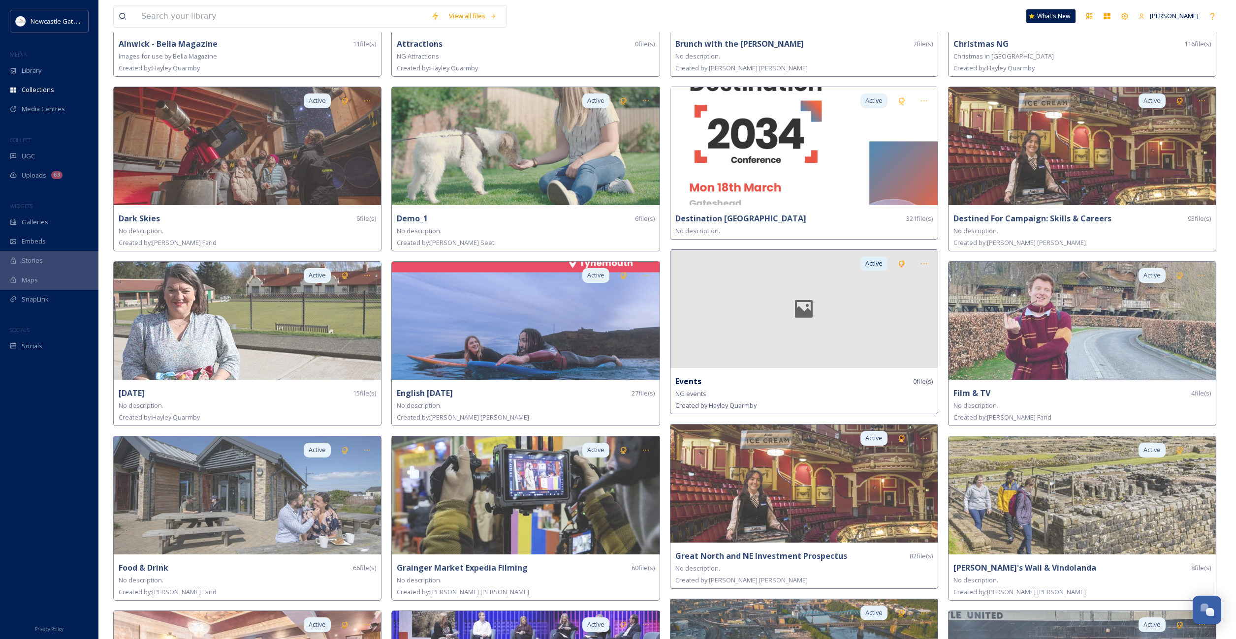
click at [704, 352] on div at bounding box center [803, 309] width 267 height 118
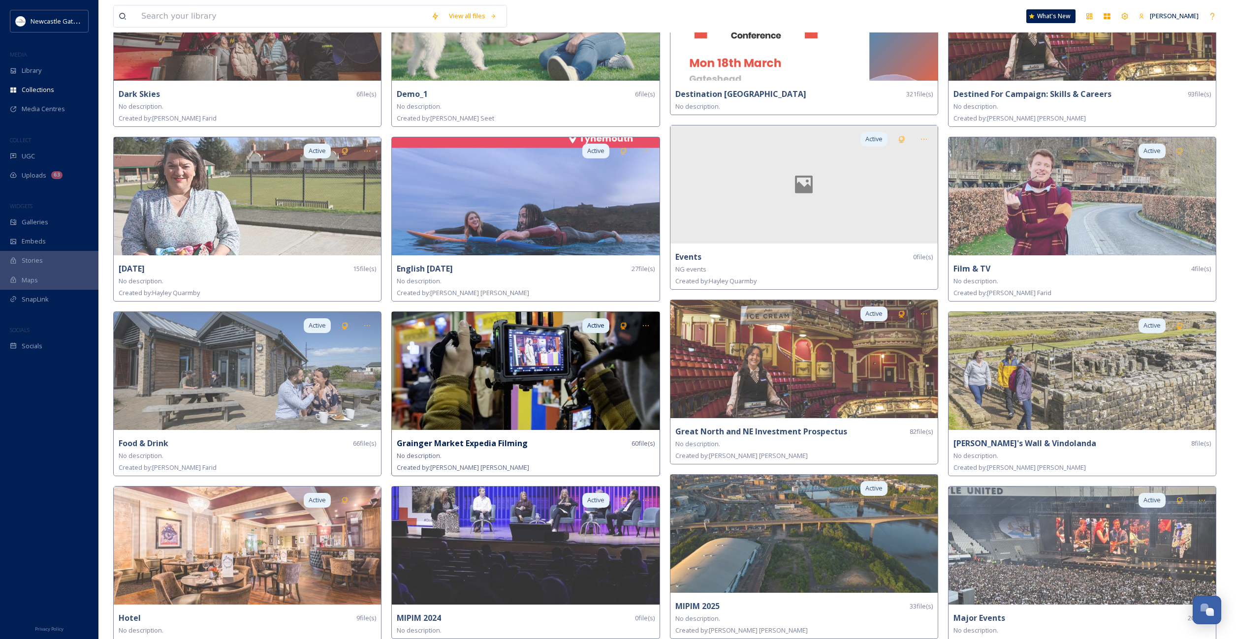
scroll to position [686, 0]
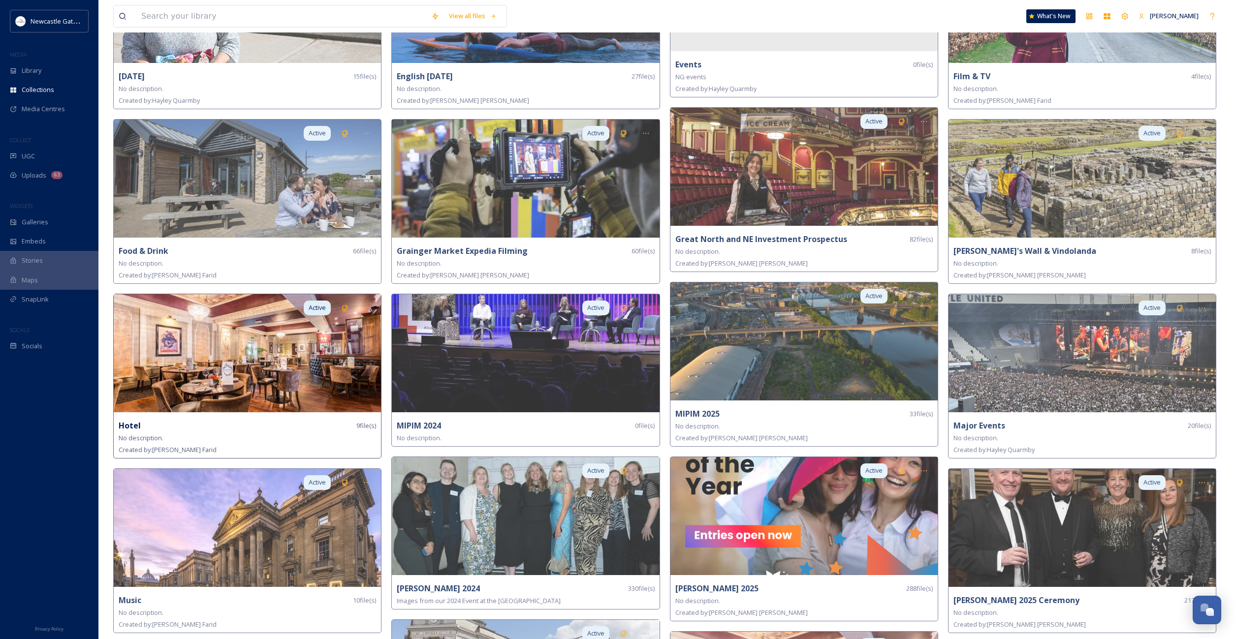
click at [224, 374] on img at bounding box center [247, 353] width 267 height 118
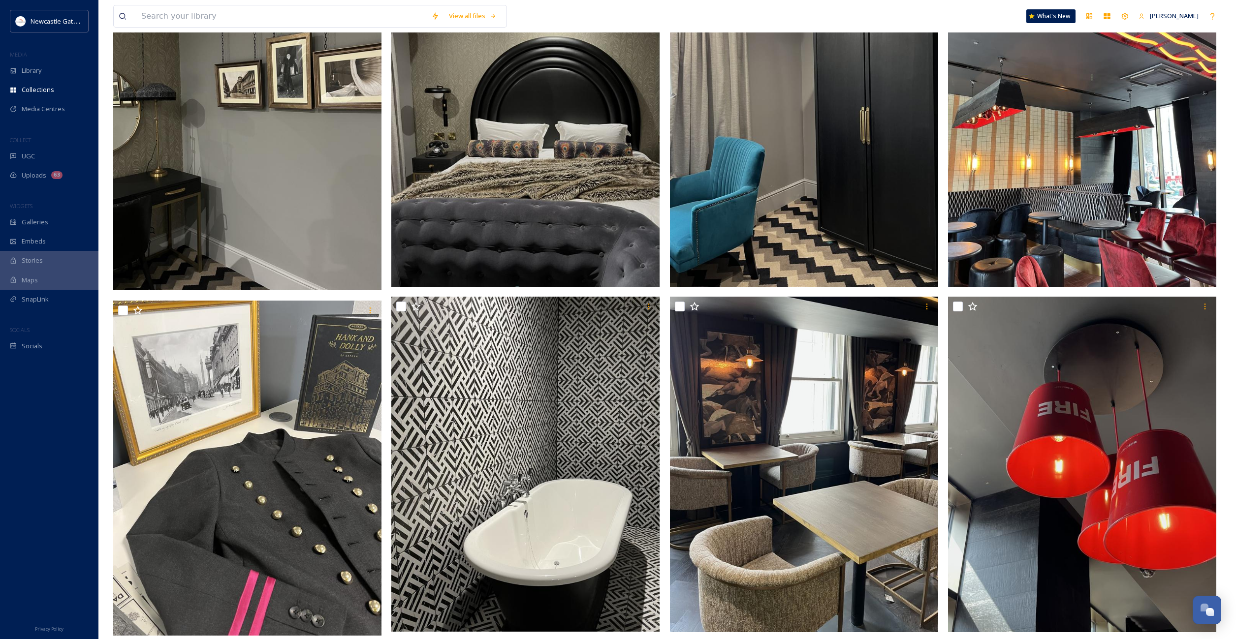
scroll to position [400, 0]
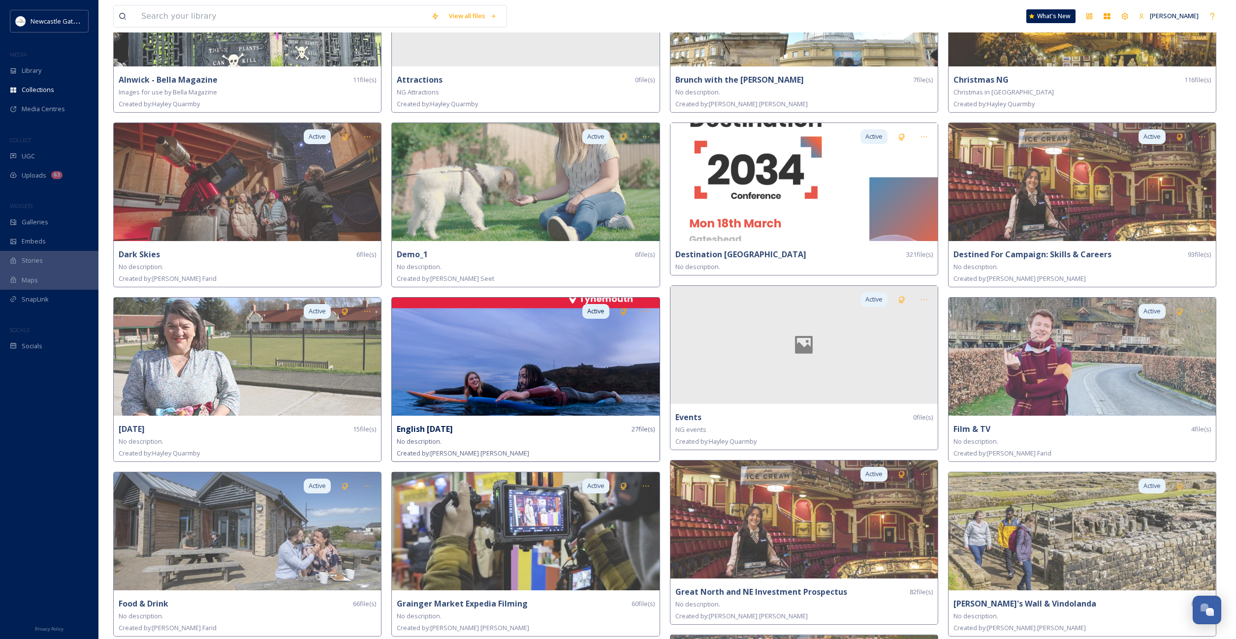
scroll to position [516, 0]
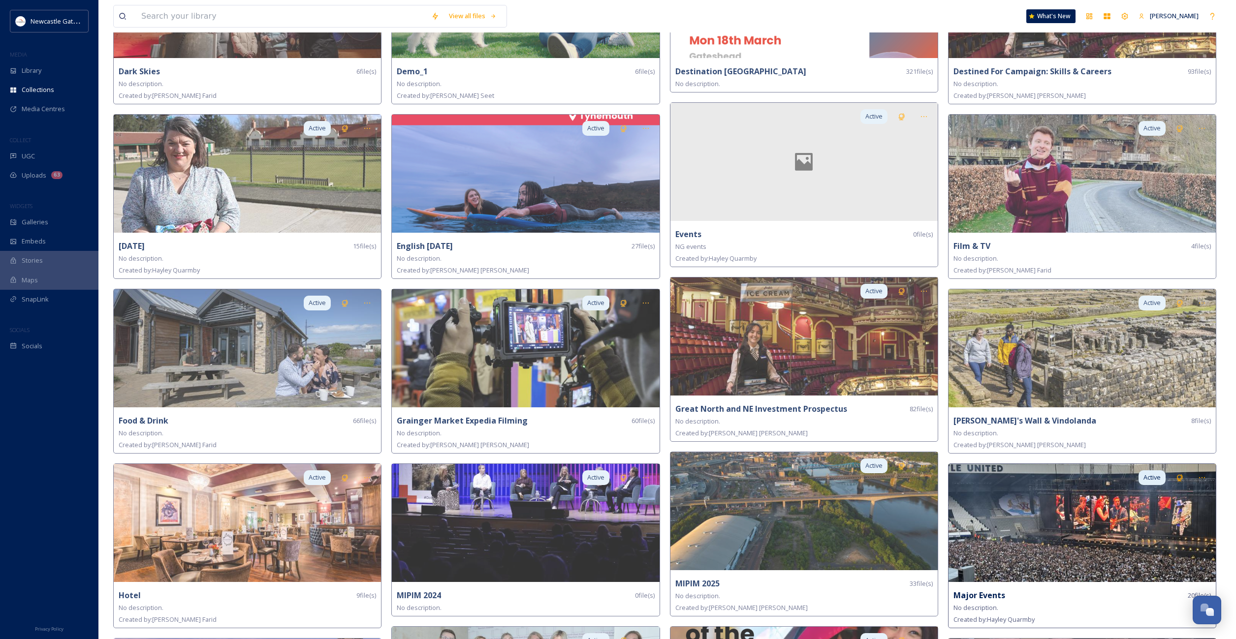
click at [1021, 542] on img at bounding box center [1081, 523] width 267 height 118
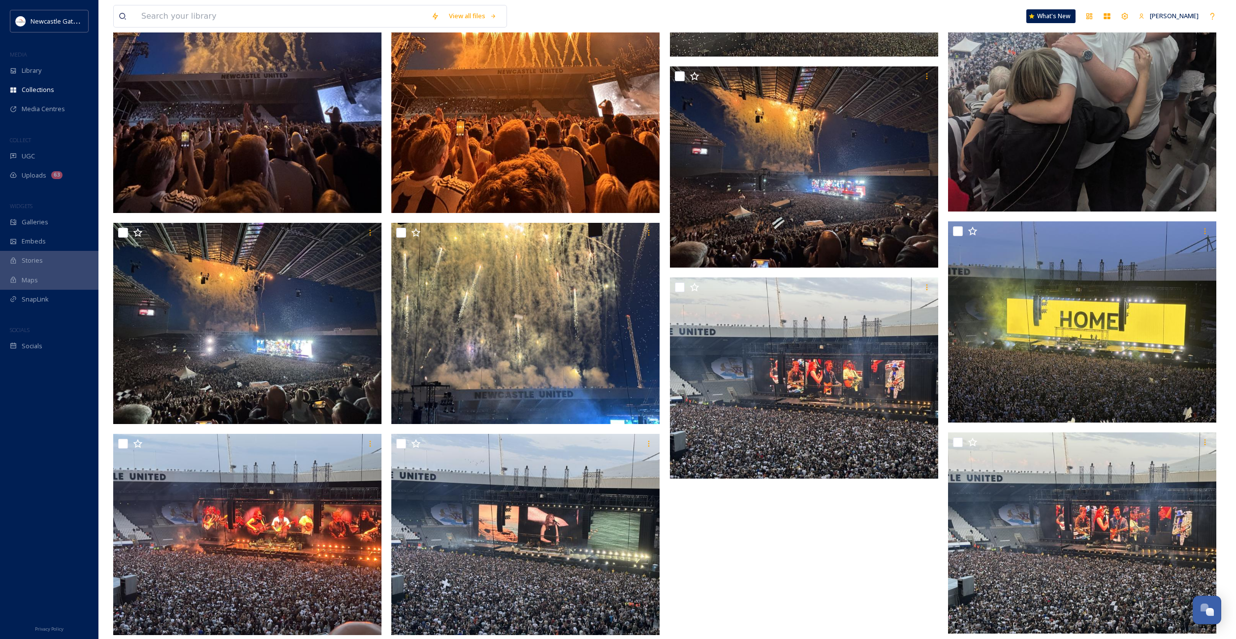
scroll to position [729, 0]
click at [41, 348] on div "Socials" at bounding box center [49, 346] width 98 height 19
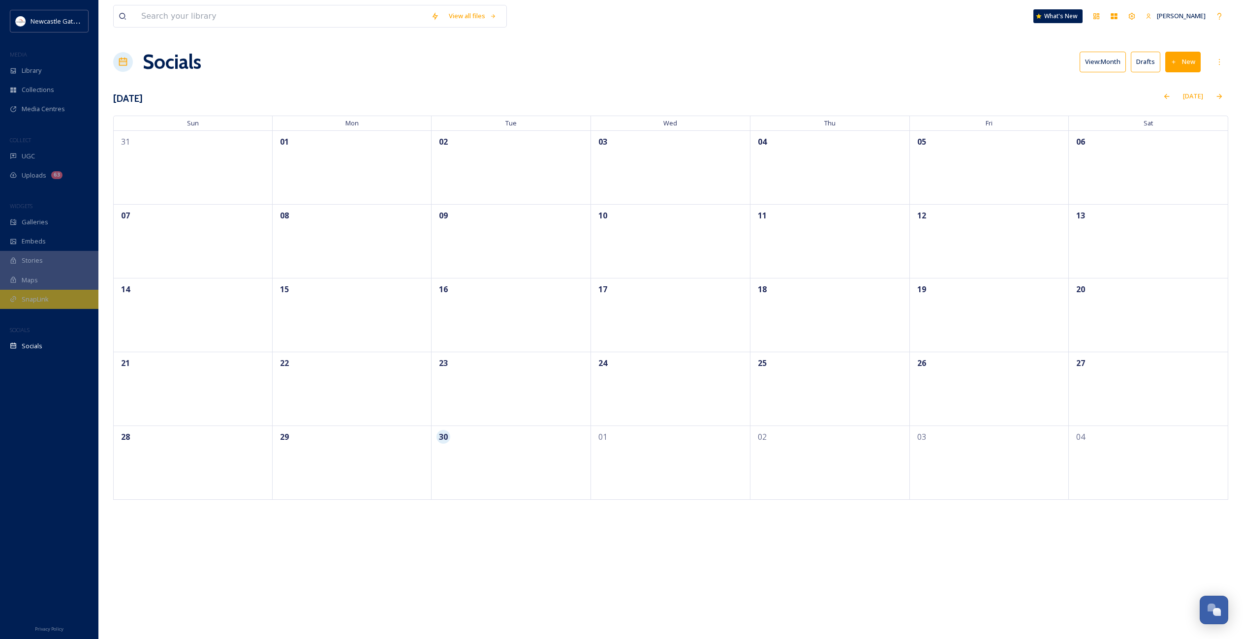
click at [33, 292] on div "SnapLink" at bounding box center [49, 299] width 98 height 19
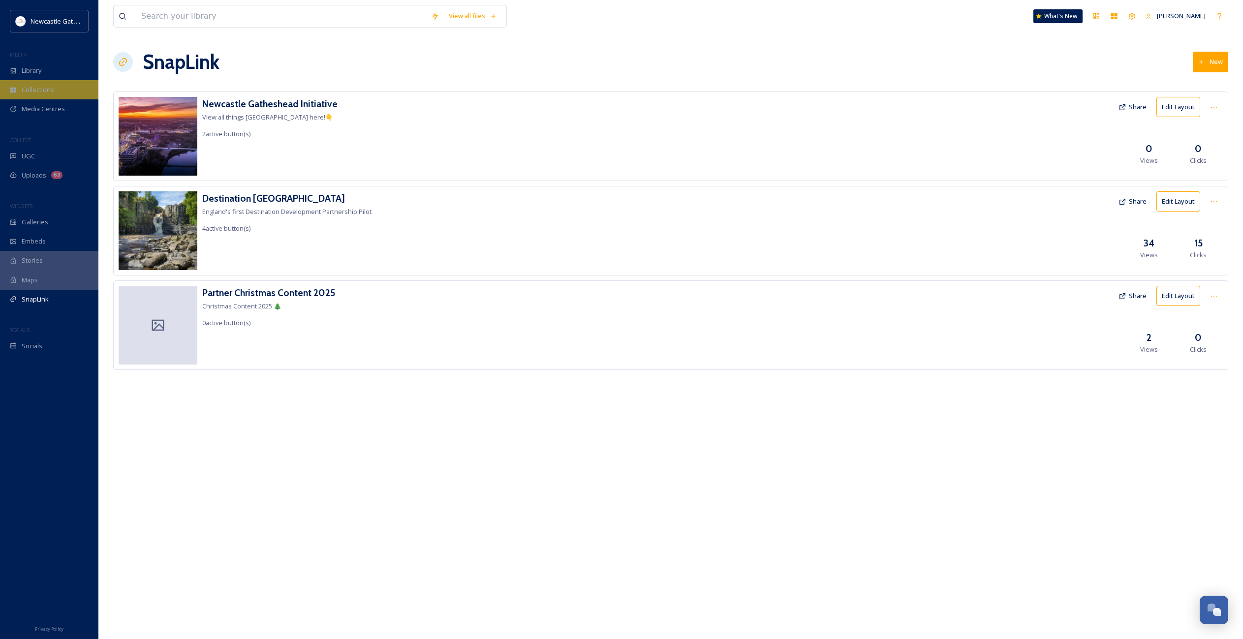
click at [44, 91] on span "Collections" at bounding box center [38, 89] width 32 height 9
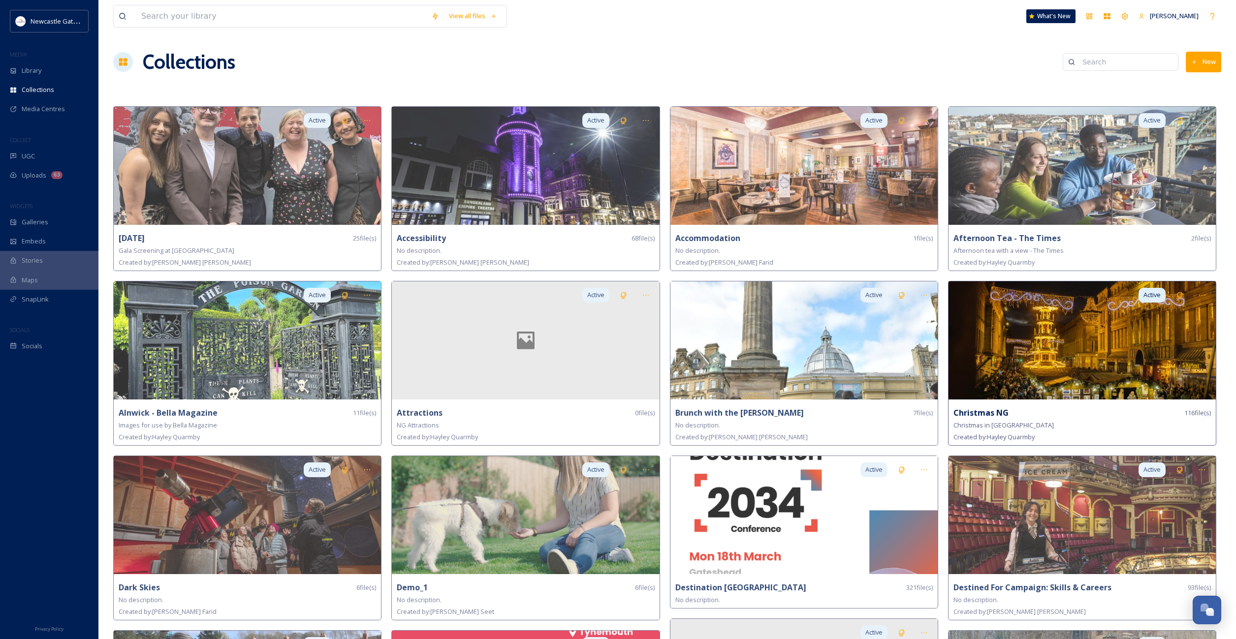
click at [1017, 333] on img at bounding box center [1081, 340] width 267 height 118
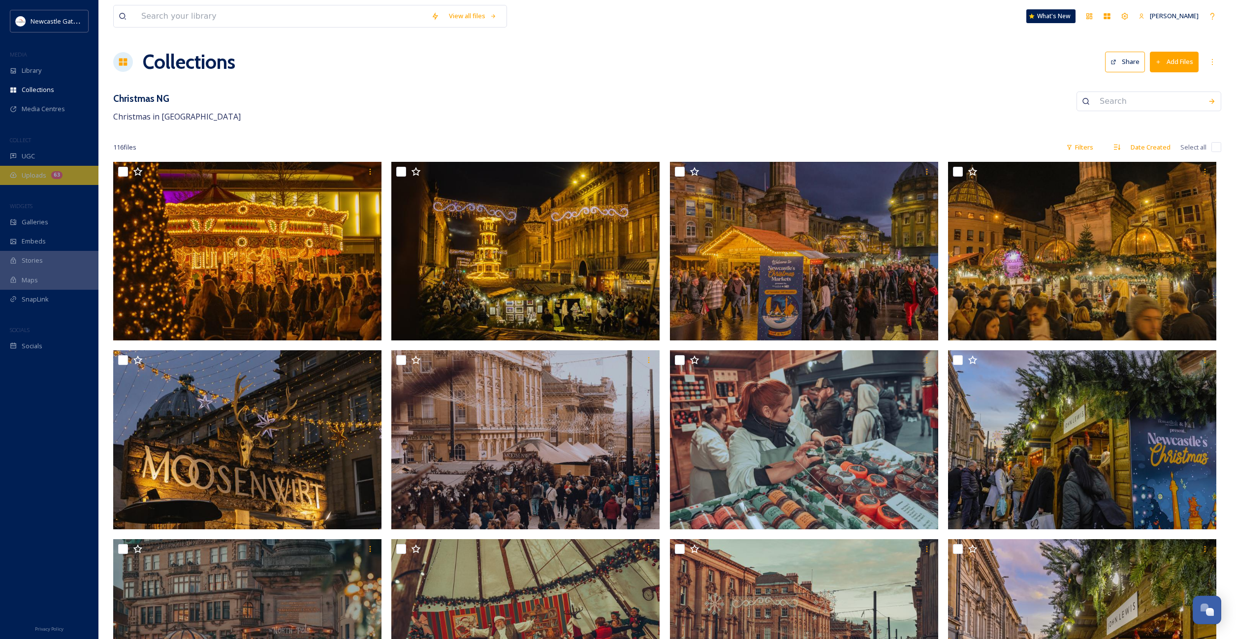
click at [35, 172] on span "Uploads" at bounding box center [34, 175] width 25 height 9
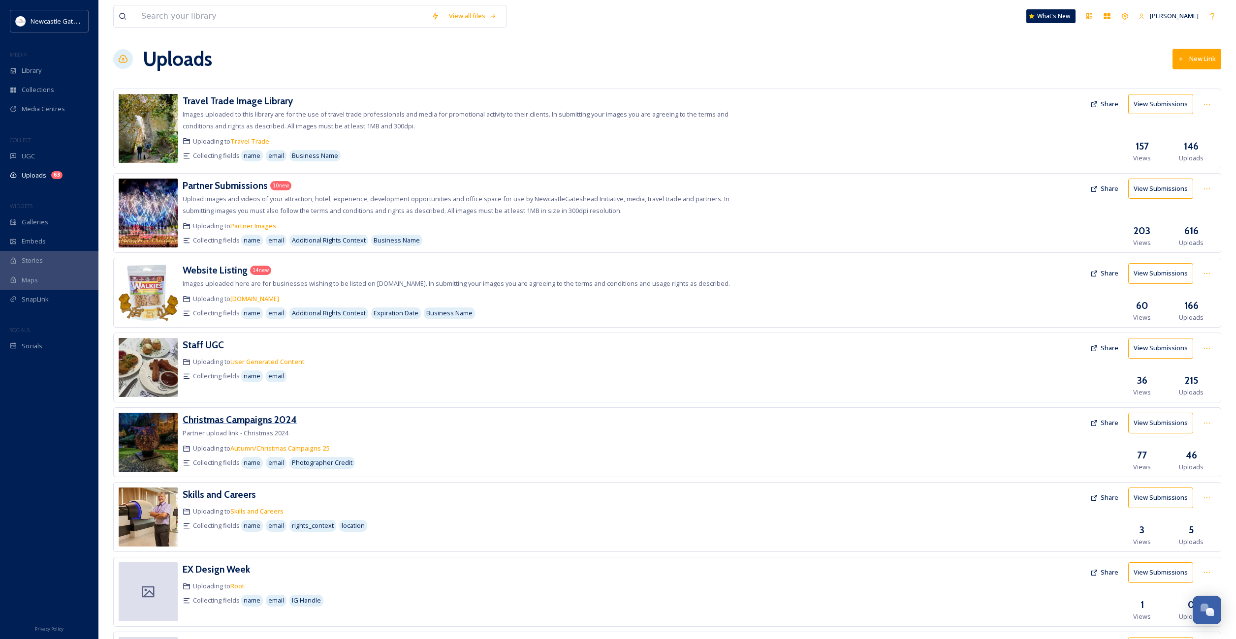
scroll to position [10, 0]
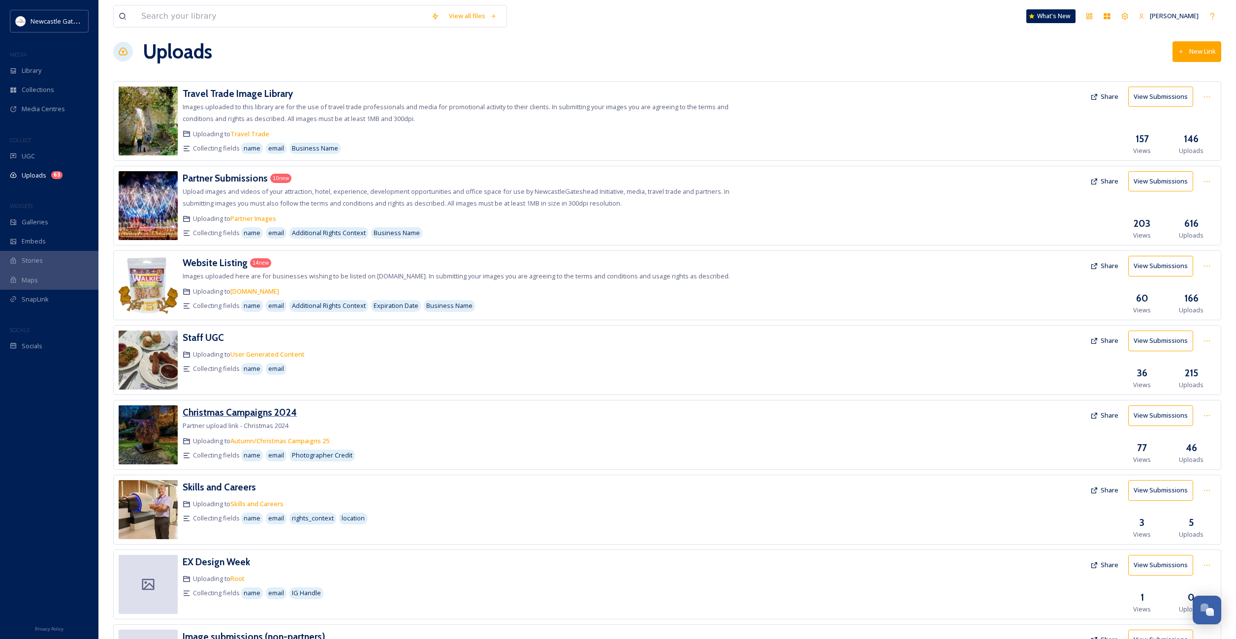
click at [207, 418] on h3 "Christmas Campaigns 2024" at bounding box center [240, 412] width 114 height 12
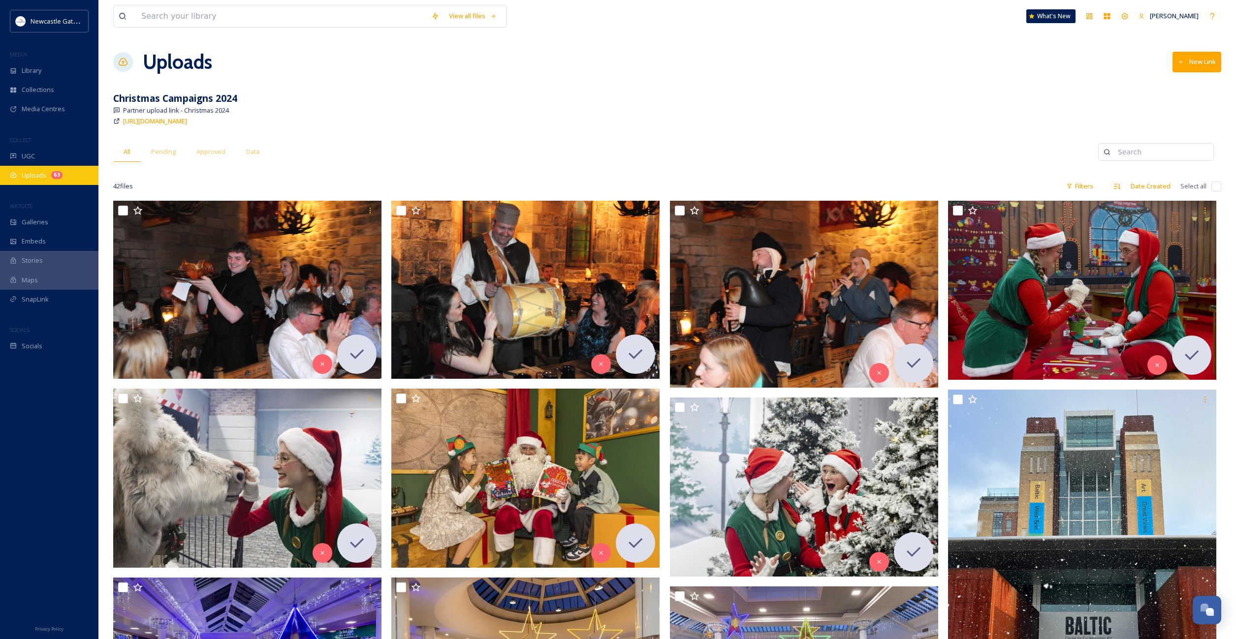
click at [34, 172] on span "Uploads" at bounding box center [34, 175] width 25 height 9
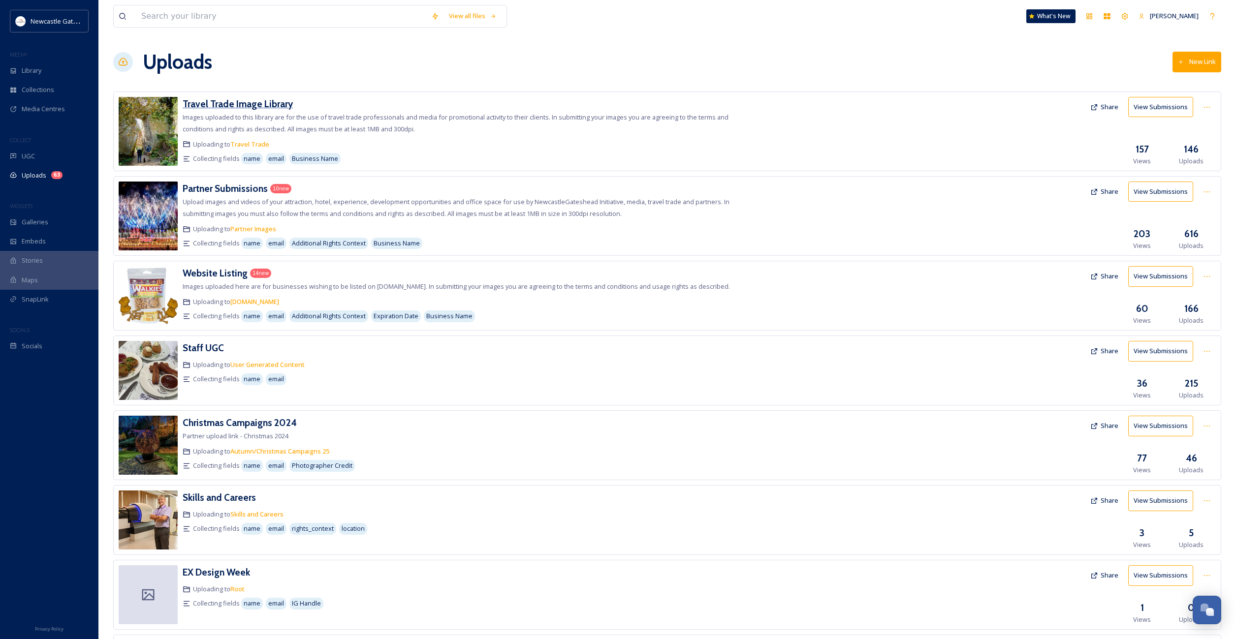
click at [266, 99] on h3 "Travel Trade Image Library" at bounding box center [238, 104] width 110 height 12
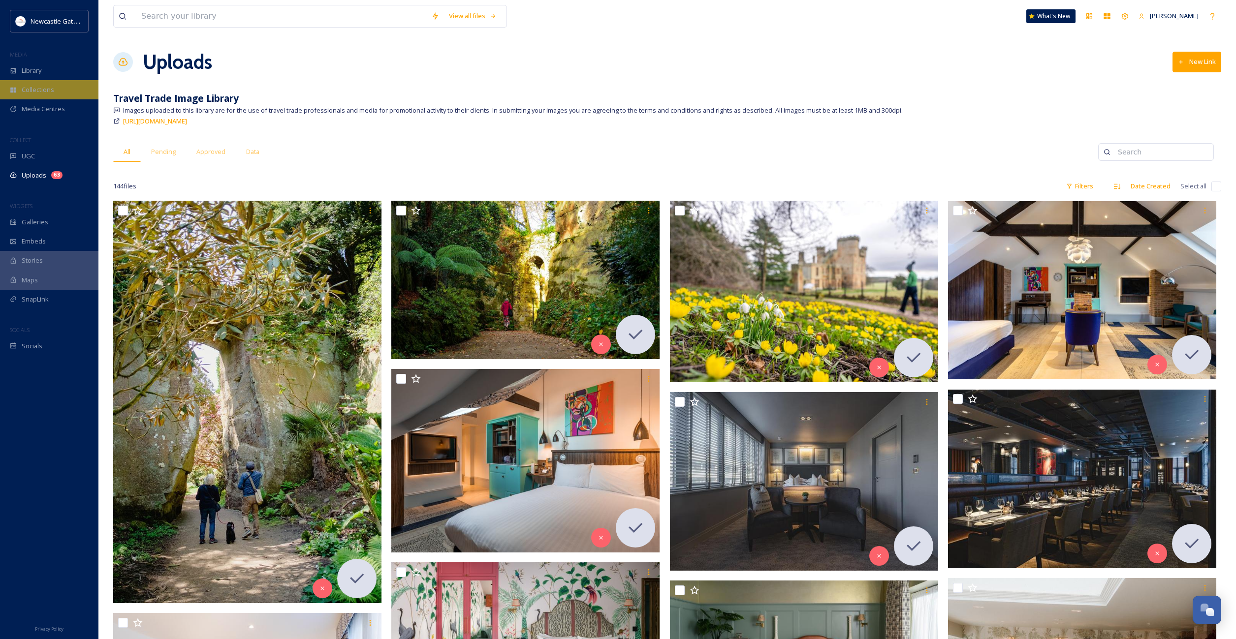
click at [31, 92] on span "Collections" at bounding box center [38, 89] width 32 height 9
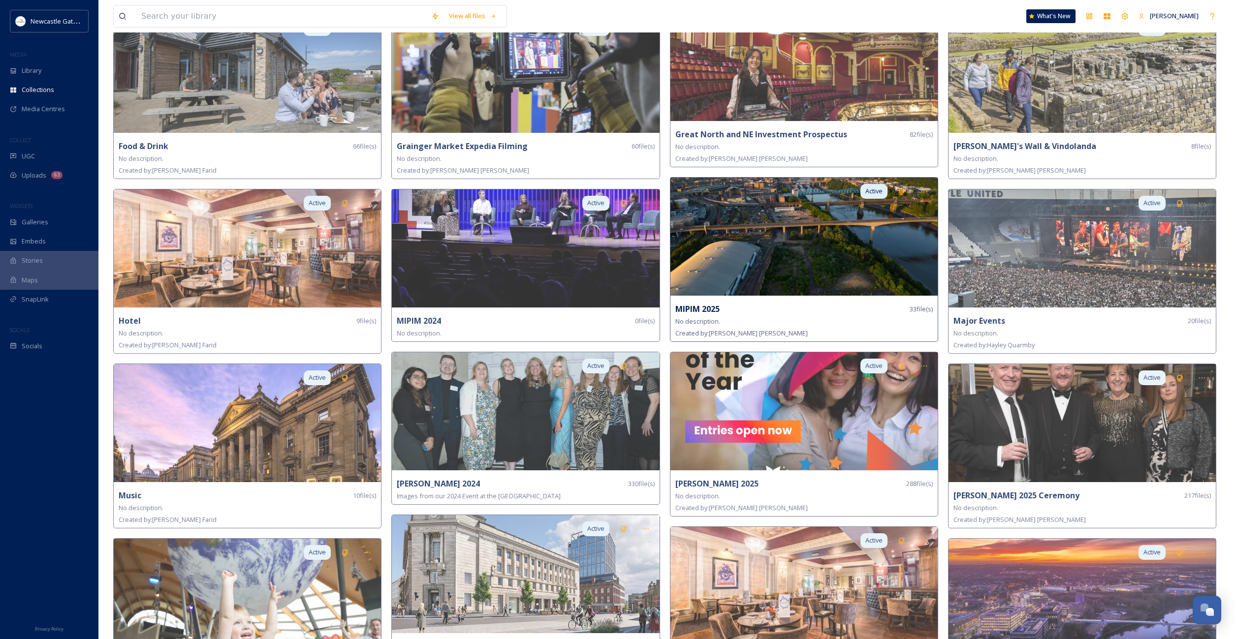
scroll to position [981, 0]
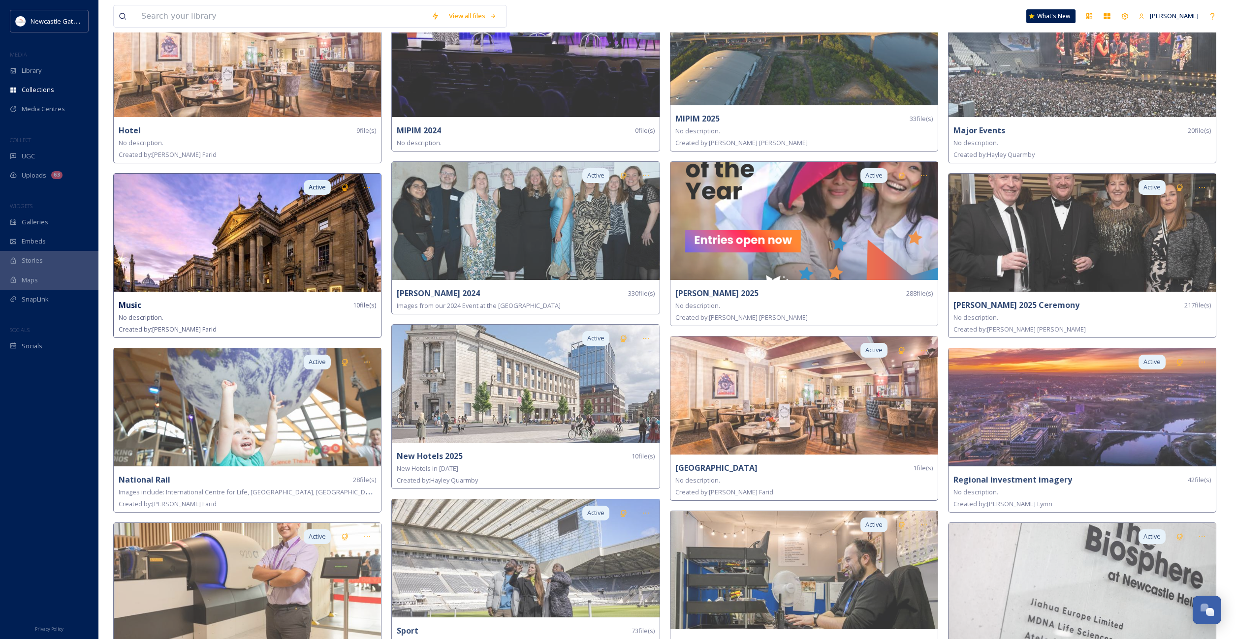
click at [222, 211] on img at bounding box center [247, 233] width 267 height 118
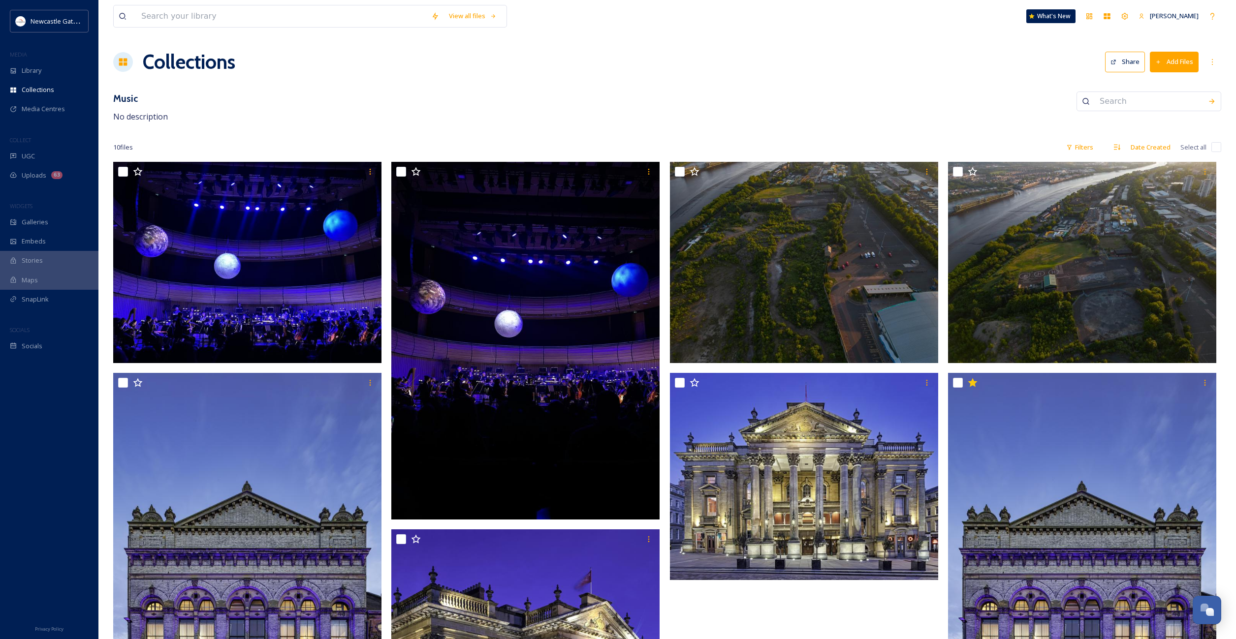
scroll to position [369, 0]
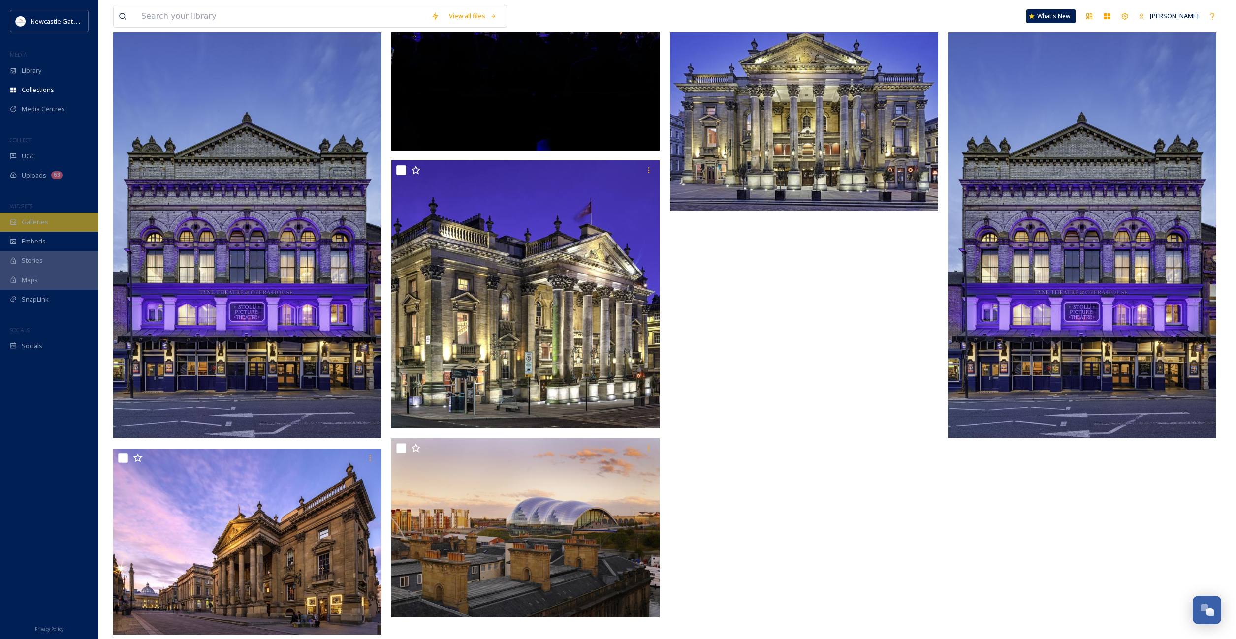
click at [26, 213] on div "Galleries" at bounding box center [49, 222] width 98 height 19
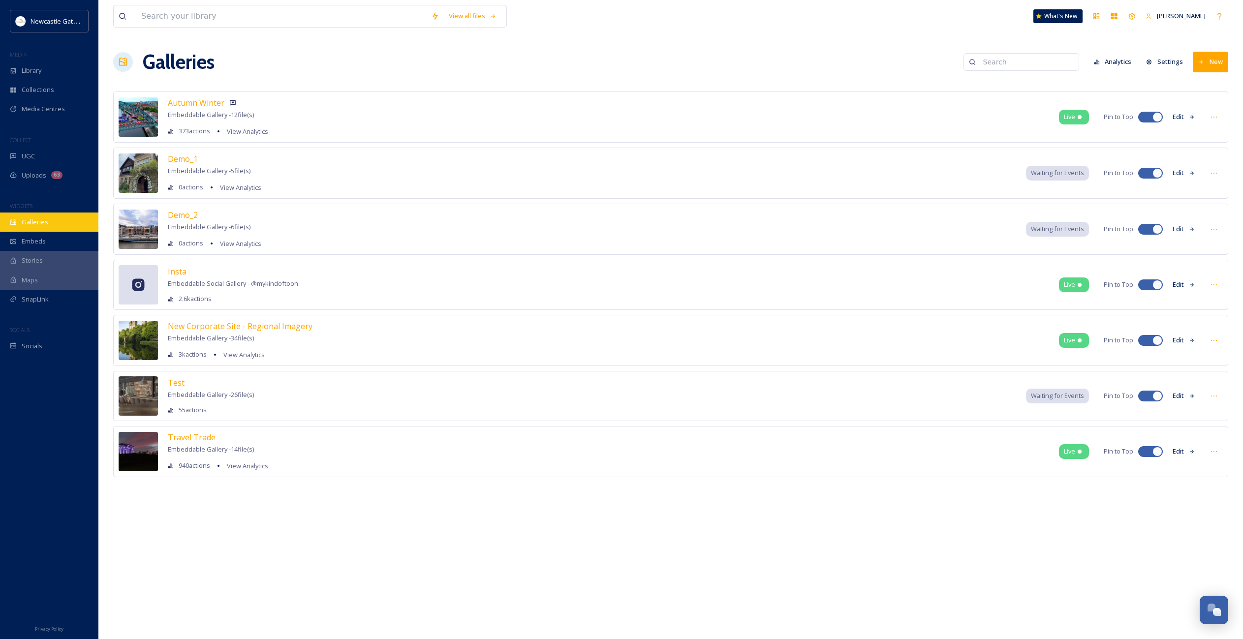
click at [58, 218] on div "Galleries" at bounding box center [49, 222] width 98 height 19
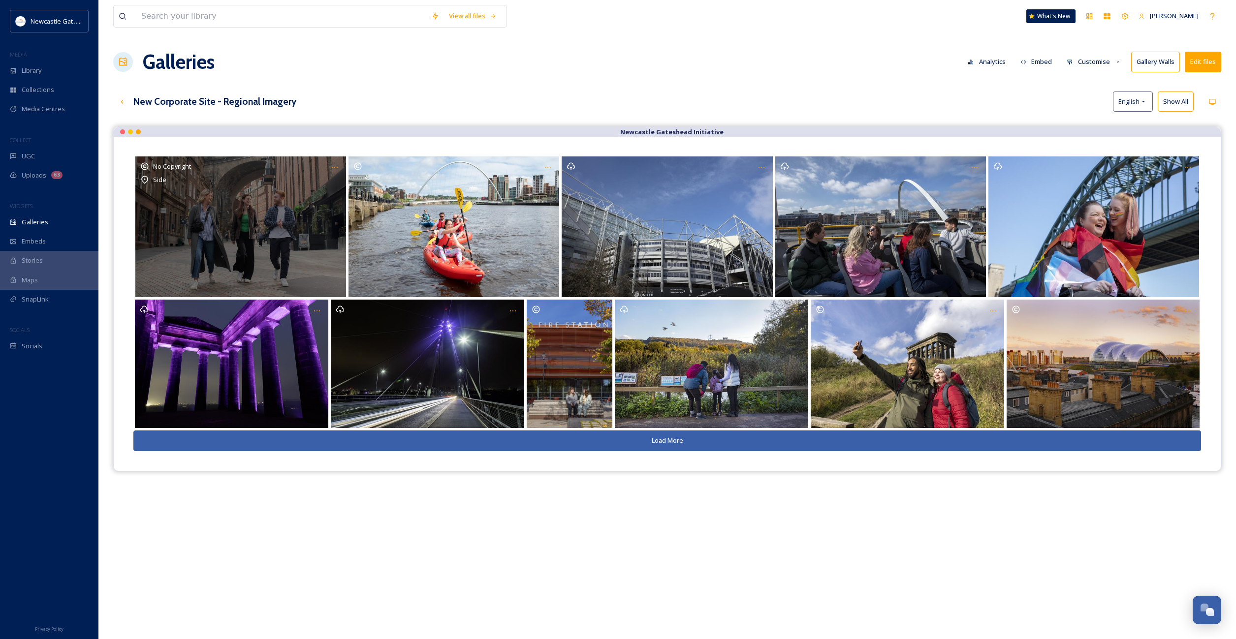
click at [261, 234] on div "No Copyright Side" at bounding box center [240, 226] width 211 height 140
